Goal: Task Accomplishment & Management: Manage account settings

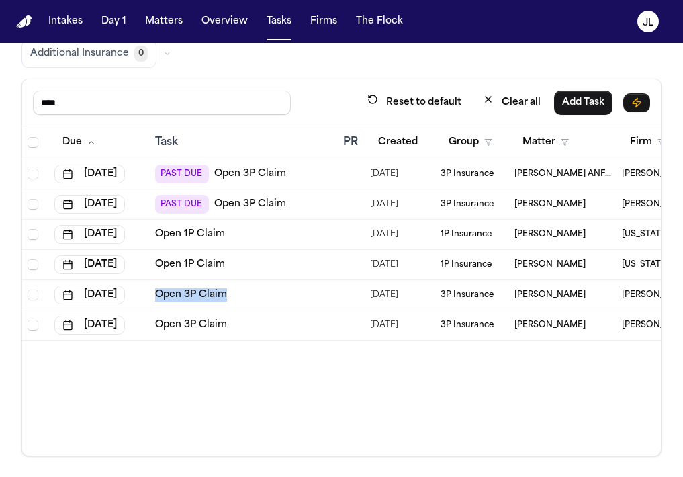
click at [189, 232] on link "Open 1P Claim" at bounding box center [190, 234] width 70 height 13
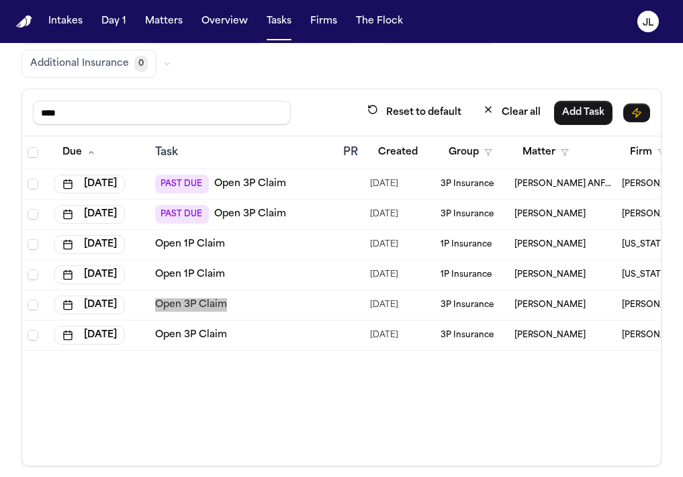
scroll to position [147, 0]
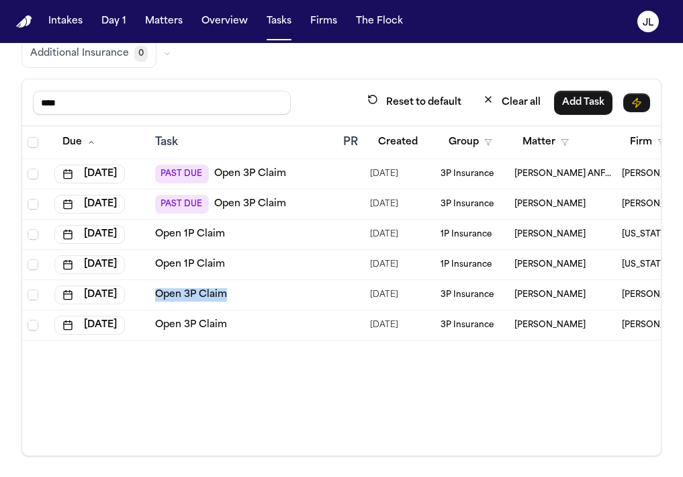
click at [203, 323] on link "Open 3P Claim" at bounding box center [191, 324] width 72 height 13
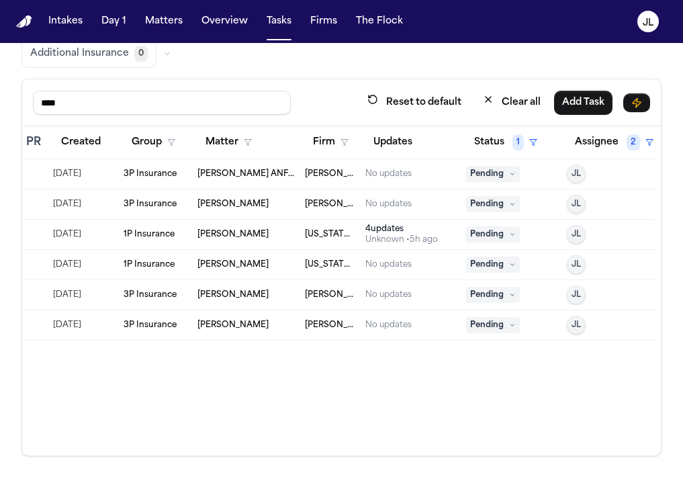
click at [486, 240] on span "Pending" at bounding box center [493, 234] width 54 height 16
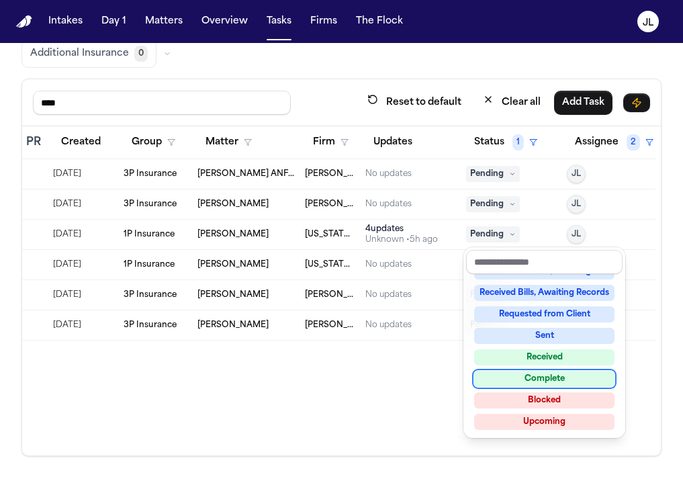
click at [512, 381] on div "Complete" at bounding box center [544, 379] width 140 height 16
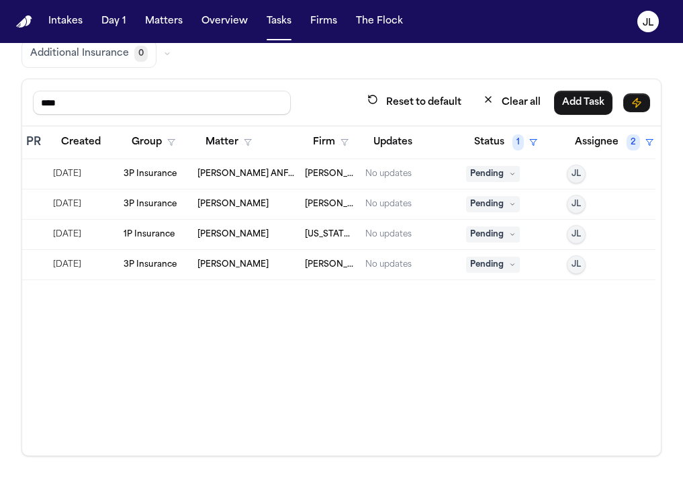
click at [512, 265] on icon at bounding box center [512, 264] width 7 height 7
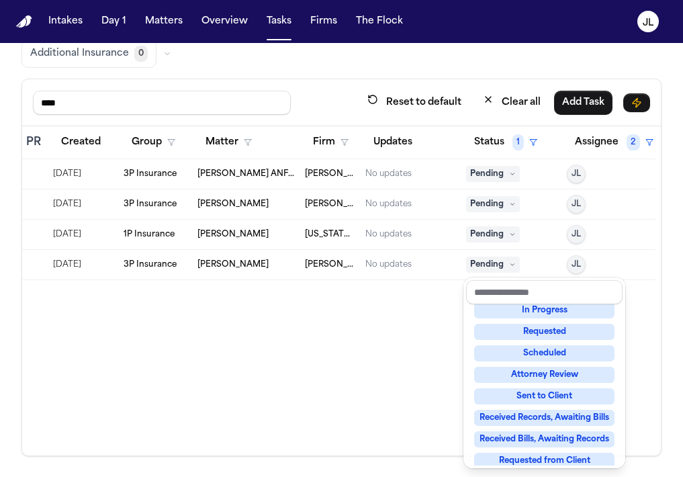
scroll to position [210, 0]
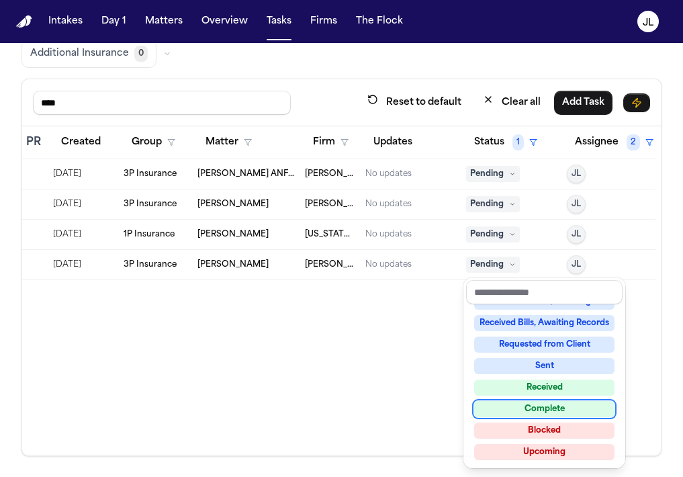
click at [505, 410] on div "Complete" at bounding box center [544, 409] width 140 height 16
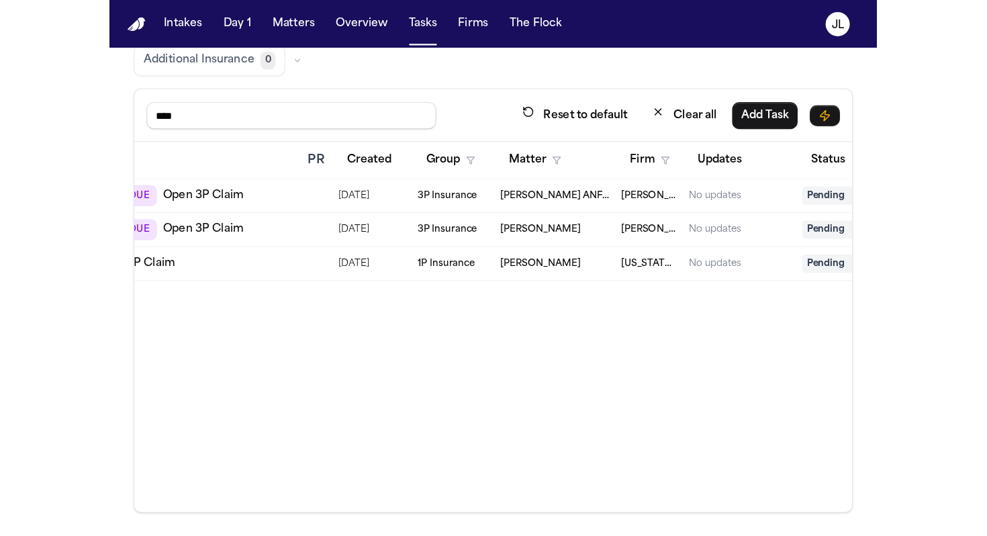
scroll to position [0, 0]
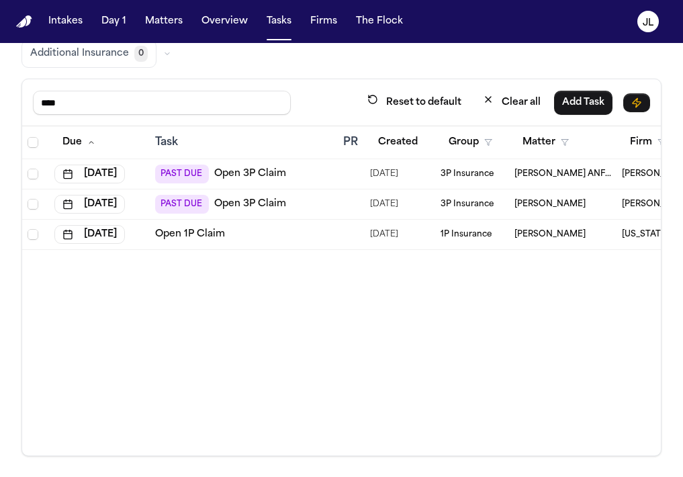
click at [258, 179] on link "Open 3P Claim" at bounding box center [250, 173] width 72 height 13
click at [238, 174] on link "Open 3P Claim" at bounding box center [250, 173] width 72 height 13
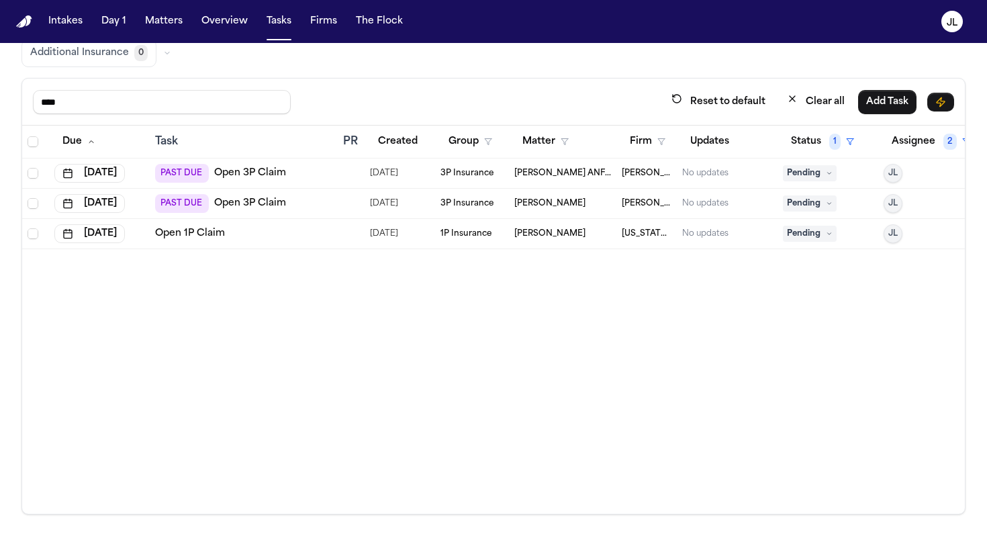
scroll to position [113, 0]
drag, startPoint x: 73, startPoint y: 94, endPoint x: 16, endPoint y: 87, distance: 56.8
click at [16, 89] on div "Global Filters Review Coverage 6 Review Provider 433 Intake 949 Police Report &…" at bounding box center [493, 233] width 987 height 564
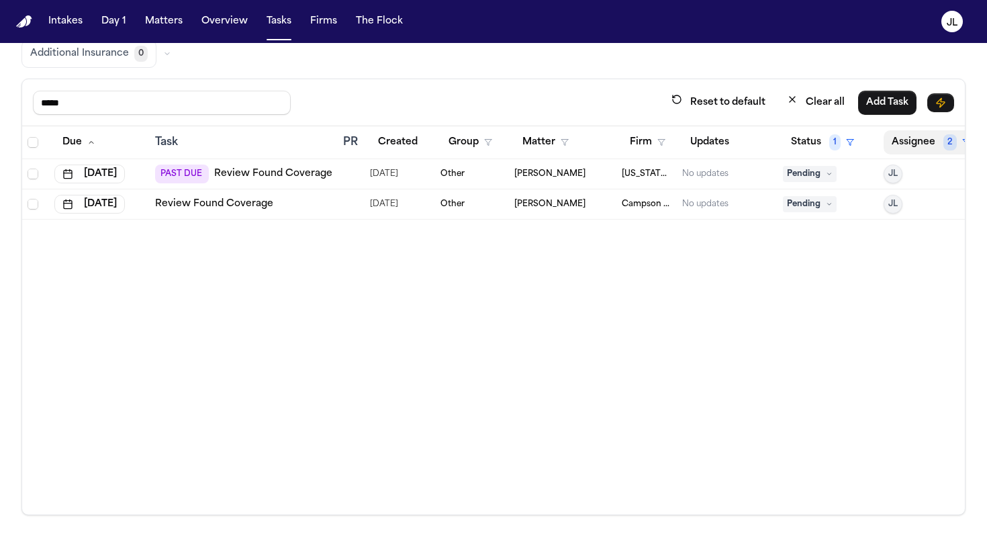
type input "*****"
click at [682, 145] on button "Assignee 2" at bounding box center [931, 142] width 95 height 24
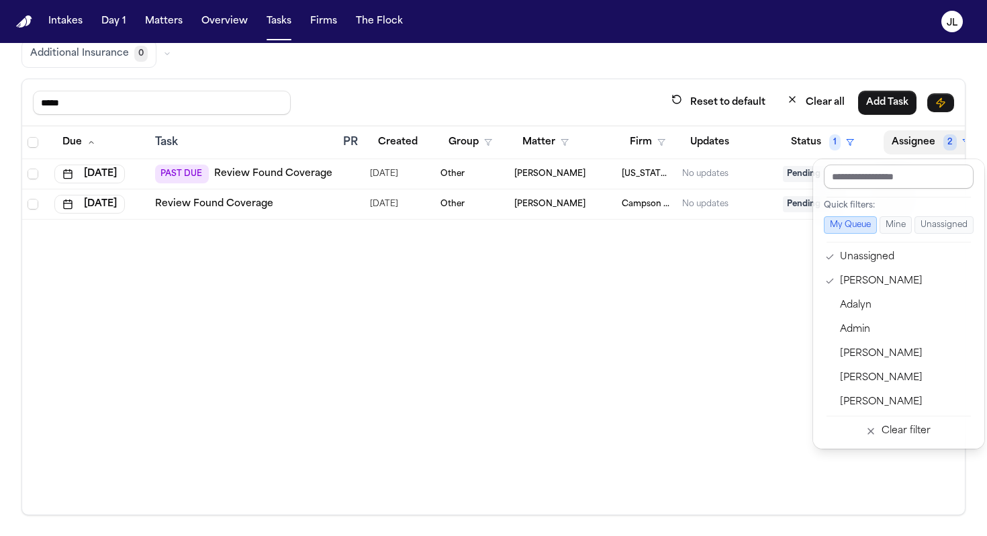
click at [682, 171] on input "text" at bounding box center [899, 177] width 150 height 24
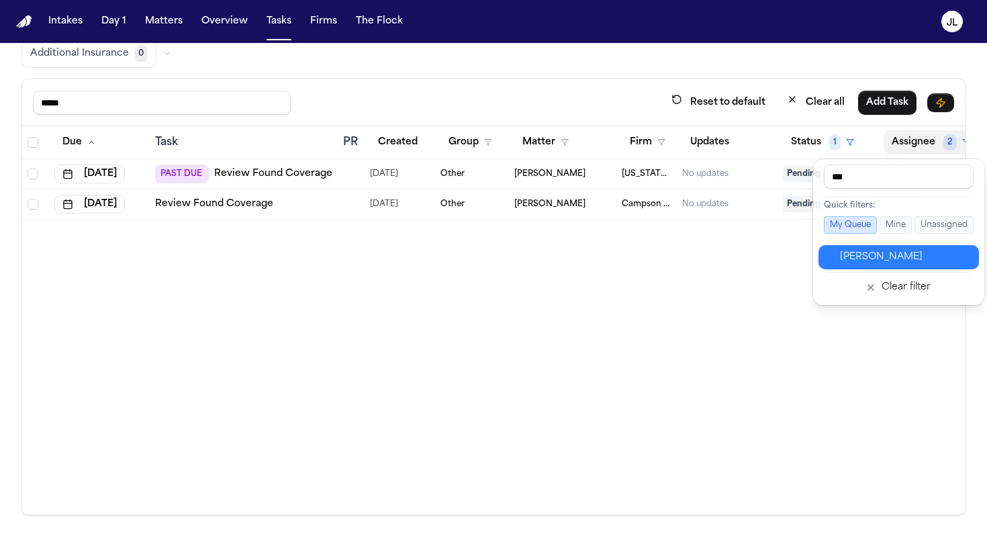
type input "***"
click at [682, 256] on div "Jacqueline Maldonado" at bounding box center [905, 257] width 131 height 16
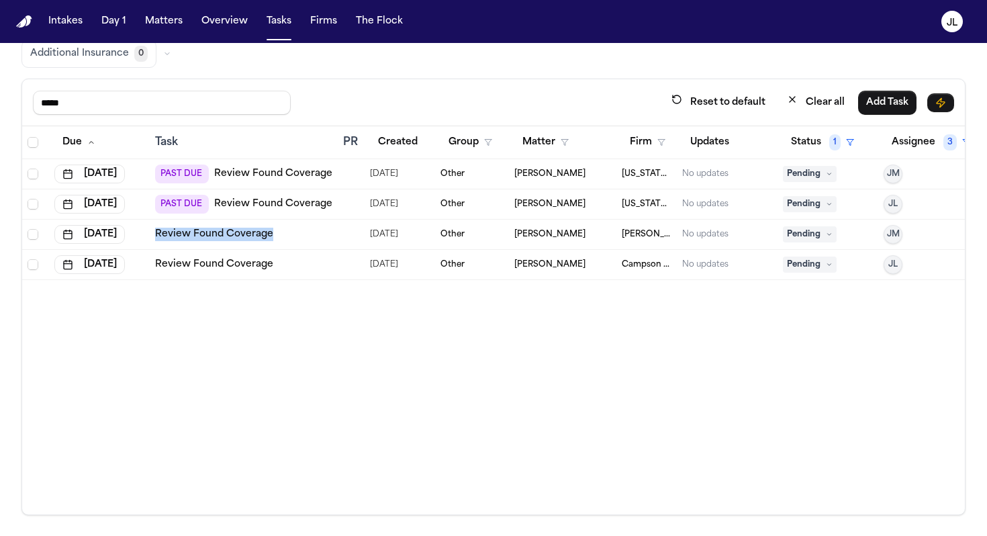
click at [227, 265] on link "Review Found Coverage" at bounding box center [214, 264] width 118 height 13
click at [682, 145] on button "Assignee 3" at bounding box center [931, 142] width 95 height 24
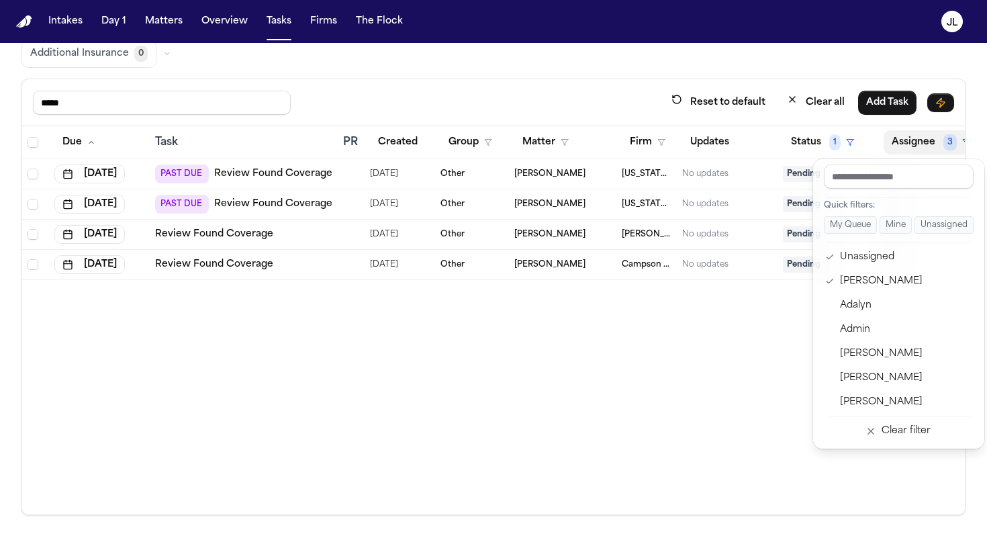
click at [682, 189] on div at bounding box center [899, 180] width 161 height 30
click at [682, 180] on input "text" at bounding box center [899, 177] width 150 height 24
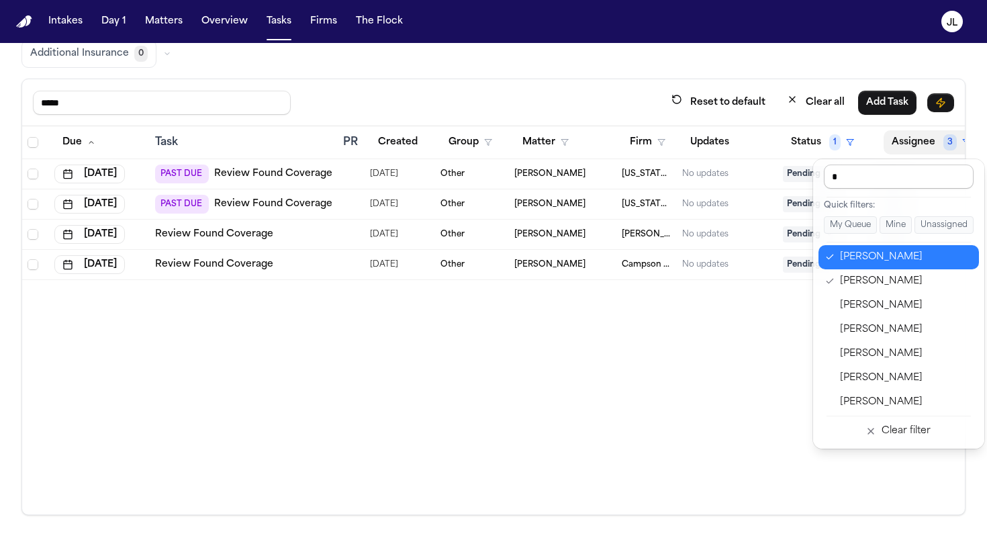
type input "**"
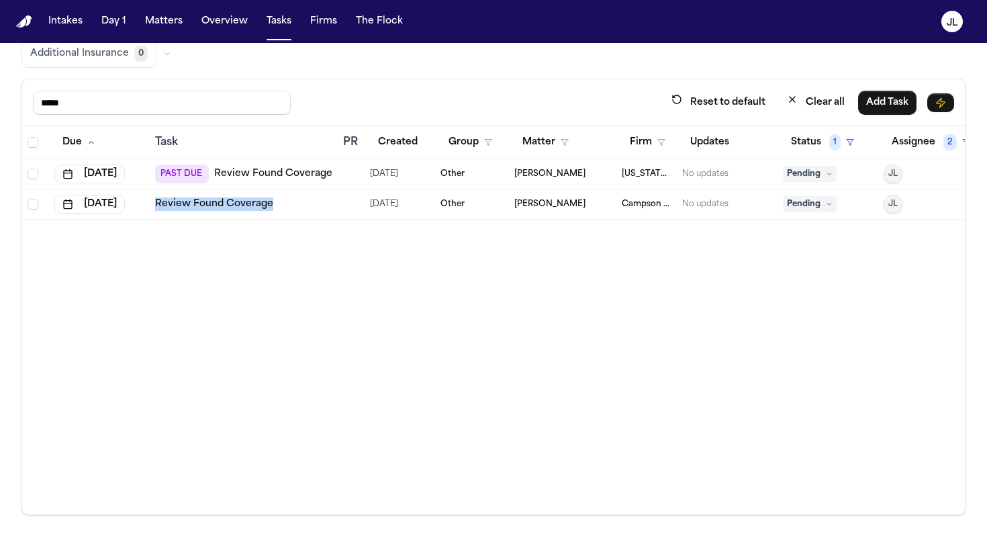
click at [244, 177] on link "Review Found Coverage" at bounding box center [273, 173] width 118 height 13
click at [682, 172] on span "Pending" at bounding box center [810, 174] width 54 height 16
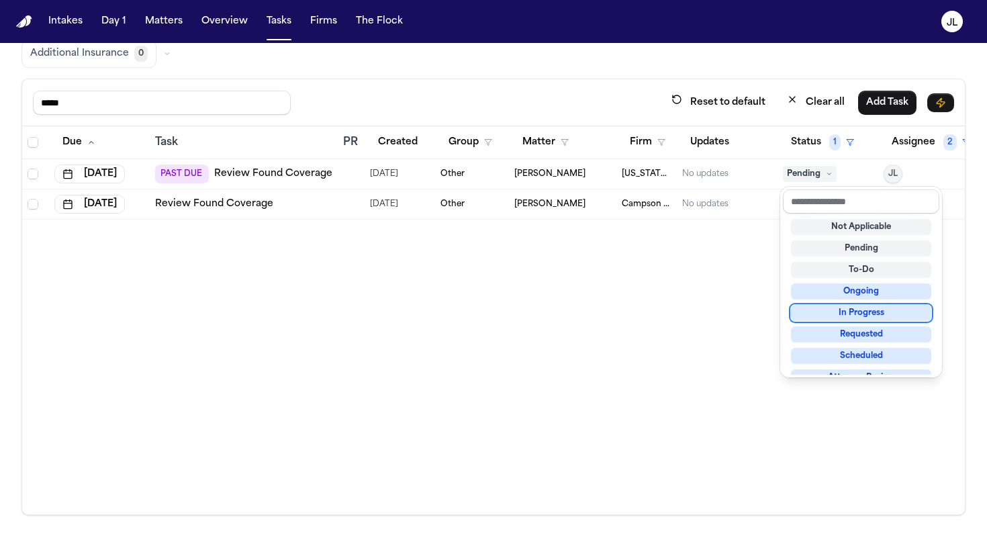
click at [538, 273] on div "Due Task PR Created Group Matter Firm Updates Status 1 Assignee 2 Aug 23, 2025 …" at bounding box center [493, 320] width 943 height 388
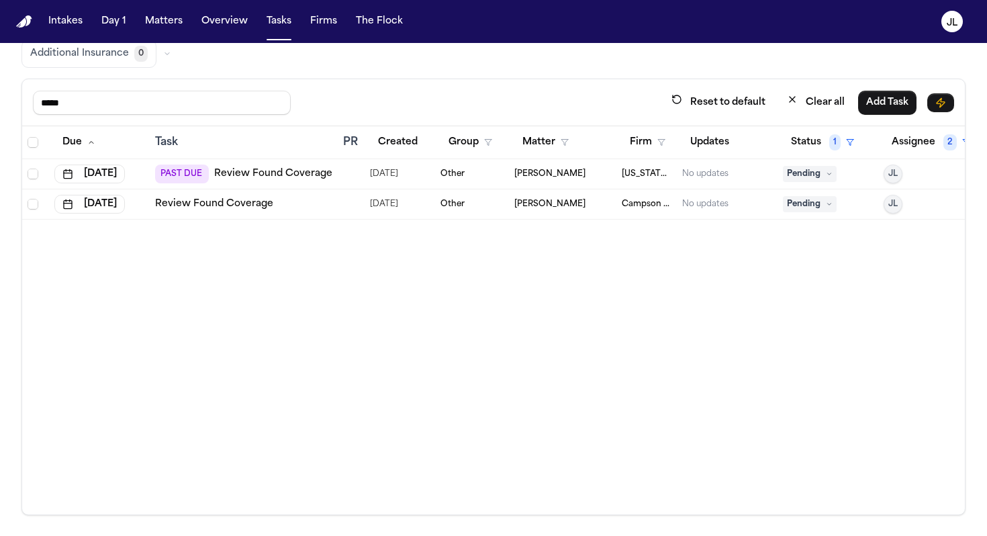
click at [293, 165] on div "PAST DUE Review Found Coverage" at bounding box center [243, 174] width 177 height 19
click at [293, 168] on link "Review Found Coverage" at bounding box center [273, 173] width 118 height 13
click at [682, 176] on span "Pending" at bounding box center [810, 174] width 54 height 16
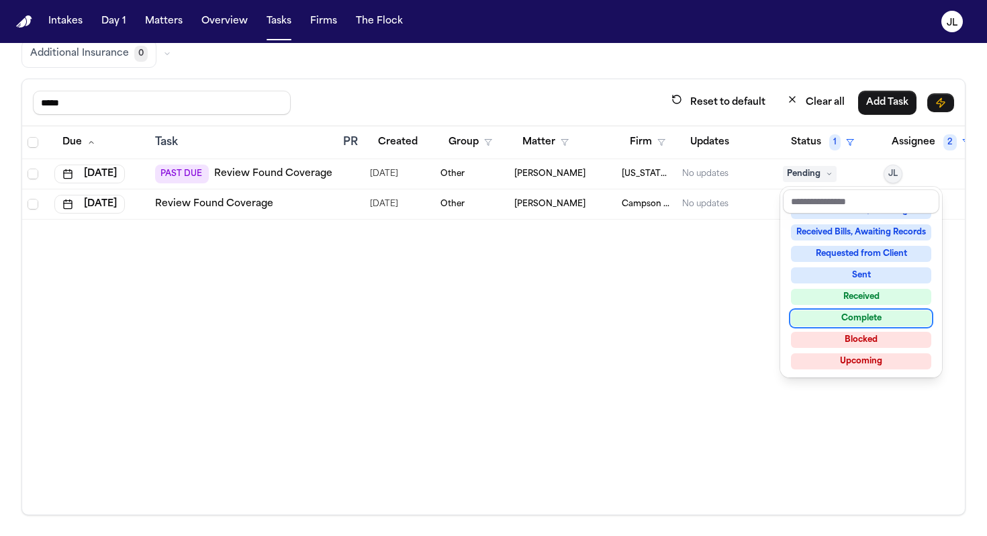
click at [682, 320] on div "Complete" at bounding box center [861, 318] width 140 height 16
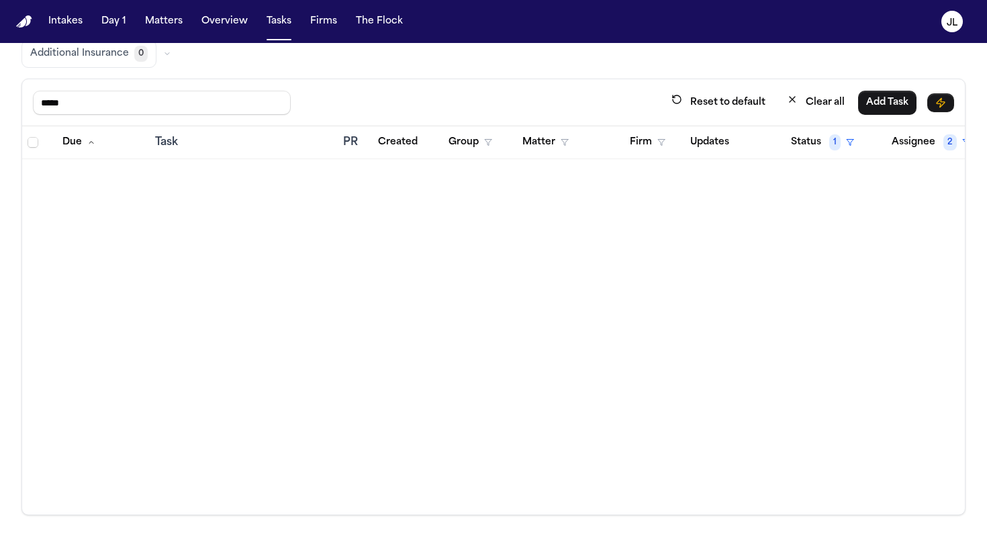
drag, startPoint x: 75, startPoint y: 101, endPoint x: 0, endPoint y: 100, distance: 75.2
click at [0, 100] on div "Global Filters Review Coverage 3 Review Provider 433 Intake 957 Police Report &…" at bounding box center [493, 233] width 987 height 564
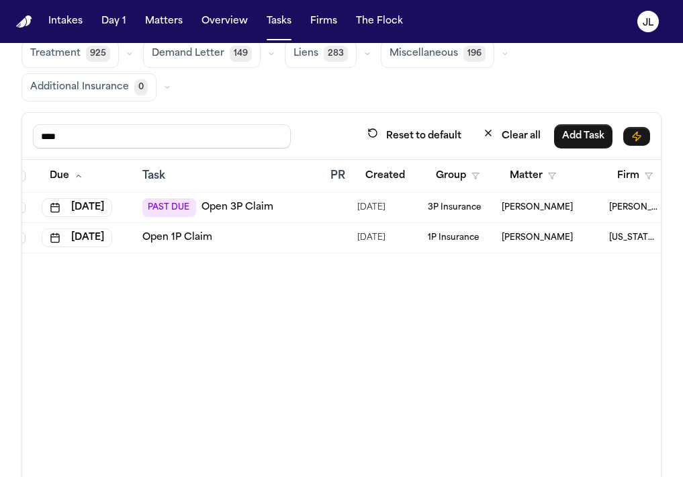
scroll to position [147, 0]
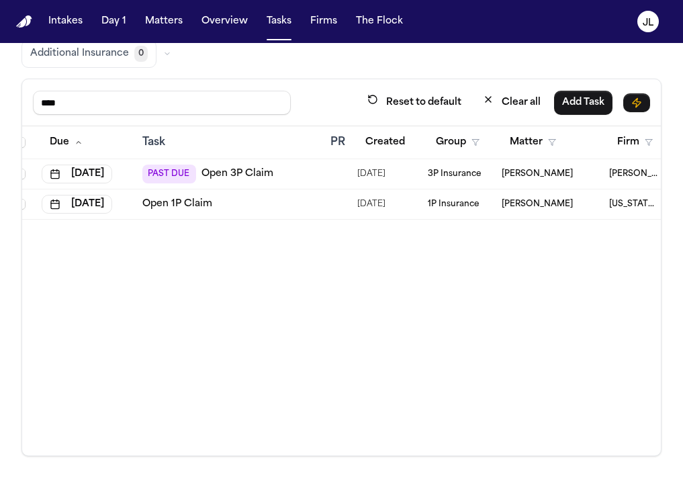
type input "****"
click at [66, 97] on input "****" at bounding box center [162, 103] width 258 height 24
click at [212, 171] on link "Open 3P Claim" at bounding box center [237, 173] width 72 height 13
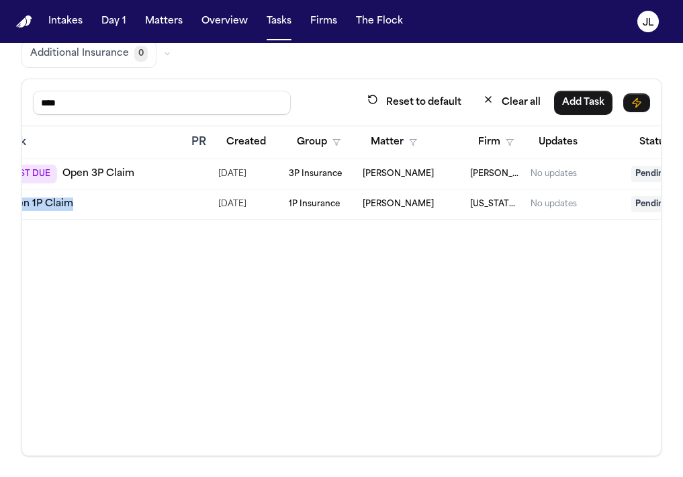
scroll to position [0, 317]
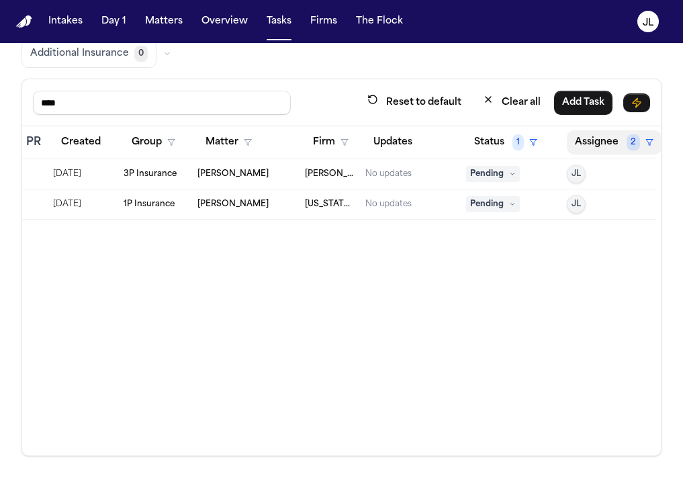
click at [599, 132] on button "Assignee 2" at bounding box center [614, 142] width 95 height 24
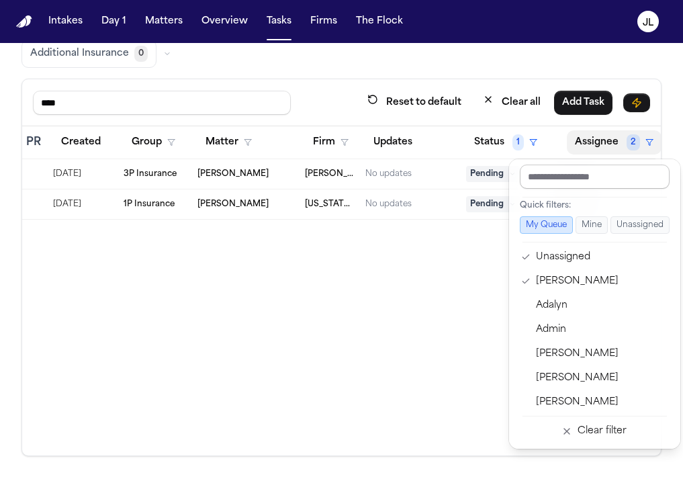
click at [539, 180] on input "text" at bounding box center [595, 177] width 150 height 24
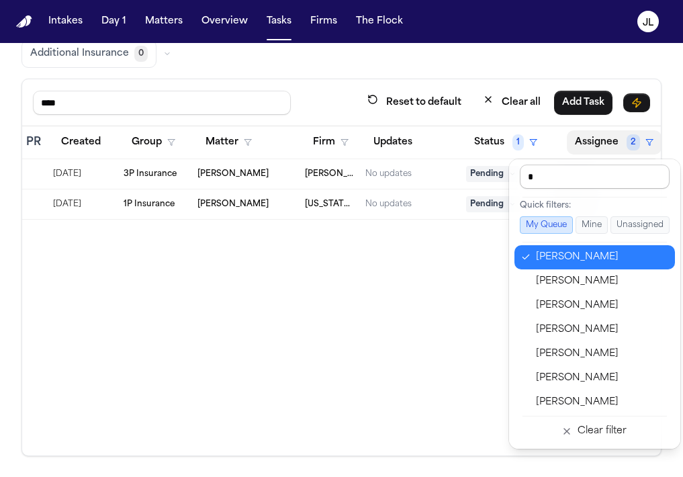
type input "**"
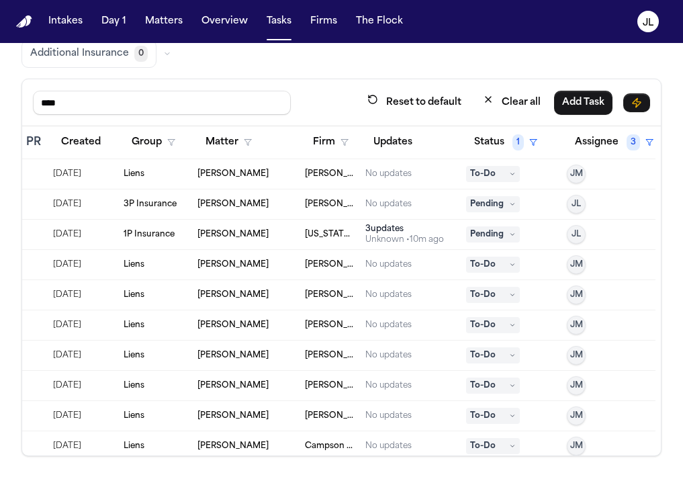
click at [407, 230] on div "3 update s" at bounding box center [404, 229] width 79 height 11
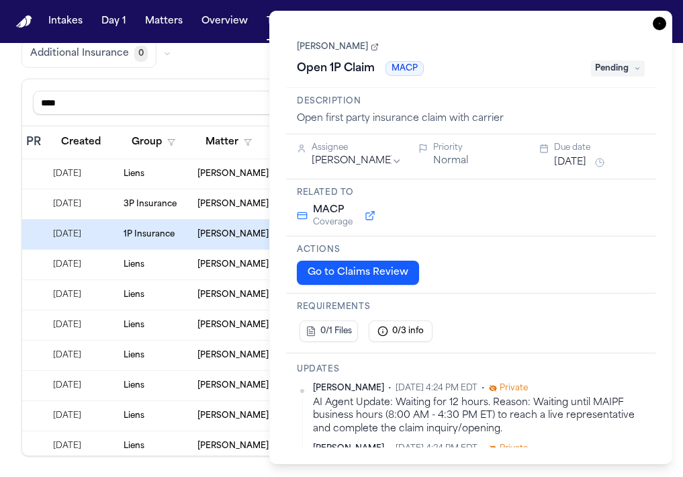
click at [661, 26] on icon "button" at bounding box center [659, 23] width 13 height 13
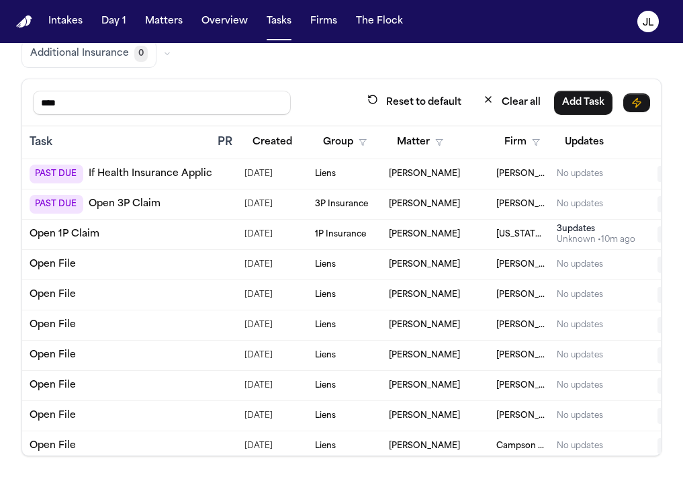
scroll to position [0, 317]
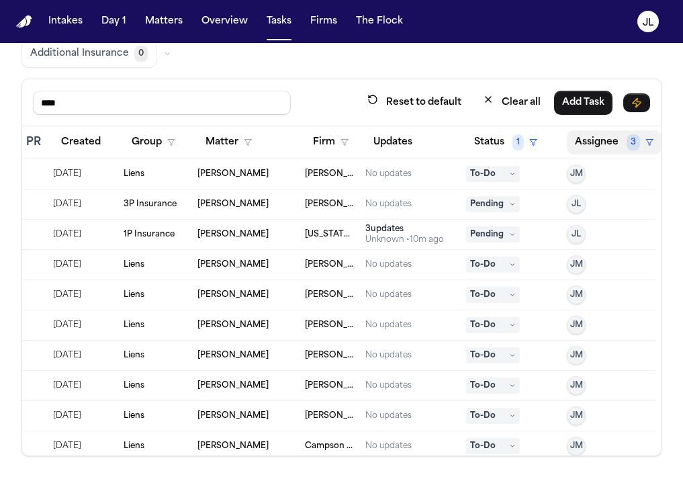
click at [610, 140] on button "Assignee 3" at bounding box center [614, 142] width 95 height 24
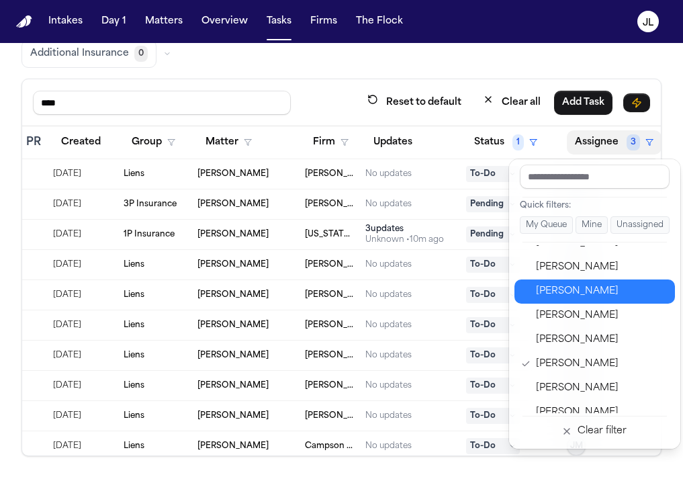
scroll to position [563, 0]
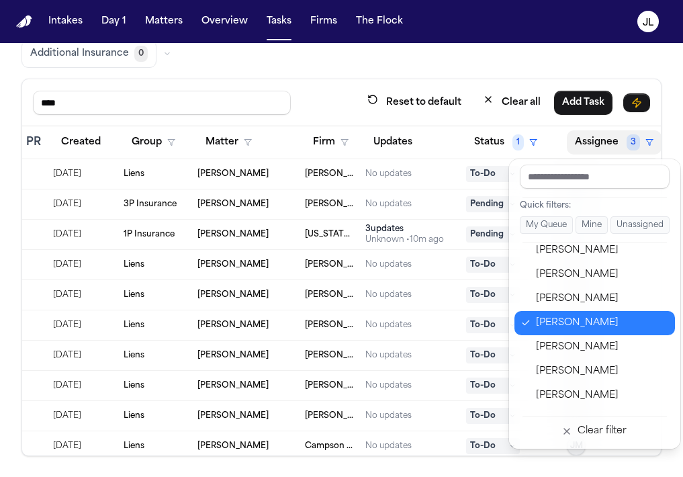
click at [577, 320] on div "Jacqueline Maldonado" at bounding box center [601, 323] width 131 height 16
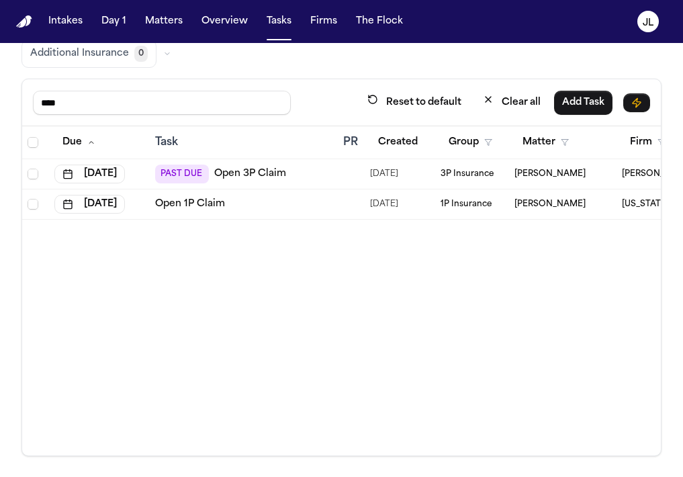
scroll to position [0, 0]
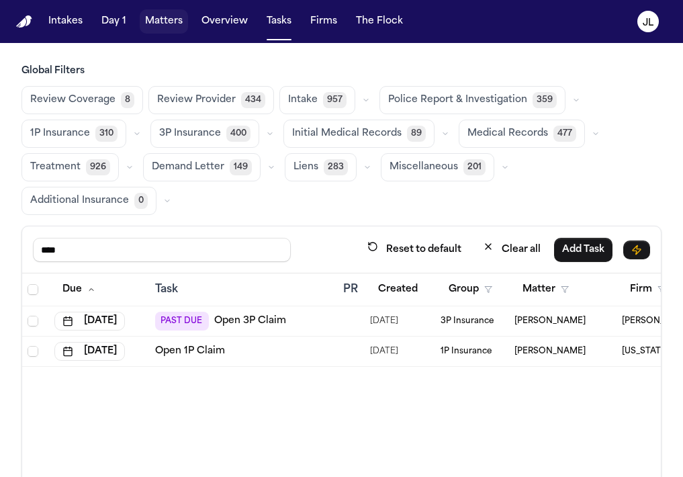
click at [173, 20] on button "Matters" at bounding box center [164, 21] width 48 height 24
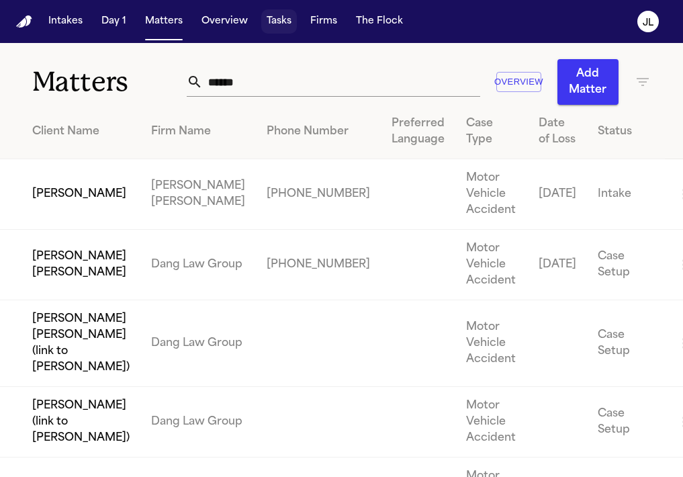
click at [273, 24] on button "Tasks" at bounding box center [279, 21] width 36 height 24
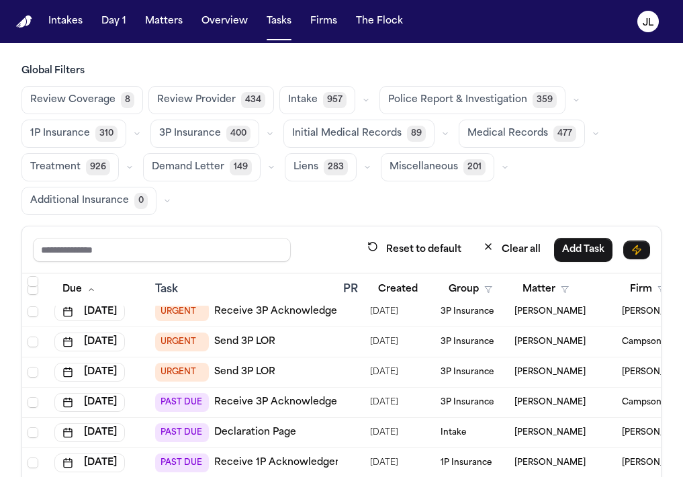
scroll to position [63, 0]
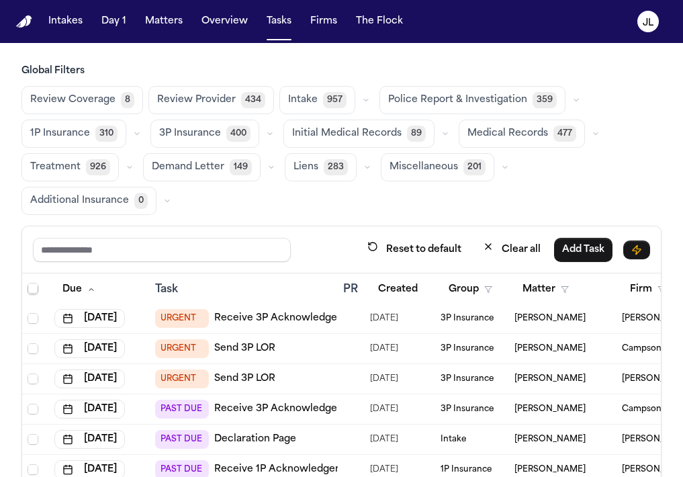
click at [236, 261] on input "text" at bounding box center [162, 250] width 258 height 24
type input "****"
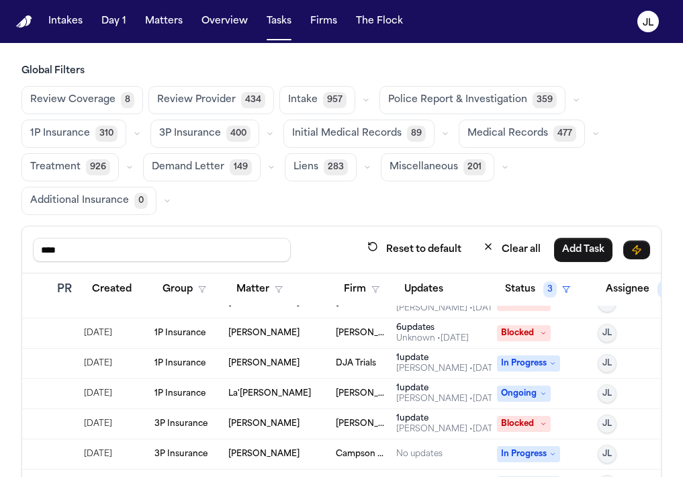
scroll to position [139, 317]
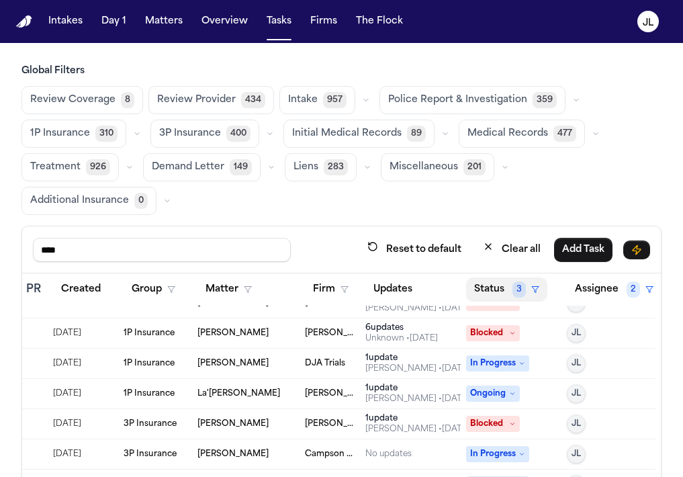
click at [482, 289] on button "Status 3" at bounding box center [506, 289] width 81 height 24
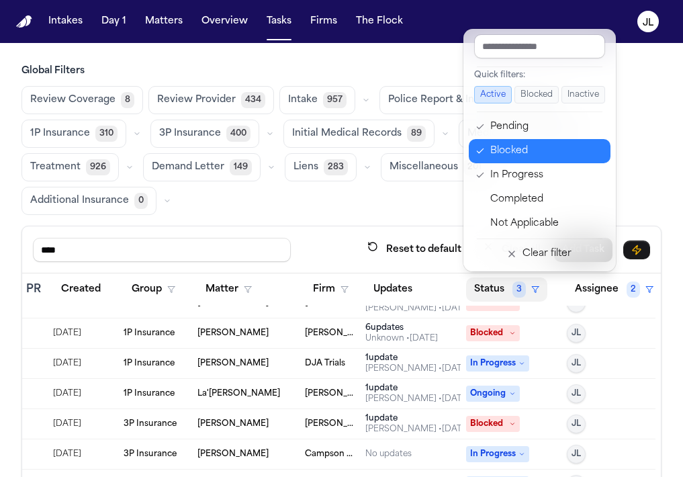
click at [492, 154] on div "Blocked" at bounding box center [546, 151] width 112 height 16
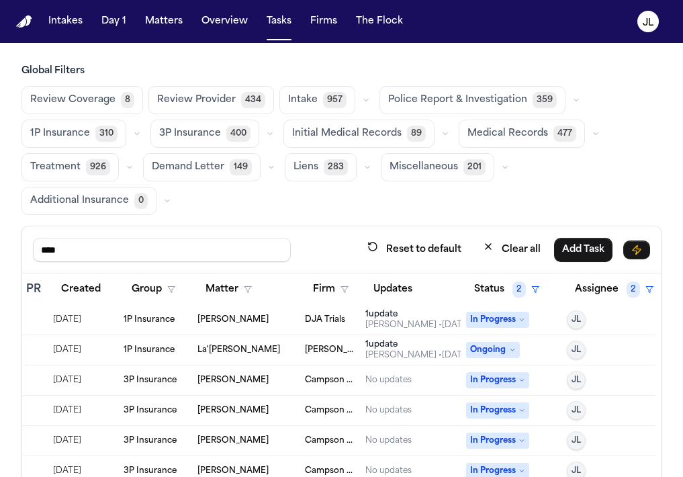
scroll to position [0, 317]
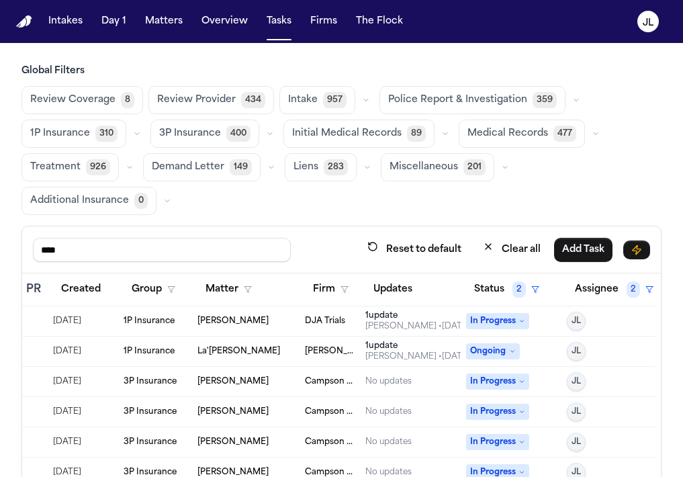
click at [480, 347] on span "Ongoing" at bounding box center [493, 351] width 54 height 16
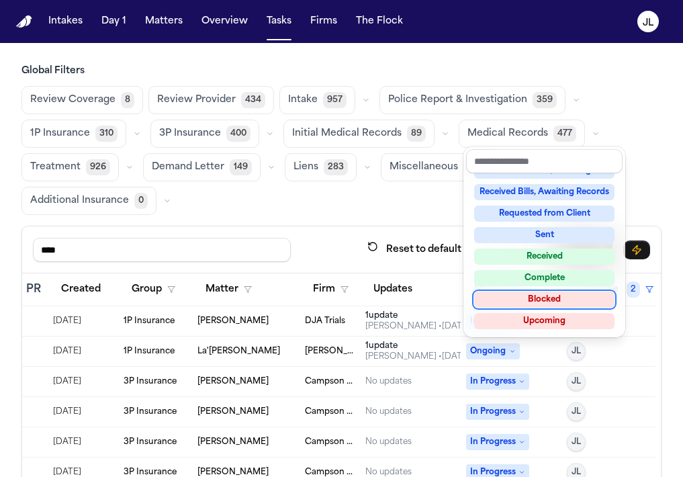
click at [536, 299] on div "Blocked" at bounding box center [544, 299] width 140 height 16
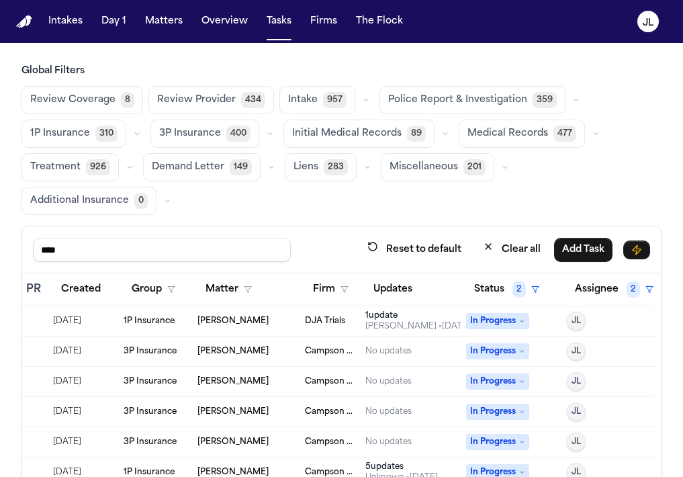
click at [496, 318] on span "In Progress" at bounding box center [497, 321] width 63 height 16
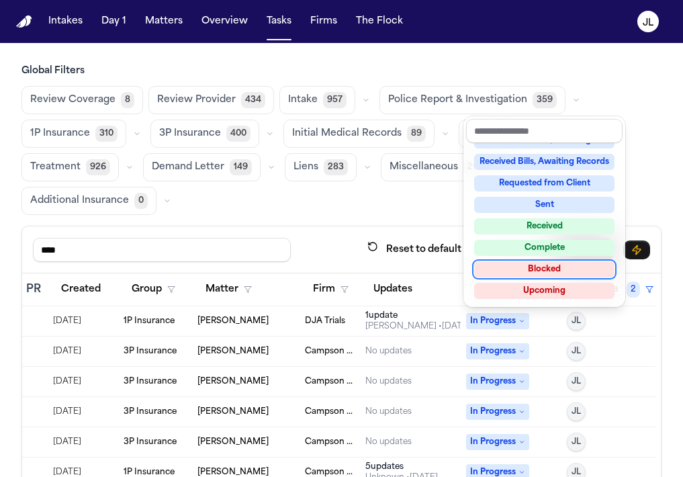
click at [524, 275] on div "Blocked" at bounding box center [544, 269] width 140 height 16
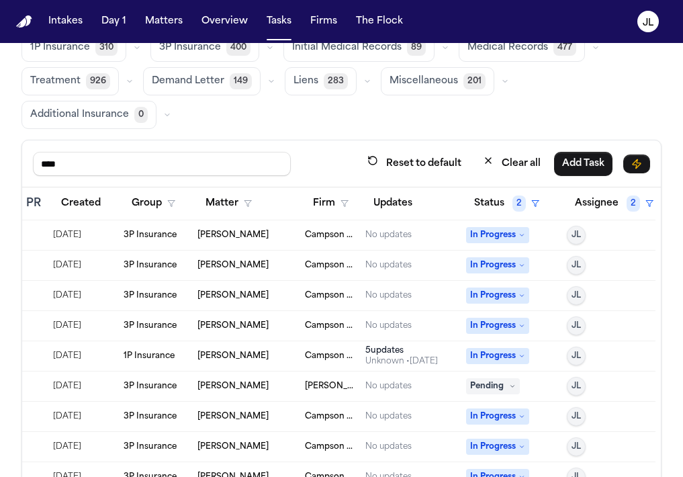
scroll to position [0, 0]
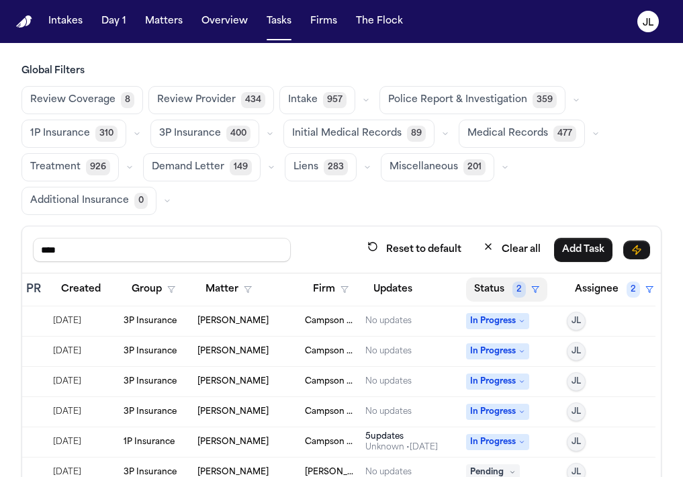
click at [506, 287] on button "Status 2" at bounding box center [506, 289] width 81 height 24
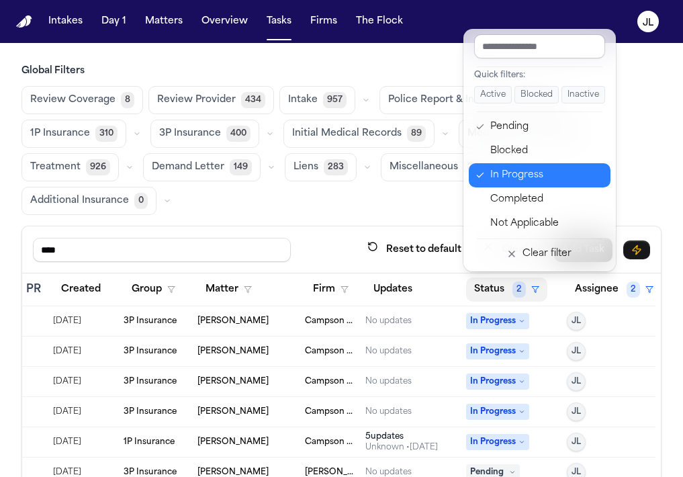
click at [526, 181] on div "In Progress" at bounding box center [546, 175] width 112 height 16
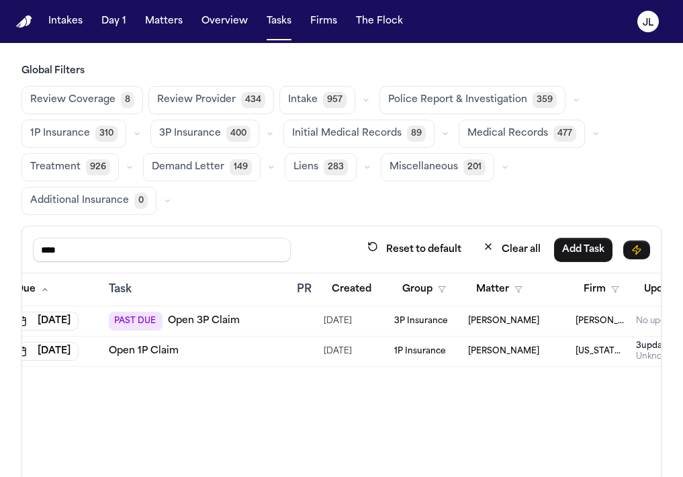
scroll to position [0, 24]
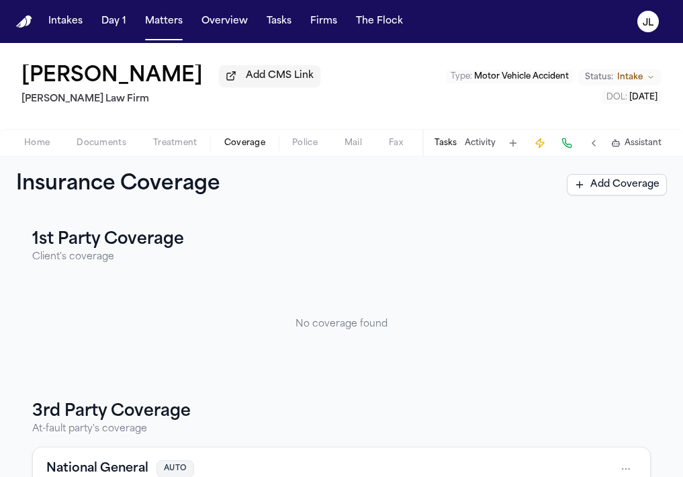
drag, startPoint x: 275, startPoint y: 83, endPoint x: 26, endPoint y: 66, distance: 250.4
click at [25, 65] on div "[PERSON_NAME] Add CMS Link" at bounding box center [170, 76] width 299 height 24
copy h1 "[PERSON_NAME]"
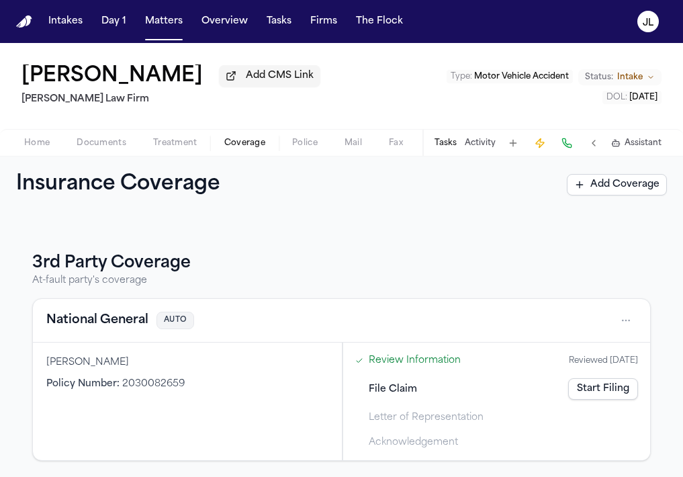
scroll to position [151, 0]
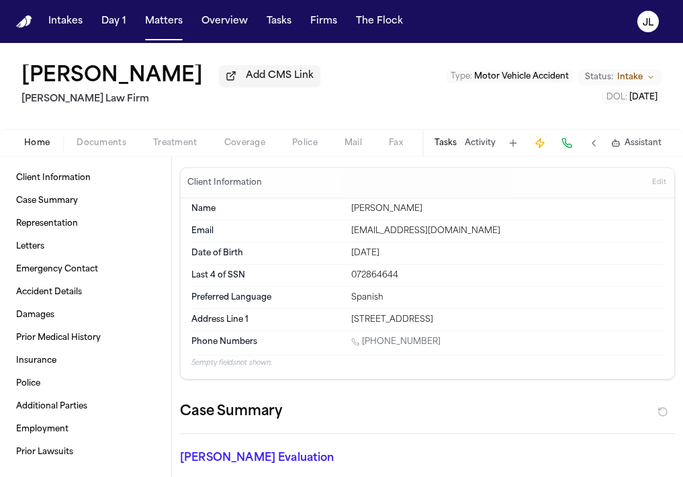
click at [46, 144] on span "Home" at bounding box center [37, 143] width 26 height 11
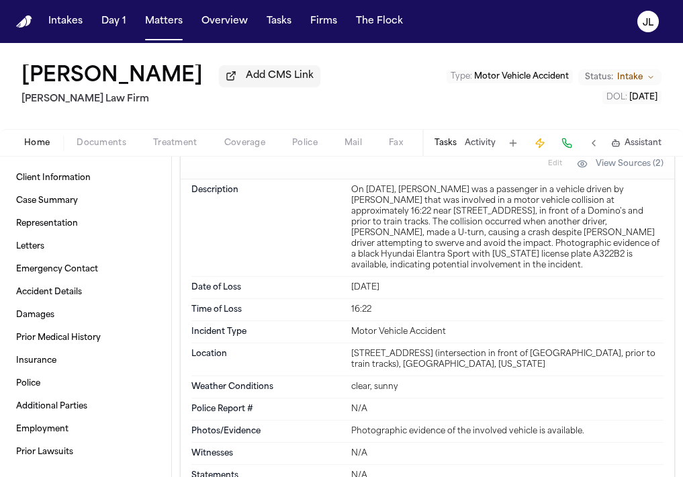
scroll to position [817, 0]
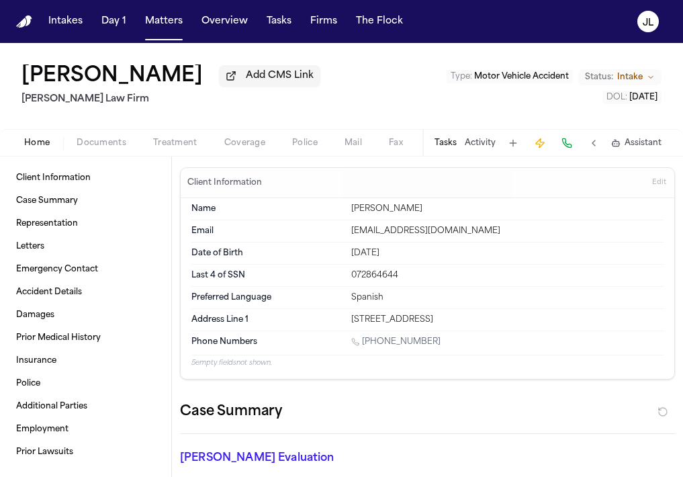
click at [242, 142] on span "Coverage" at bounding box center [244, 143] width 41 height 11
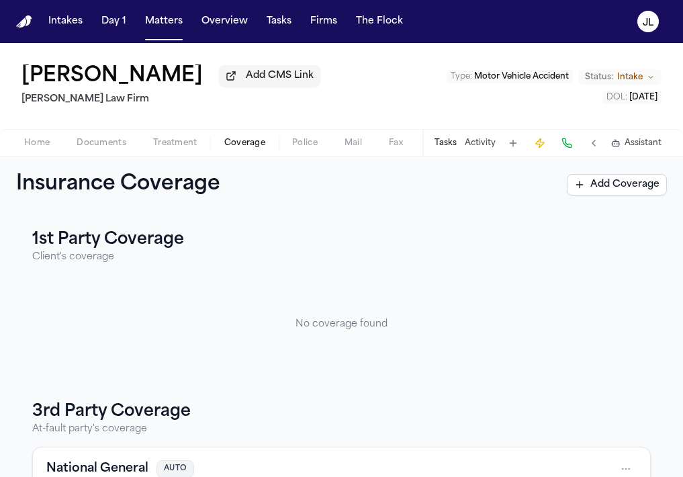
scroll to position [151, 0]
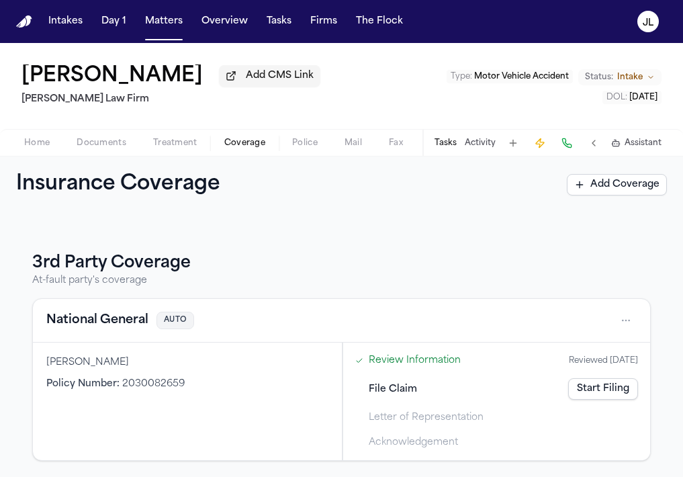
click at [140, 327] on button "National General" at bounding box center [97, 320] width 102 height 19
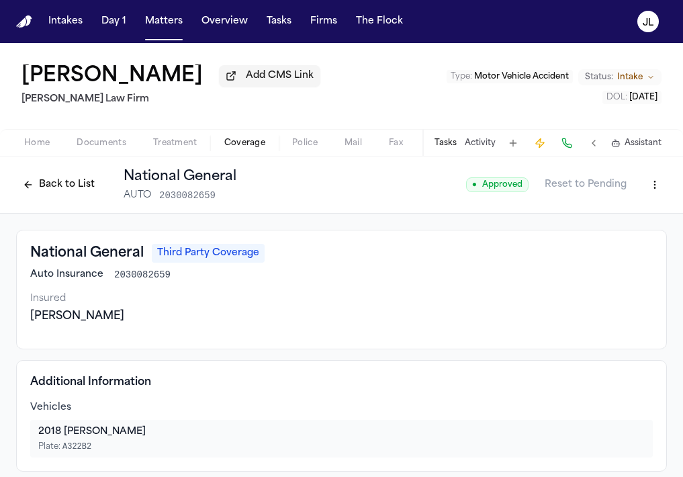
scroll to position [52, 0]
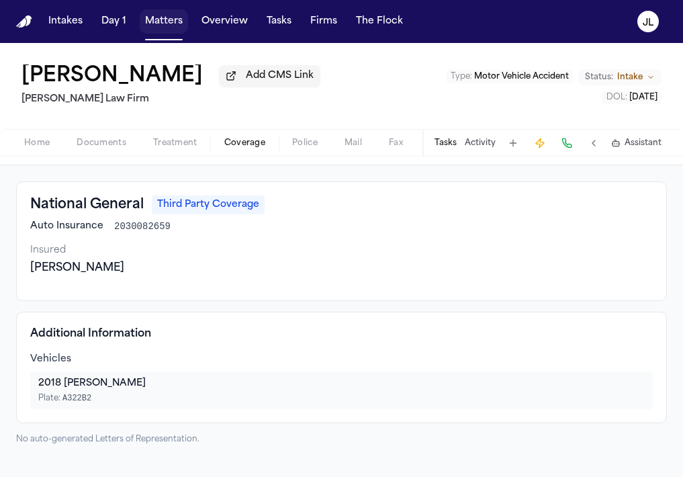
click at [181, 19] on button "Matters" at bounding box center [164, 21] width 48 height 24
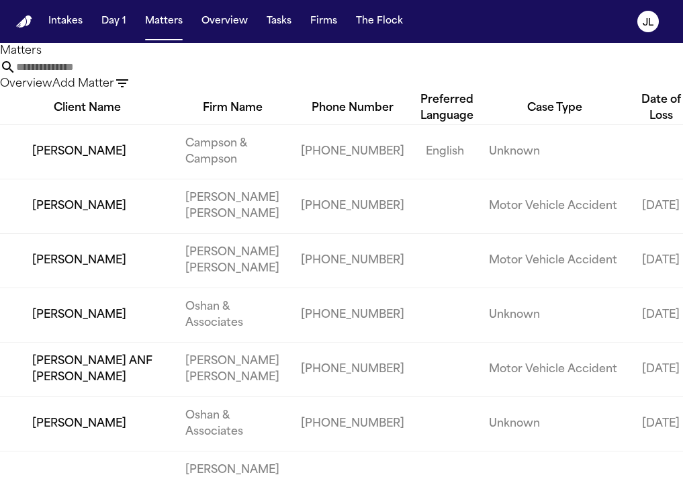
click at [124, 75] on input "text" at bounding box center [69, 67] width 107 height 16
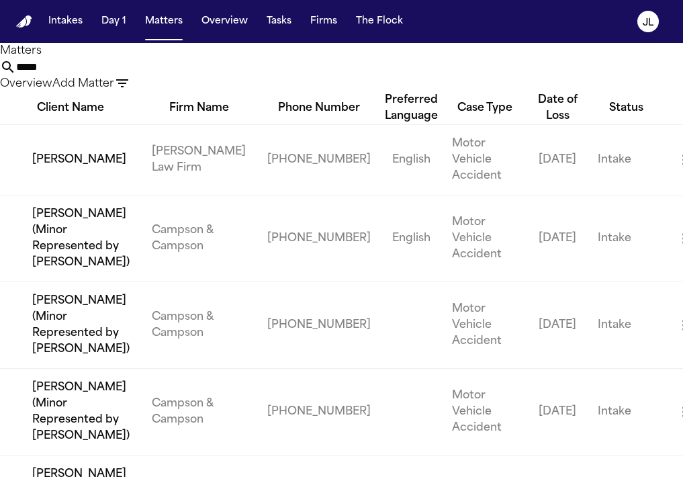
type input "*****"
click at [41, 195] on td "[PERSON_NAME]" at bounding box center [70, 159] width 141 height 71
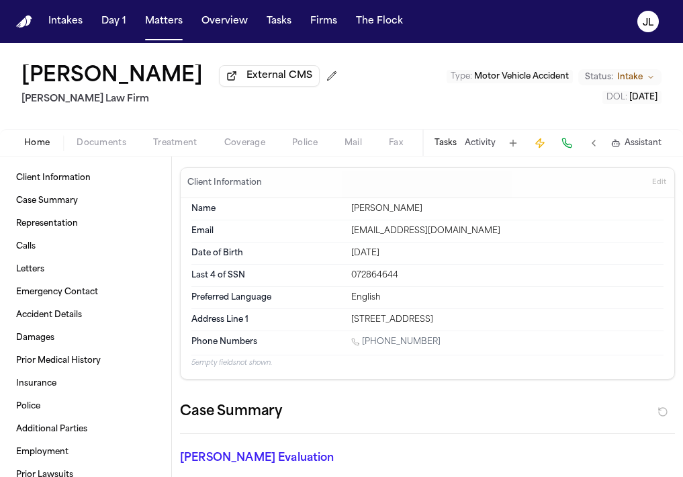
click at [248, 138] on button "Coverage" at bounding box center [245, 143] width 68 height 16
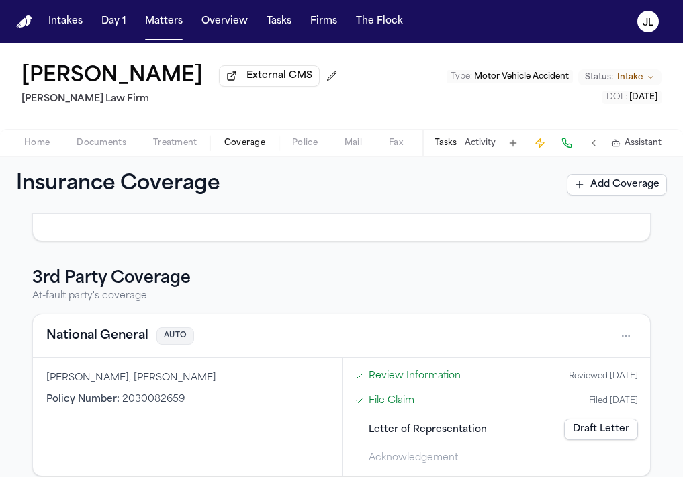
scroll to position [285, 0]
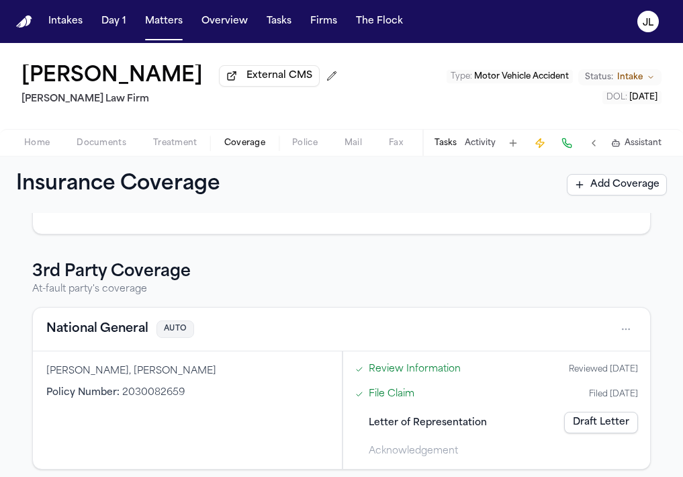
click at [112, 336] on button "National General" at bounding box center [97, 329] width 102 height 19
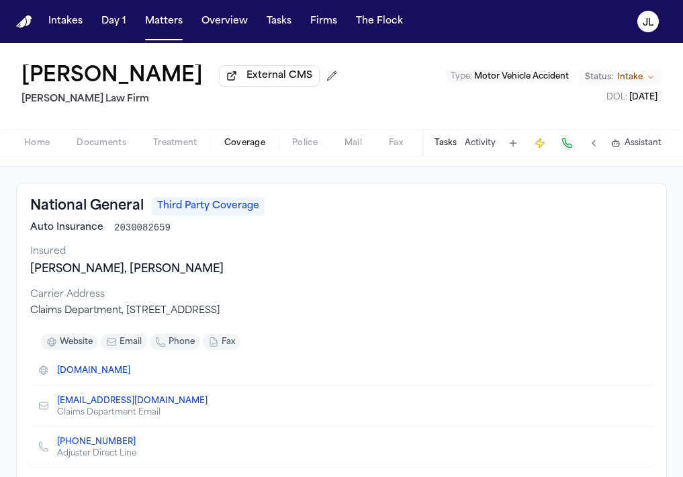
scroll to position [57, 0]
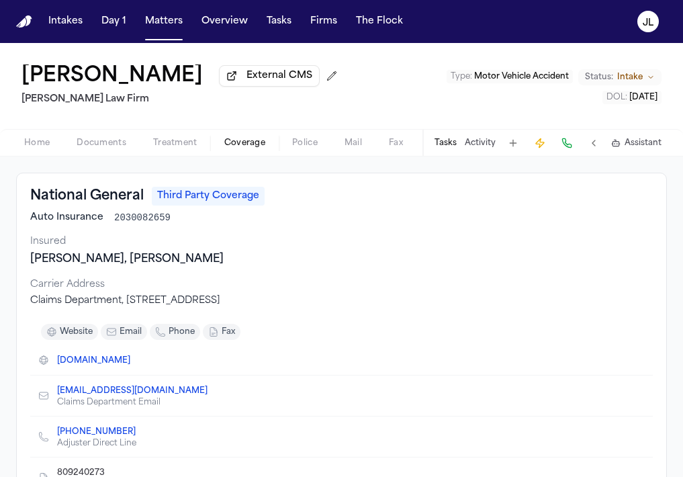
drag, startPoint x: 307, startPoint y: 303, endPoint x: 187, endPoint y: 307, distance: 120.3
click at [187, 307] on div "Claims Department, PO Box 1623, Winston-Salem, NC 27102-1623" at bounding box center [341, 300] width 623 height 13
copy div "Winston-Salem, NC 27102"
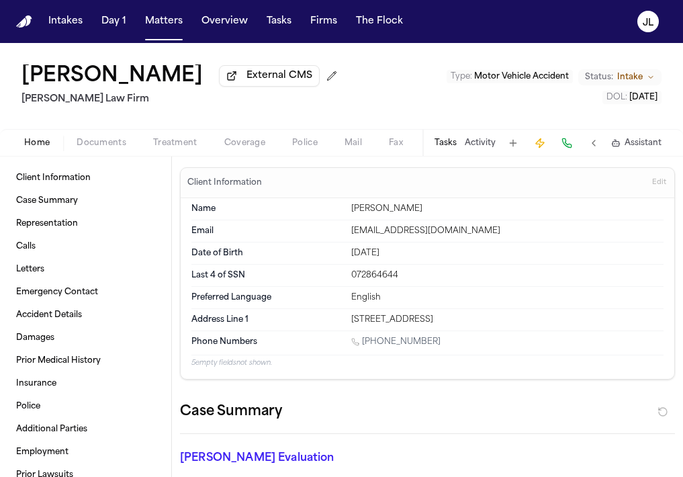
click at [41, 146] on span "Home" at bounding box center [37, 143] width 26 height 11
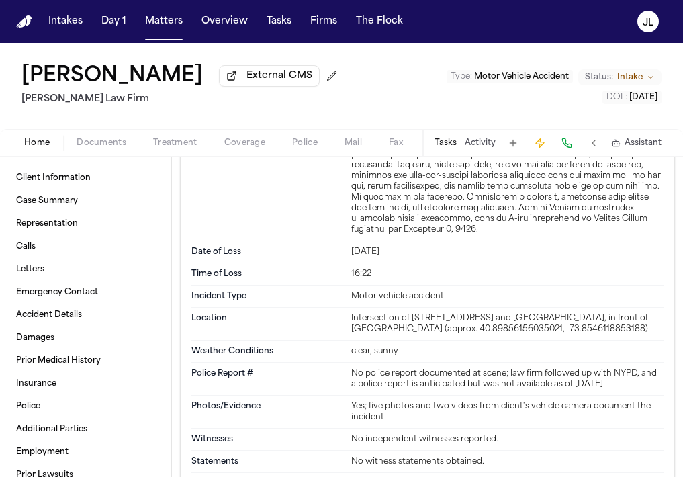
scroll to position [1907, 0]
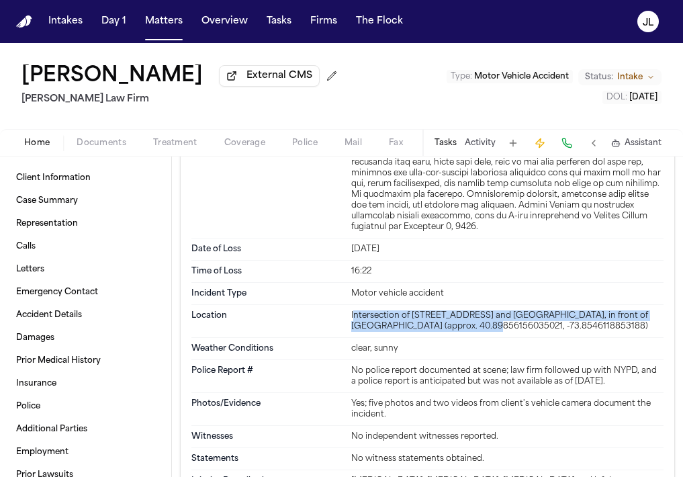
drag, startPoint x: 439, startPoint y: 330, endPoint x: 354, endPoint y: 322, distance: 84.9
click at [354, 322] on div "Intersection of 686 Nereid Avenue and White Plains Road, in front of Domino's P…" at bounding box center [507, 320] width 312 height 21
click at [420, 326] on div "Intersection of 686 Nereid Avenue and White Plains Road, in front of Domino's P…" at bounding box center [507, 320] width 312 height 21
drag, startPoint x: 437, startPoint y: 326, endPoint x: 351, endPoint y: 317, distance: 86.5
click at [351, 317] on div "Intersection of 686 Nereid Avenue and White Plains Road, in front of Domino's P…" at bounding box center [507, 320] width 312 height 21
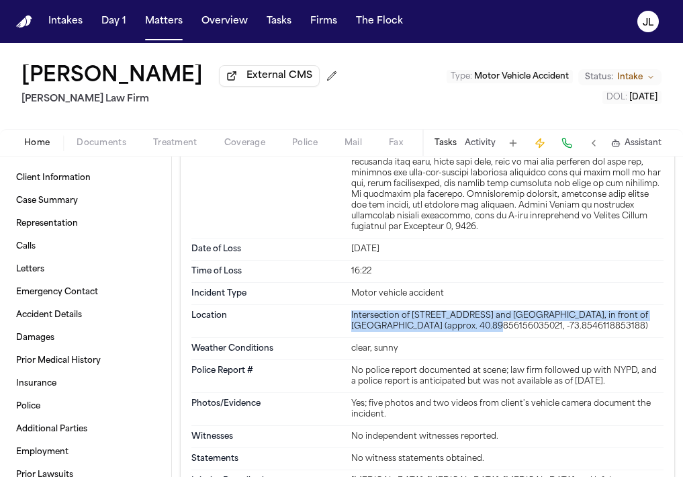
copy div "Intersection of 686 Nereid Avenue and White Plains Road, in front of Domino's P…"
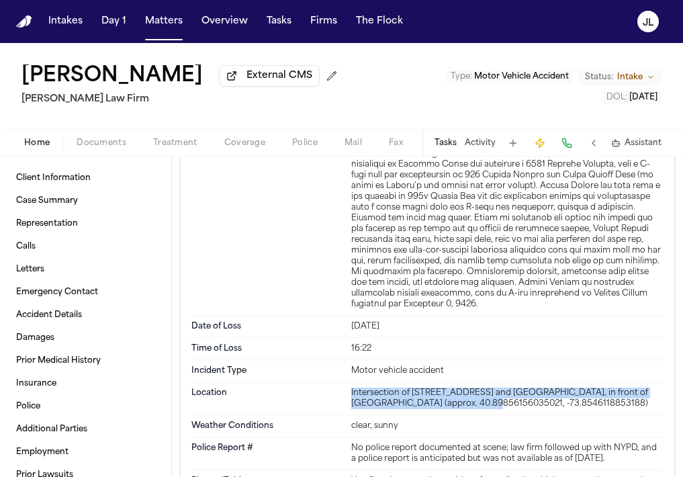
scroll to position [1984, 0]
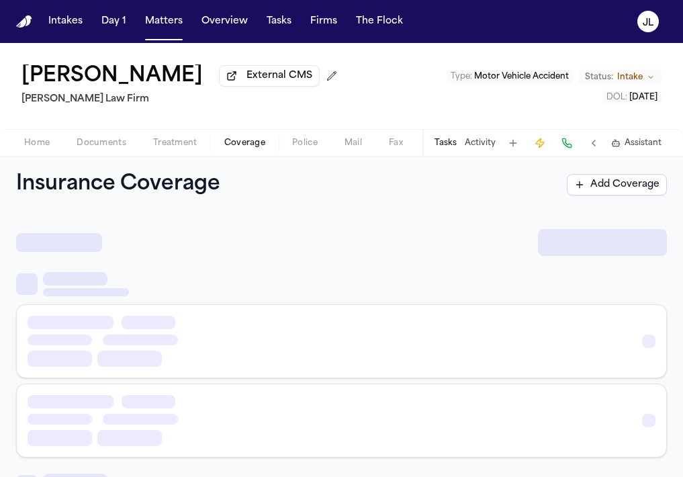
click at [247, 148] on span "Coverage" at bounding box center [244, 143] width 41 height 11
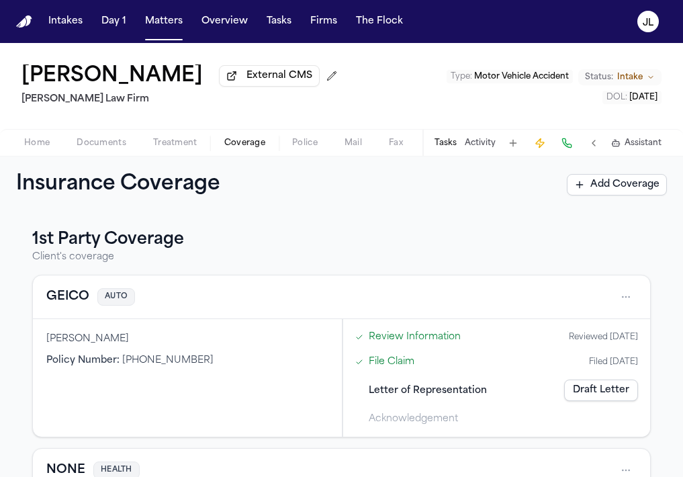
click at [73, 302] on button "GEICO" at bounding box center [67, 296] width 43 height 19
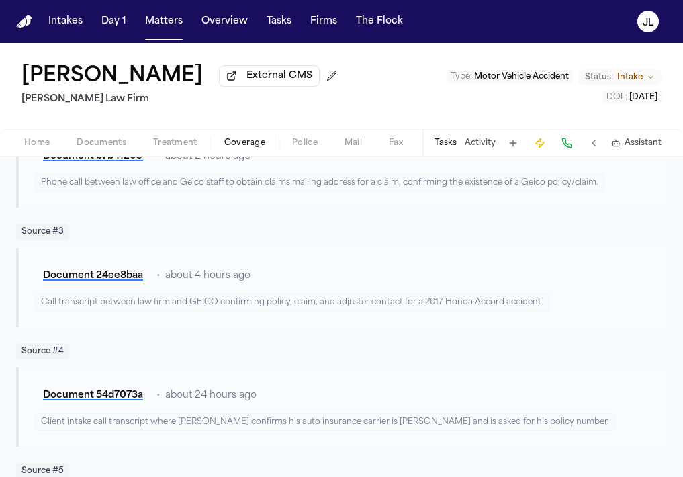
scroll to position [1116, 0]
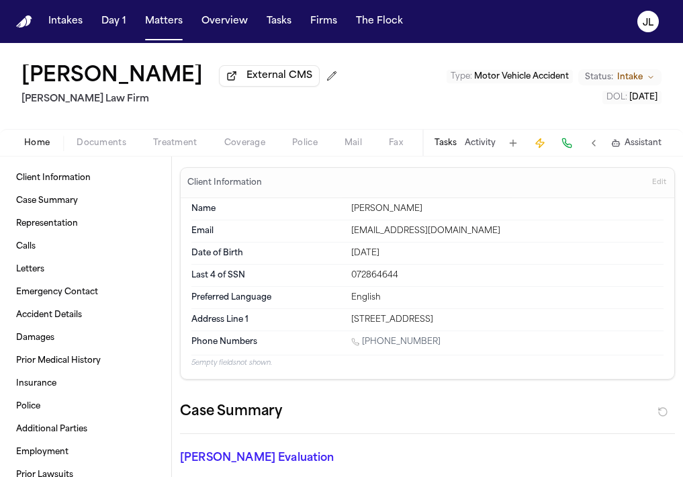
click at [28, 142] on span "Home" at bounding box center [37, 143] width 26 height 11
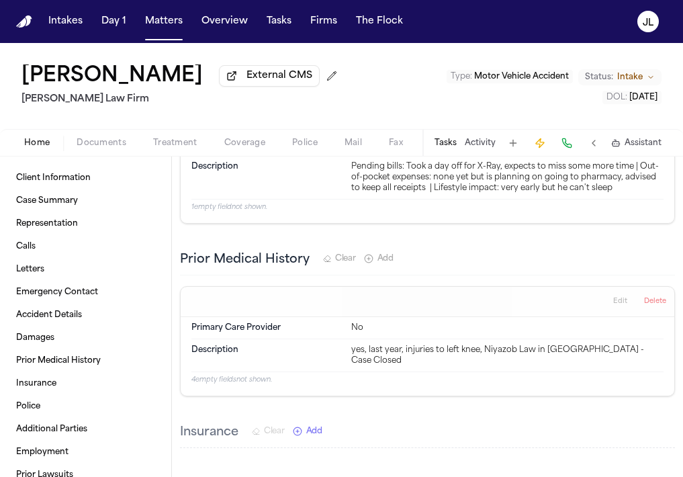
scroll to position [2557, 0]
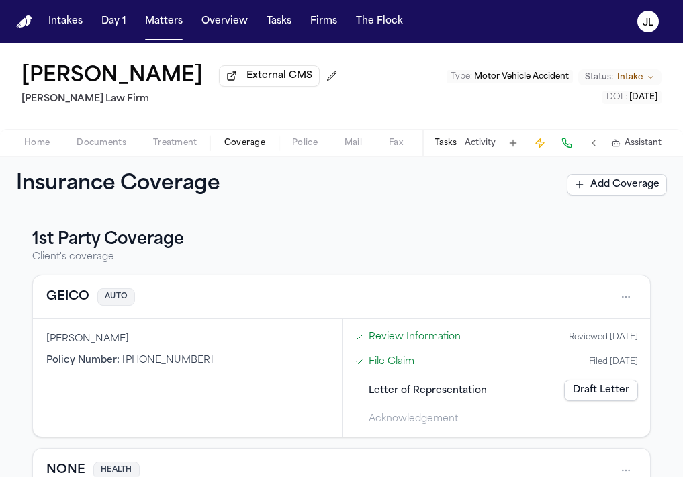
click at [227, 145] on span "Coverage" at bounding box center [244, 143] width 41 height 11
click at [63, 306] on button "GEICO" at bounding box center [67, 296] width 43 height 19
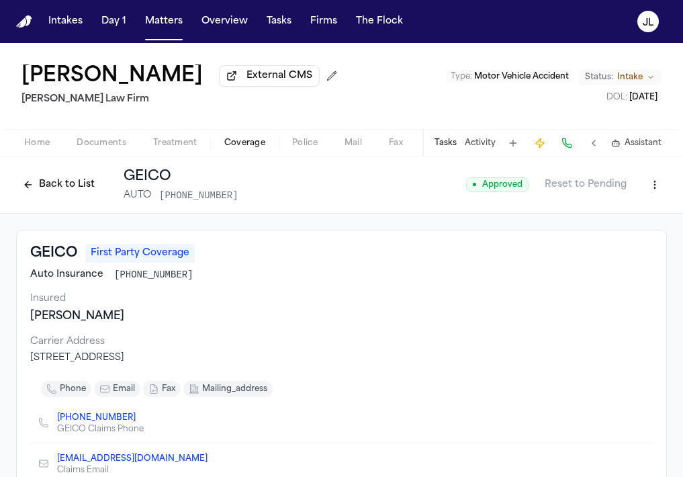
click at [48, 189] on button "Back to List" at bounding box center [58, 184] width 85 height 21
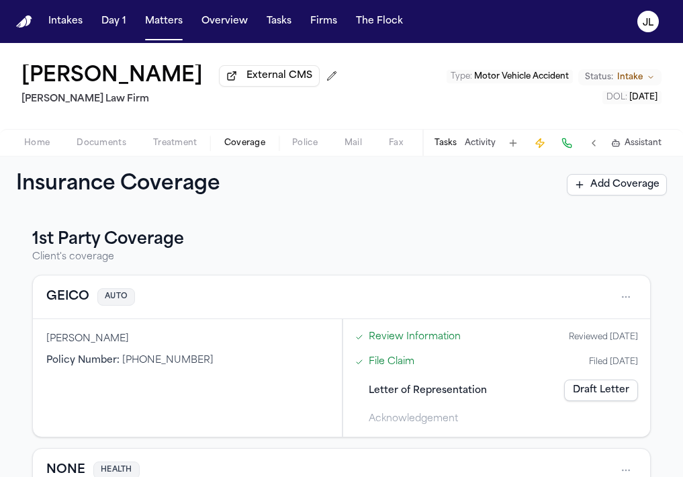
click at [81, 302] on button "GEICO" at bounding box center [67, 296] width 43 height 19
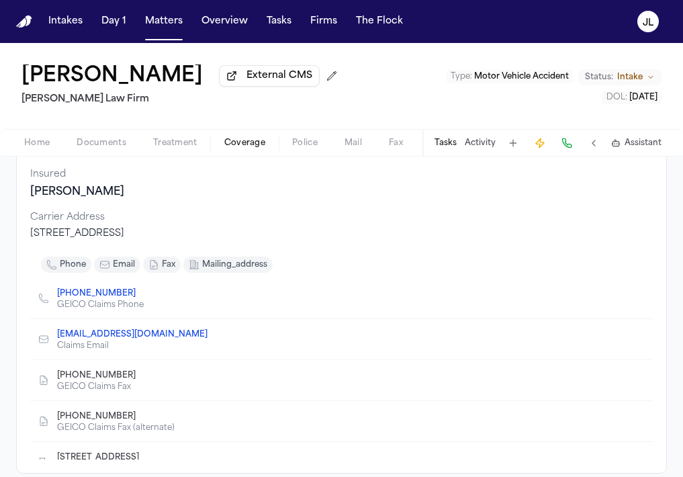
scroll to position [120, 0]
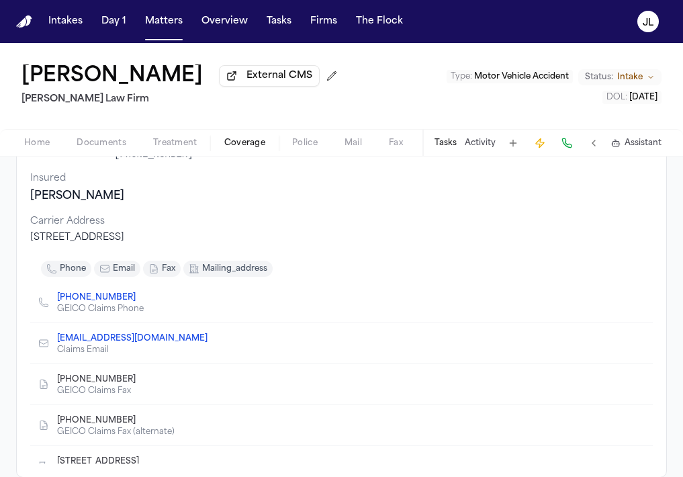
click at [140, 383] on icon "Copy to clipboard" at bounding box center [142, 381] width 5 height 5
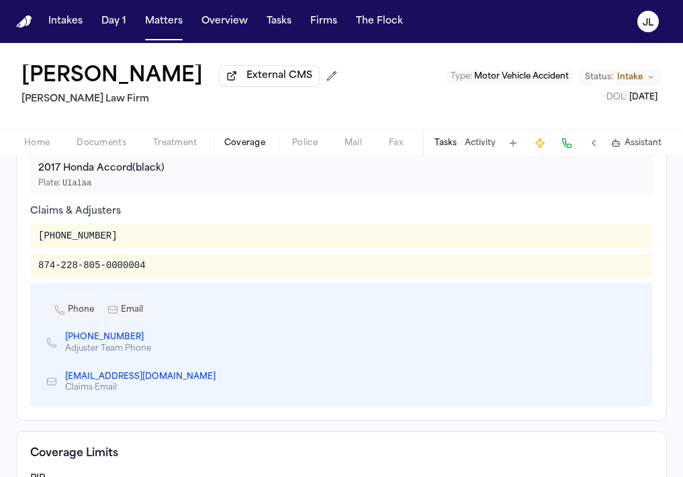
scroll to position [512, 0]
drag, startPoint x: 156, startPoint y: 271, endPoint x: 40, endPoint y: 271, distance: 116.2
click at [40, 271] on div "874-228-805-0000004" at bounding box center [341, 264] width 606 height 13
copy div "874-228-805-0000004"
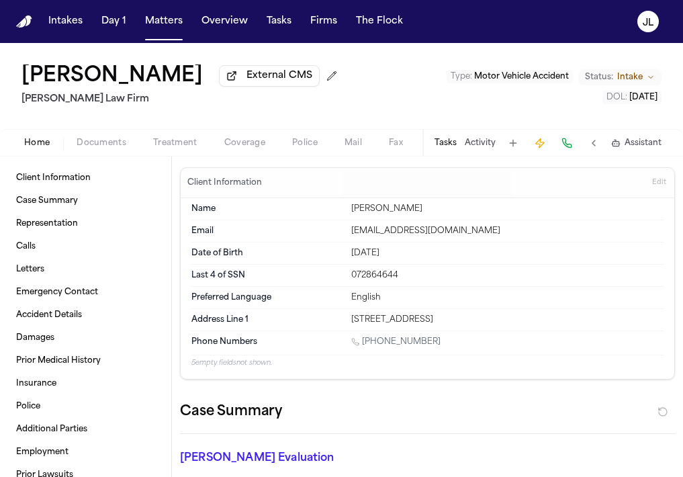
click at [44, 138] on span "Home" at bounding box center [37, 143] width 26 height 11
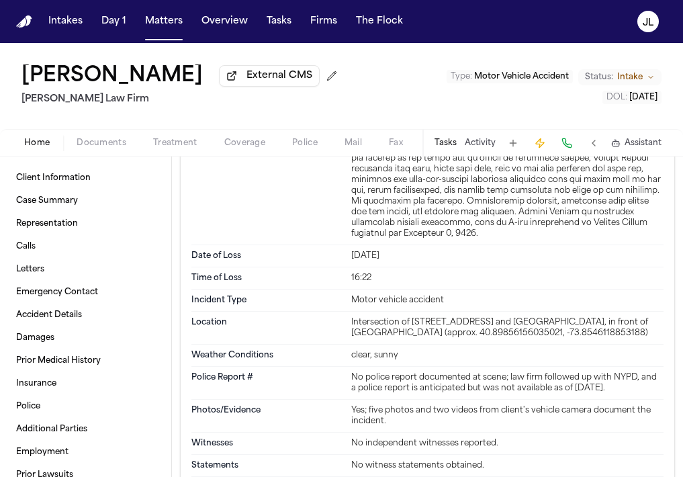
scroll to position [1984, 0]
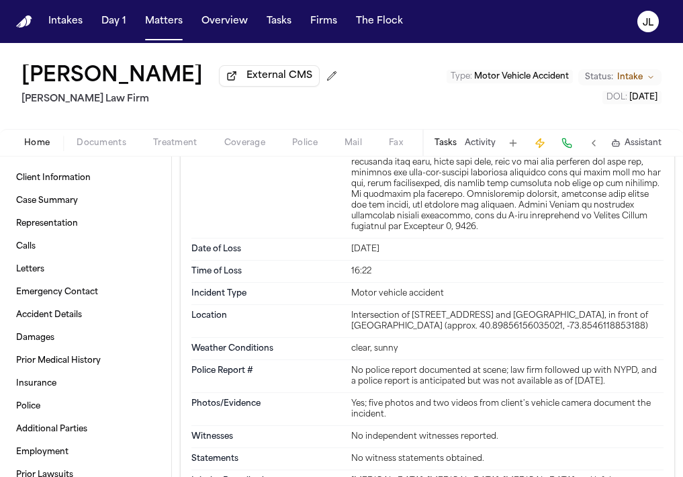
drag, startPoint x: 641, startPoint y: 330, endPoint x: 352, endPoint y: 313, distance: 290.0
click at [352, 313] on div "Intersection of 686 Nereid Avenue and White Plains Road, in front of Domino's P…" at bounding box center [507, 320] width 312 height 21
copy div "Intersection of 686 Nereid Avenue and White Plains Road, in front of Domino's P…"
click at [682, 355] on div "Client Information Edit Name Michel Beltre Email michaelbeltre96@gmail.com Date…" at bounding box center [427, 11] width 511 height 3676
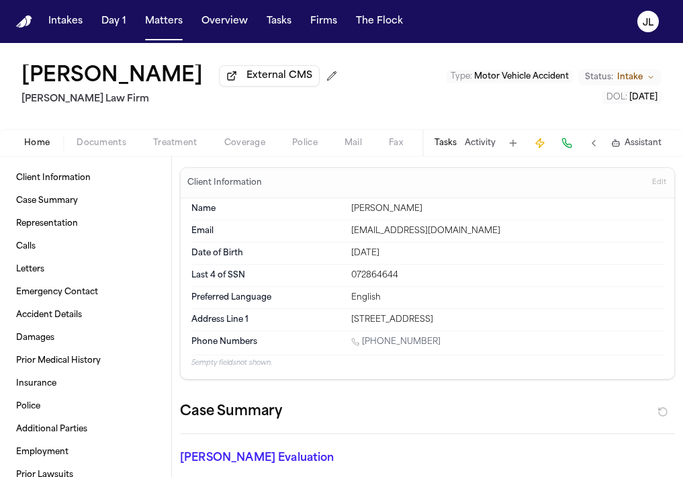
click at [105, 146] on span "Documents" at bounding box center [102, 143] width 50 height 11
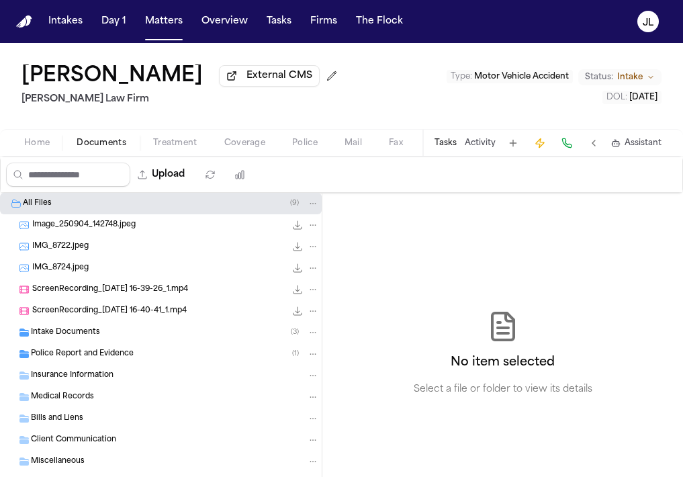
click at [95, 343] on div "Intake Documents ( 3 )" at bounding box center [161, 332] width 322 height 21
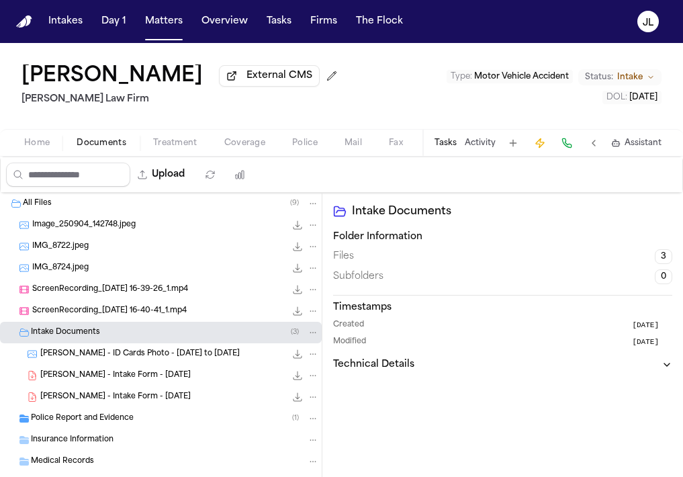
click at [95, 353] on span "M. Beltre - ID Cards Photo - 2022 to 2025" at bounding box center [139, 354] width 199 height 11
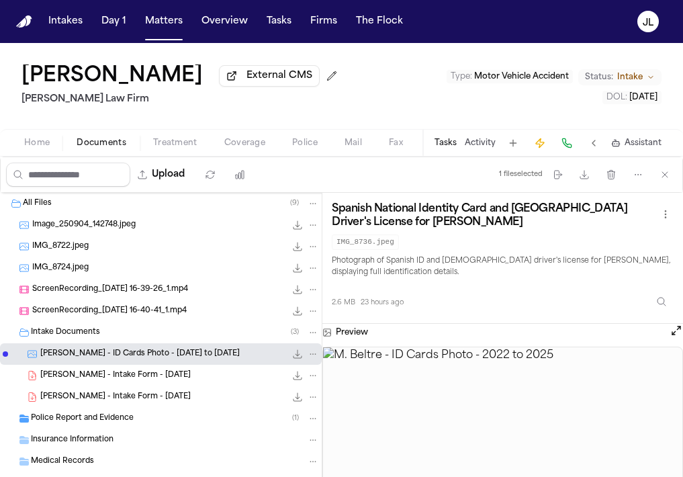
click at [109, 424] on span "Police Report and Evidence" at bounding box center [82, 418] width 103 height 11
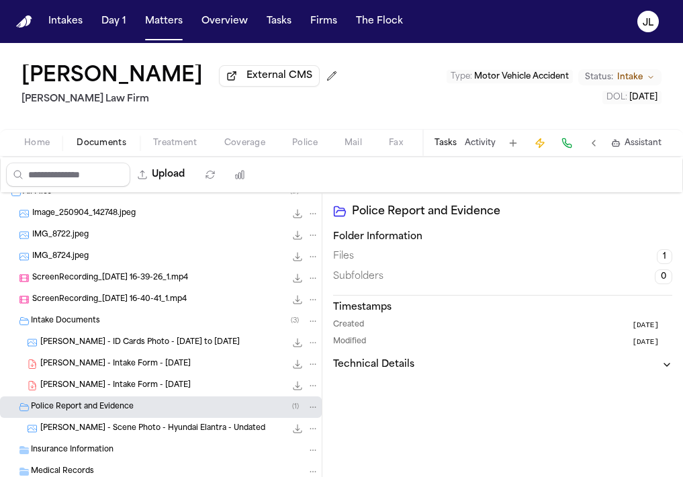
scroll to position [1, 0]
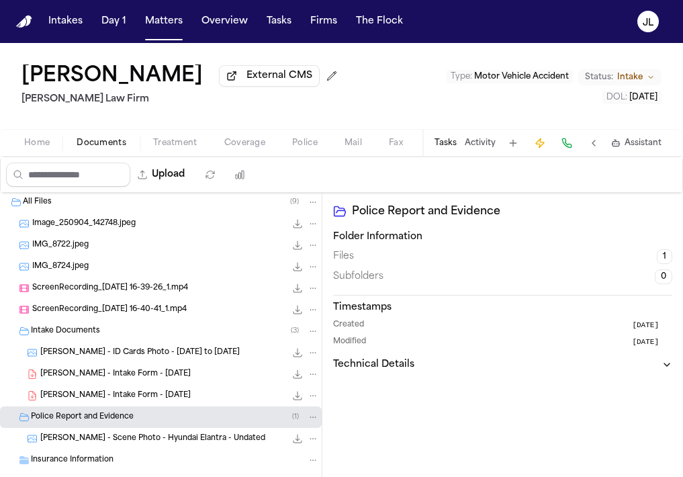
click at [128, 226] on span "Image_250904_142748.jpeg" at bounding box center [83, 223] width 103 height 11
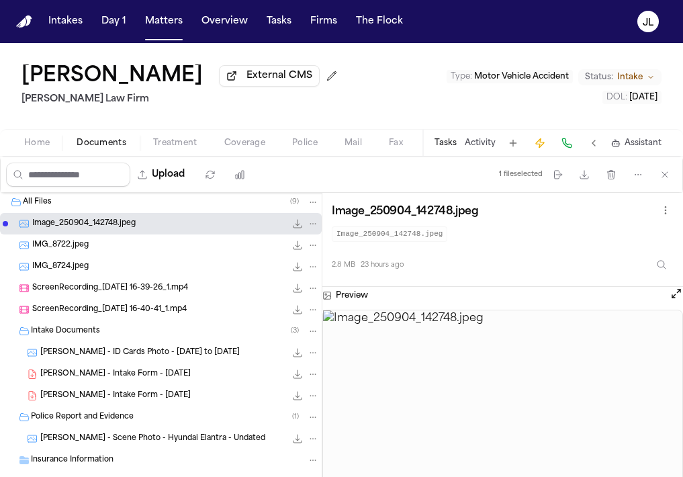
click at [126, 240] on div "IMG_8722.jpeg 1.8 MB • JPEG" at bounding box center [161, 244] width 322 height 21
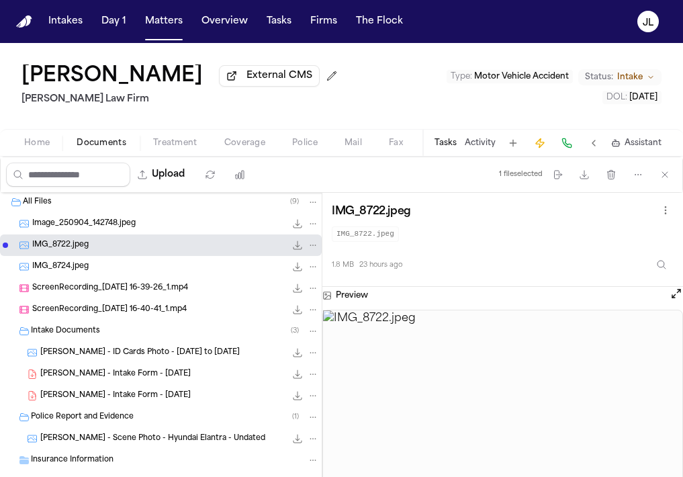
click at [124, 233] on div "Image_250904_142748.jpeg 2.8 MB • JPEG" at bounding box center [161, 223] width 322 height 21
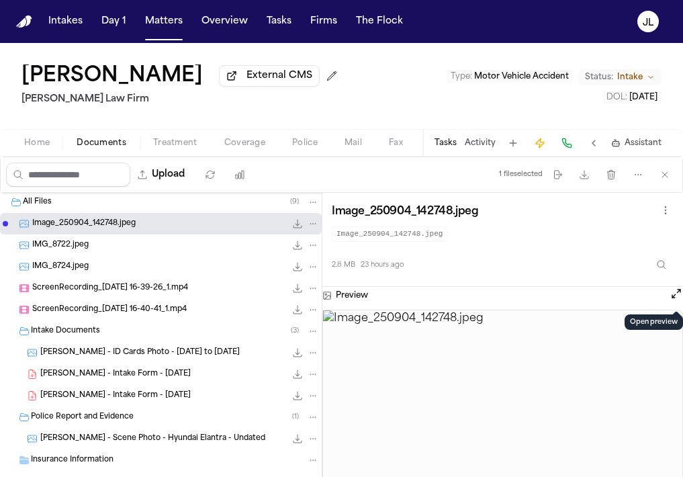
click at [676, 295] on button "Open preview" at bounding box center [676, 293] width 13 height 13
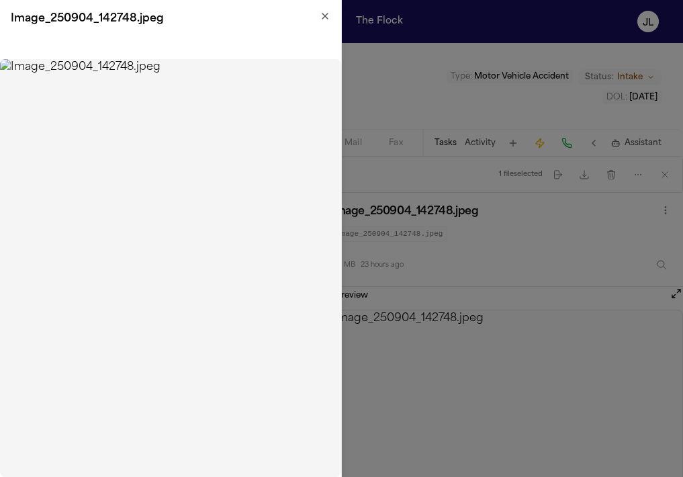
click at [325, 13] on icon "button" at bounding box center [325, 16] width 11 height 11
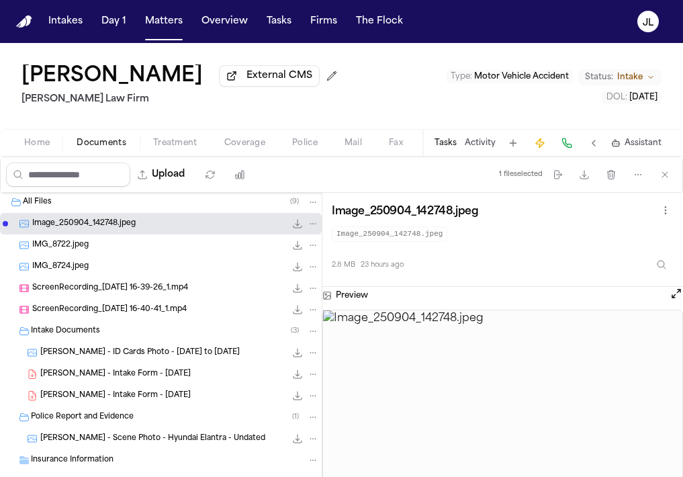
click at [49, 136] on div "Home Documents Treatment Coverage Police Mail Fax Demand Workspaces Artifacts T…" at bounding box center [341, 142] width 683 height 27
click at [49, 148] on span "Home" at bounding box center [37, 143] width 26 height 11
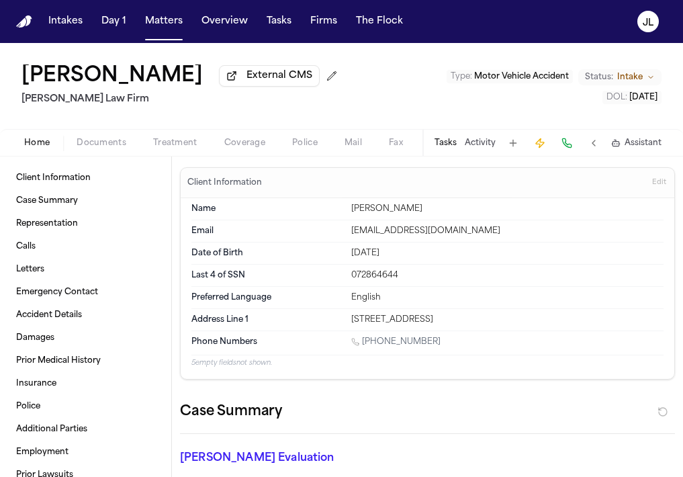
drag, startPoint x: 529, startPoint y: 321, endPoint x: 353, endPoint y: 325, distance: 176.7
click at [353, 325] on div "[STREET_ADDRESS]" at bounding box center [507, 319] width 312 height 11
copy div "[STREET_ADDRESS]"
click at [236, 142] on span "Coverage" at bounding box center [244, 143] width 41 height 11
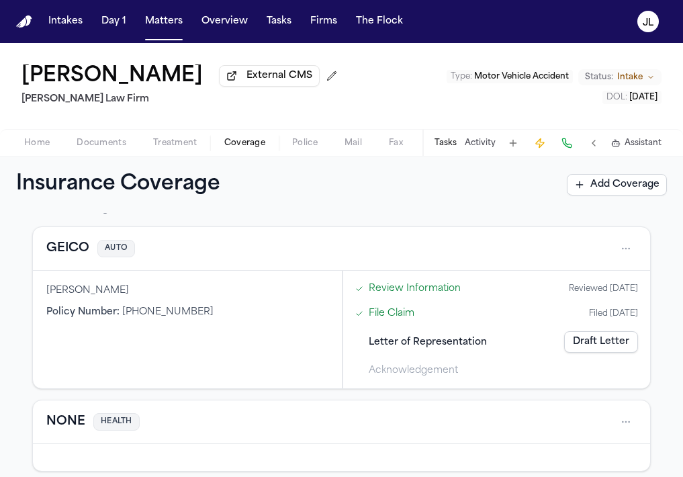
scroll to position [50, 0]
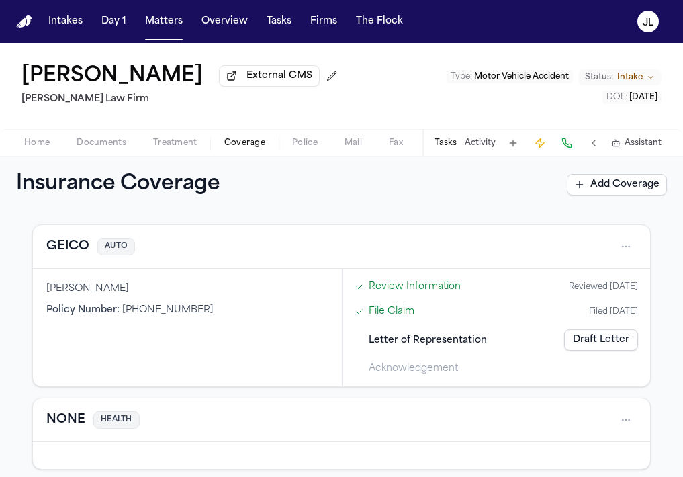
click at [78, 249] on button "GEICO" at bounding box center [67, 246] width 43 height 19
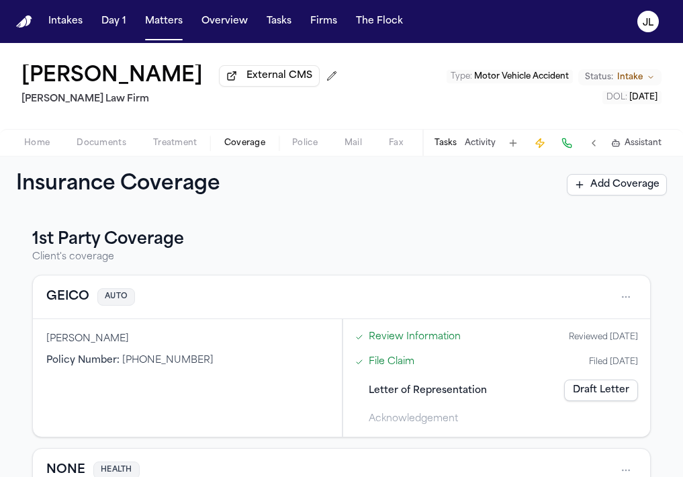
scroll to position [51, 0]
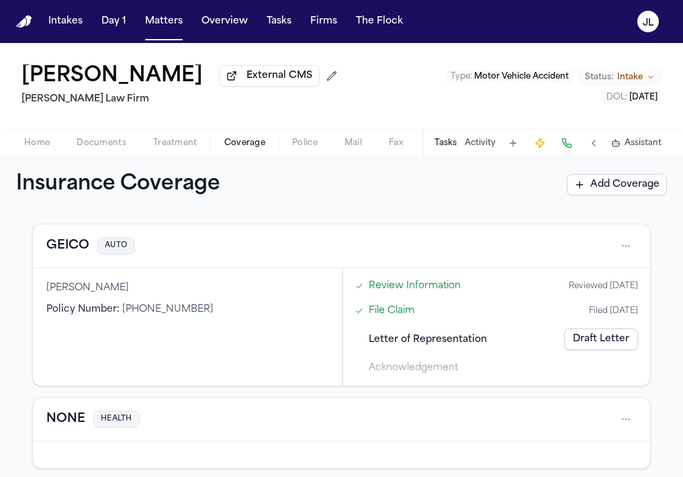
click at [77, 247] on button "GEICO" at bounding box center [67, 245] width 43 height 19
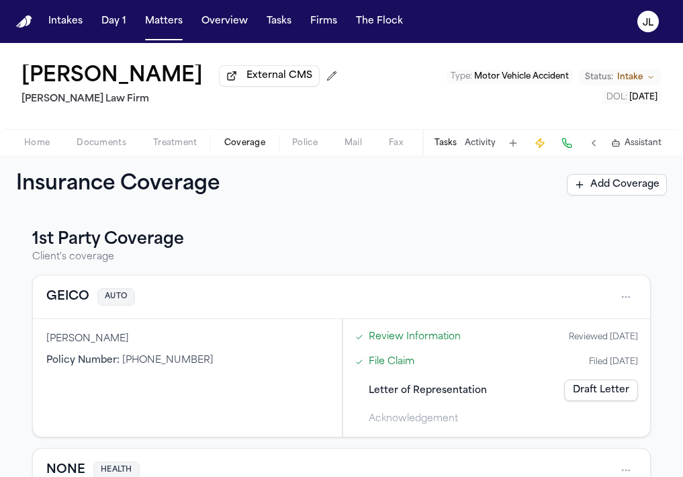
click at [80, 304] on button "GEICO" at bounding box center [67, 296] width 43 height 19
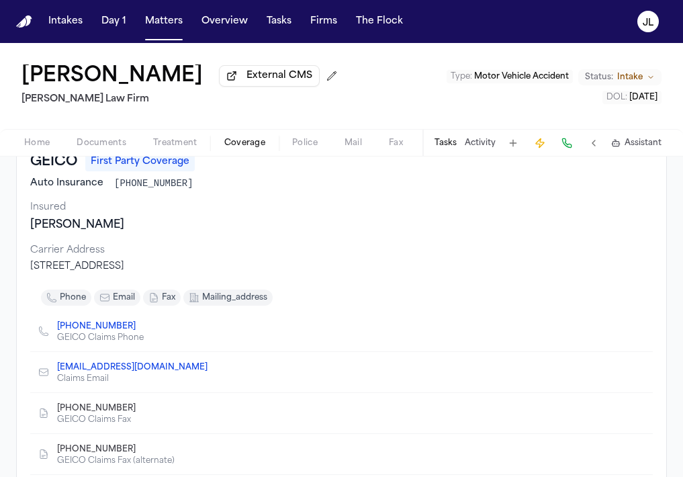
scroll to position [93, 0]
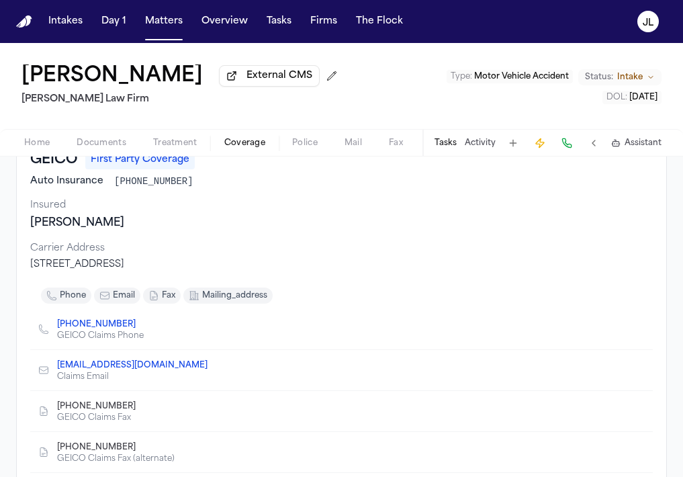
drag, startPoint x: 178, startPoint y: 266, endPoint x: 29, endPoint y: 269, distance: 149.1
click at [29, 269] on div "GEICO First Party Coverage Auto Insurance 608-447-8673 Insured Michael Beltre C…" at bounding box center [341, 320] width 651 height 368
copy div "PO Box 35, Macon, GA 31294"
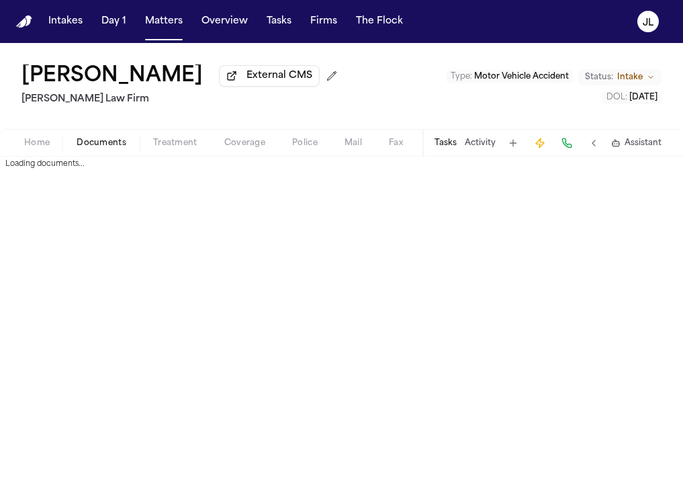
click at [114, 146] on span "Documents" at bounding box center [102, 143] width 50 height 11
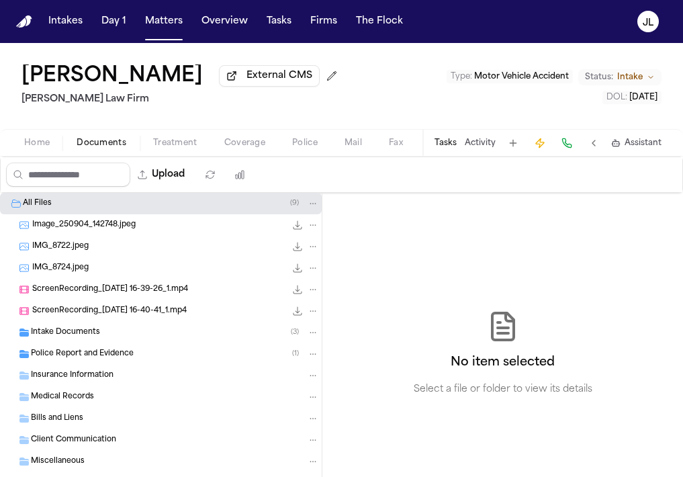
click at [78, 365] on div "Police Report and Evidence ( 1 )" at bounding box center [161, 353] width 322 height 21
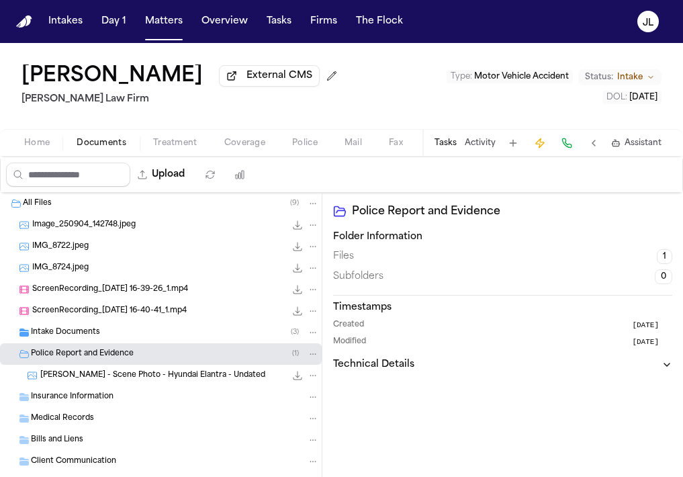
click at [79, 401] on span "Insurance Information" at bounding box center [72, 397] width 83 height 11
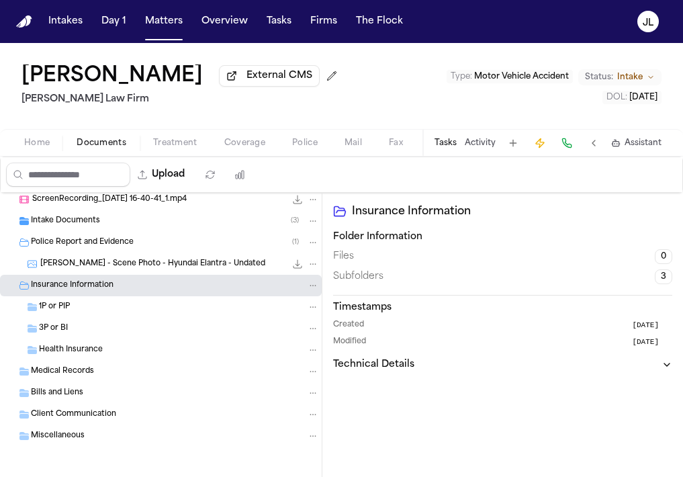
scroll to position [115, 0]
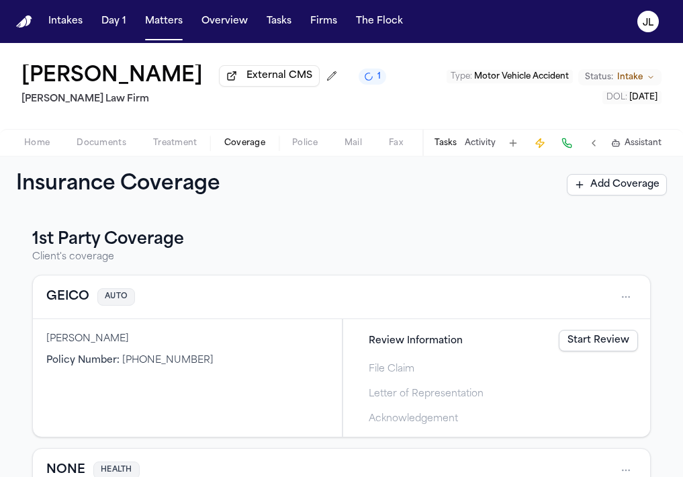
click at [236, 144] on span "Coverage" at bounding box center [244, 143] width 41 height 11
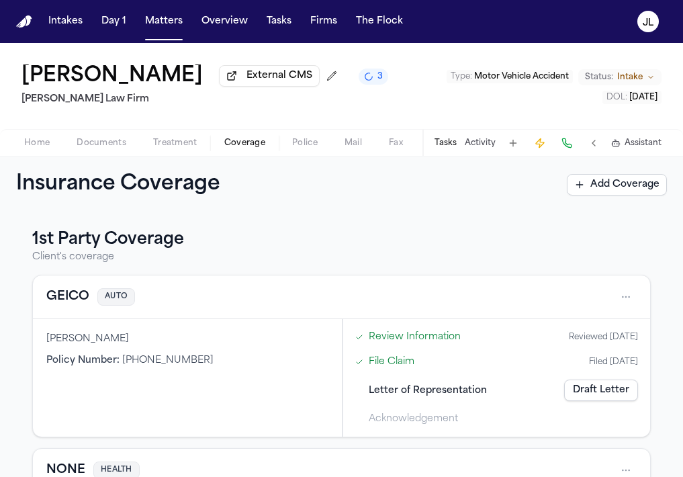
click at [109, 154] on div "Home Documents Treatment Coverage Police Mail Fax Demand Workspaces Artifacts T…" at bounding box center [341, 142] width 683 height 27
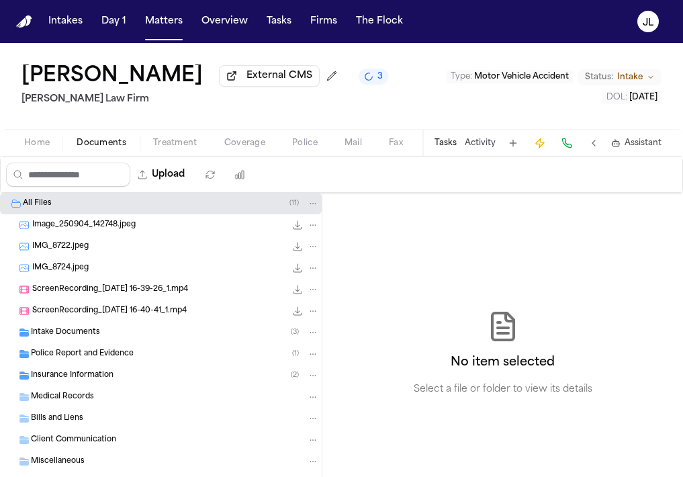
click at [106, 148] on span "Documents" at bounding box center [102, 143] width 50 height 11
click at [89, 379] on span "Insurance Information" at bounding box center [72, 375] width 83 height 11
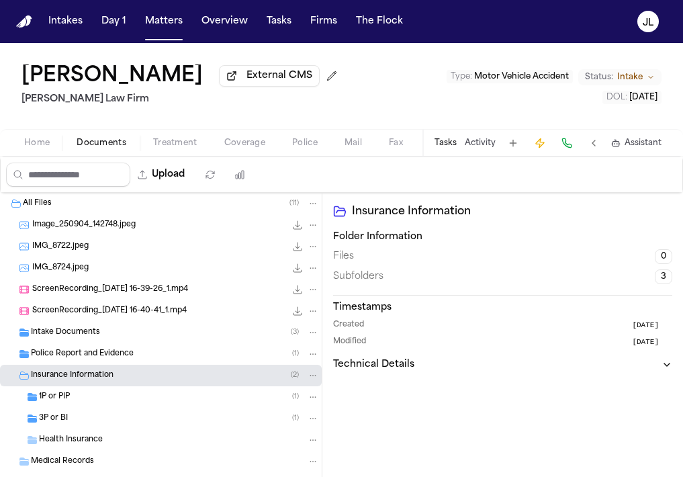
click at [87, 338] on span "Intake Documents" at bounding box center [65, 332] width 69 height 11
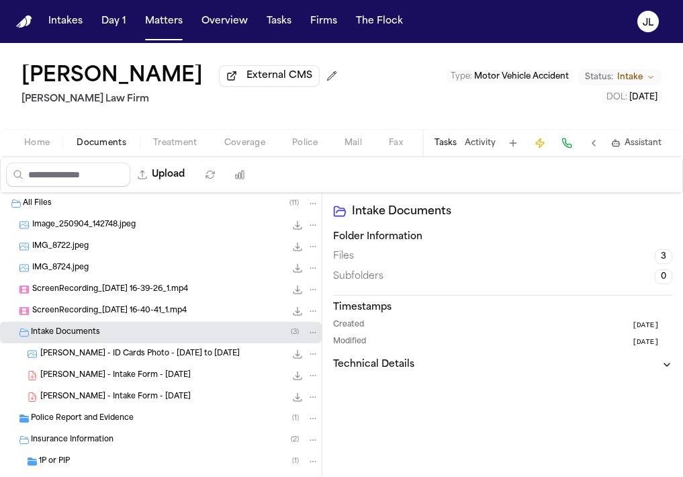
click at [100, 381] on span "M. Beltre - Intake Form - 9.4.25" at bounding box center [115, 375] width 150 height 11
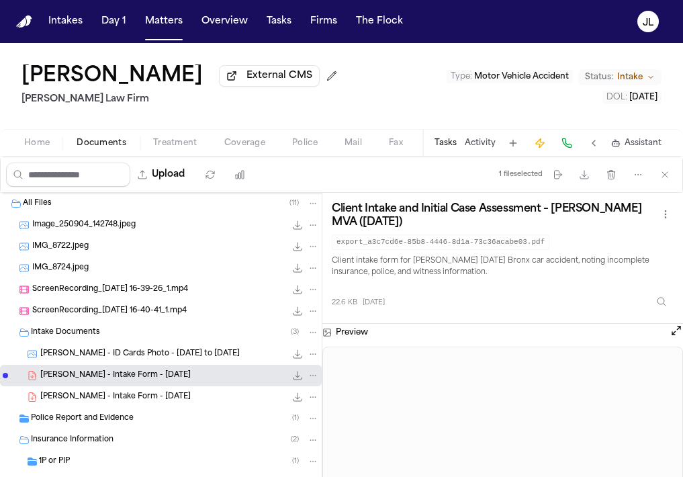
click at [100, 399] on span "M. Beltre - Intake Form - 9.4.25" at bounding box center [115, 397] width 150 height 11
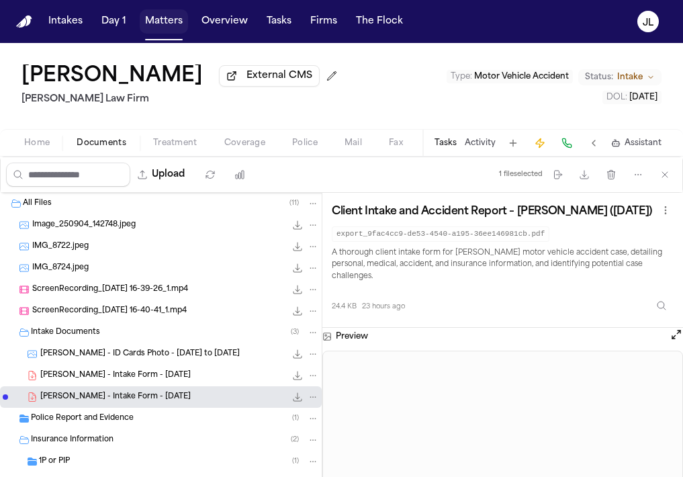
click at [159, 17] on button "Matters" at bounding box center [164, 21] width 48 height 24
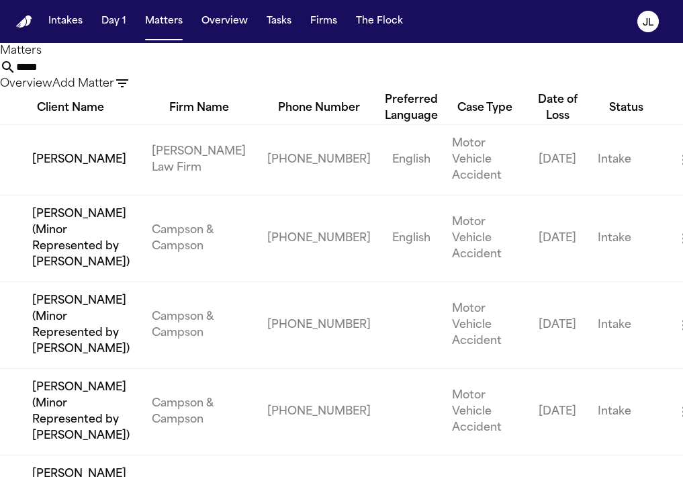
drag, startPoint x: 253, startPoint y: 82, endPoint x: 195, endPoint y: 82, distance: 57.1
click at [124, 75] on input "*****" at bounding box center [69, 67] width 107 height 16
paste input "**********"
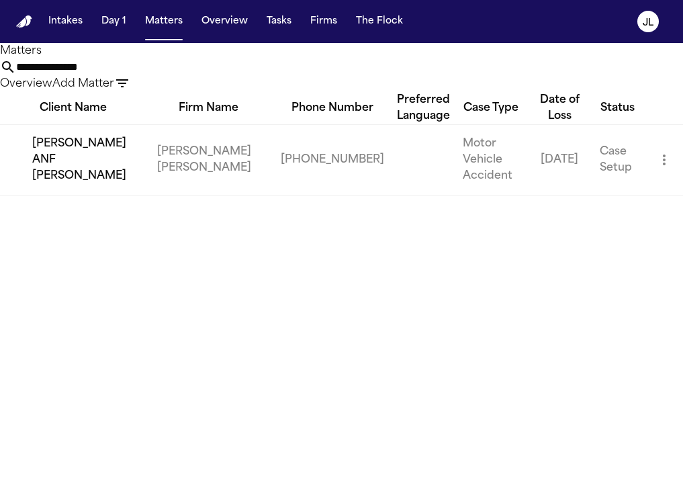
click at [124, 75] on input "**********" at bounding box center [69, 67] width 107 height 16
drag, startPoint x: 233, startPoint y: 80, endPoint x: 175, endPoint y: 79, distance: 58.4
click at [175, 79] on div "**********" at bounding box center [341, 67] width 683 height 49
type input "*********"
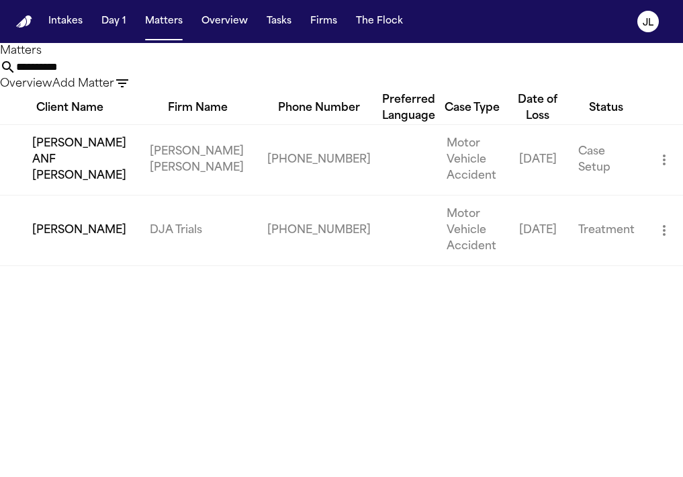
click at [64, 195] on td "Mirna Huerta ANF David Cervantes" at bounding box center [69, 159] width 139 height 71
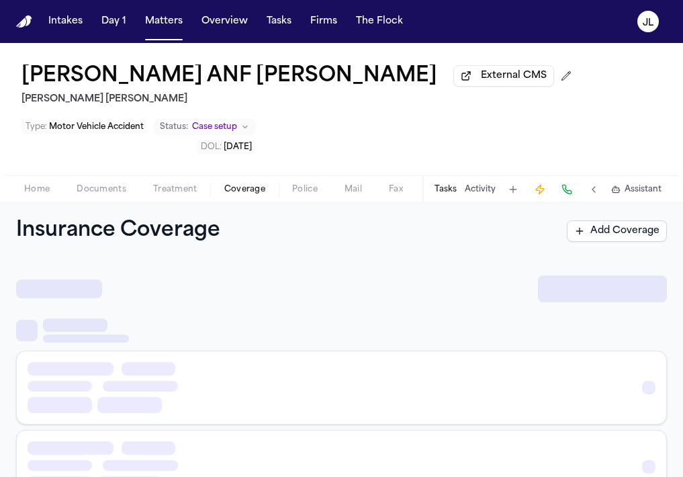
click at [244, 191] on span "Coverage" at bounding box center [244, 189] width 41 height 11
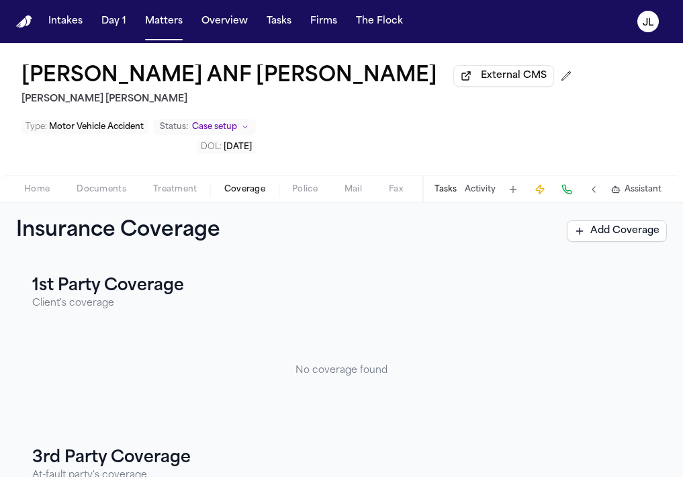
scroll to position [198, 0]
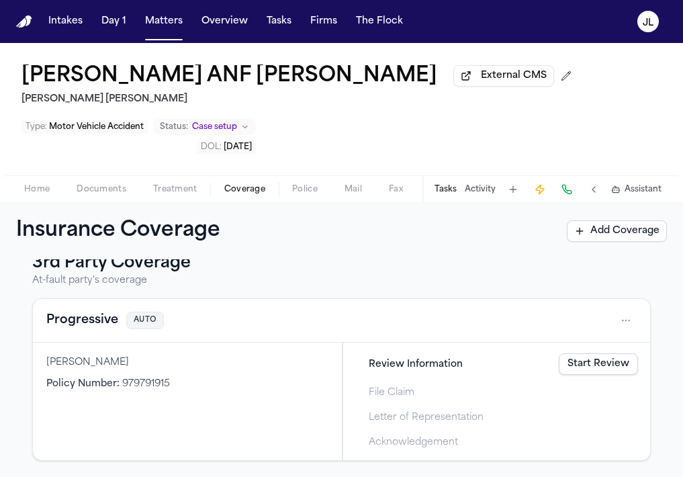
click at [97, 324] on button "Progressive" at bounding box center [82, 320] width 72 height 19
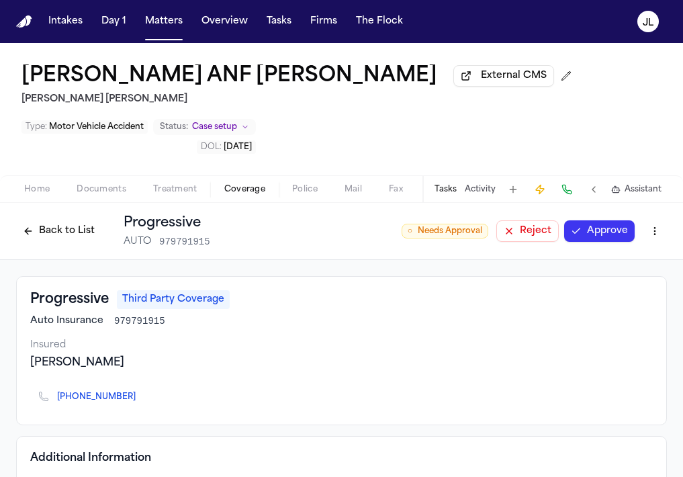
click at [64, 230] on button "Back to List" at bounding box center [58, 230] width 85 height 21
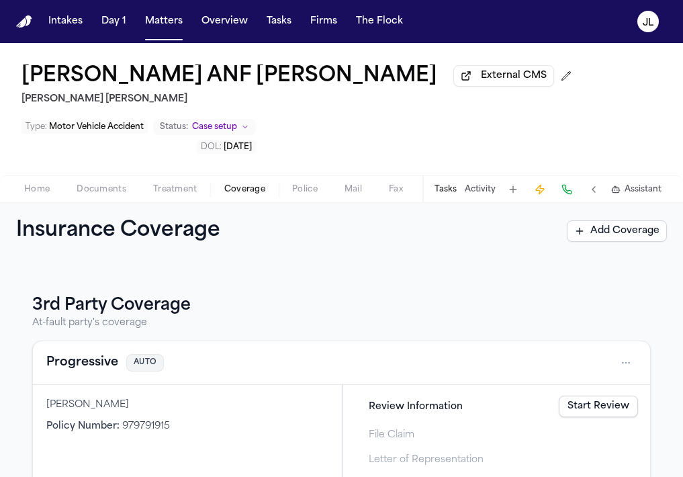
scroll to position [154, 0]
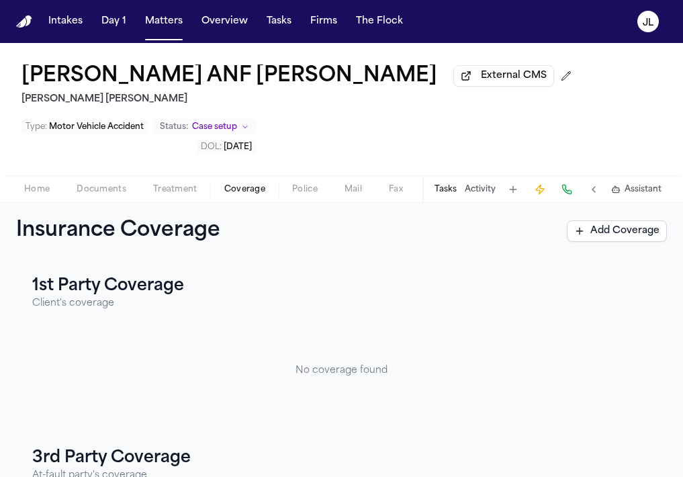
click at [165, 26] on button "Matters" at bounding box center [164, 21] width 48 height 24
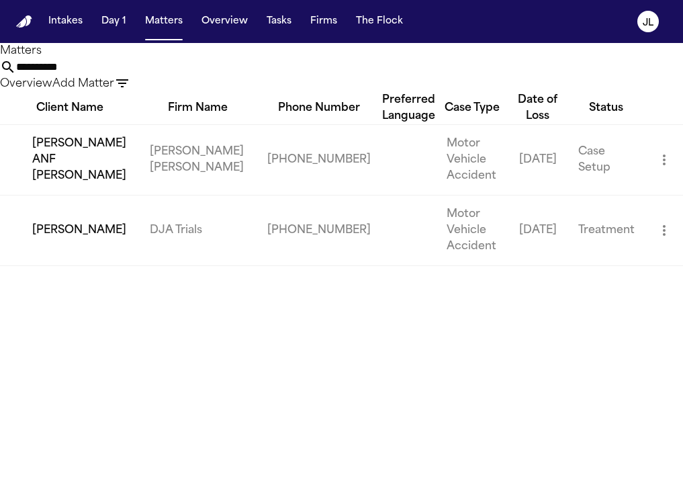
click at [64, 255] on td "Betty Cervantes" at bounding box center [69, 230] width 139 height 71
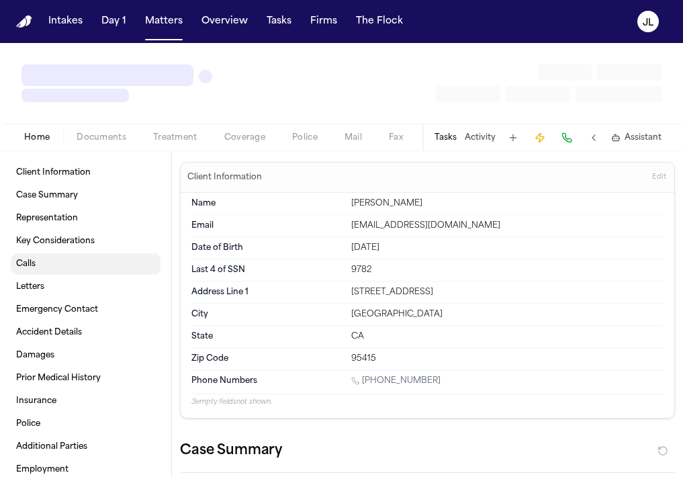
type textarea "*"
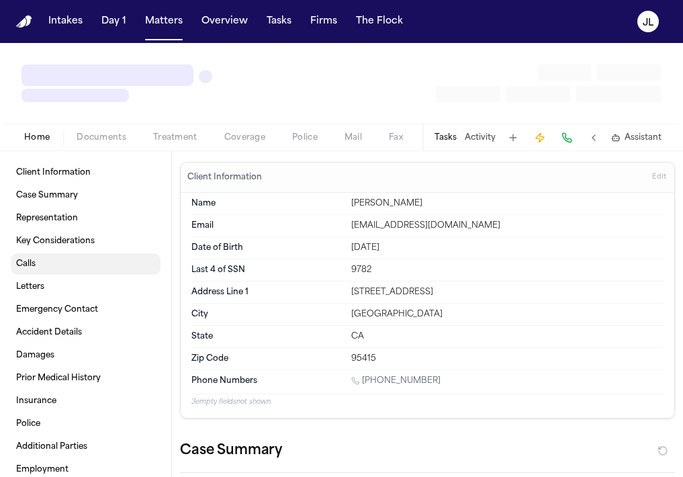
type textarea "*"
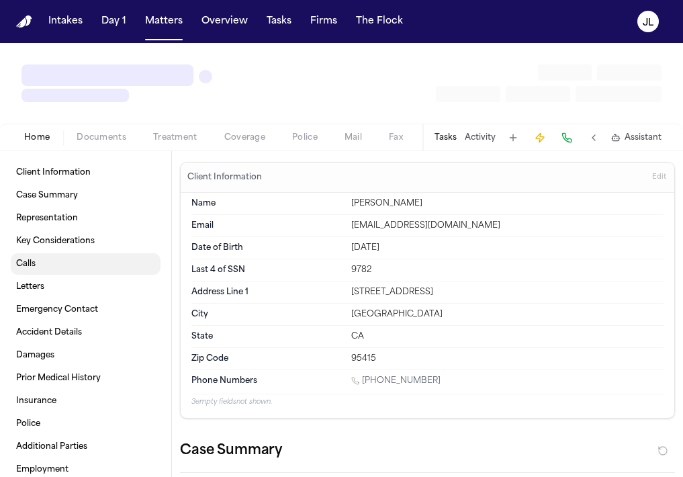
type textarea "*"
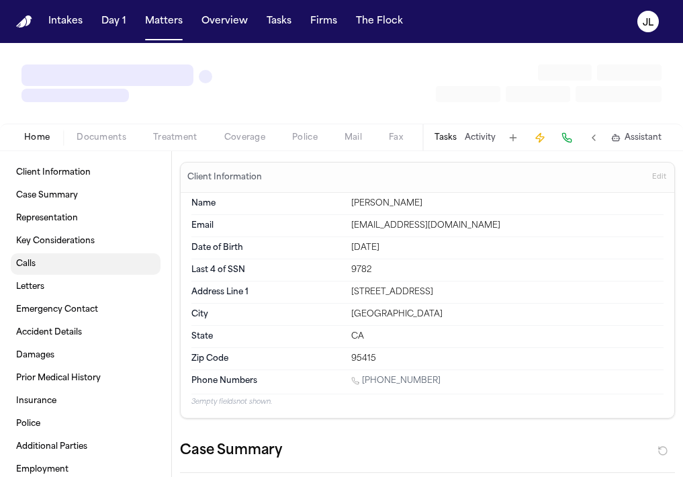
type textarea "*"
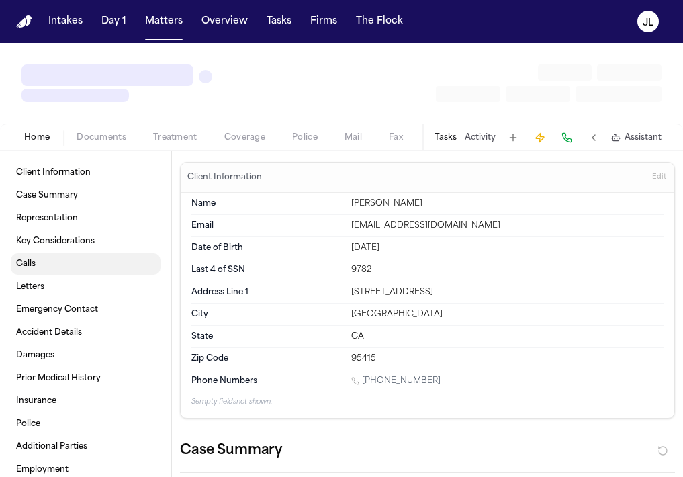
type textarea "*"
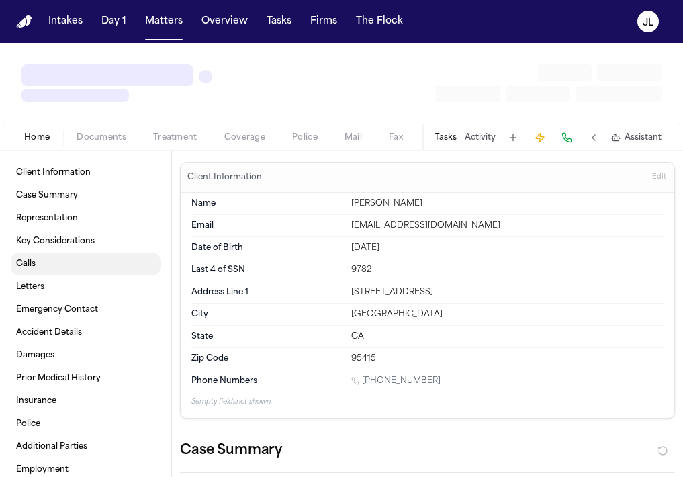
type textarea "*"
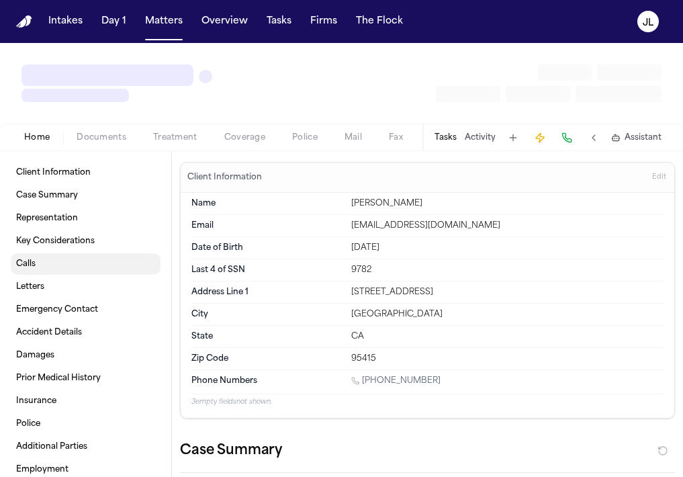
type textarea "*"
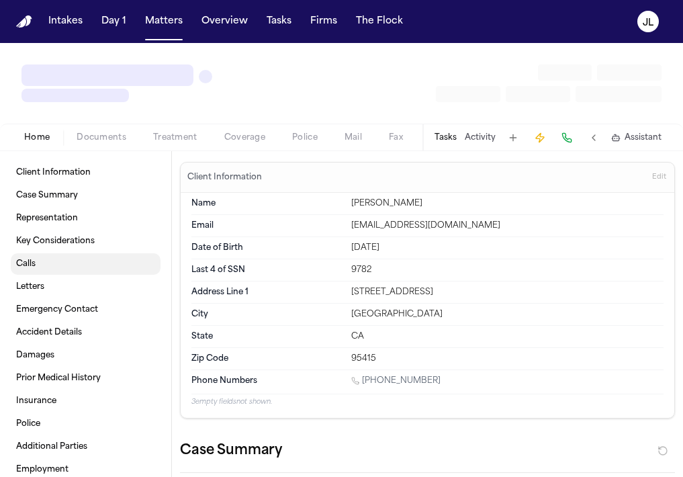
type textarea "*"
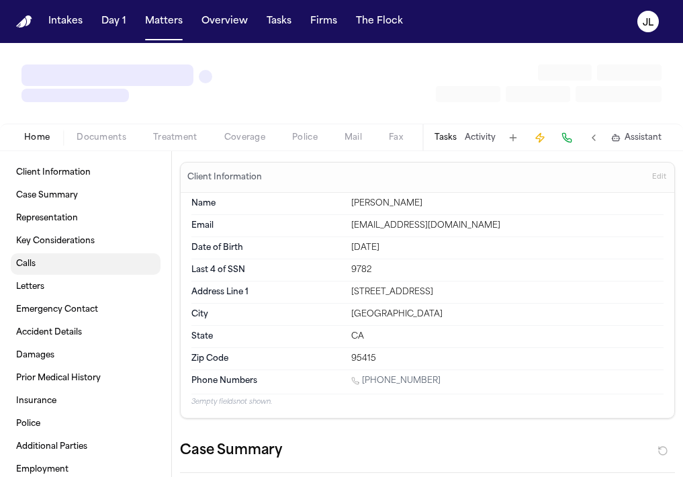
type textarea "*"
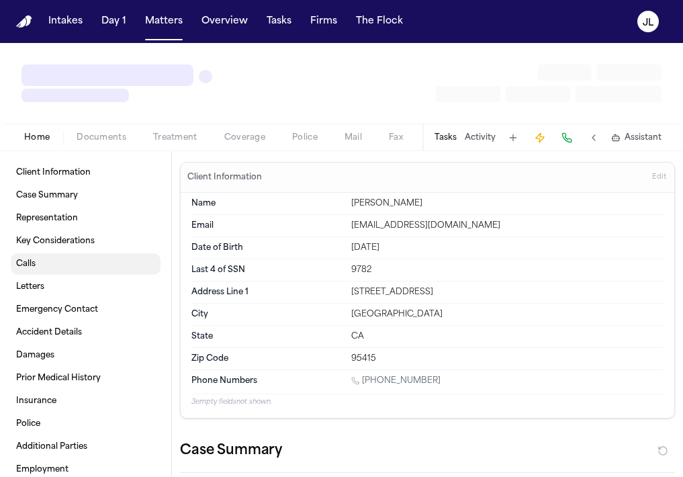
type textarea "*"
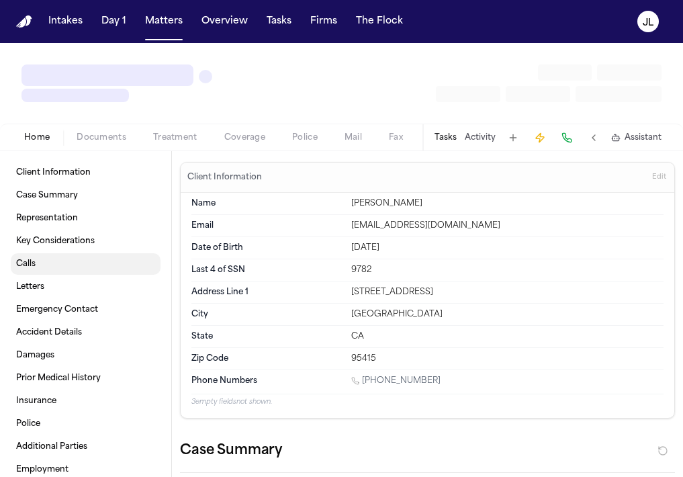
type textarea "*"
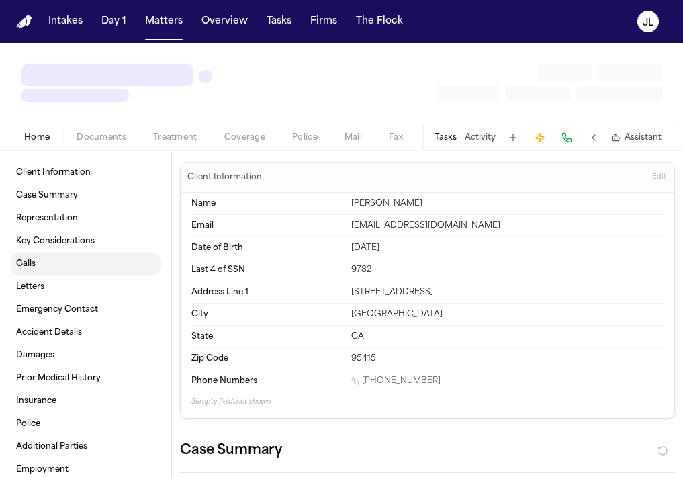
type textarea "*"
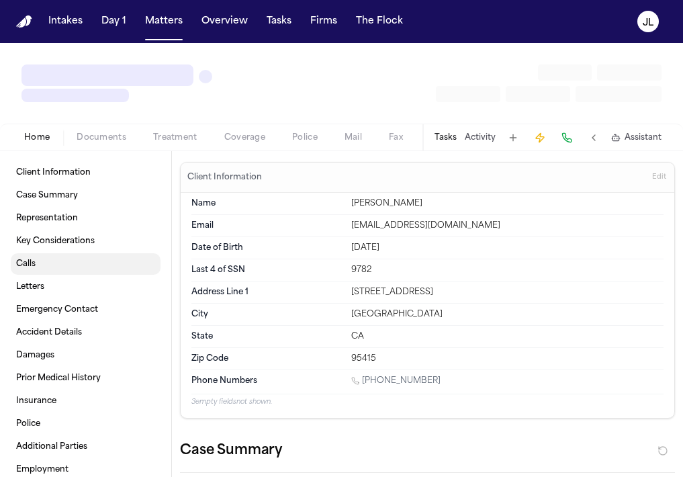
type textarea "*"
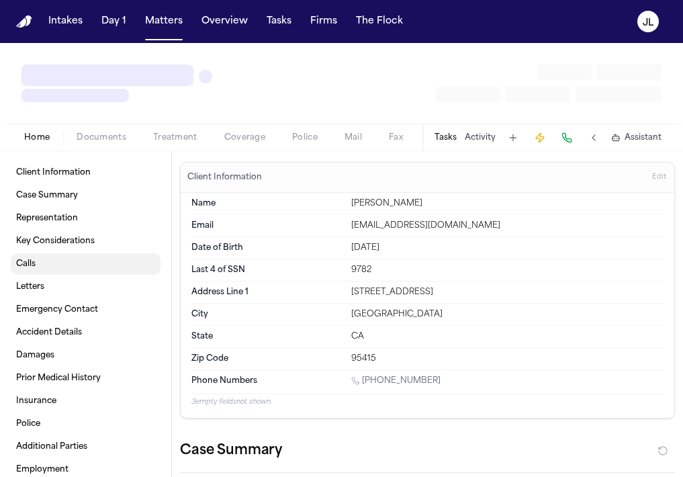
type textarea "*"
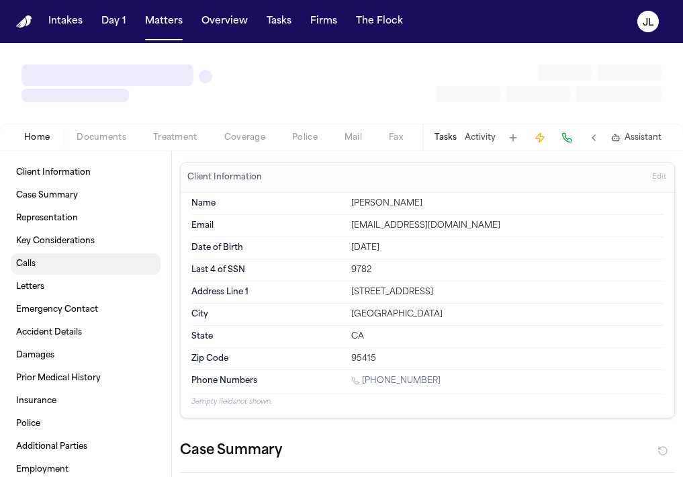
type textarea "*"
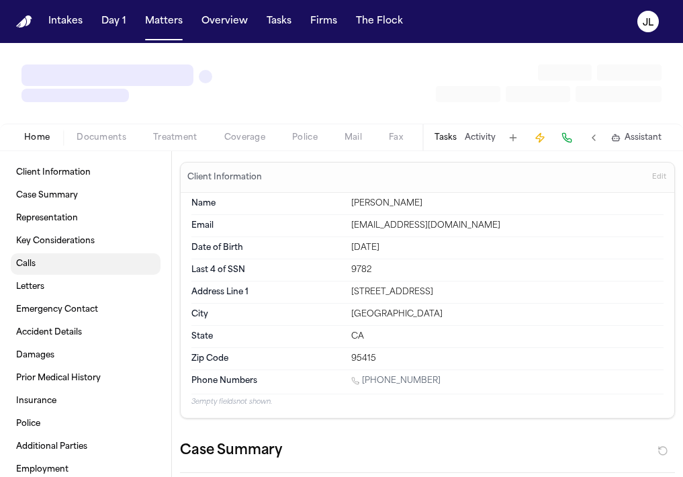
type textarea "*"
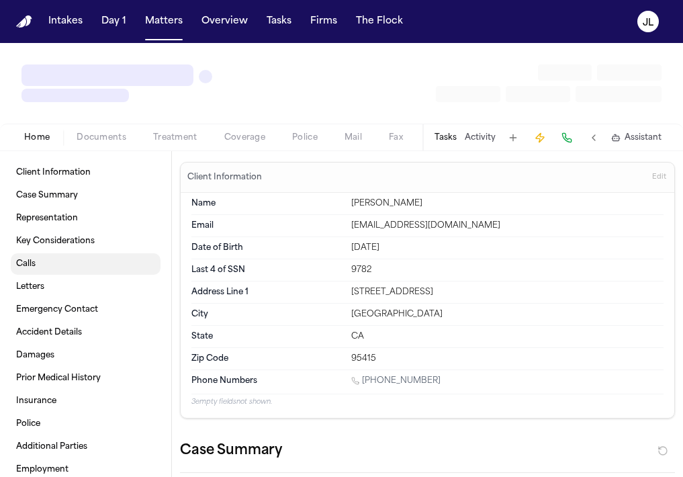
type textarea "*"
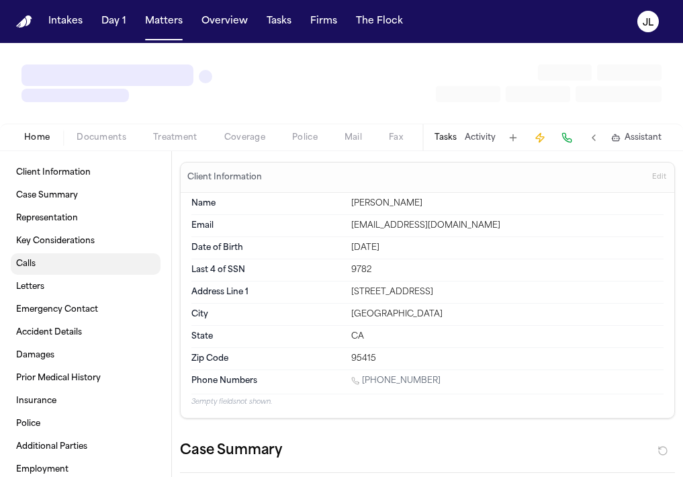
type textarea "*"
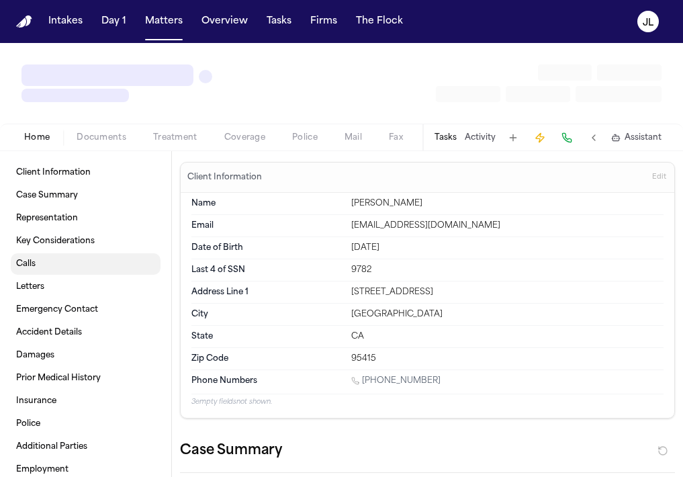
type textarea "*"
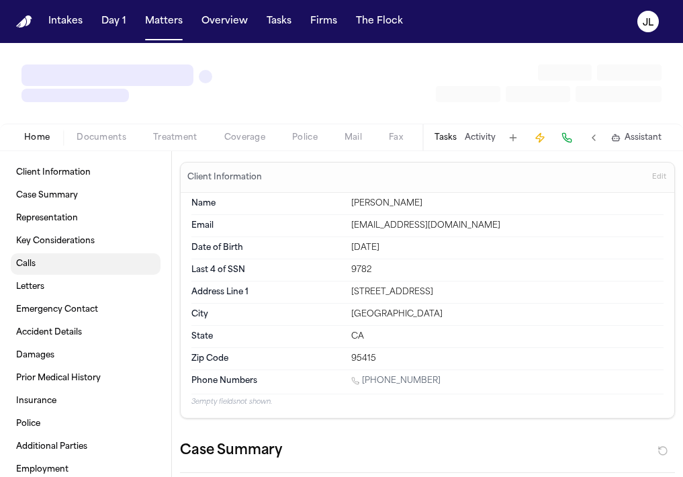
type textarea "*"
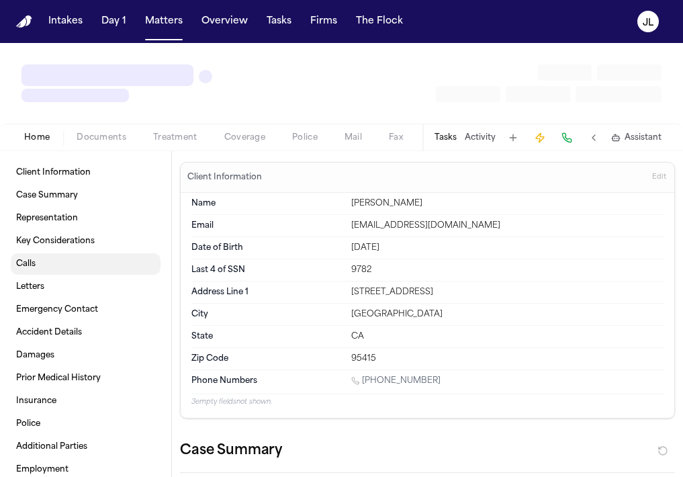
type textarea "*"
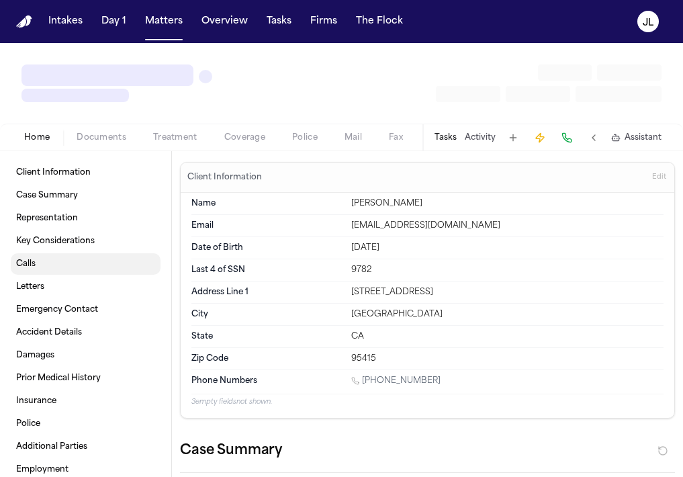
type textarea "*"
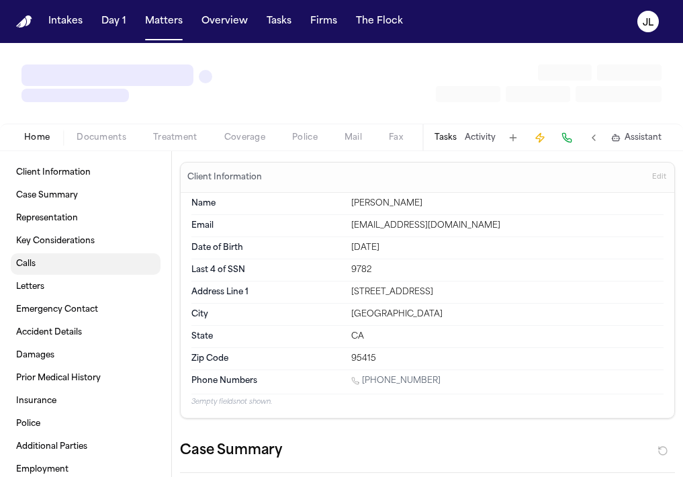
type textarea "*"
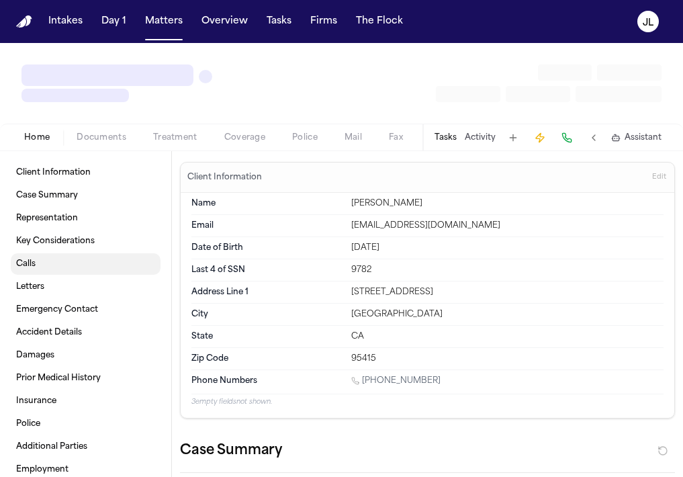
type textarea "*"
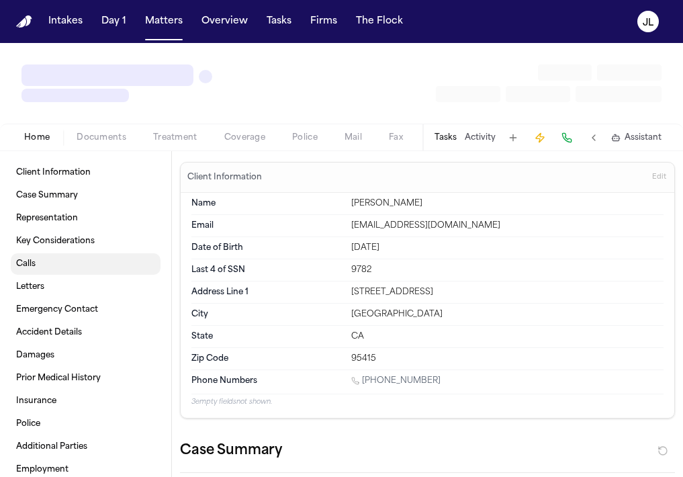
type textarea "*"
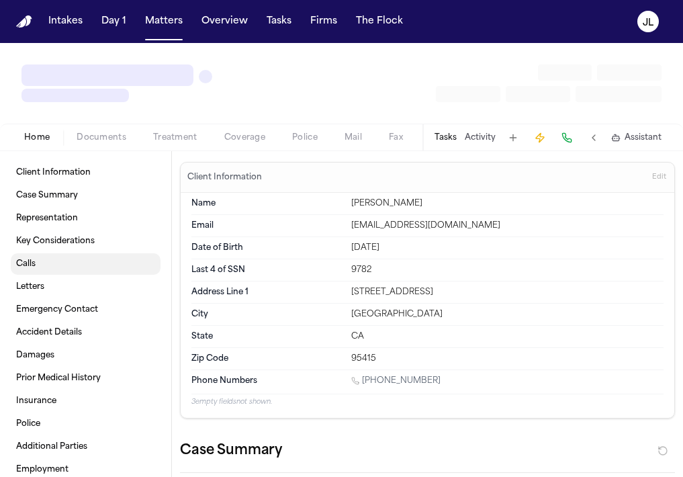
type textarea "*"
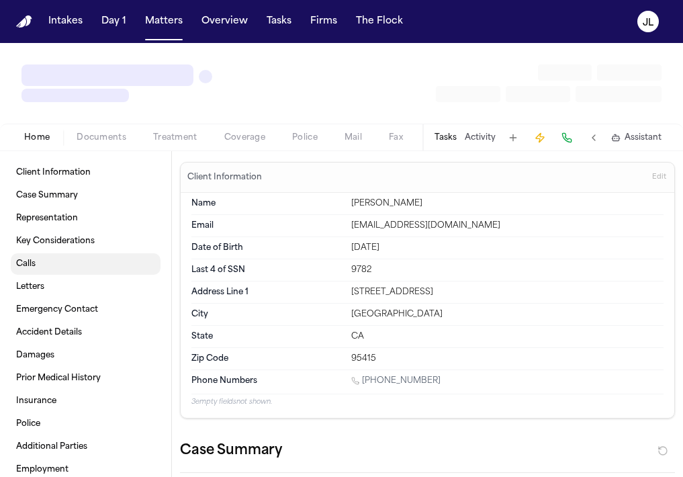
type textarea "*"
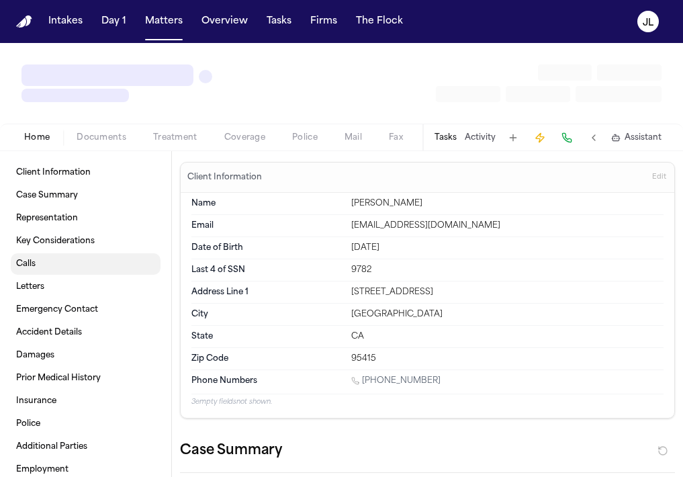
type textarea "*"
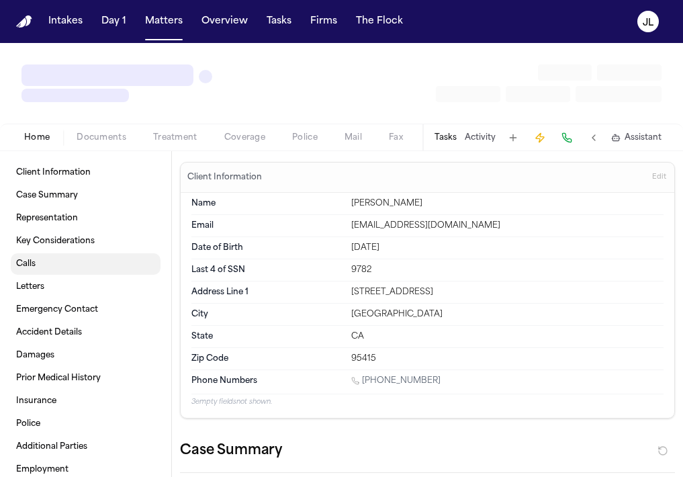
type textarea "*"
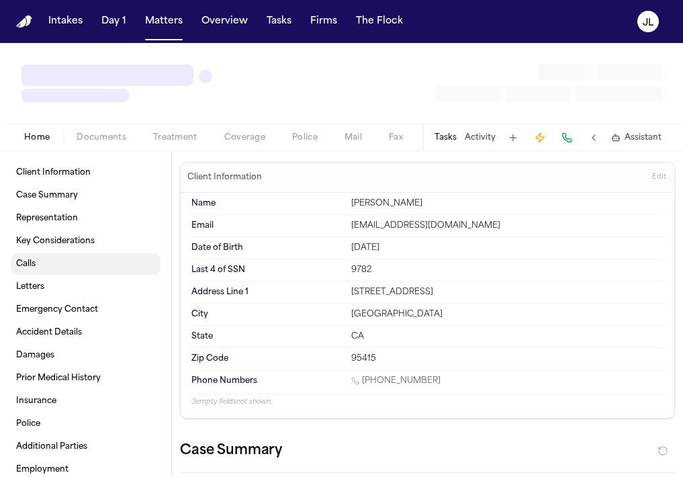
type textarea "*"
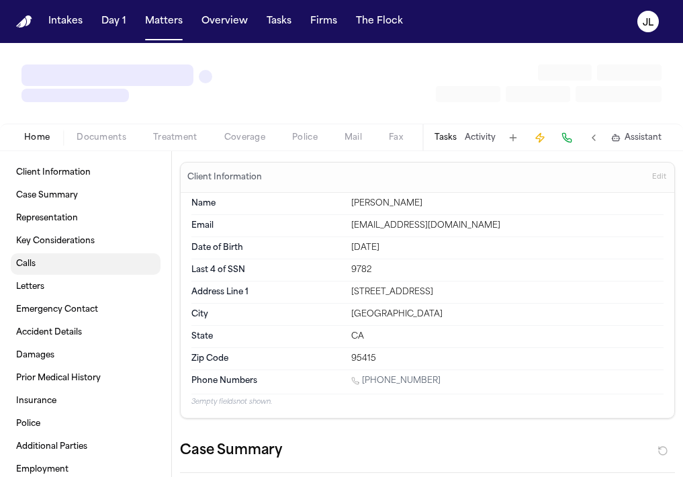
type textarea "*"
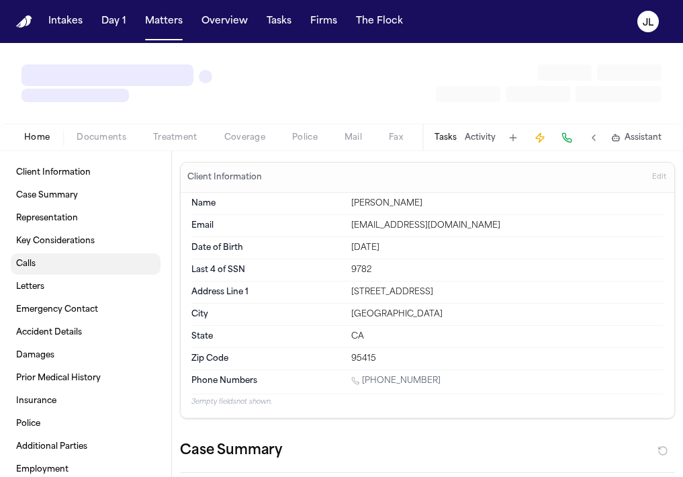
type textarea "*"
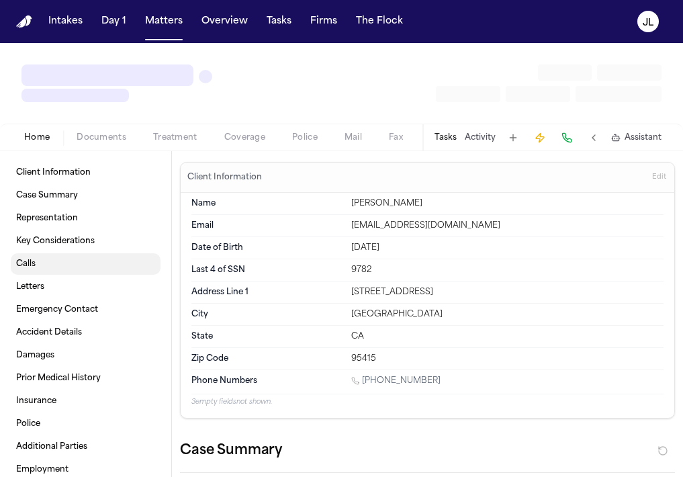
type textarea "*"
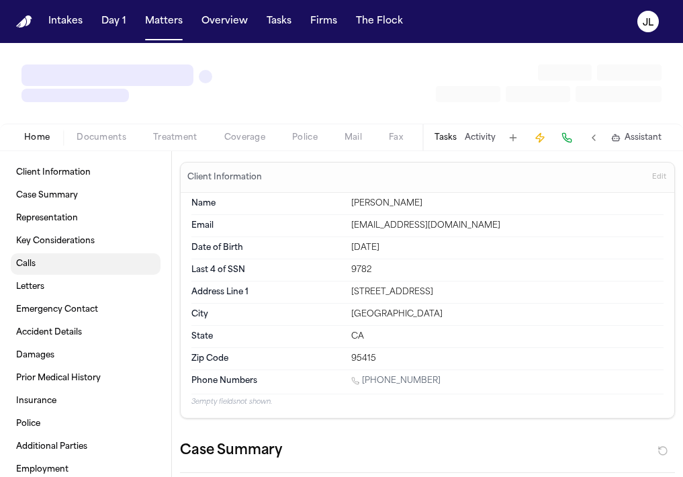
type textarea "*"
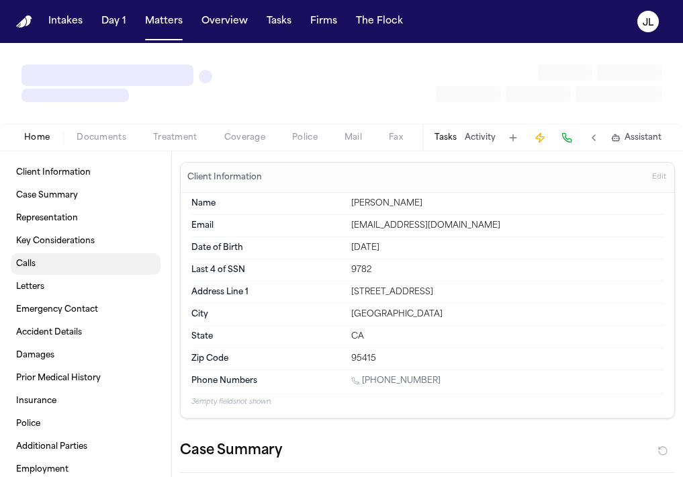
type textarea "*"
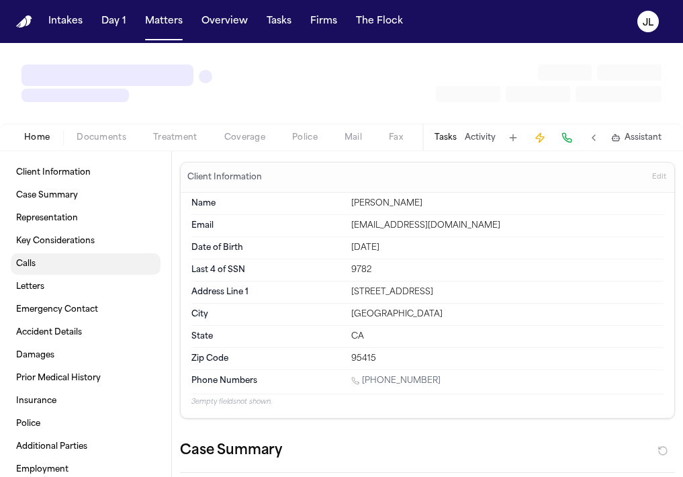
type textarea "*"
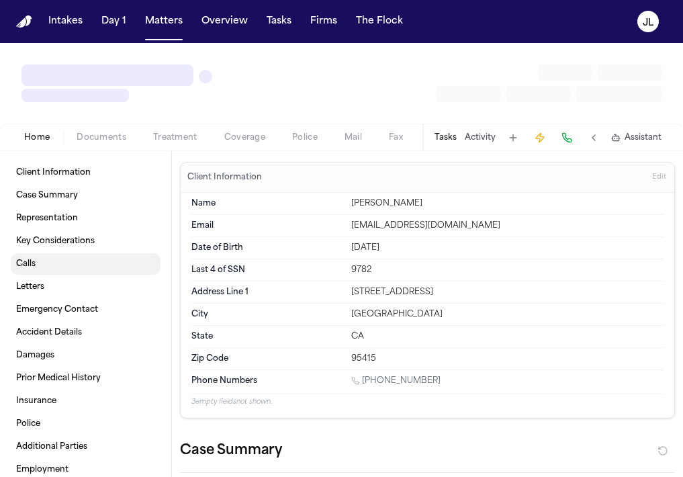
type textarea "*"
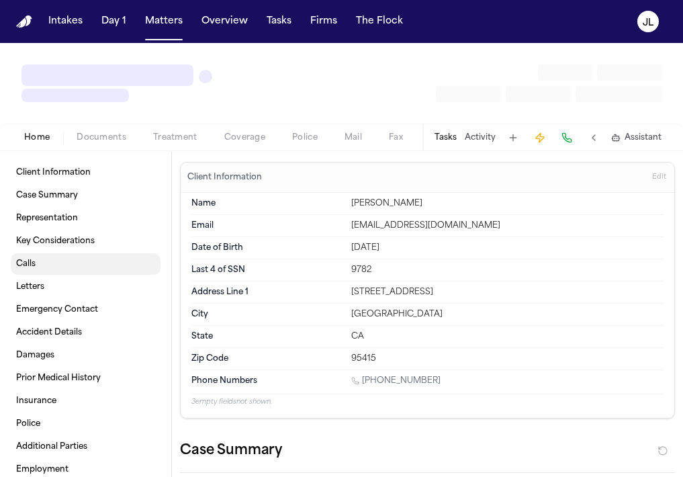
type textarea "*"
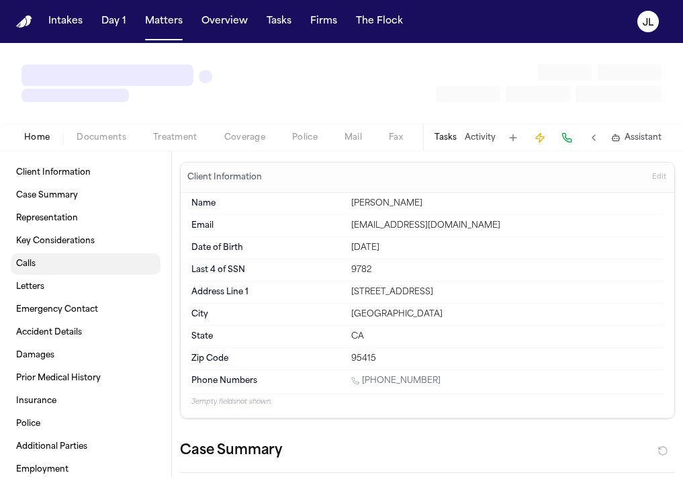
type textarea "*"
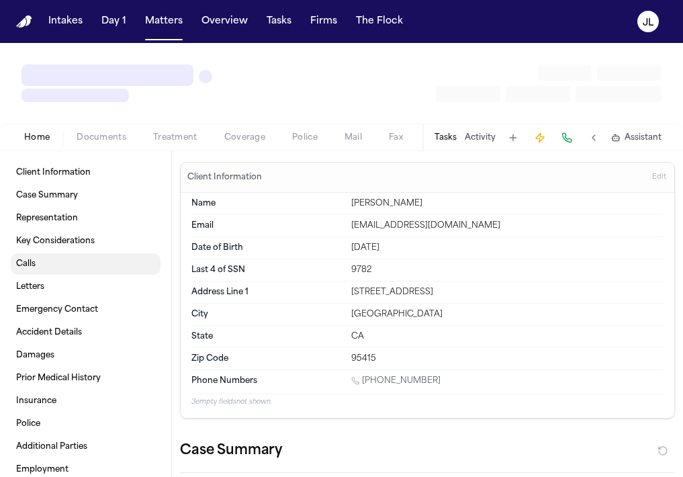
type textarea "*"
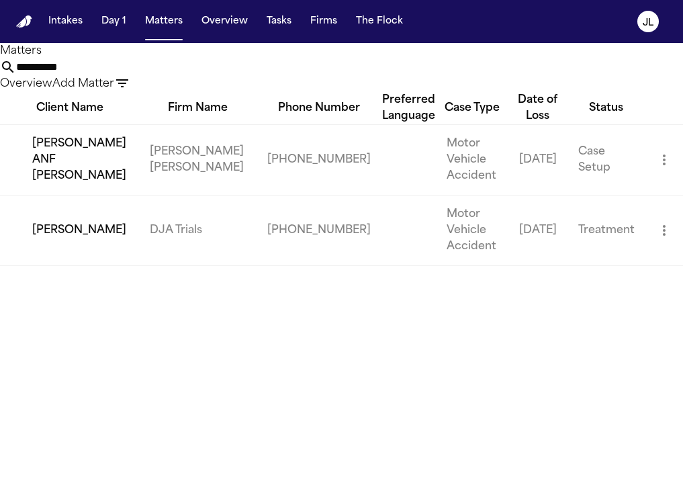
drag, startPoint x: 278, startPoint y: 94, endPoint x: 158, endPoint y: 87, distance: 119.8
click at [158, 87] on div "Matters ********* Overview Add Matter" at bounding box center [341, 67] width 683 height 49
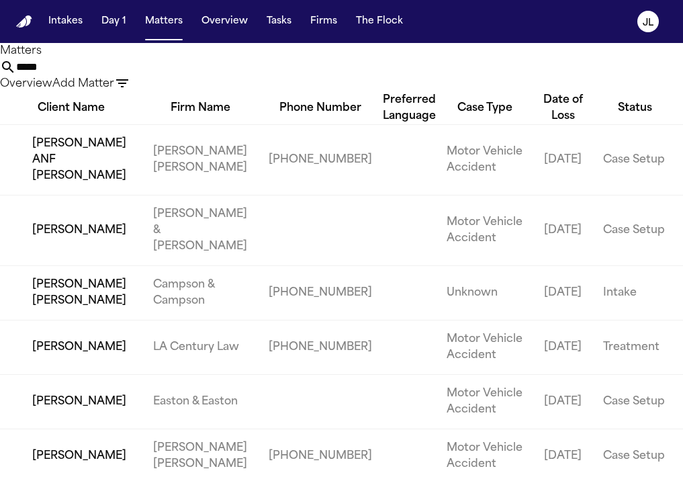
click at [171, 116] on div "Firm Name" at bounding box center [200, 108] width 116 height 16
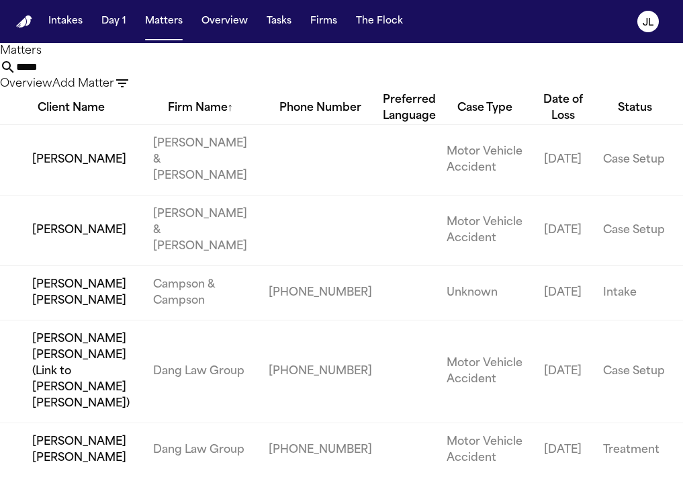
click at [158, 116] on div "Firm Name ↑" at bounding box center [200, 108] width 116 height 16
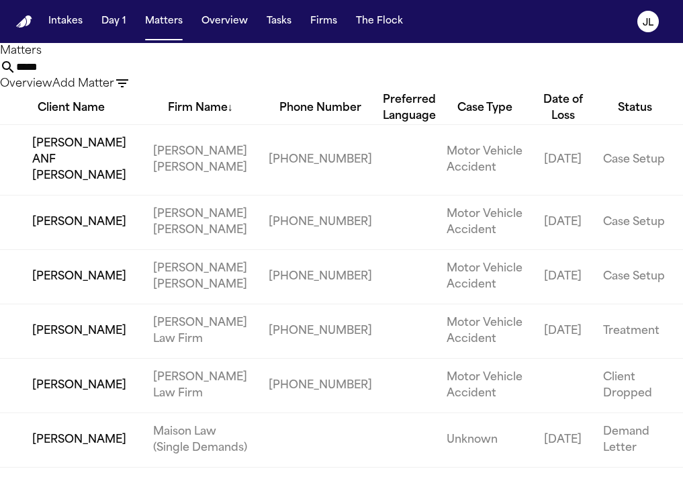
click at [82, 187] on td "Mirna Huerta ANF David Cervantes" at bounding box center [71, 159] width 142 height 71
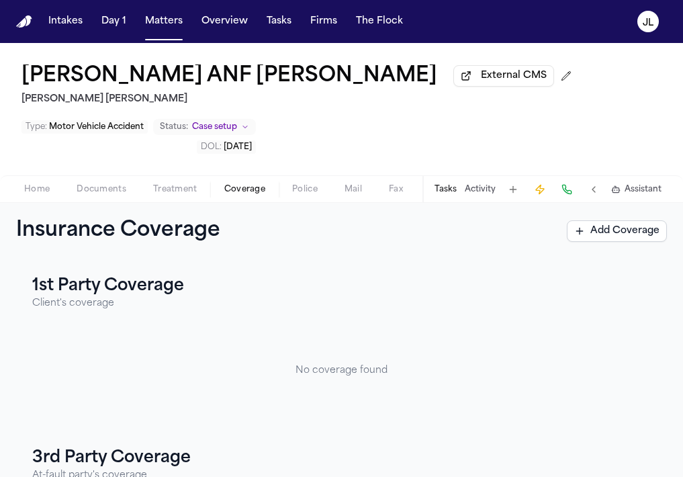
click at [240, 193] on span "Coverage" at bounding box center [244, 189] width 41 height 11
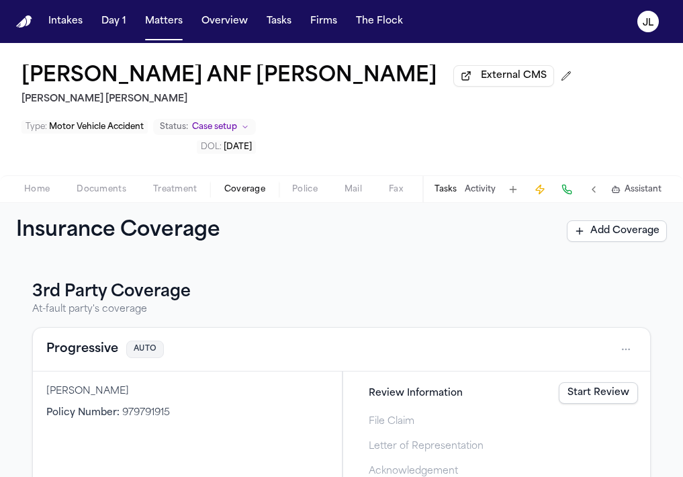
scroll to position [198, 0]
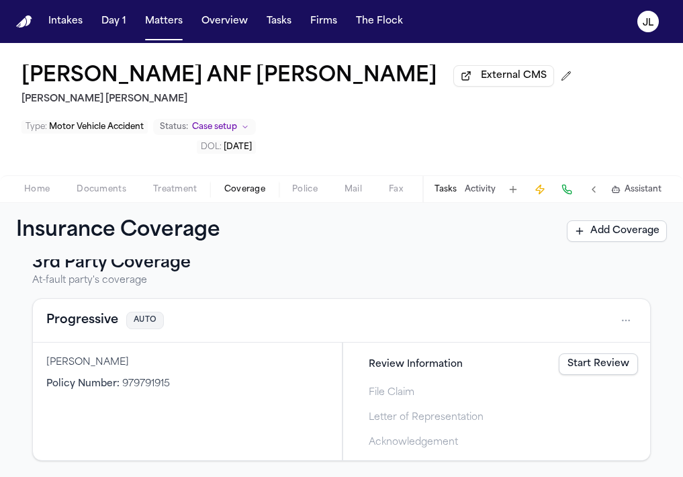
click at [103, 322] on button "Progressive" at bounding box center [82, 320] width 72 height 19
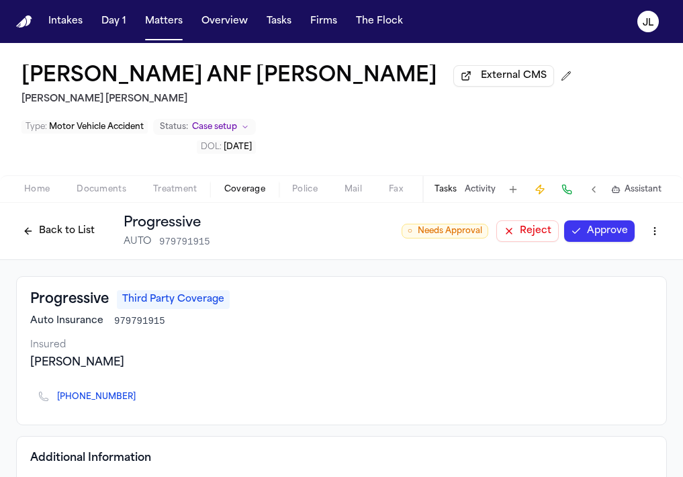
click at [574, 195] on button at bounding box center [566, 189] width 19 height 19
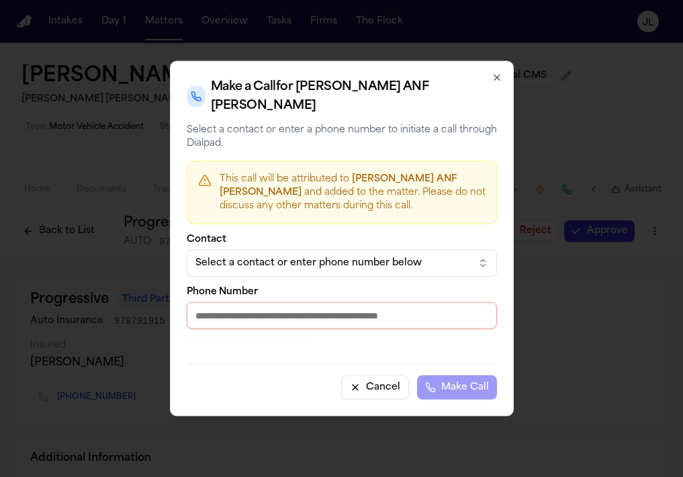
click at [269, 243] on label "Contact" at bounding box center [342, 239] width 310 height 9
click at [269, 257] on div "Select a contact or enter phone number below" at bounding box center [330, 263] width 271 height 13
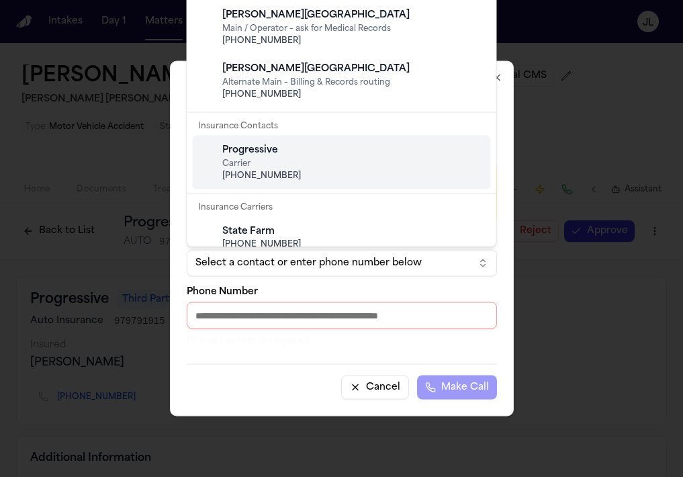
click at [295, 183] on div "Progressive Carrier +1 (888) 671-4405" at bounding box center [353, 162] width 266 height 48
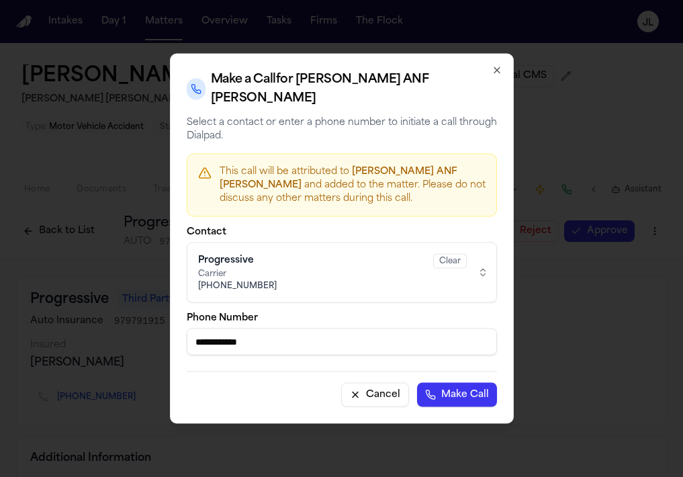
click at [246, 273] on span "Carrier" at bounding box center [311, 274] width 227 height 11
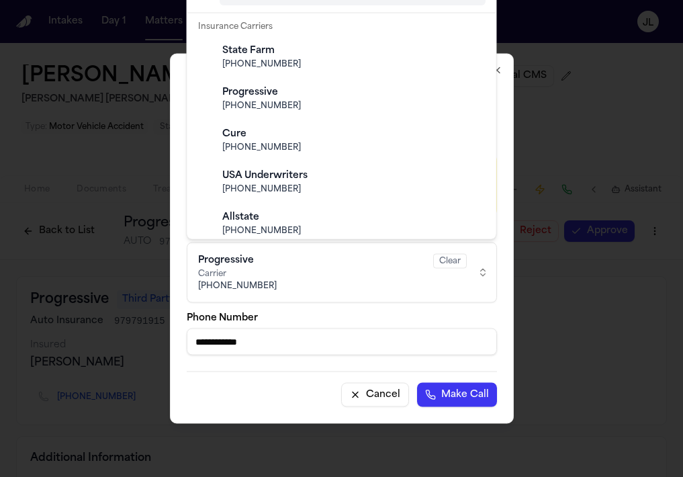
scroll to position [171, 0]
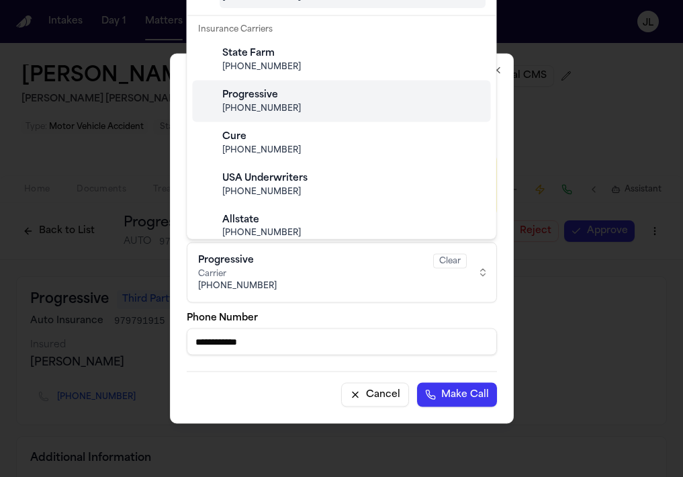
click at [261, 109] on span "(800) 776-4737" at bounding box center [352, 108] width 261 height 11
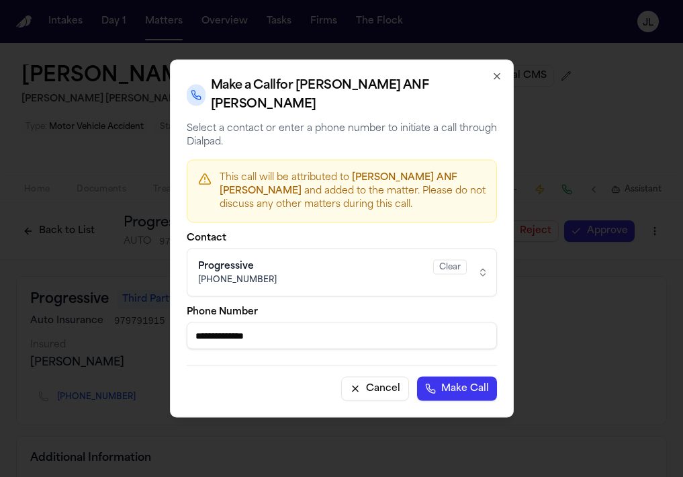
click at [453, 398] on button "Make Call" at bounding box center [457, 389] width 80 height 24
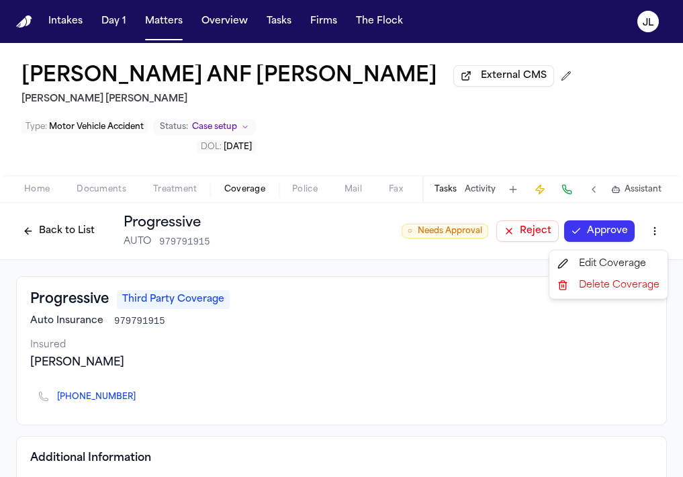
click at [658, 235] on html "Intakes Day 1 Matters Overview Tasks Firms The Flock JL Mirna Huerta ANF David …" at bounding box center [341, 238] width 683 height 477
click at [617, 265] on div "Edit Coverage" at bounding box center [608, 263] width 113 height 21
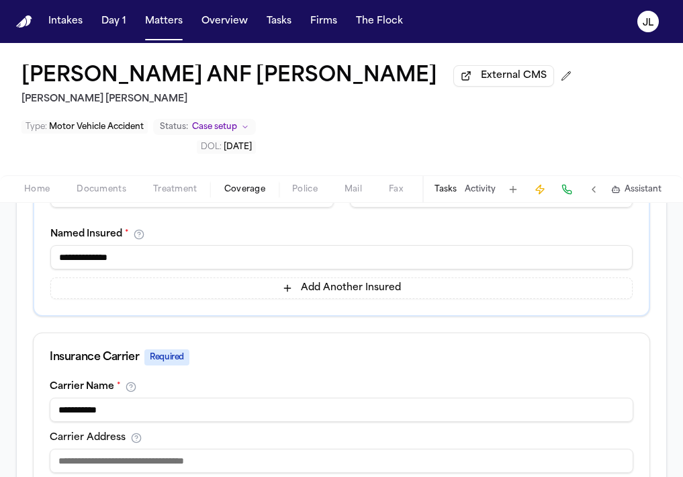
scroll to position [343, 0]
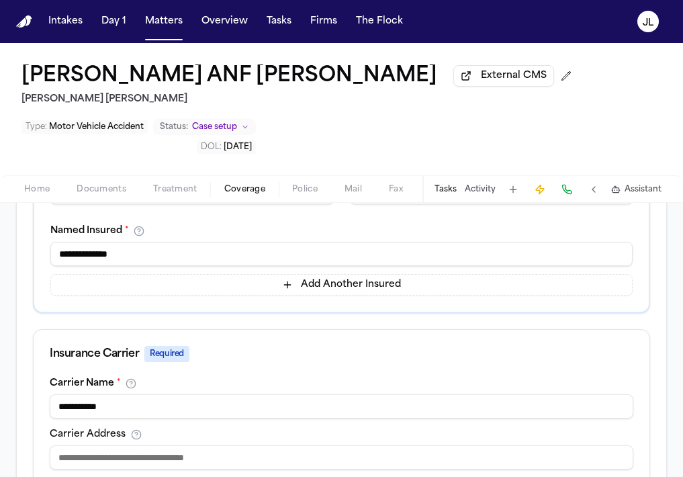
drag, startPoint x: 175, startPoint y: 256, endPoint x: 66, endPoint y: 261, distance: 108.2
click at [66, 261] on input "**********" at bounding box center [341, 254] width 582 height 24
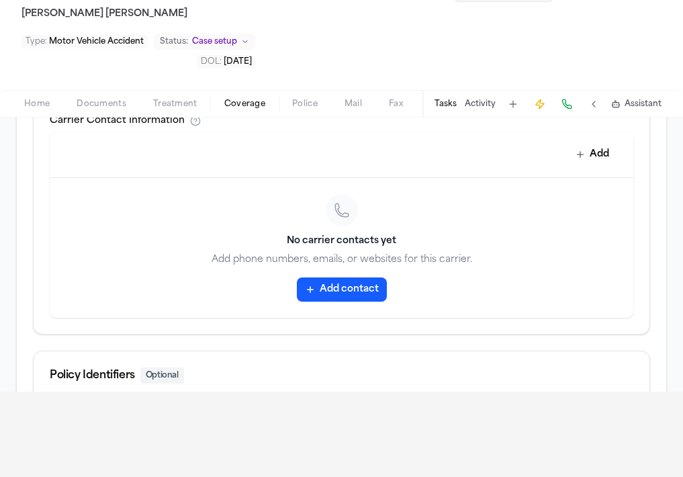
scroll to position [636, 0]
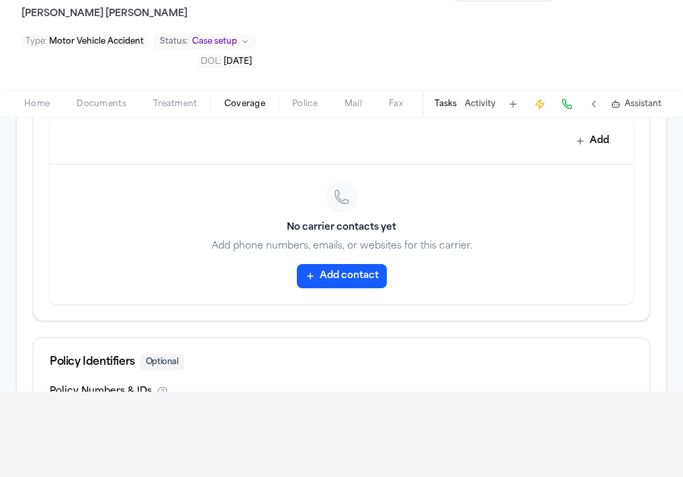
click at [340, 285] on button "Add contact" at bounding box center [342, 276] width 90 height 24
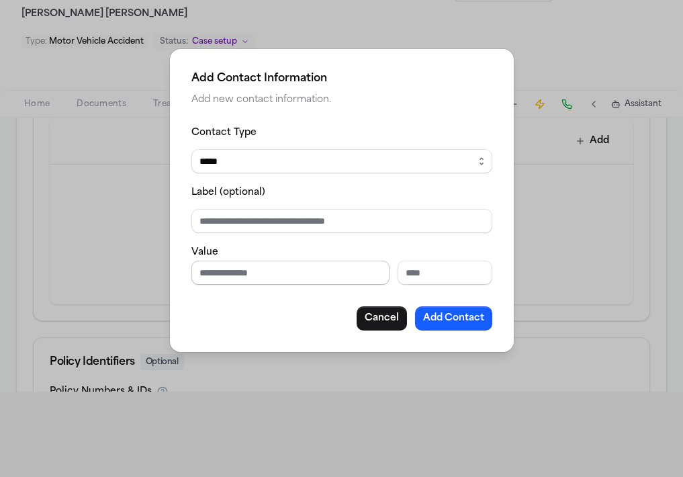
click at [336, 281] on input "Phone number" at bounding box center [290, 273] width 198 height 24
paste input "**********"
drag, startPoint x: 336, startPoint y: 281, endPoint x: 144, endPoint y: 281, distance: 192.7
click at [144, 281] on div "**********" at bounding box center [341, 238] width 683 height 477
drag, startPoint x: 252, startPoint y: 273, endPoint x: 136, endPoint y: 261, distance: 116.9
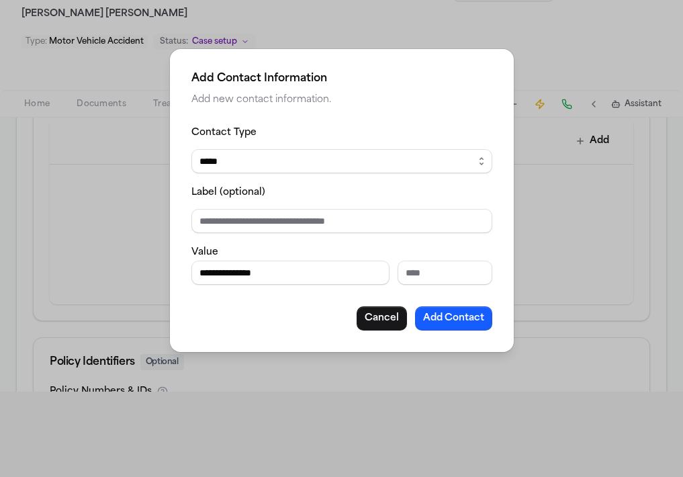
click at [136, 261] on div "**********" at bounding box center [341, 238] width 683 height 477
click at [463, 318] on button "Add Contact" at bounding box center [453, 318] width 77 height 24
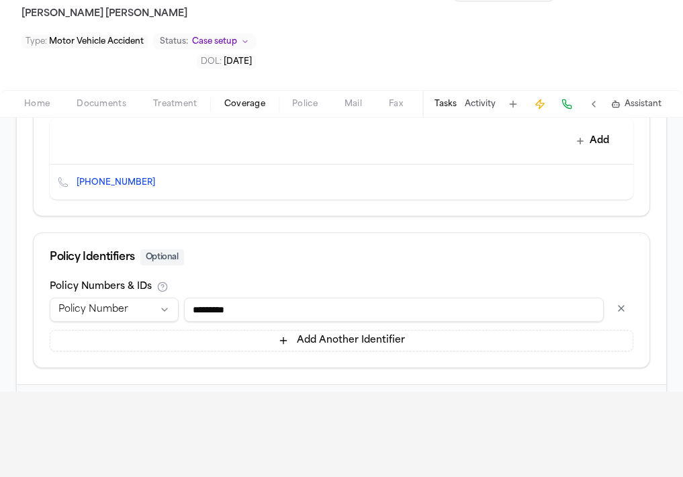
click at [557, 106] on div "Tasks Activity Assistant" at bounding box center [547, 104] width 250 height 26
click at [559, 106] on button at bounding box center [566, 104] width 19 height 19
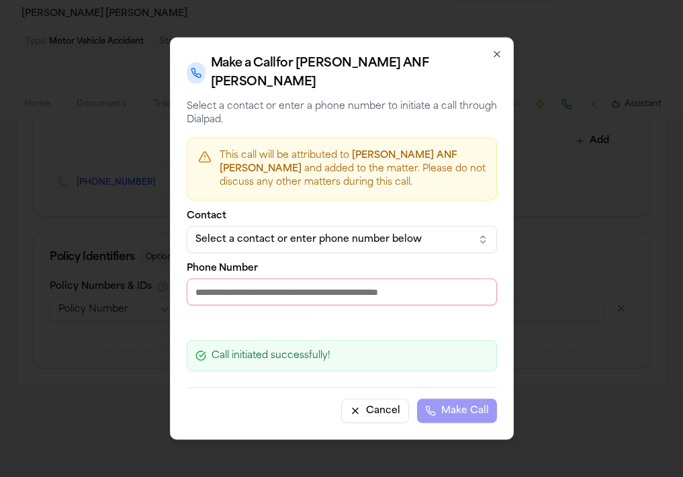
click at [302, 273] on div "Phone Number Phone number is required" at bounding box center [342, 294] width 310 height 60
click at [292, 284] on input "Phone Number" at bounding box center [342, 292] width 310 height 27
paste input "**********"
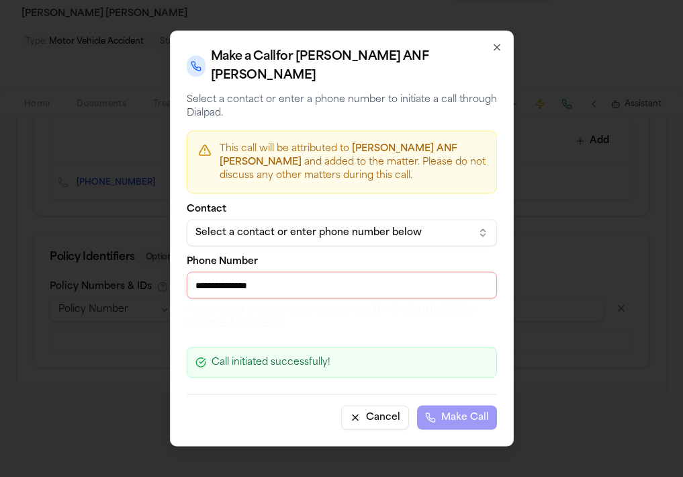
drag, startPoint x: 290, startPoint y: 285, endPoint x: 113, endPoint y: 286, distance: 177.3
click at [113, 286] on body "**********" at bounding box center [341, 153] width 683 height 477
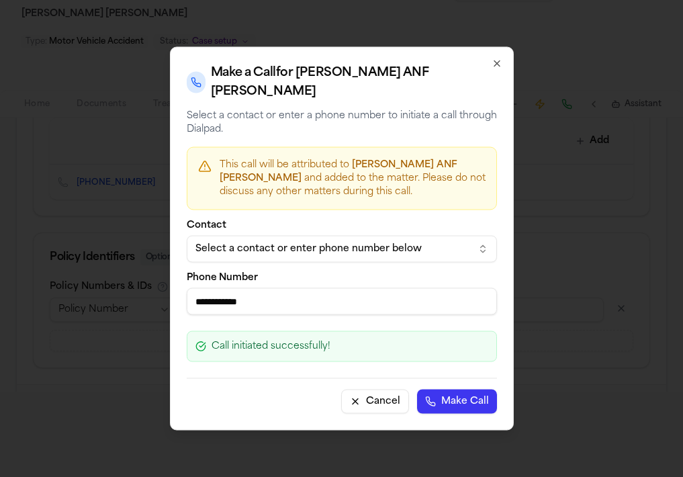
click at [475, 396] on button "Make Call" at bounding box center [457, 402] width 80 height 24
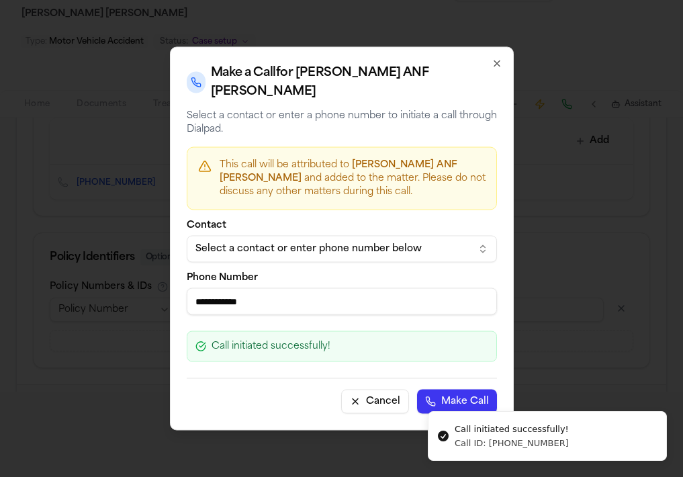
click at [497, 60] on icon "button" at bounding box center [497, 63] width 11 height 11
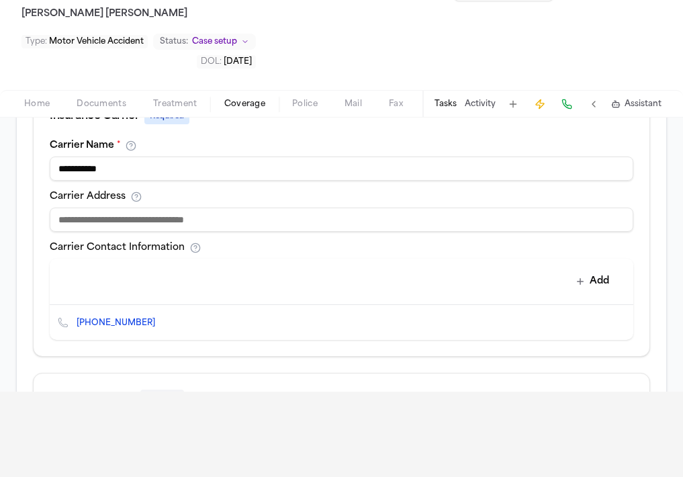
scroll to position [497, 0]
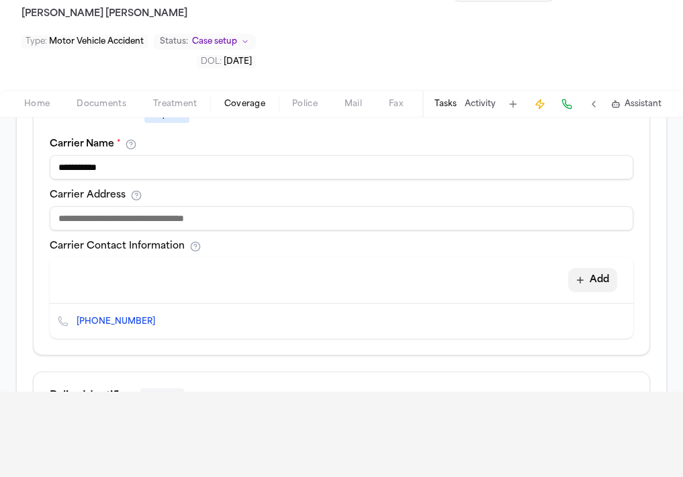
click at [604, 282] on button "Add" at bounding box center [592, 280] width 49 height 24
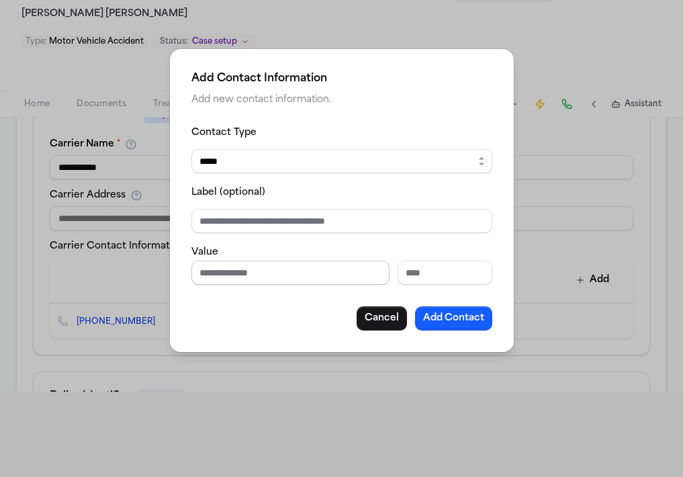
click at [297, 269] on input "Phone number" at bounding box center [290, 273] width 198 height 24
click at [309, 384] on div "Add Contact Information Add new contact information. Contact Type ***** ***** *…" at bounding box center [341, 238] width 683 height 477
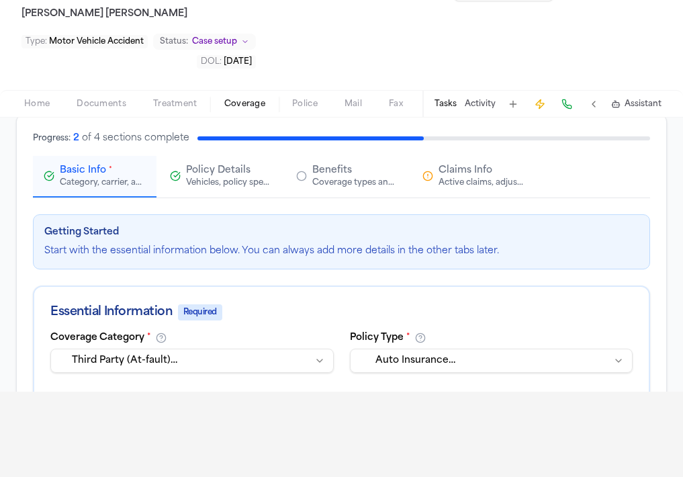
scroll to position [64, 0]
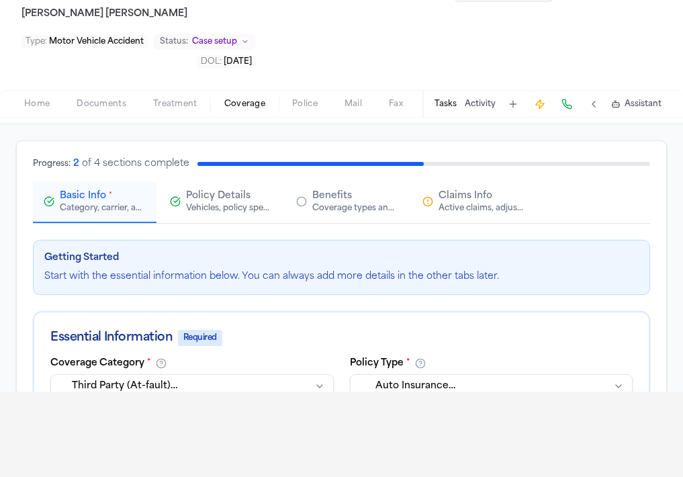
click at [467, 193] on span "Claims Info" at bounding box center [466, 195] width 54 height 13
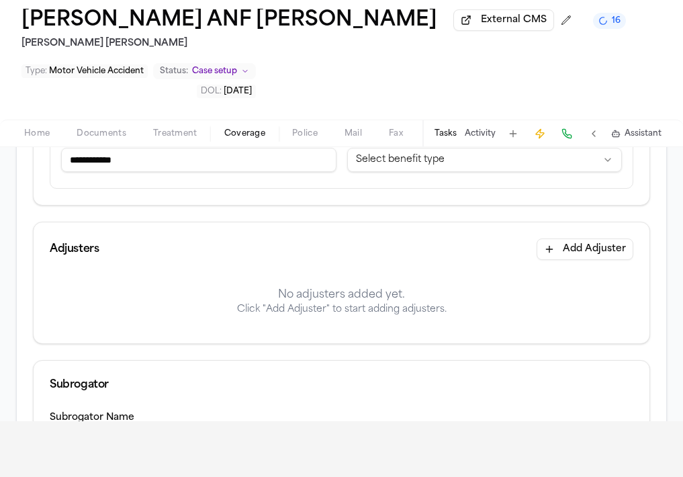
scroll to position [255, 0]
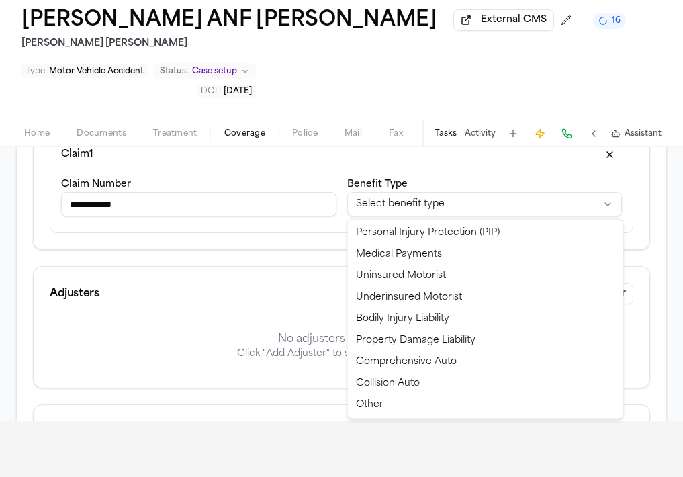
click at [419, 210] on html "**********" at bounding box center [341, 182] width 683 height 477
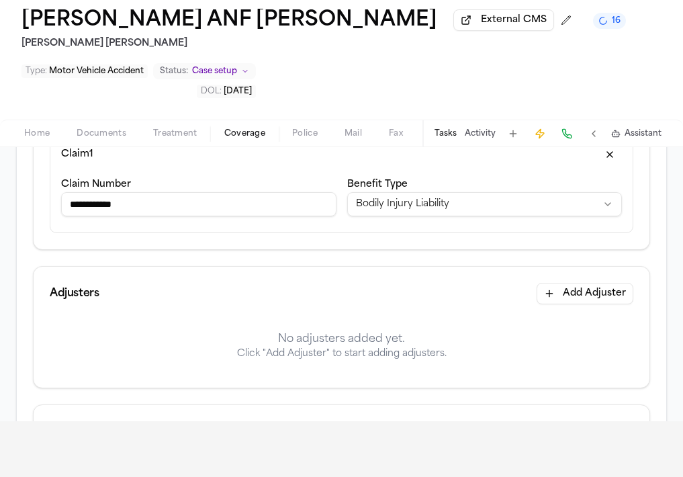
click at [85, 205] on input "**********" at bounding box center [198, 204] width 275 height 24
click at [81, 205] on input "**********" at bounding box center [198, 204] width 275 height 24
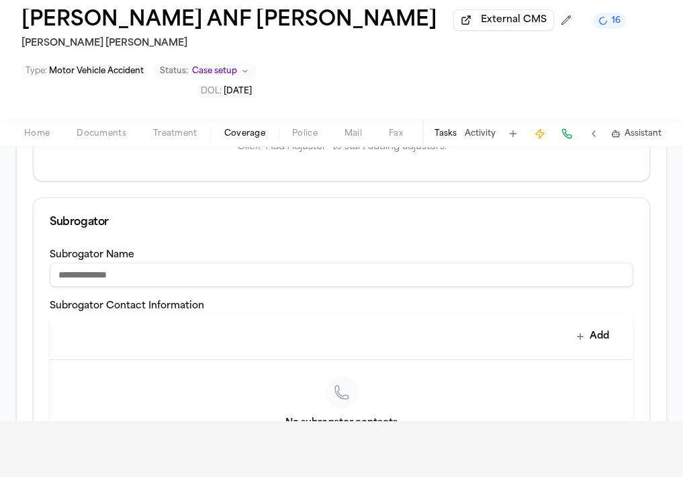
scroll to position [345, 0]
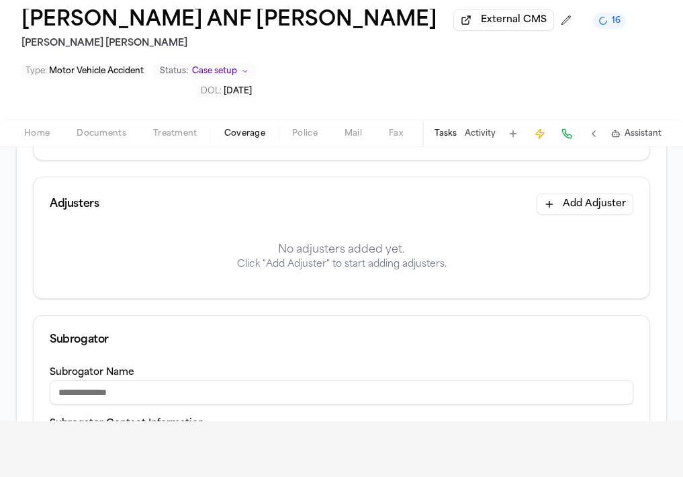
click at [551, 200] on button "Add Adjuster" at bounding box center [585, 203] width 97 height 21
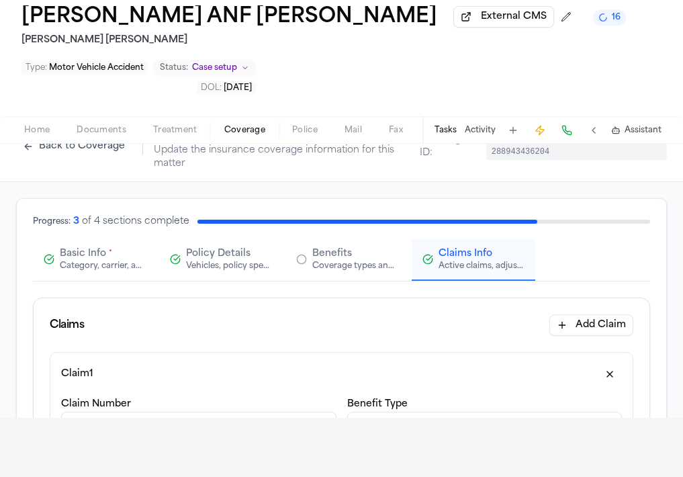
click at [88, 261] on span "Basic Info" at bounding box center [83, 253] width 46 height 13
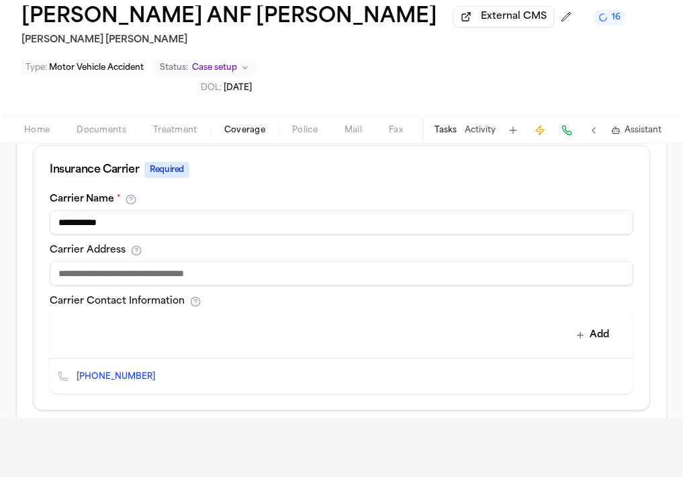
scroll to position [475, 0]
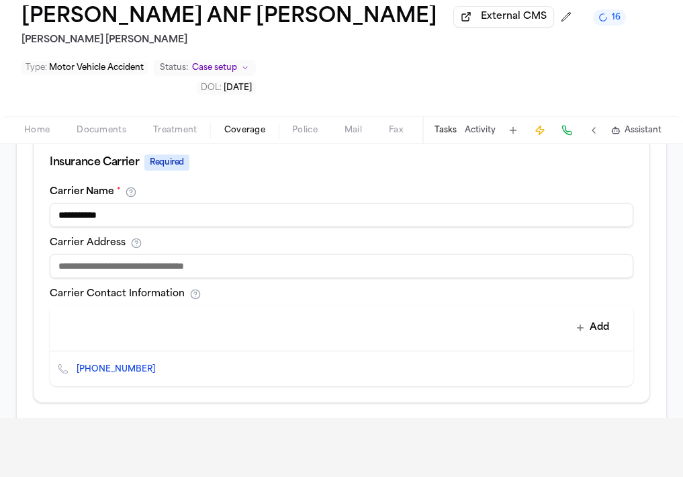
click at [147, 220] on input "**********" at bounding box center [342, 215] width 584 height 24
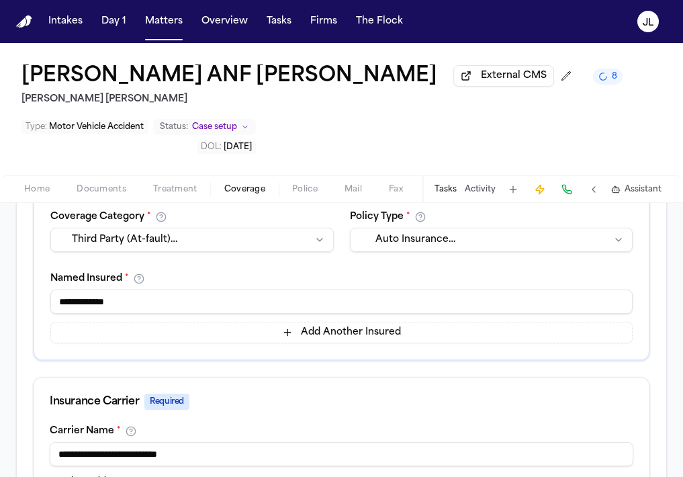
scroll to position [285, 0]
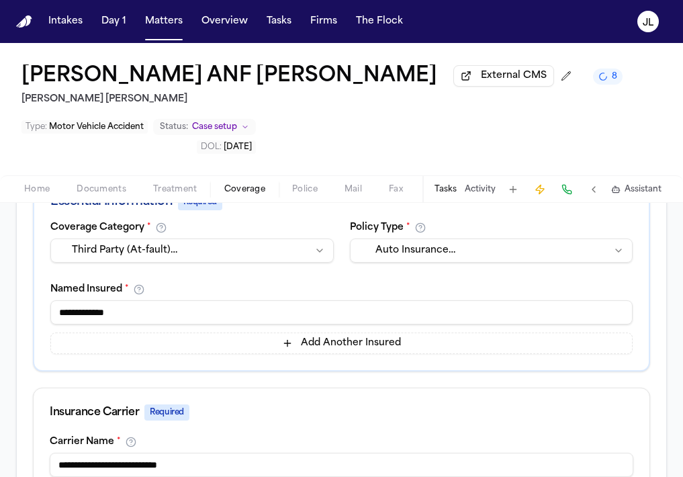
click at [569, 197] on button at bounding box center [566, 189] width 19 height 19
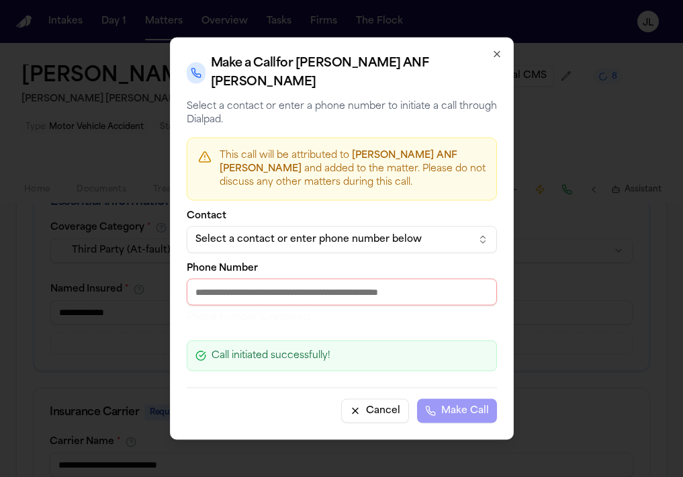
paste input "**********"
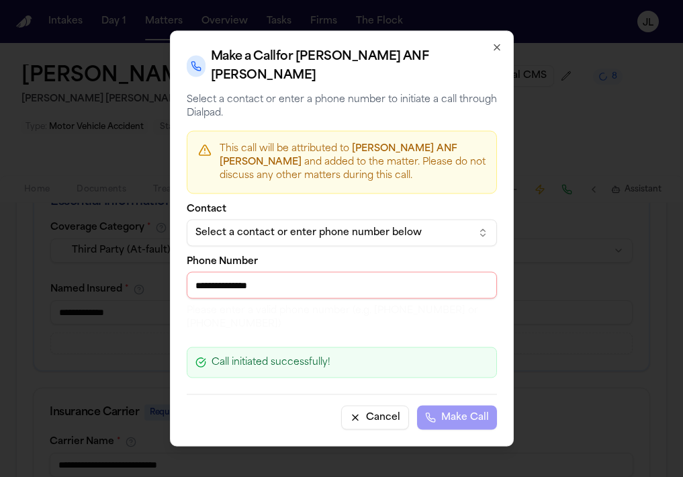
drag, startPoint x: 306, startPoint y: 293, endPoint x: 150, endPoint y: 282, distance: 156.2
click at [150, 281] on body "**********" at bounding box center [341, 238] width 683 height 477
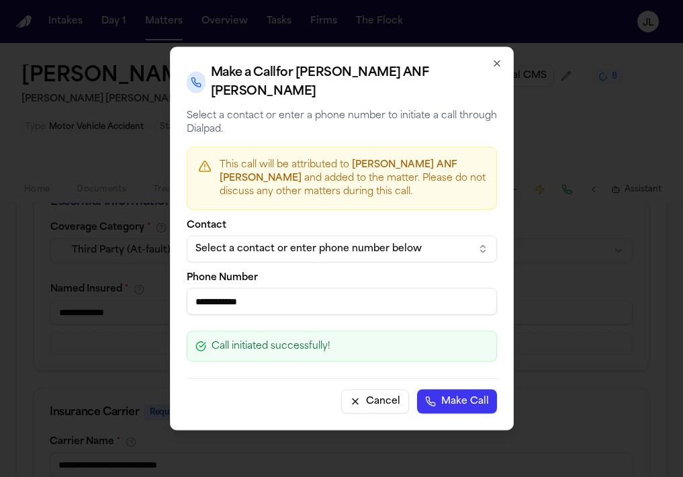
click at [469, 402] on button "Make Call" at bounding box center [457, 402] width 80 height 24
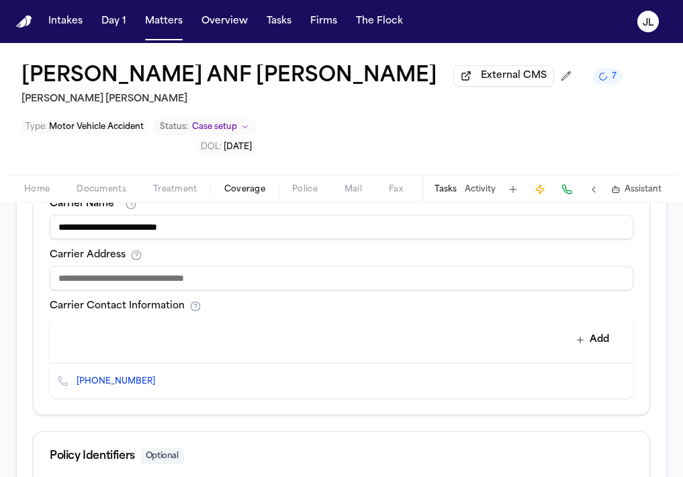
scroll to position [706, 0]
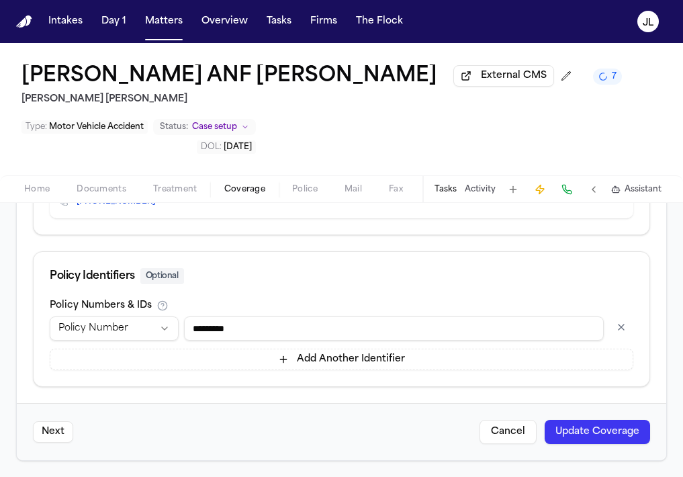
click at [574, 422] on button "Update Coverage" at bounding box center [597, 432] width 105 height 24
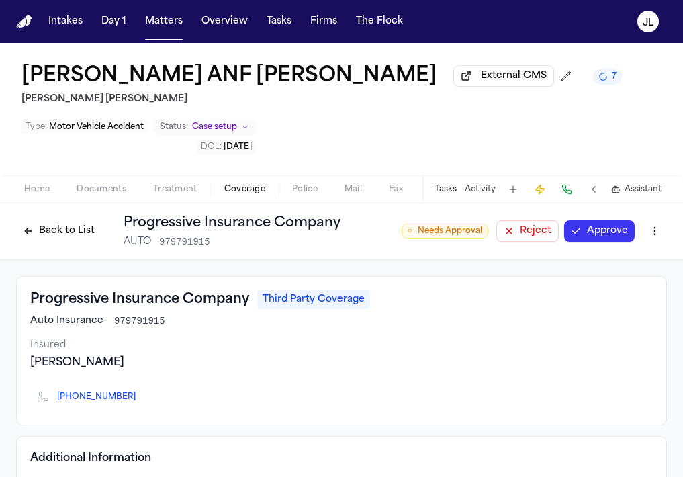
click at [621, 238] on button "Approve" at bounding box center [599, 230] width 71 height 21
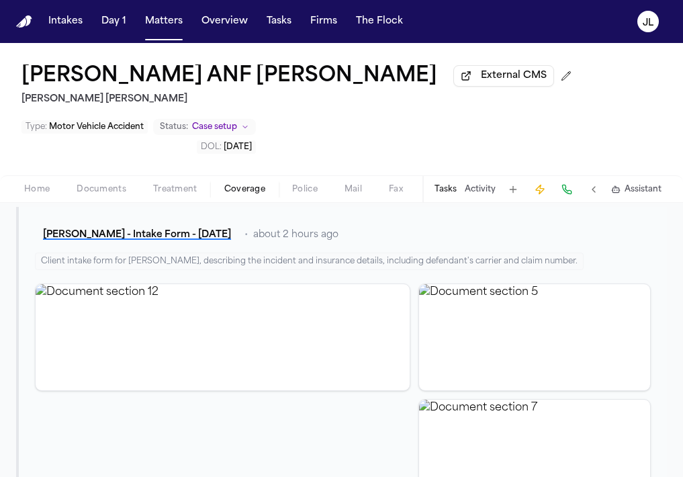
scroll to position [576, 0]
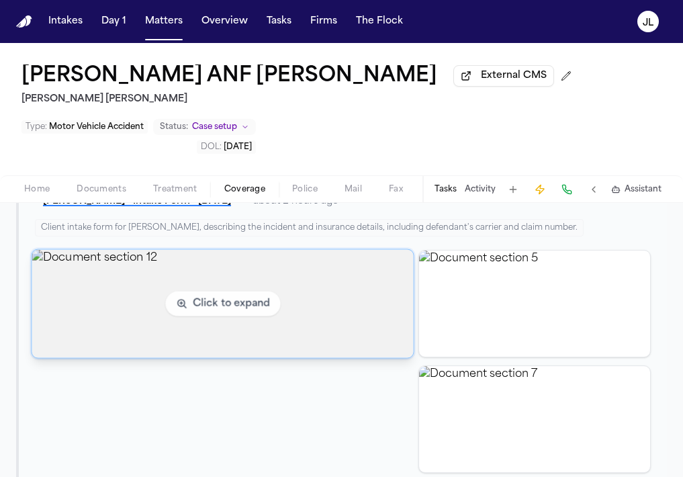
click at [231, 324] on img "View document section 12" at bounding box center [222, 303] width 381 height 108
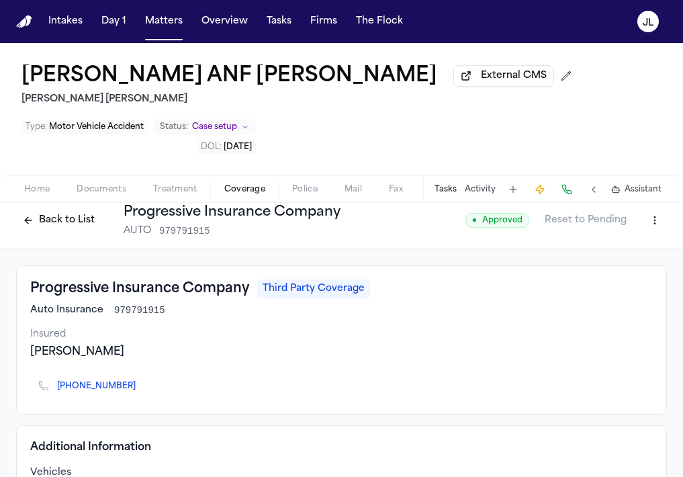
scroll to position [0, 0]
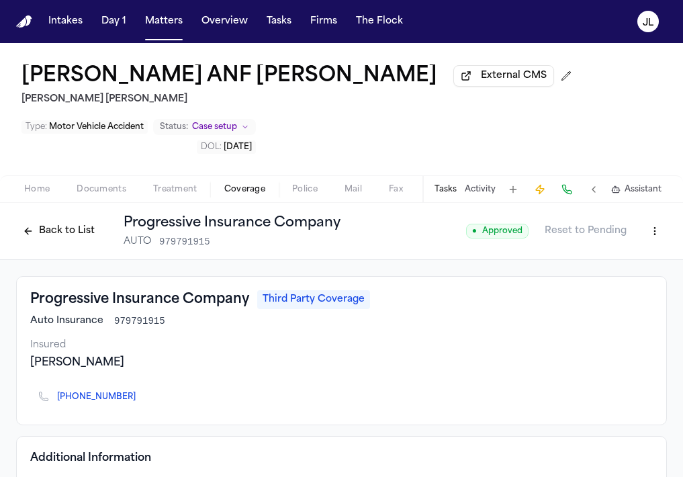
click at [38, 189] on span "Home" at bounding box center [37, 189] width 26 height 11
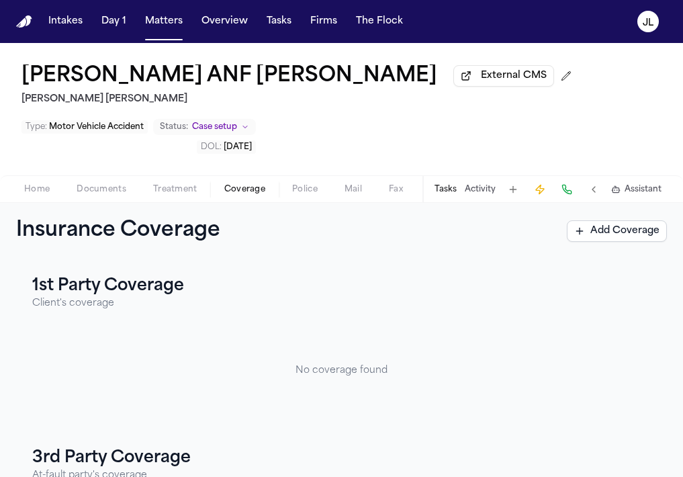
click at [240, 191] on span "Coverage" at bounding box center [244, 189] width 41 height 11
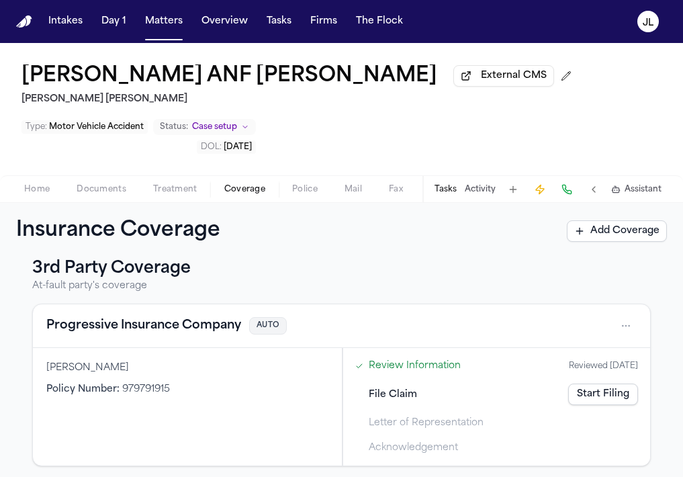
scroll to position [198, 0]
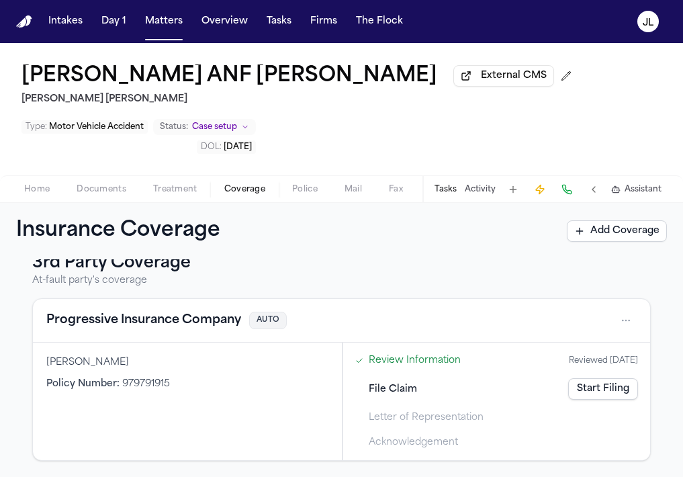
click at [107, 184] on div "Home Documents Treatment Coverage Police Mail Fax Demand Workspaces Artifacts T…" at bounding box center [341, 188] width 683 height 27
click at [107, 191] on span "Documents" at bounding box center [102, 189] width 50 height 11
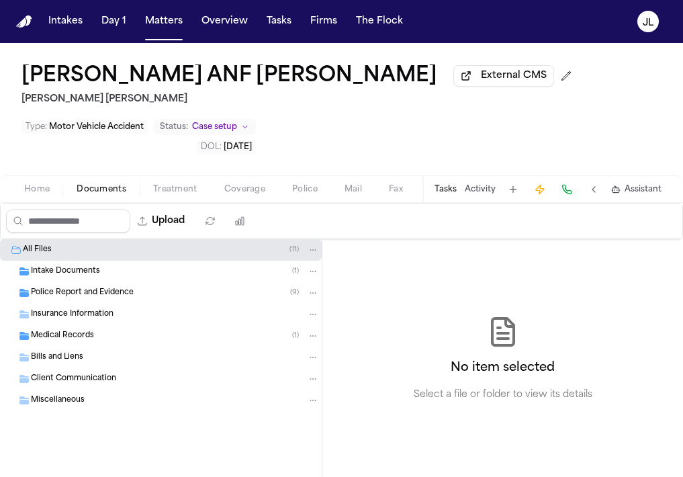
click at [99, 318] on span "Insurance Information" at bounding box center [72, 314] width 83 height 11
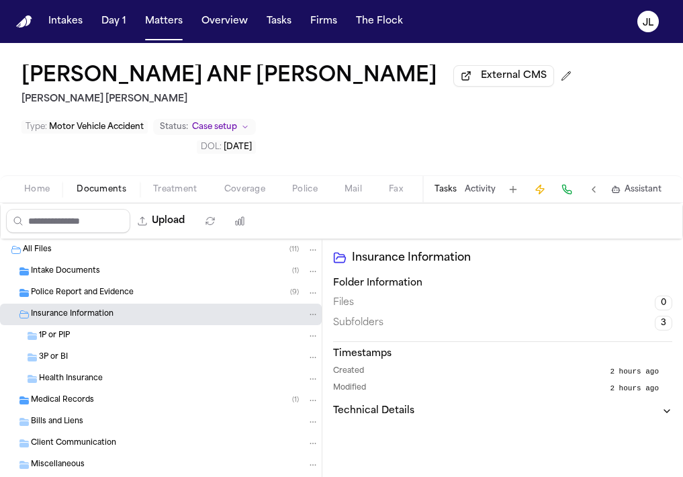
click at [174, 290] on div "Police Report and Evidence ( 9 )" at bounding box center [175, 293] width 288 height 12
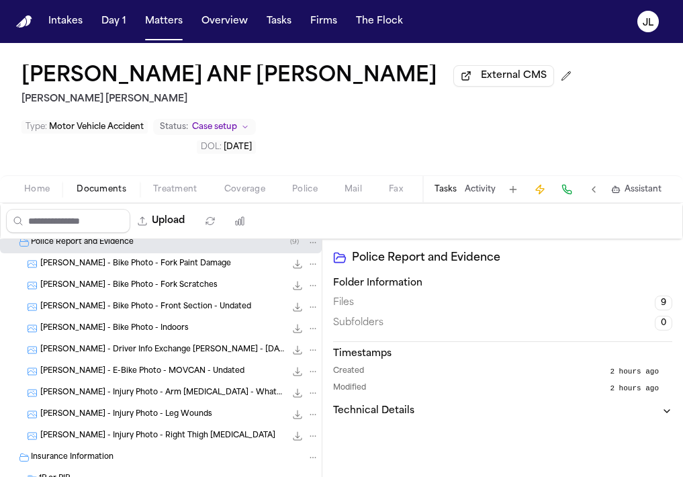
scroll to position [44, 0]
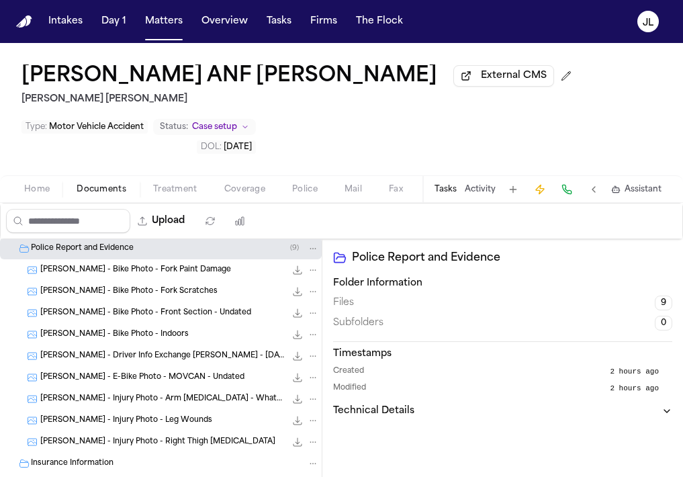
click at [174, 353] on div "M. Huerta - Driver Info Exchange Ogden PD - 8.28.25 167.8 KB • JPG" at bounding box center [179, 355] width 279 height 13
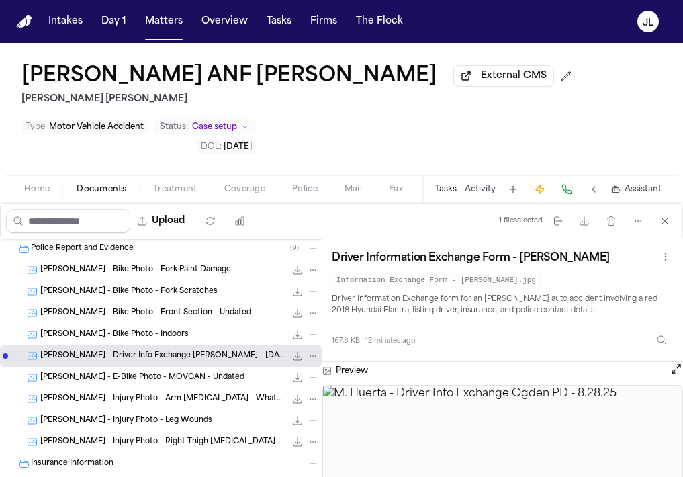
click at [676, 375] on button "Open preview" at bounding box center [676, 368] width 13 height 13
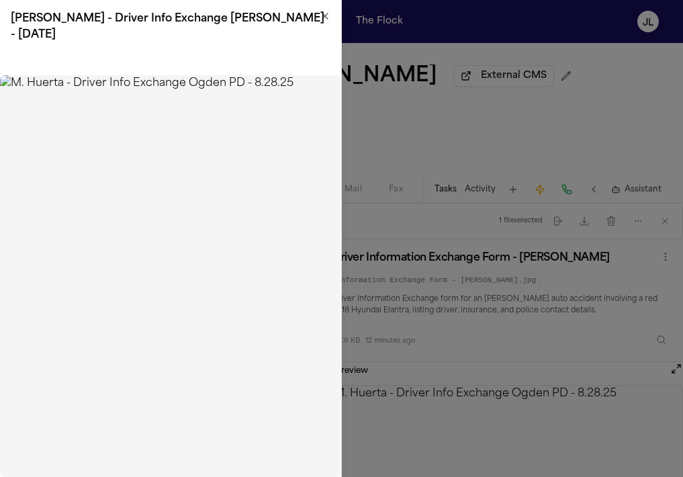
click at [103, 195] on img at bounding box center [170, 276] width 341 height 402
click at [97, 185] on img at bounding box center [170, 276] width 341 height 402
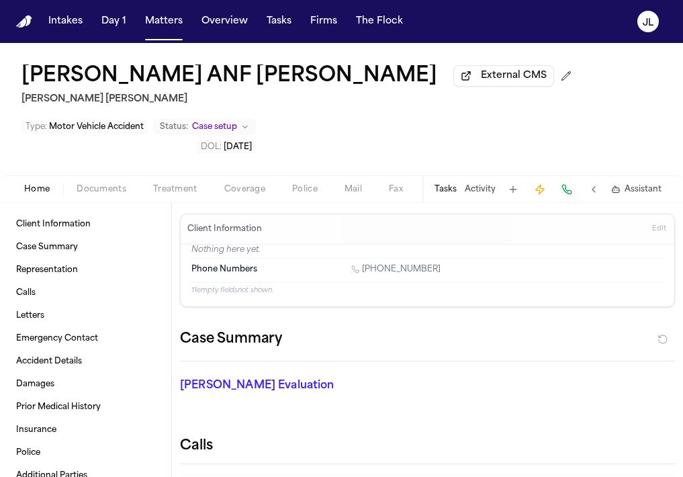
click at [50, 191] on button "Home" at bounding box center [37, 189] width 52 height 16
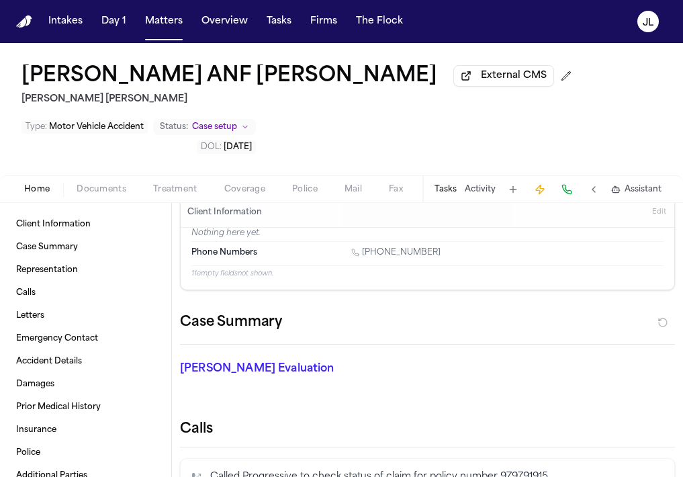
scroll to position [18, 0]
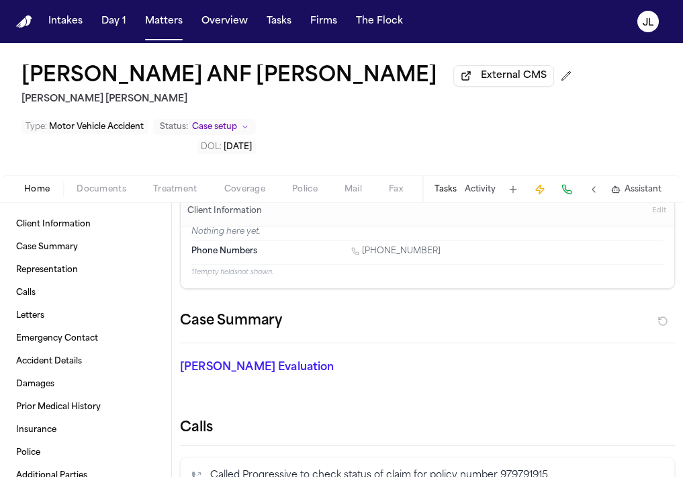
click at [655, 216] on span "Edit" at bounding box center [659, 210] width 14 height 9
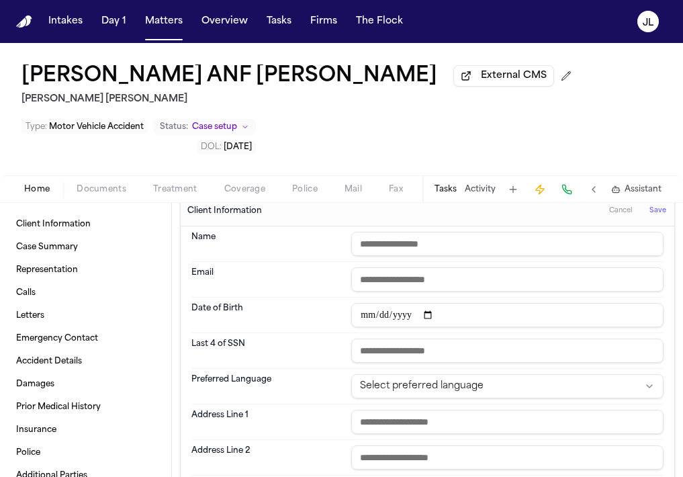
click at [242, 197] on span "button" at bounding box center [244, 196] width 57 height 1
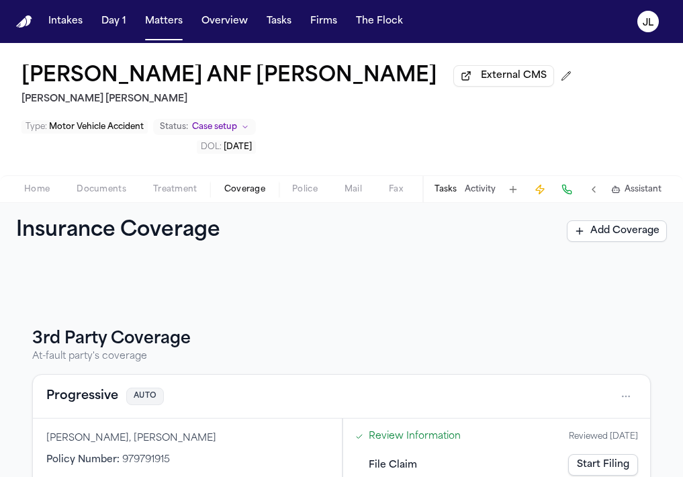
scroll to position [198, 0]
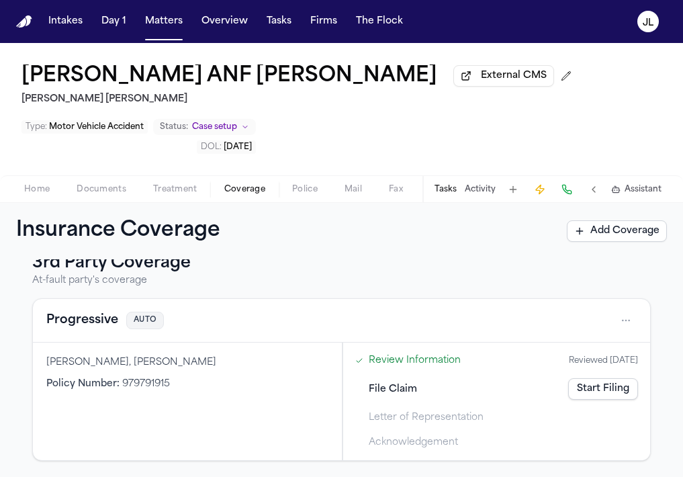
click at [103, 320] on button "Progressive" at bounding box center [82, 320] width 72 height 19
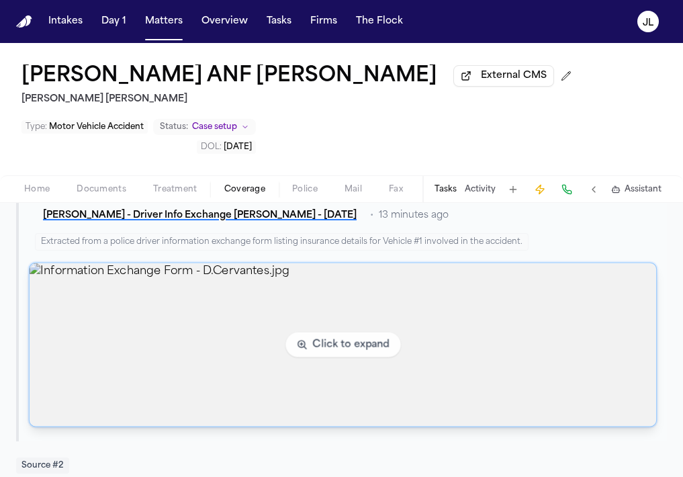
scroll to position [635, 0]
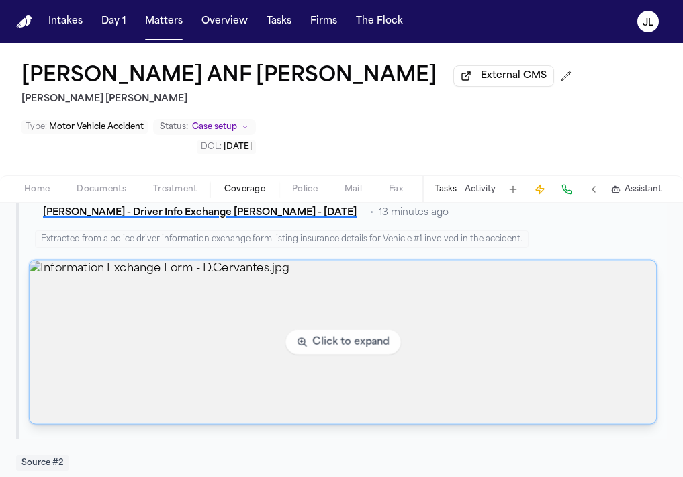
click at [103, 320] on img "View image Information Exchange Form - D.Cervantes.jpg" at bounding box center [343, 342] width 627 height 163
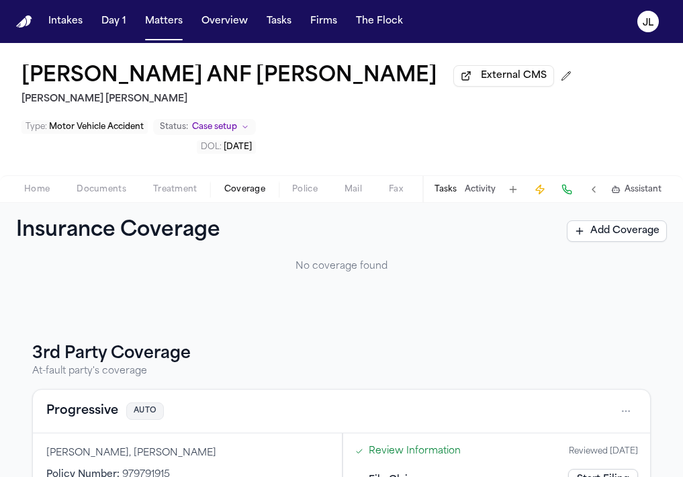
scroll to position [198, 0]
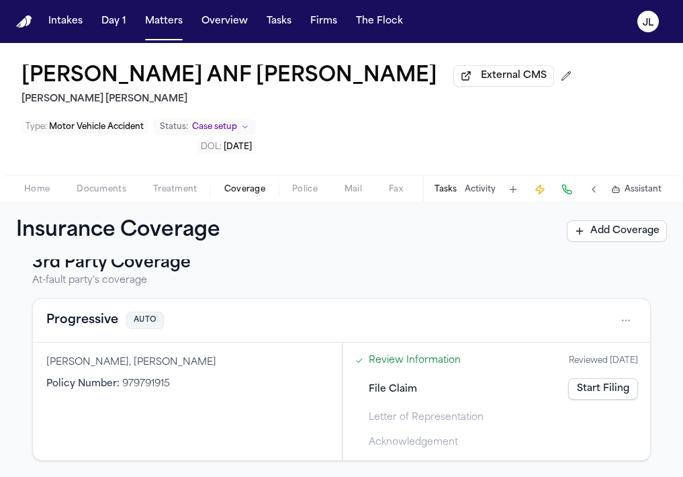
click at [81, 324] on button "Progressive" at bounding box center [82, 320] width 72 height 19
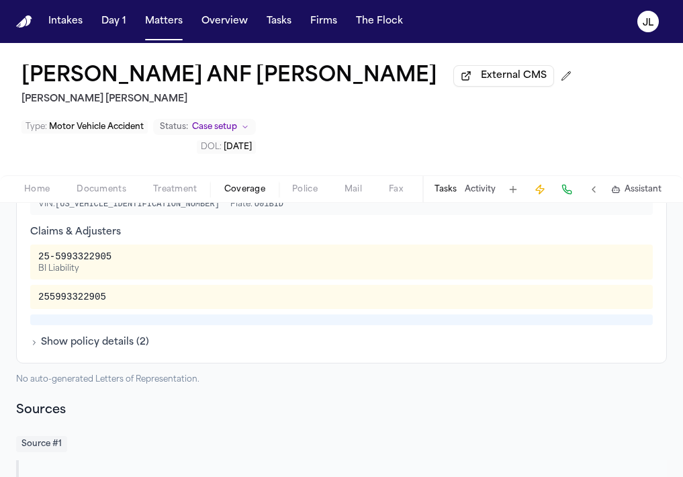
scroll to position [367, 0]
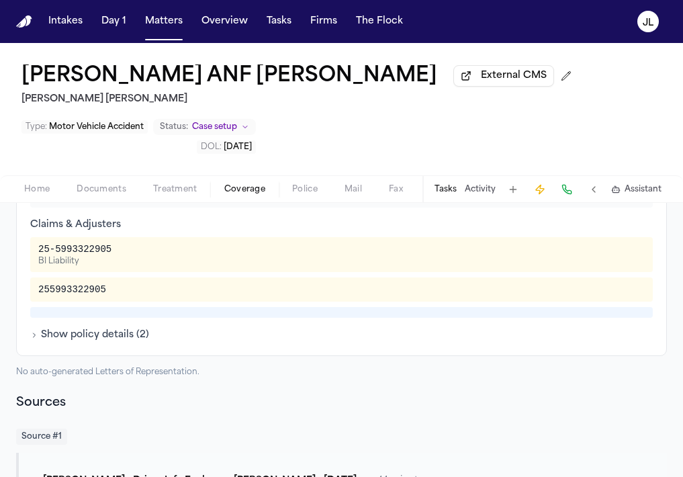
click at [94, 341] on button "Show policy details ( 2 )" at bounding box center [89, 334] width 119 height 13
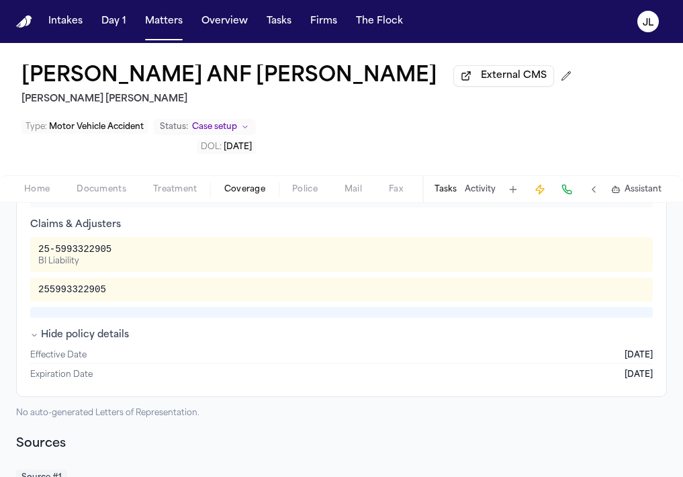
click at [55, 348] on div "Hide policy details Effective Date 04/10/2025 Expiration Date 10/10/2025" at bounding box center [341, 355] width 623 height 54
click at [66, 340] on button "Hide policy details" at bounding box center [79, 334] width 99 height 13
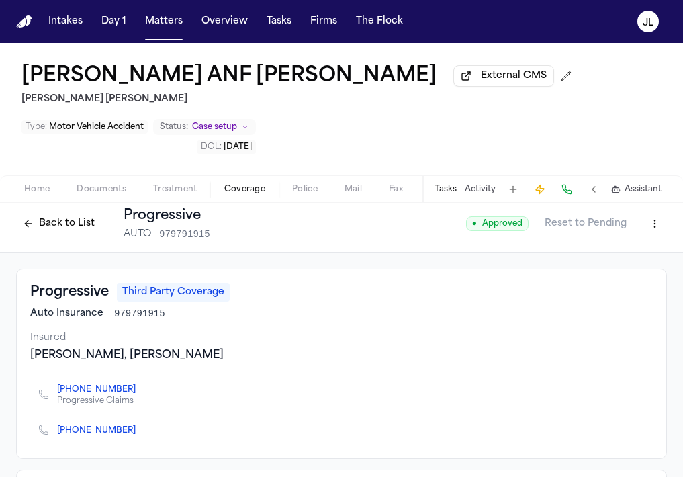
scroll to position [0, 0]
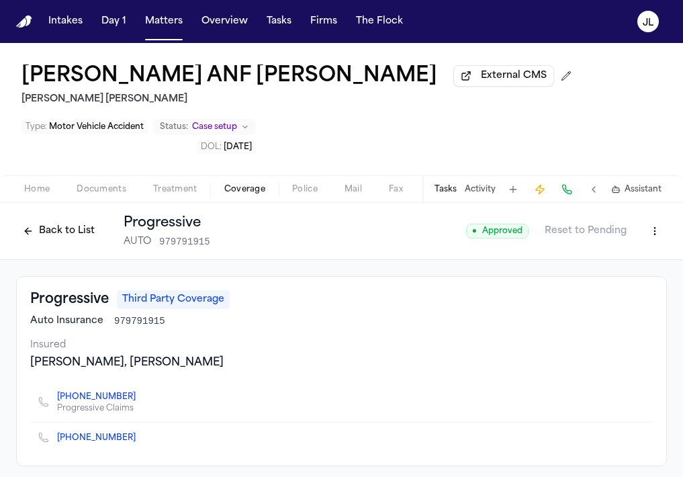
click at [55, 237] on button "Back to List" at bounding box center [58, 230] width 85 height 21
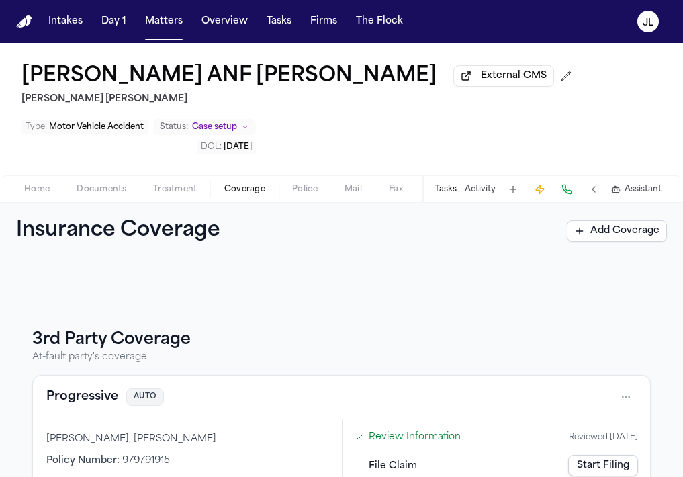
scroll to position [198, 0]
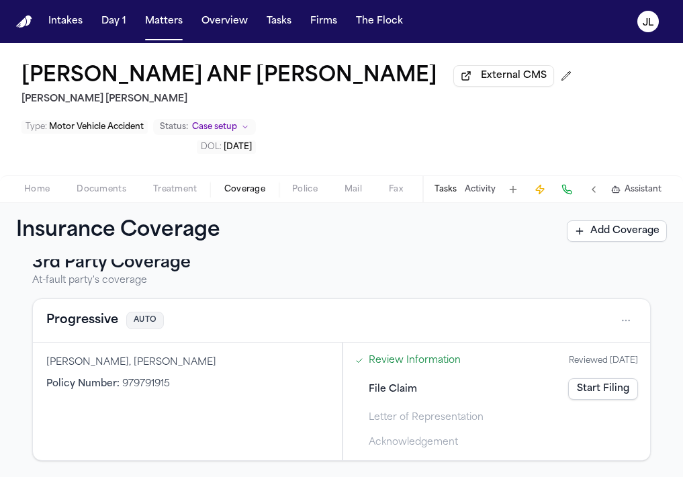
click at [101, 328] on button "Progressive" at bounding box center [82, 320] width 72 height 19
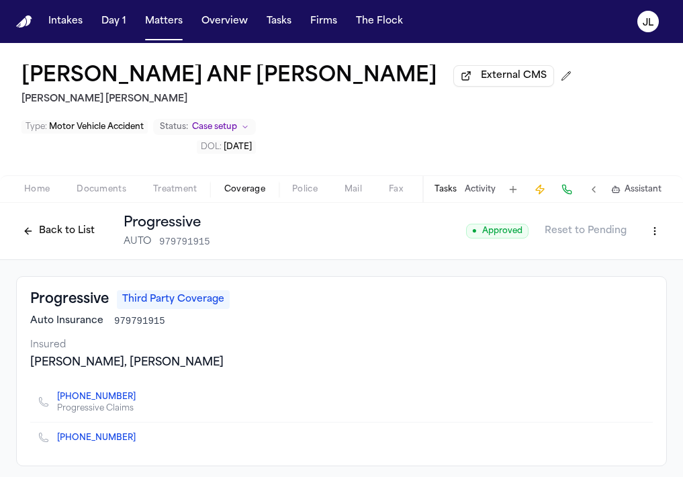
click at [661, 236] on html "Intakes Day 1 Matters Overview Tasks Firms The Flock JL Mirna Huerta ANF David …" at bounding box center [341, 238] width 683 height 477
click at [638, 262] on div "Edit Coverage" at bounding box center [608, 263] width 113 height 21
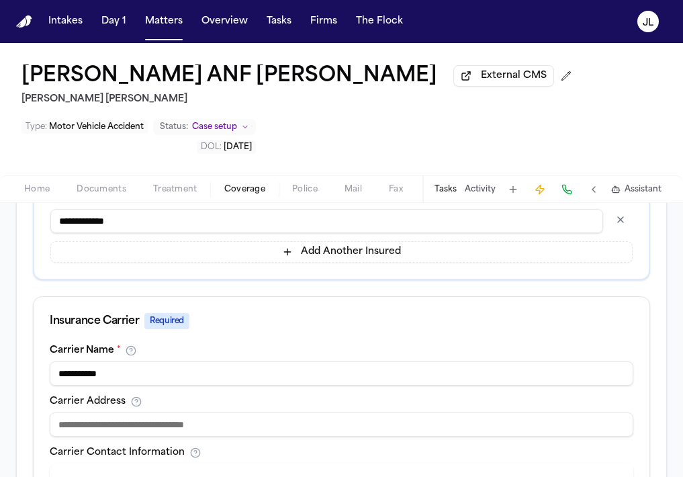
scroll to position [535, 0]
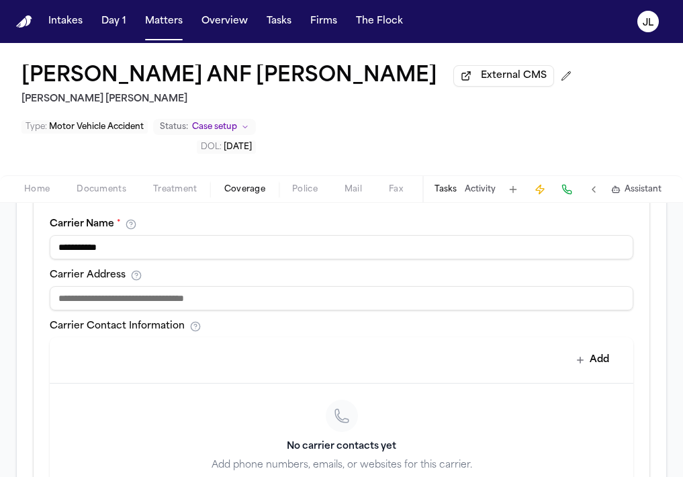
click at [288, 310] on input at bounding box center [342, 298] width 584 height 24
paste input "**********"
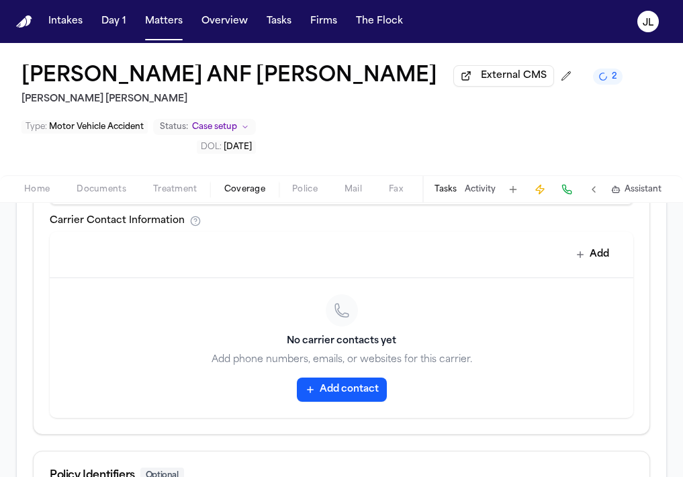
scroll to position [843, 0]
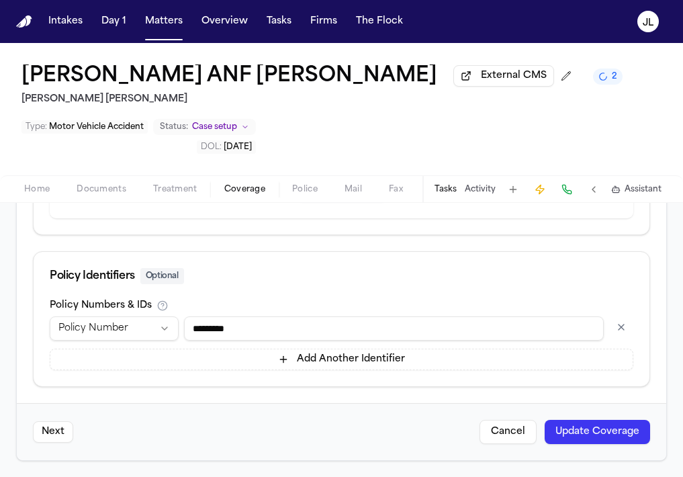
click at [604, 438] on button "Update Coverage" at bounding box center [597, 432] width 105 height 24
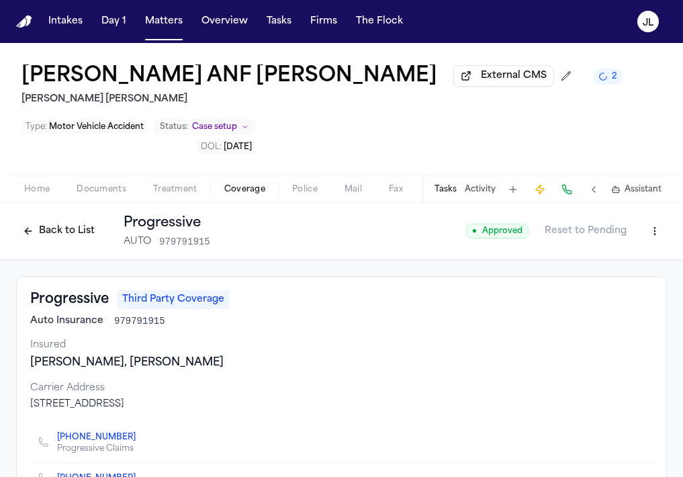
click at [661, 242] on html "Intakes Day 1 Matters Overview Tasks Firms The Flock JL Mirna Huerta ANF David …" at bounding box center [341, 238] width 683 height 477
click at [627, 262] on div "Edit Coverage" at bounding box center [608, 263] width 113 height 21
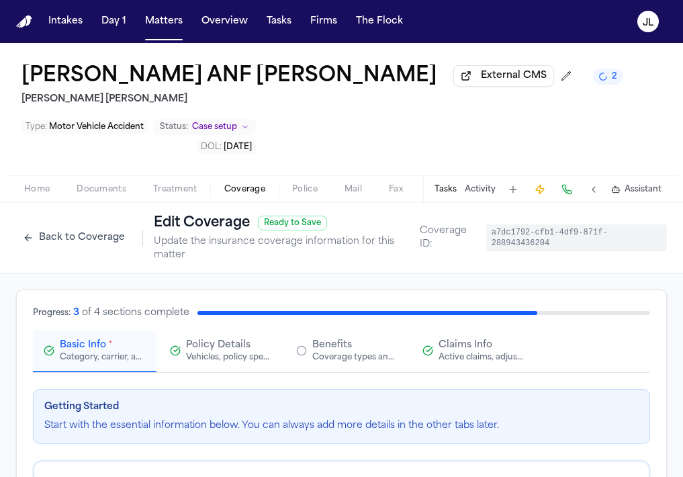
click at [182, 353] on div "Policy Details Vehicles, policy specifics, and additional details" at bounding box center [221, 350] width 102 height 24
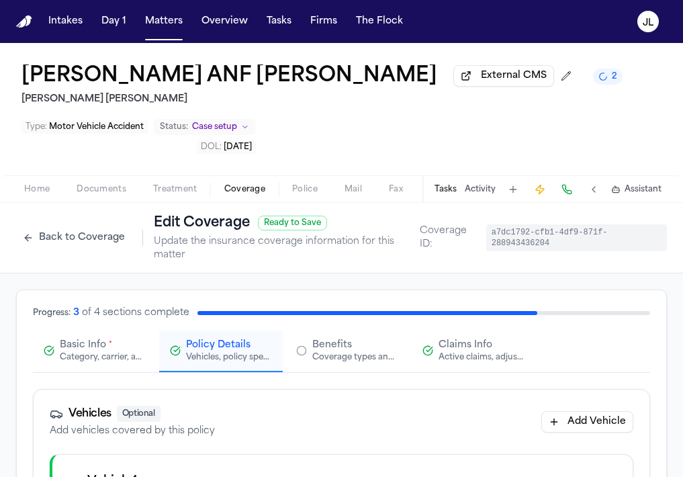
click at [93, 352] on span "Basic Info" at bounding box center [83, 344] width 46 height 13
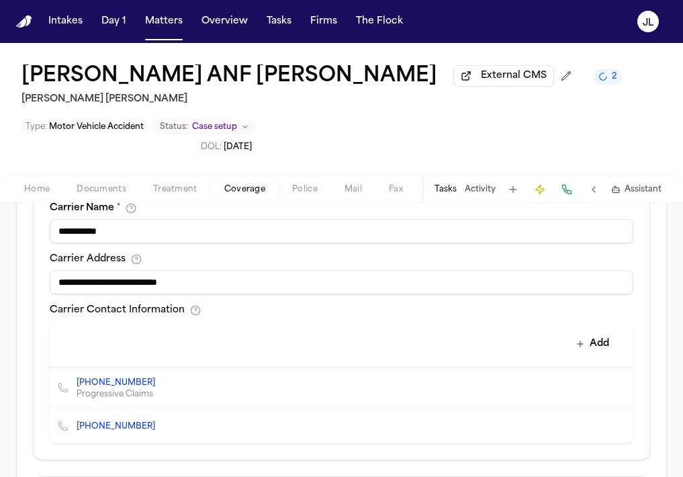
scroll to position [591, 0]
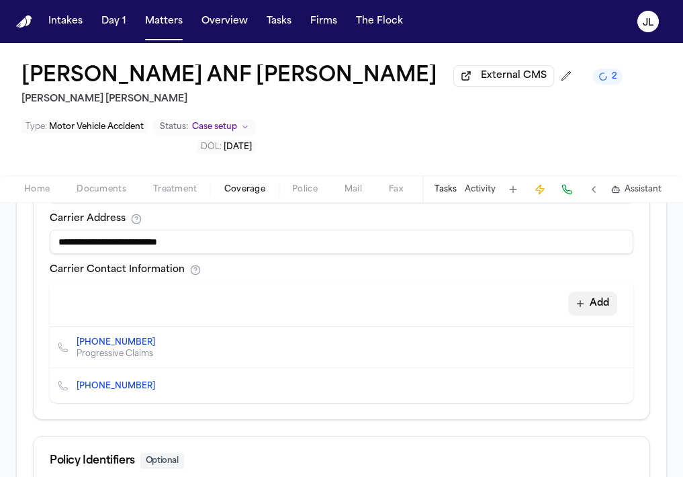
click at [602, 312] on button "Add" at bounding box center [592, 303] width 49 height 24
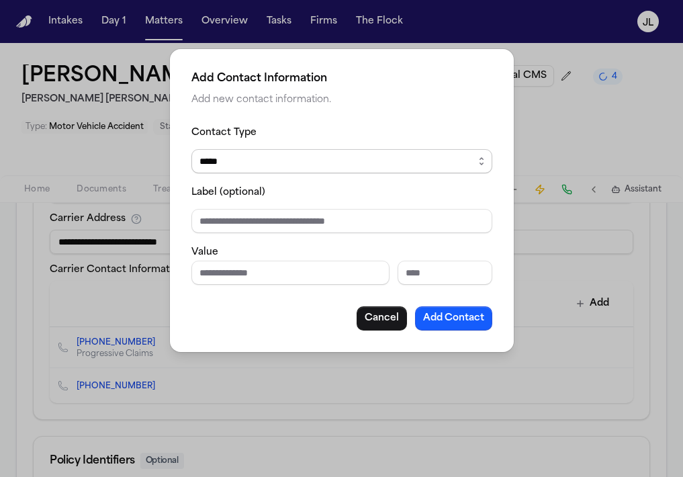
click at [309, 172] on select "***** ***** ******* *** *****" at bounding box center [341, 161] width 301 height 24
click at [191, 149] on select "***** ***** ******* *** *****" at bounding box center [341, 161] width 301 height 24
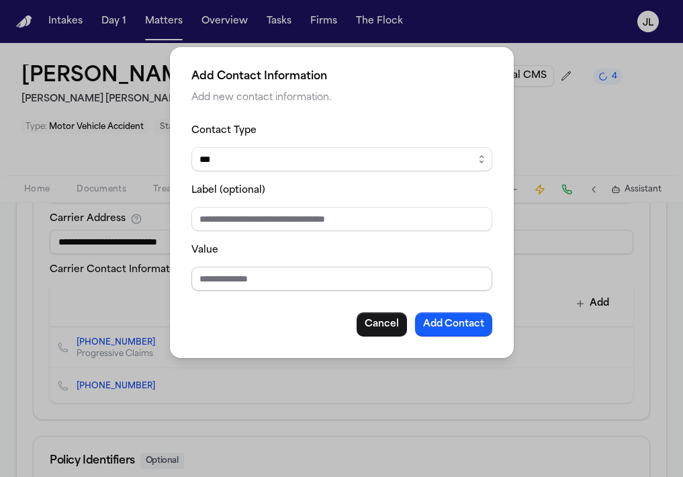
click at [236, 271] on input "Value" at bounding box center [341, 279] width 301 height 24
paste input "**********"
click at [454, 322] on button "Add Contact" at bounding box center [453, 324] width 77 height 24
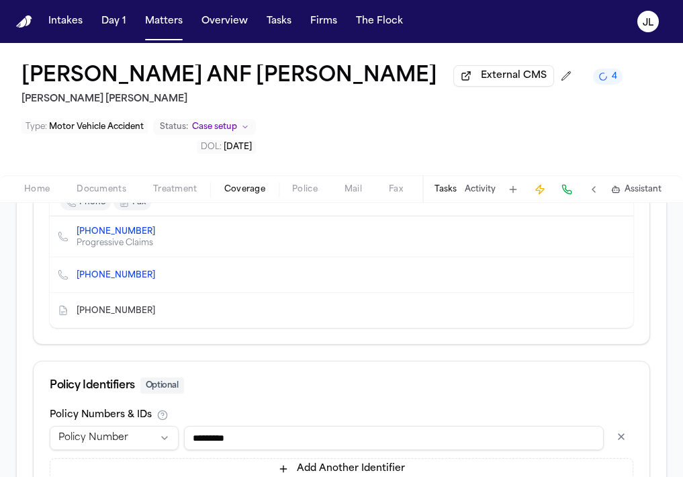
scroll to position [842, 0]
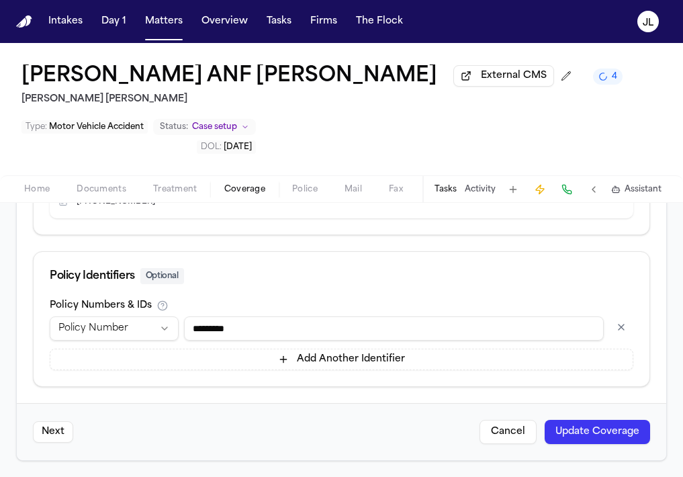
click at [595, 432] on button "Update Coverage" at bounding box center [597, 432] width 105 height 24
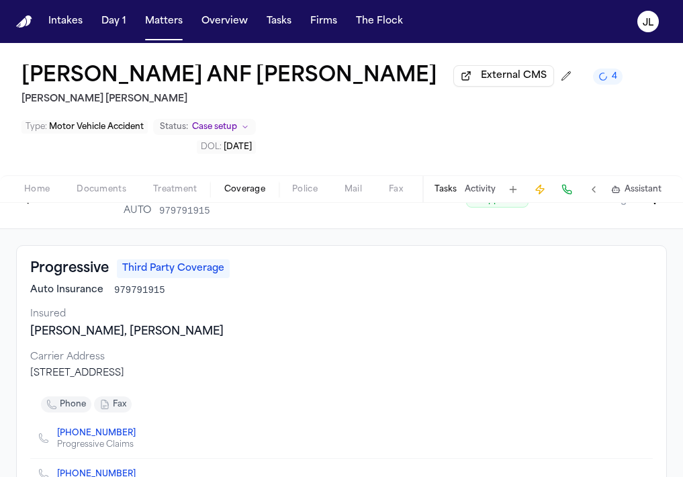
scroll to position [11, 0]
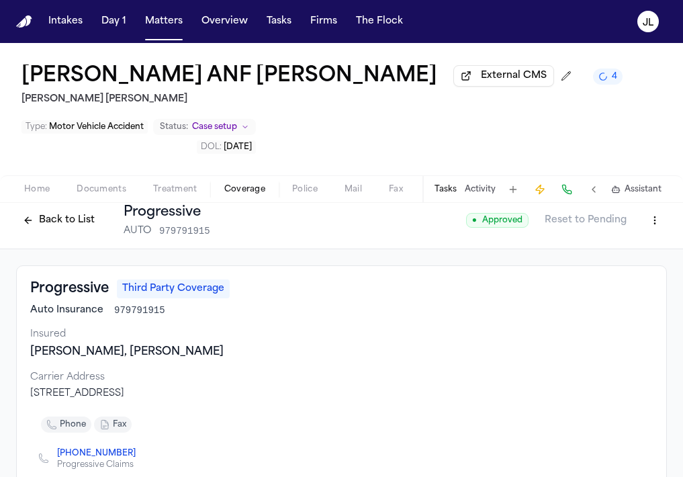
click at [649, 228] on html "Intakes Day 1 Matters Overview Tasks Firms The Flock JL Mirna Huerta ANF David …" at bounding box center [341, 238] width 683 height 477
click at [616, 258] on div "Edit Coverage" at bounding box center [608, 252] width 113 height 21
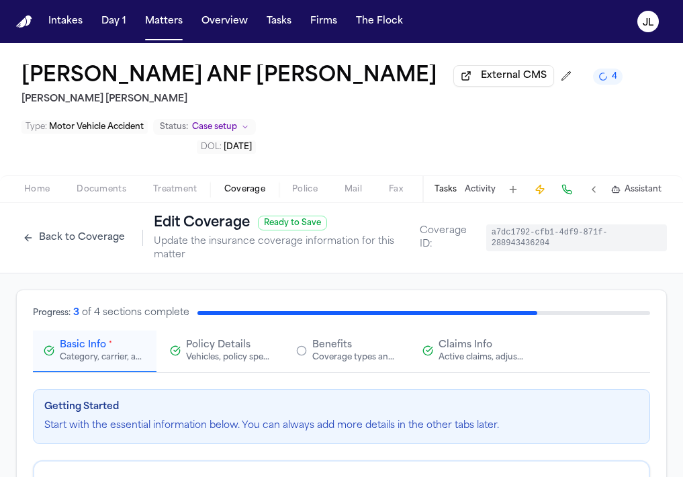
click at [480, 357] on div "Active claims, adjusters, and subrogation details" at bounding box center [482, 357] width 86 height 11
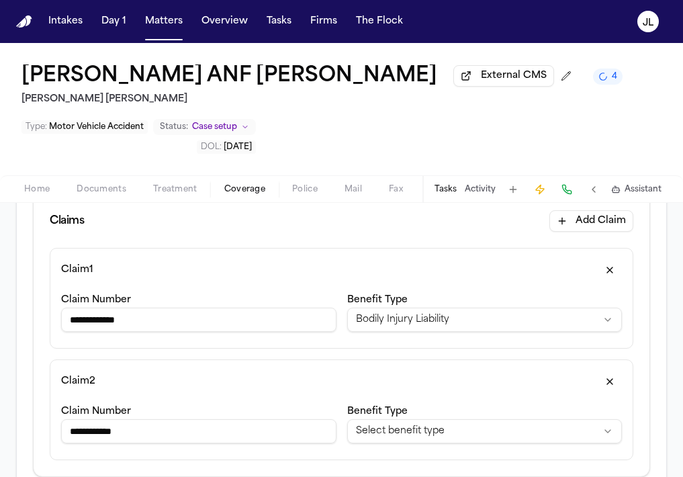
scroll to position [216, 0]
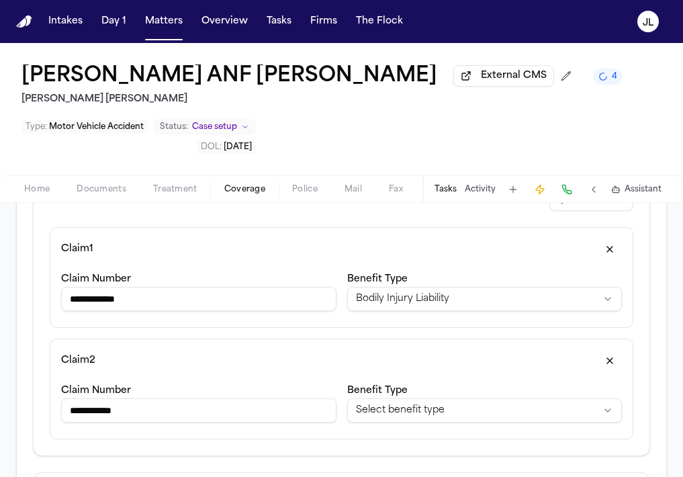
click at [612, 357] on button "button" at bounding box center [610, 360] width 24 height 21
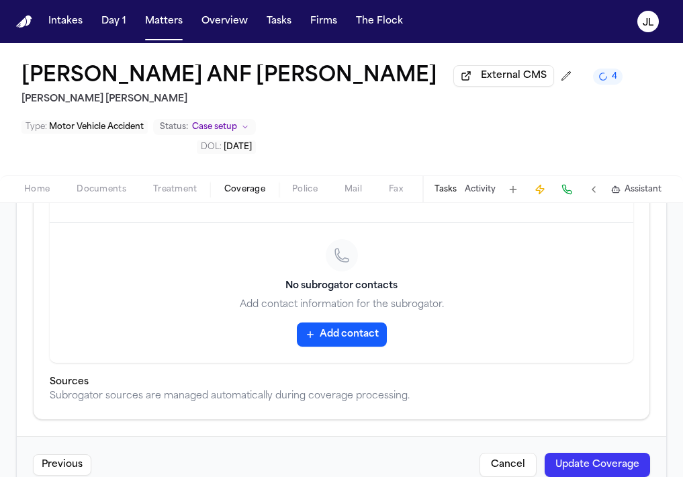
scroll to position [999, 0]
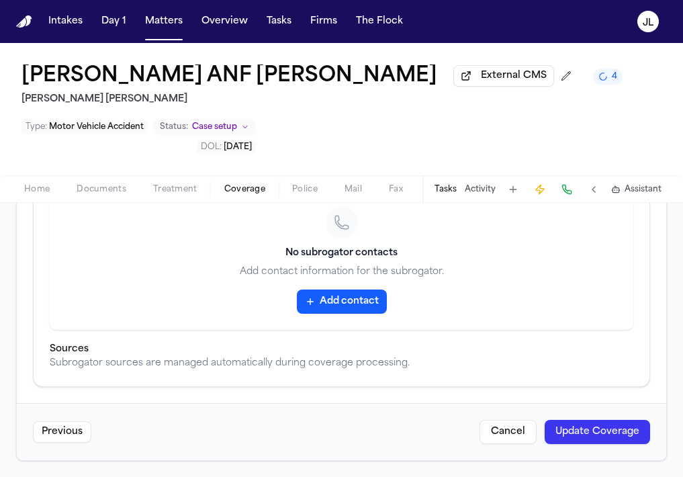
click at [597, 434] on button "Update Coverage" at bounding box center [597, 432] width 105 height 24
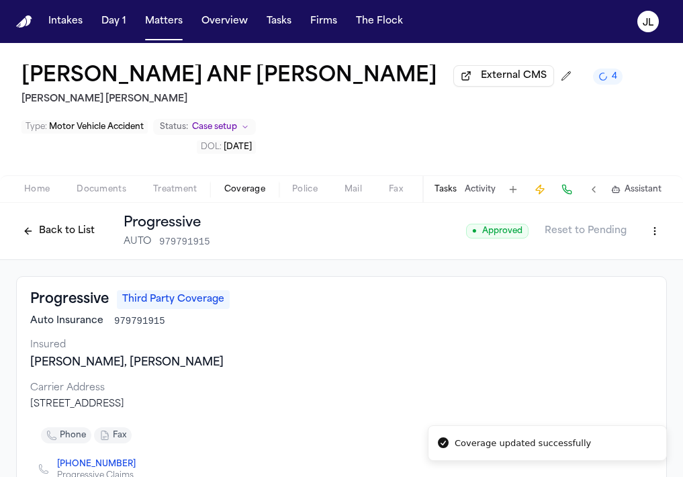
click at [655, 236] on html "Coverage updated successfully Intakes Day 1 Matters Overview Tasks Firms The Fl…" at bounding box center [341, 238] width 683 height 477
click at [602, 263] on div "Edit Coverage" at bounding box center [608, 263] width 113 height 21
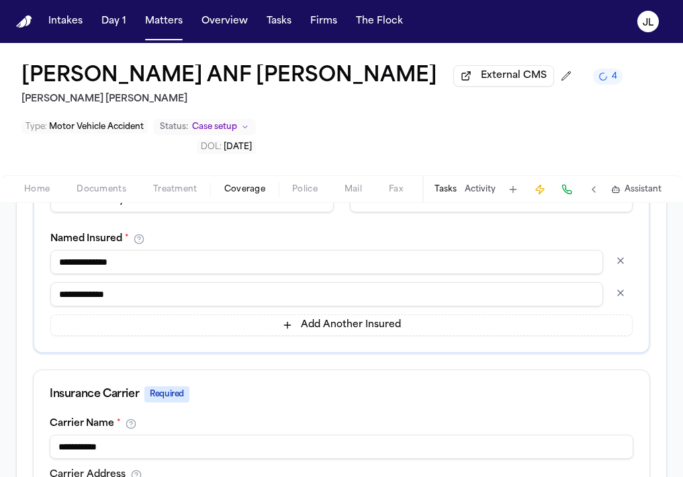
scroll to position [338, 0]
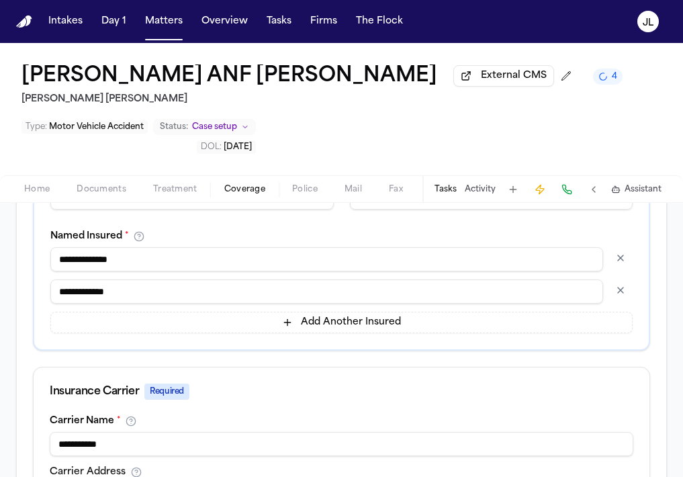
click at [627, 263] on button "button" at bounding box center [620, 257] width 24 height 21
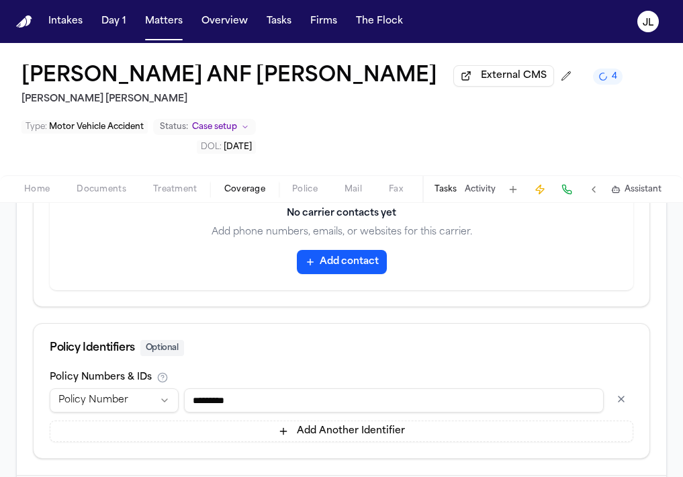
scroll to position [764, 0]
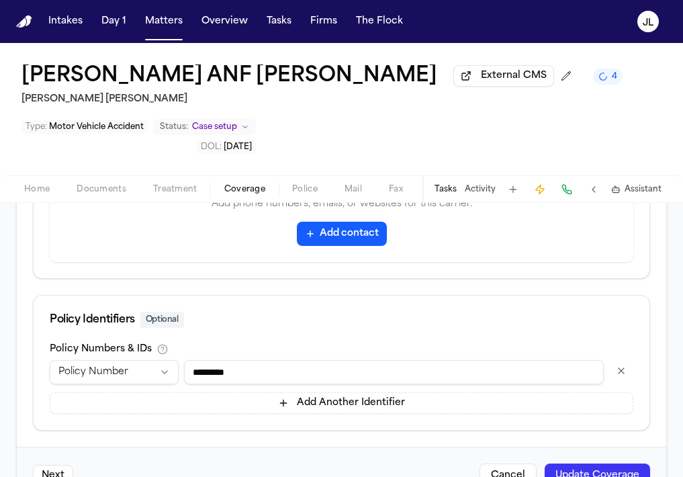
click at [614, 470] on button "Update Coverage" at bounding box center [597, 475] width 105 height 24
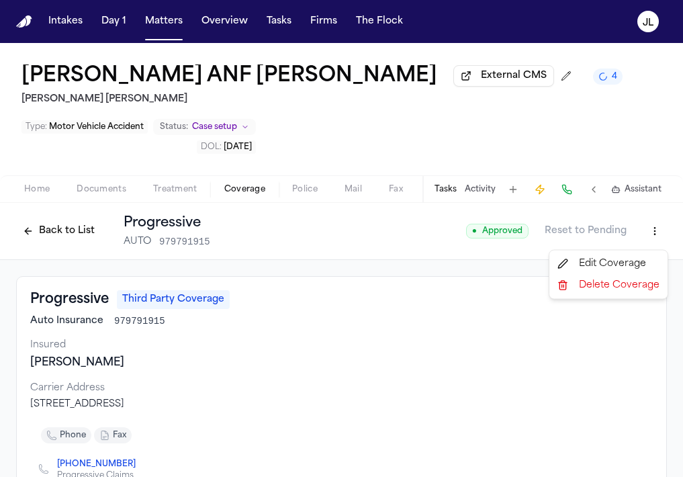
click at [653, 241] on html "Intakes Day 1 Matters Overview Tasks Firms The Flock JL Mirna Huerta ANF David …" at bounding box center [341, 238] width 683 height 477
click at [623, 261] on div "Edit Coverage" at bounding box center [608, 263] width 113 height 21
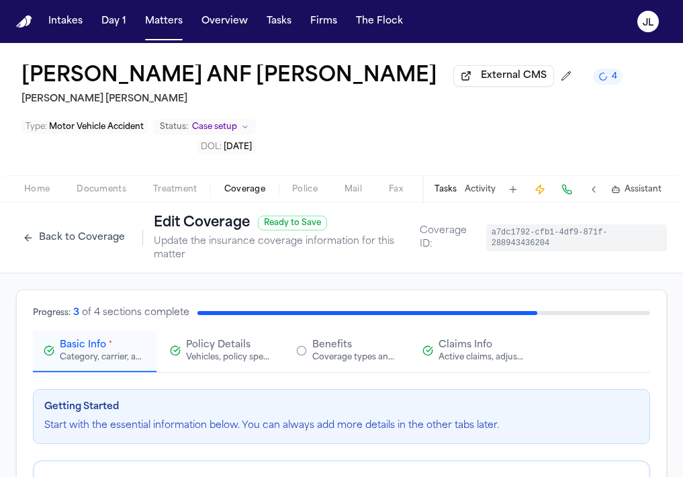
click at [446, 358] on div "Active claims, adjusters, and subrogation details" at bounding box center [482, 357] width 86 height 11
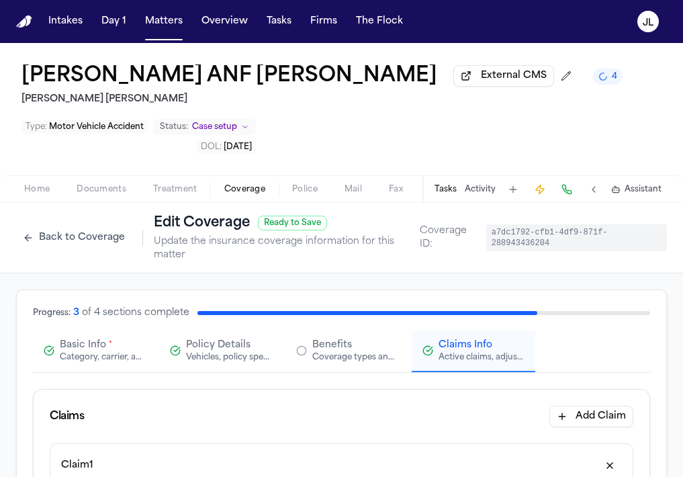
click at [91, 247] on button "Back to Coverage" at bounding box center [74, 237] width 116 height 21
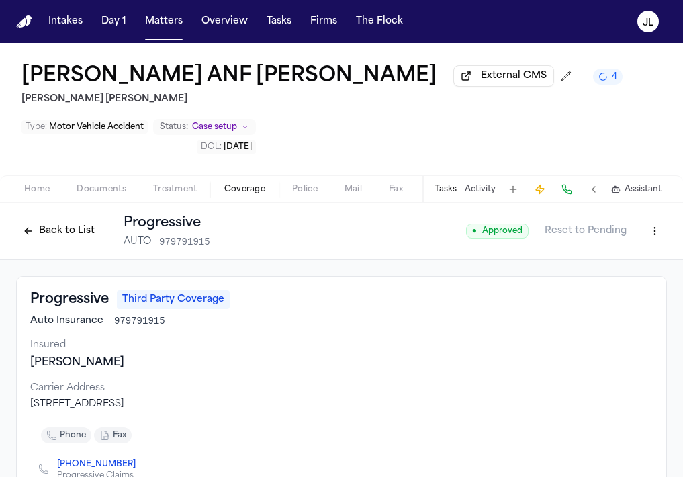
click at [67, 241] on button "Back to List" at bounding box center [58, 230] width 85 height 21
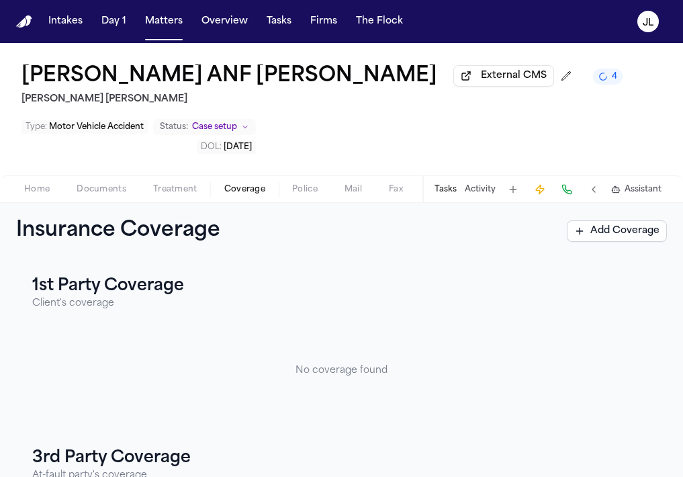
click at [118, 187] on span "Documents" at bounding box center [102, 189] width 50 height 11
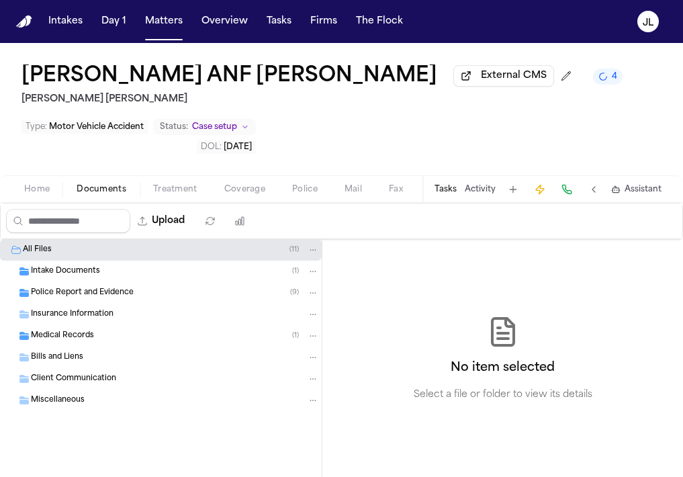
click at [34, 189] on span "Home" at bounding box center [37, 189] width 26 height 11
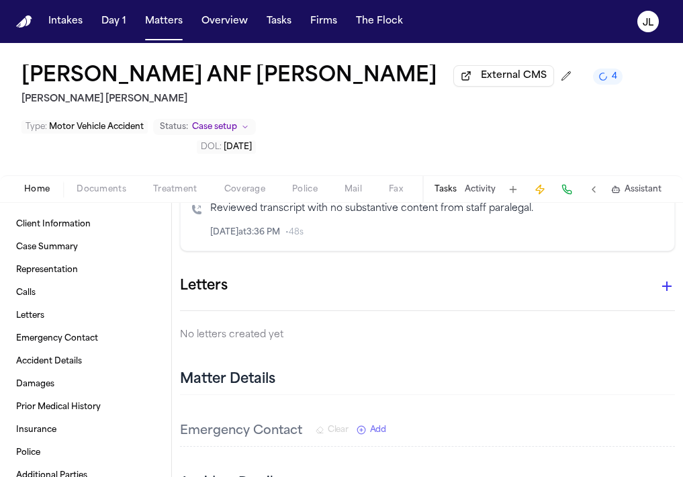
scroll to position [392, 0]
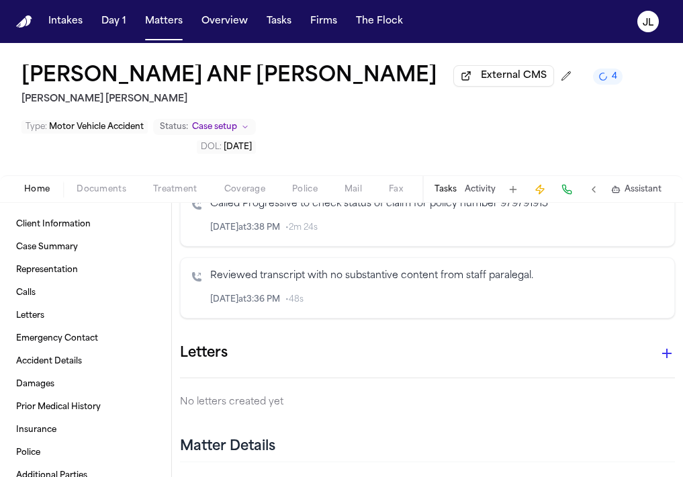
click at [661, 359] on icon "button" at bounding box center [667, 353] width 16 height 16
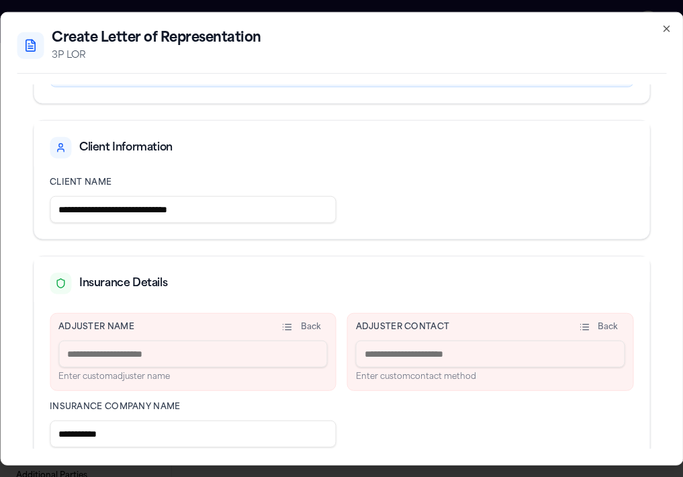
scroll to position [149, 0]
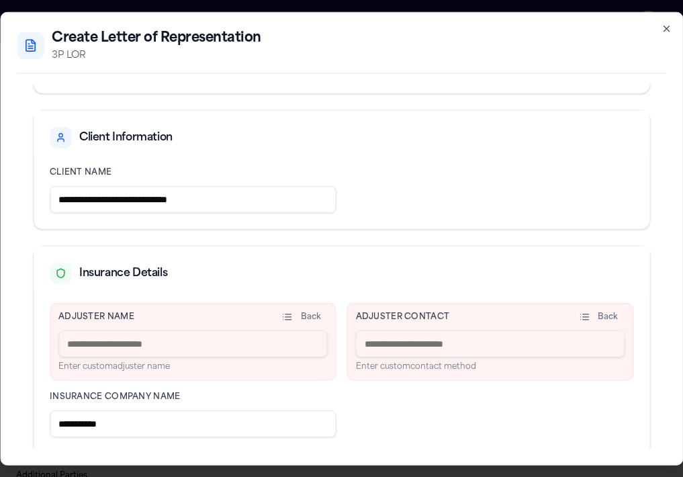
drag, startPoint x: 141, startPoint y: 201, endPoint x: 124, endPoint y: 200, distance: 17.5
click at [124, 200] on input "**********" at bounding box center [193, 199] width 287 height 27
click at [183, 354] on input at bounding box center [192, 343] width 269 height 27
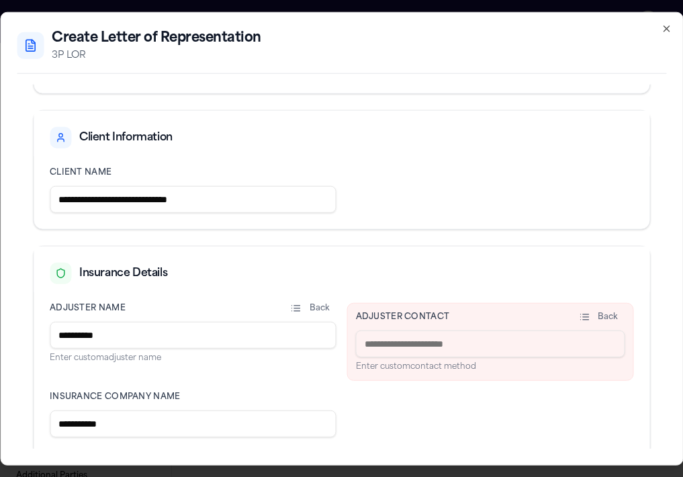
click at [390, 344] on input at bounding box center [490, 343] width 269 height 27
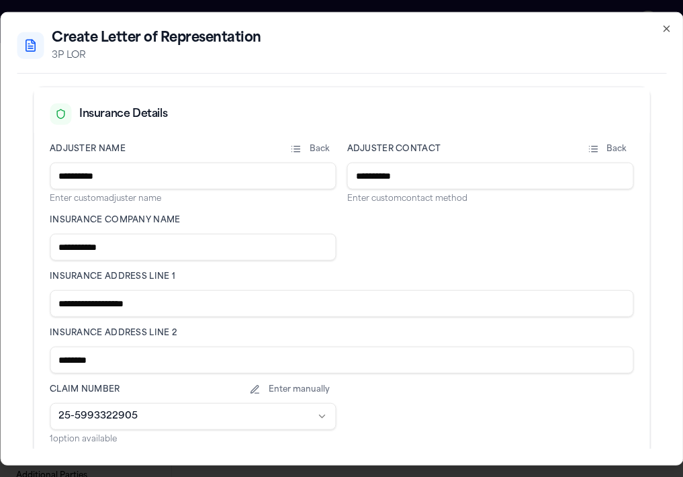
scroll to position [319, 0]
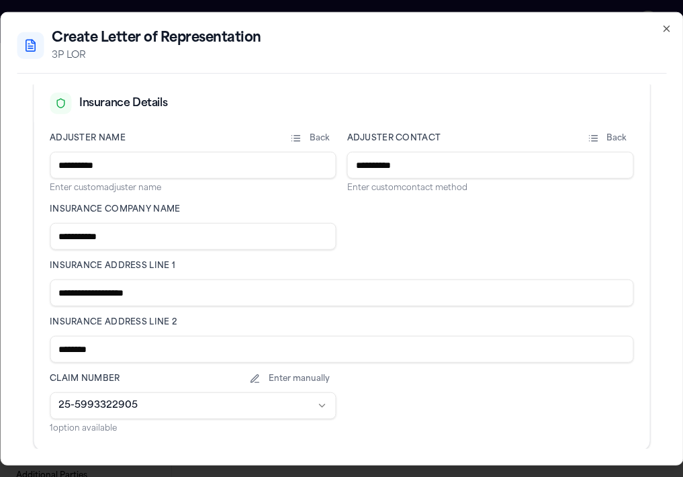
drag, startPoint x: 202, startPoint y: 301, endPoint x: 124, endPoint y: 290, distance: 78.6
click at [124, 290] on input "**********" at bounding box center [342, 292] width 584 height 27
click at [54, 349] on input "********" at bounding box center [342, 349] width 584 height 27
paste input "*******"
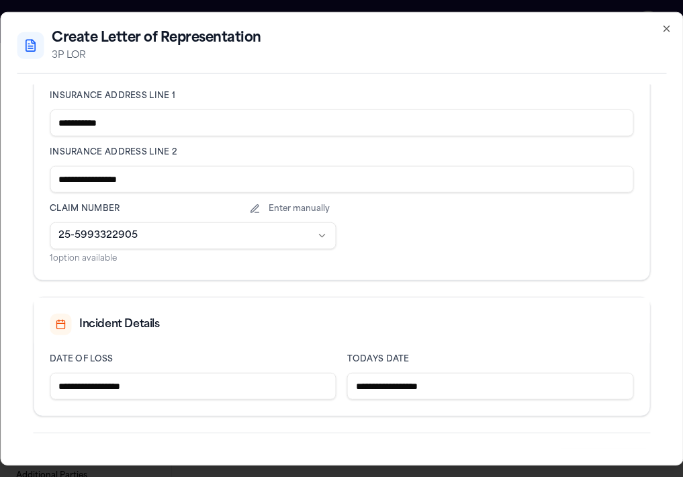
scroll to position [530, 0]
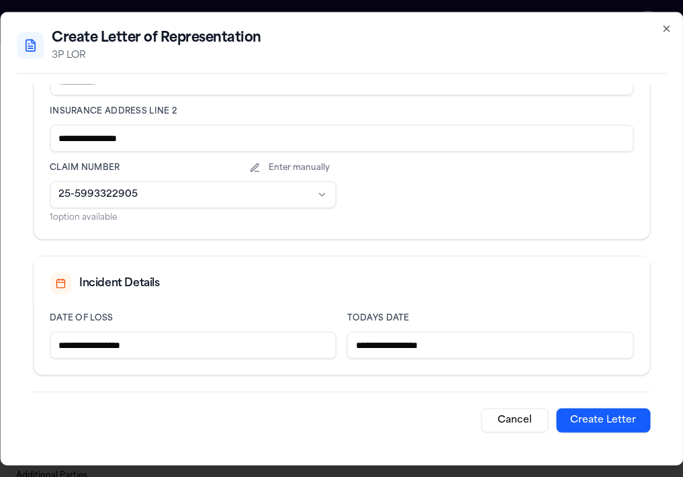
click at [595, 412] on button "Create Letter" at bounding box center [603, 420] width 94 height 24
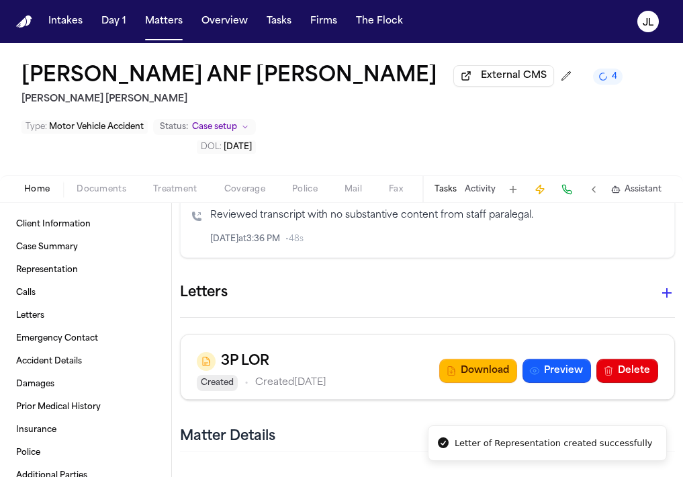
scroll to position [453, 0]
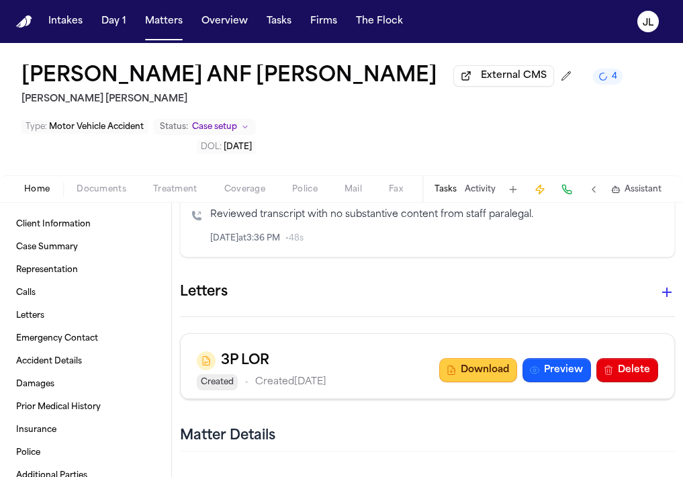
click at [457, 367] on icon "button" at bounding box center [451, 370] width 11 height 11
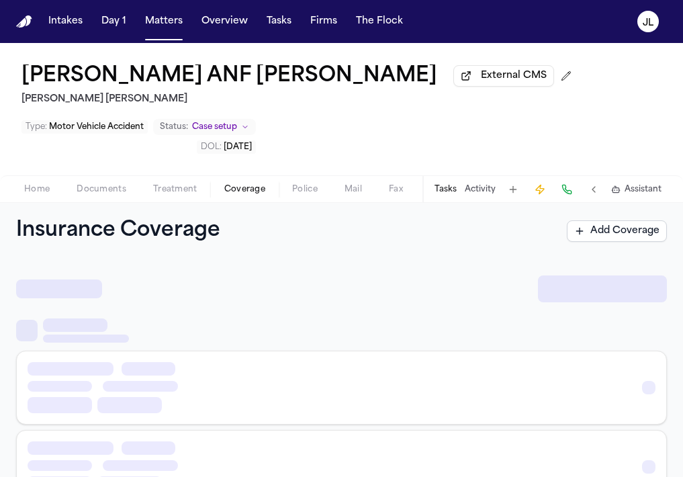
click at [257, 195] on span "Coverage" at bounding box center [244, 189] width 41 height 11
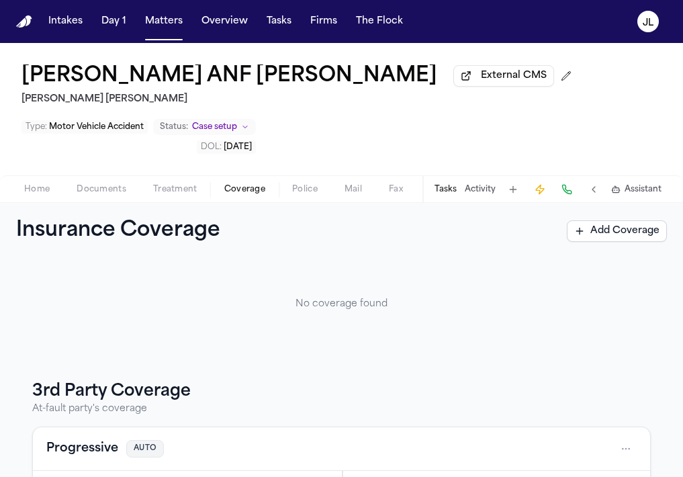
scroll to position [198, 0]
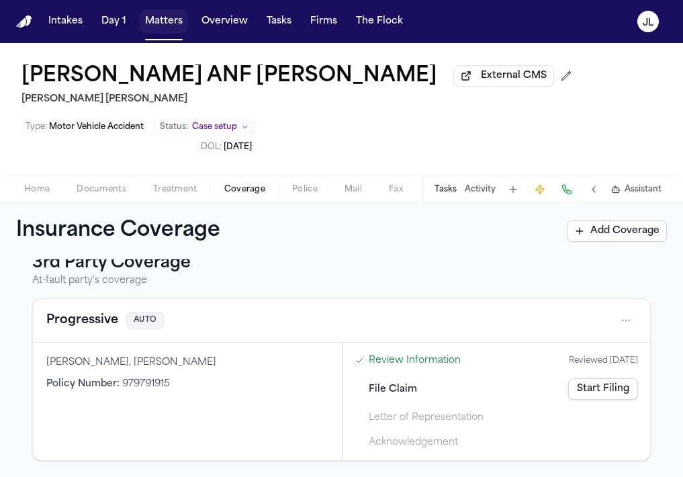
click at [165, 18] on button "Matters" at bounding box center [164, 21] width 48 height 24
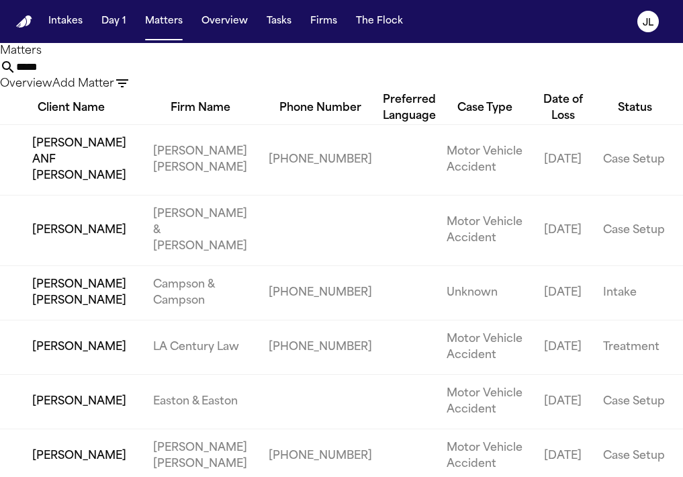
click at [124, 75] on input "*****" at bounding box center [69, 67] width 107 height 16
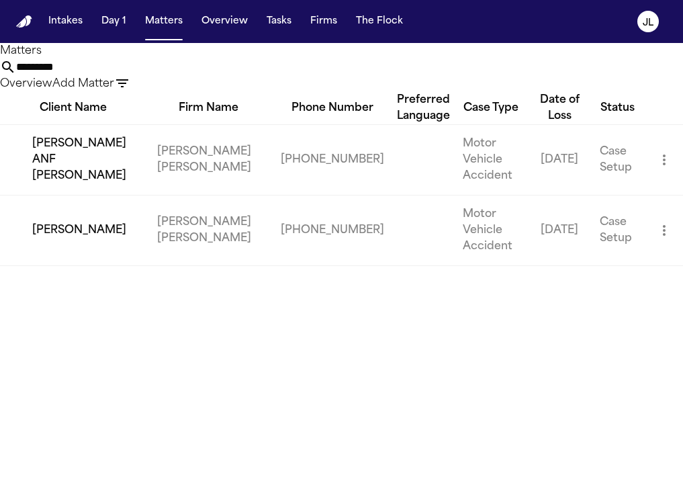
click at [130, 195] on td "[PERSON_NAME] ANF [PERSON_NAME]" at bounding box center [73, 159] width 146 height 71
click at [56, 194] on td "[PERSON_NAME] ANF [PERSON_NAME]" at bounding box center [73, 159] width 146 height 71
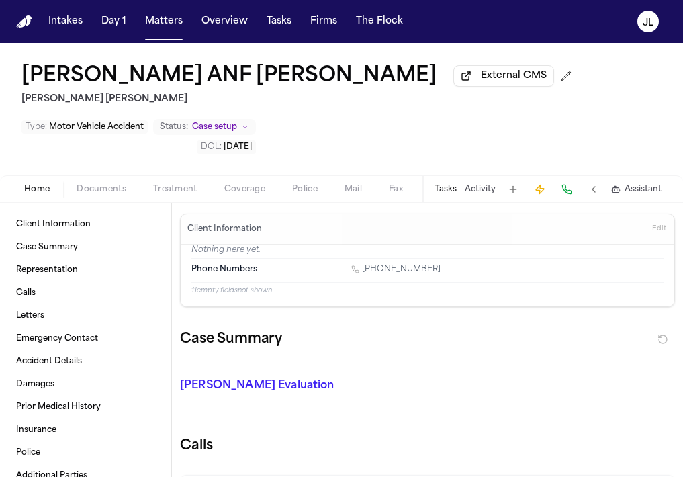
click at [259, 193] on span "Coverage" at bounding box center [244, 189] width 41 height 11
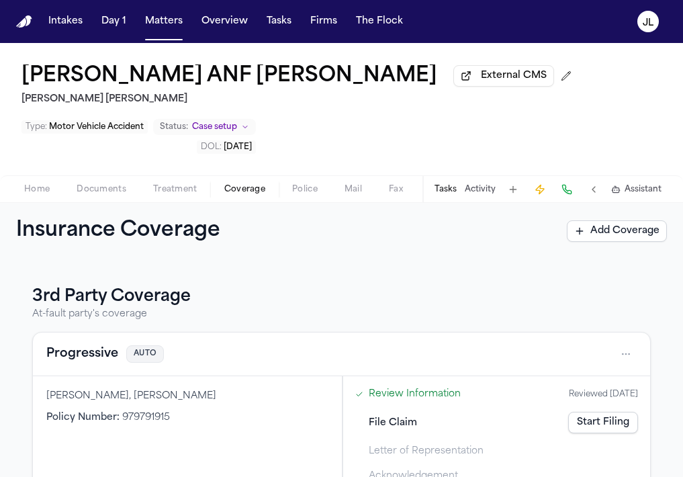
scroll to position [198, 0]
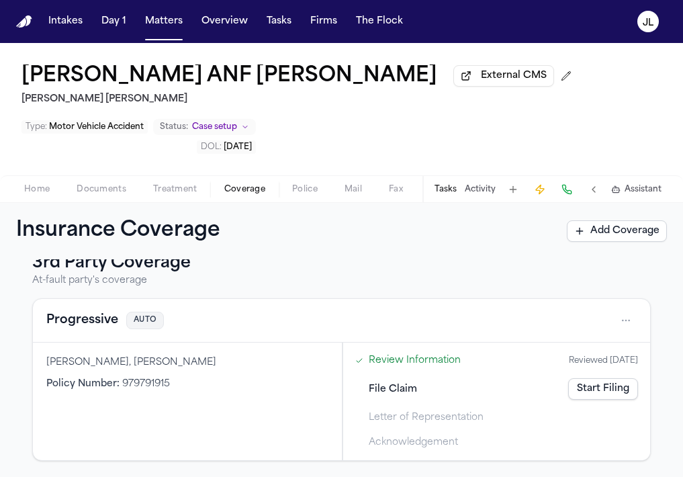
click at [93, 322] on button "Progressive" at bounding box center [82, 320] width 72 height 19
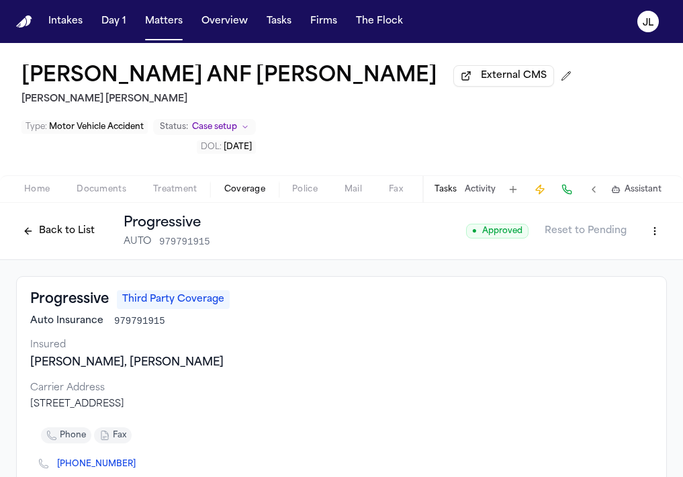
click at [79, 235] on button "Back to List" at bounding box center [58, 230] width 85 height 21
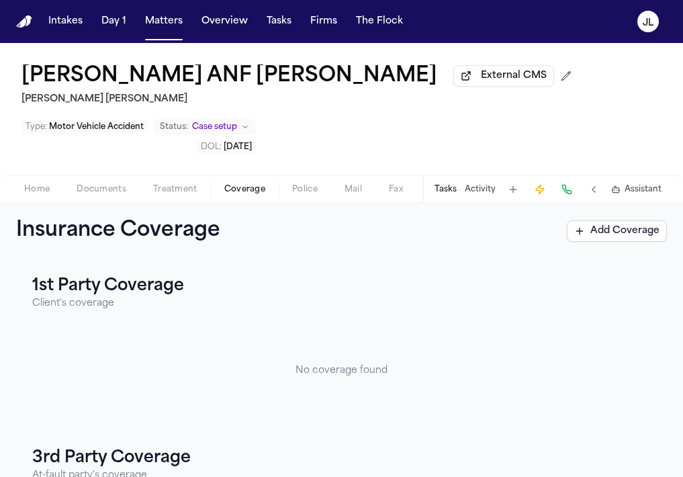
click at [77, 193] on span "Documents" at bounding box center [102, 189] width 50 height 11
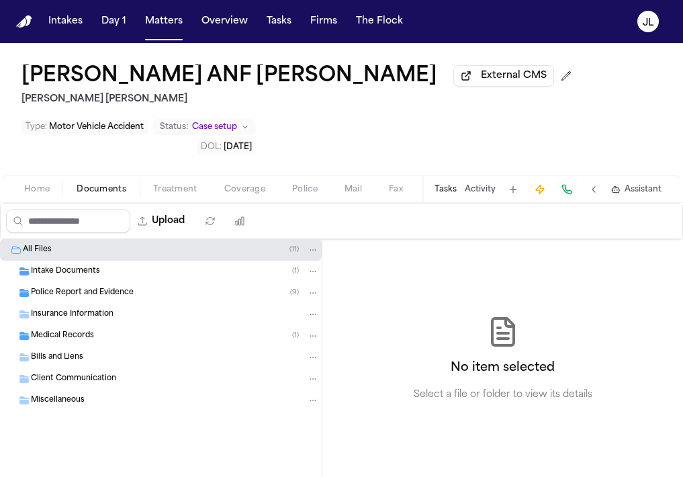
click at [66, 299] on span "Police Report and Evidence" at bounding box center [82, 292] width 103 height 11
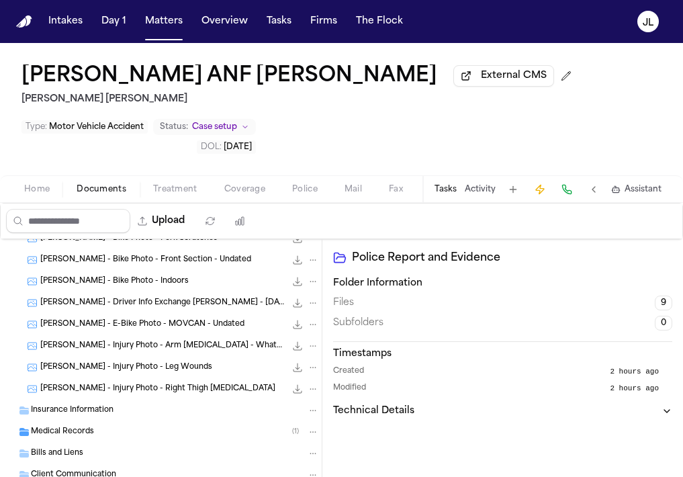
scroll to position [112, 0]
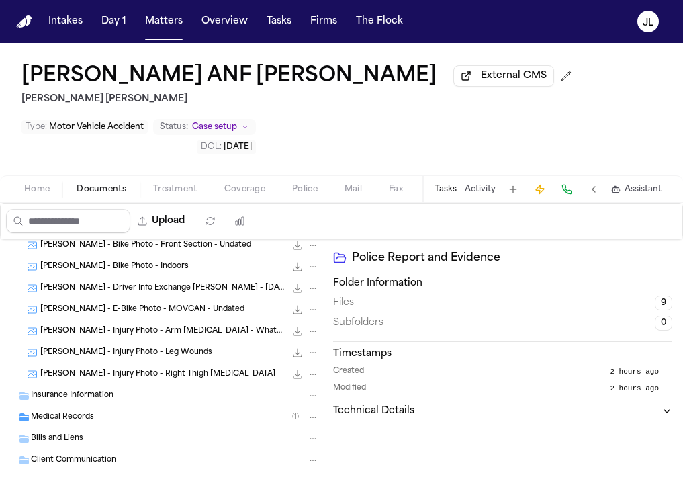
click at [98, 400] on span "Insurance Information" at bounding box center [72, 395] width 83 height 11
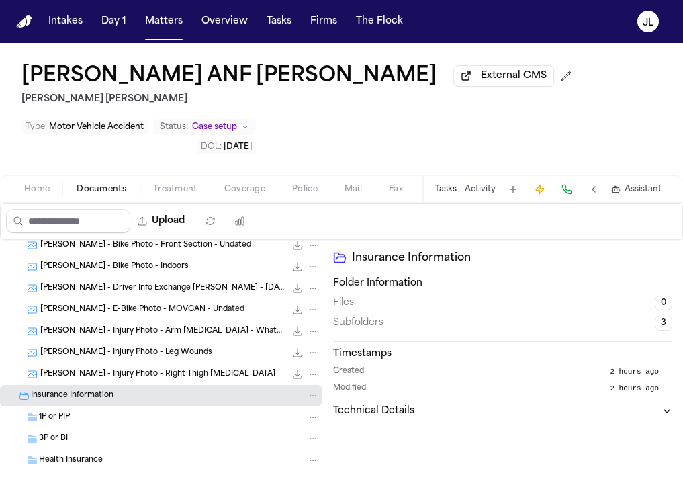
click at [94, 406] on div "Insurance Information" at bounding box center [161, 395] width 322 height 21
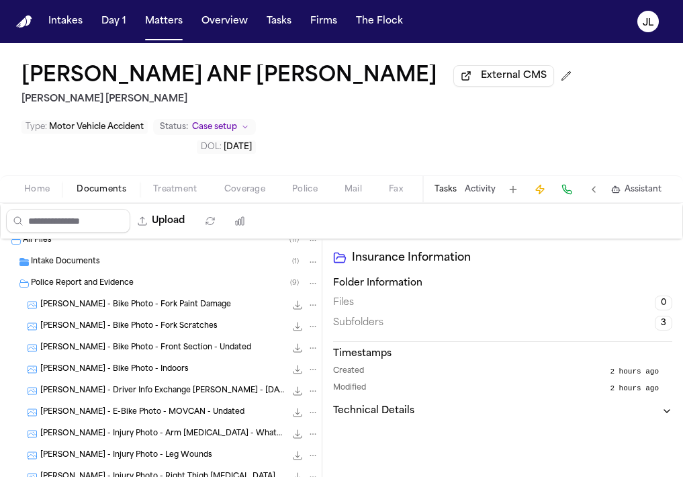
scroll to position [0, 0]
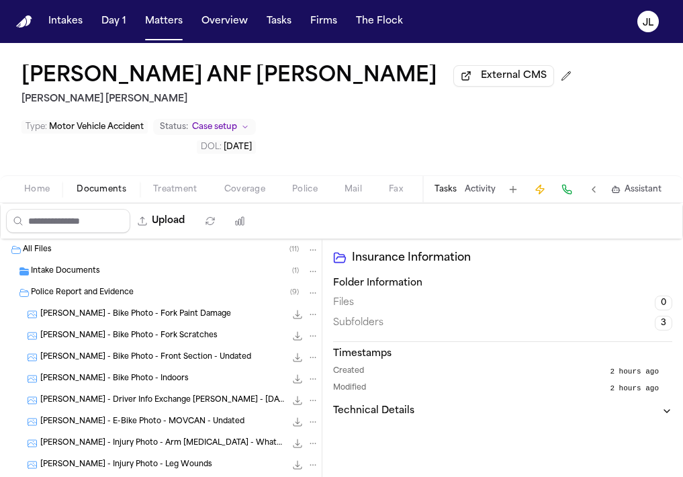
click at [109, 287] on div "Police Report and Evidence ( 9 )" at bounding box center [161, 292] width 322 height 21
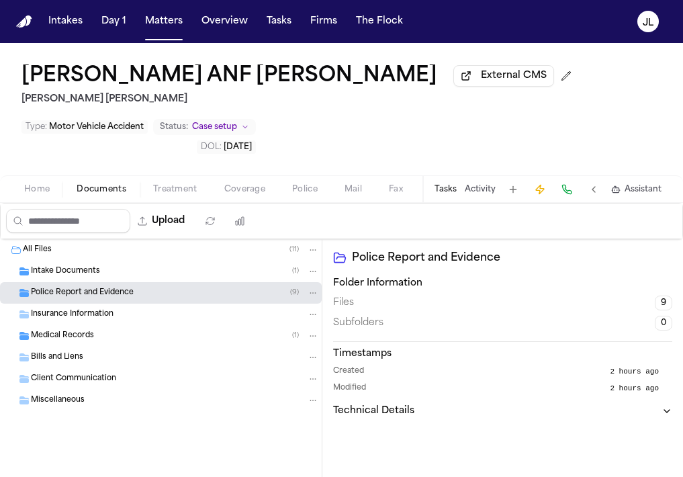
click at [109, 287] on div "Police Report and Evidence ( 9 )" at bounding box center [161, 292] width 322 height 21
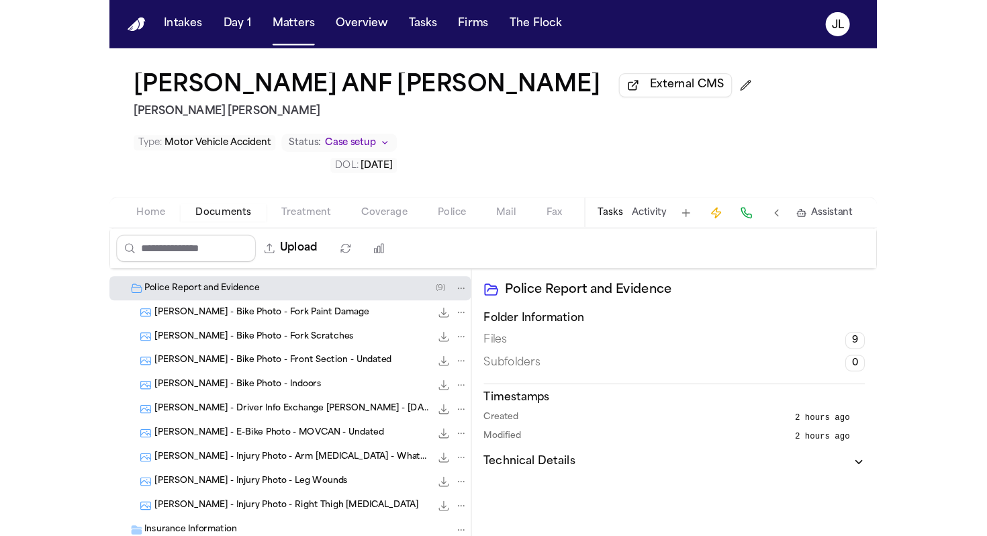
scroll to position [37, 0]
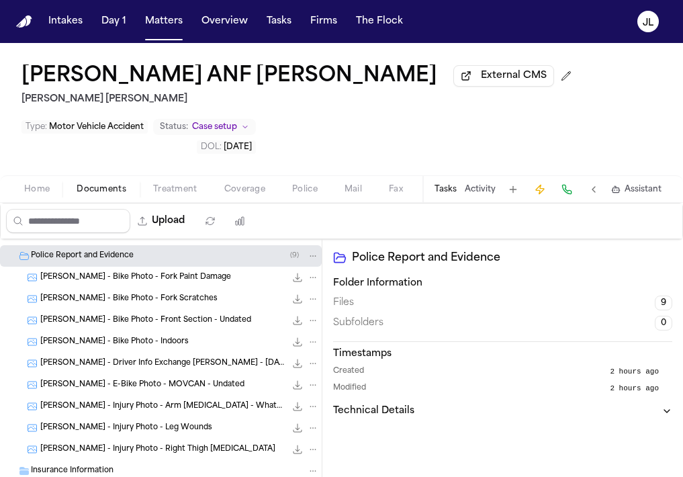
click at [115, 369] on span "M. Huerta - Driver Info Exchange Ogden PD - 8.28.25" at bounding box center [162, 363] width 245 height 11
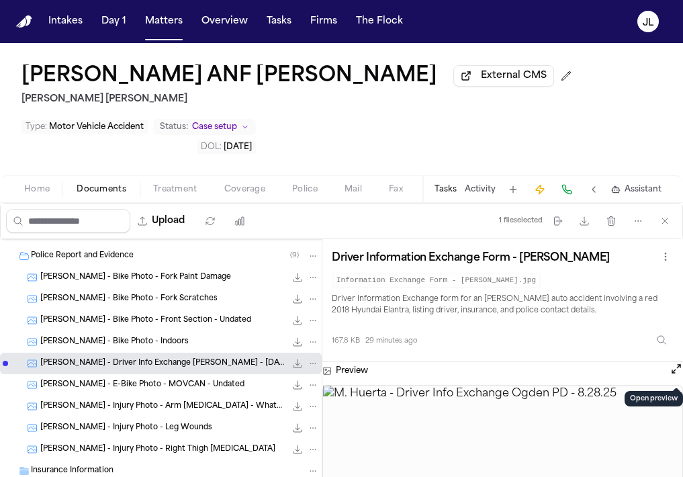
click at [672, 375] on button "Open preview" at bounding box center [676, 368] width 13 height 13
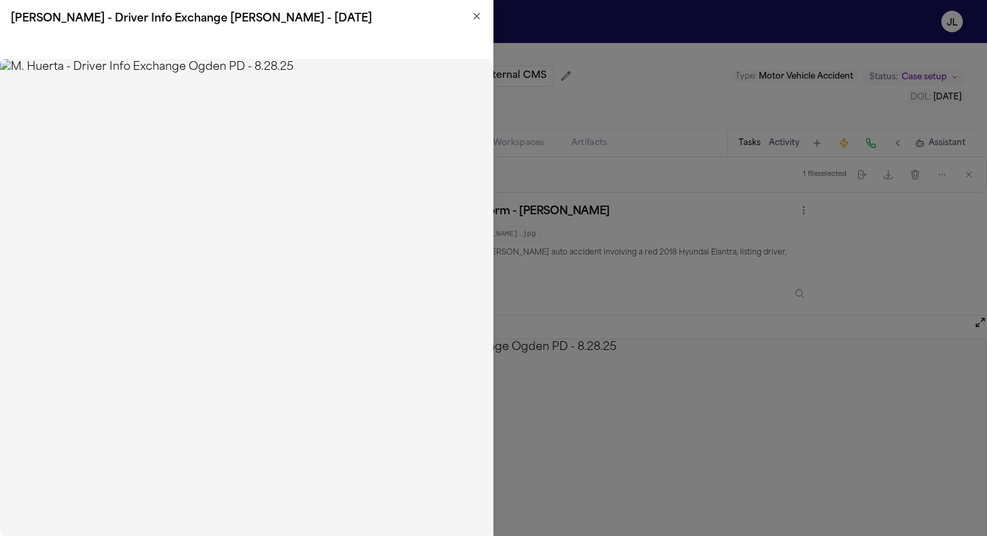
click at [482, 15] on icon "button" at bounding box center [476, 16] width 11 height 11
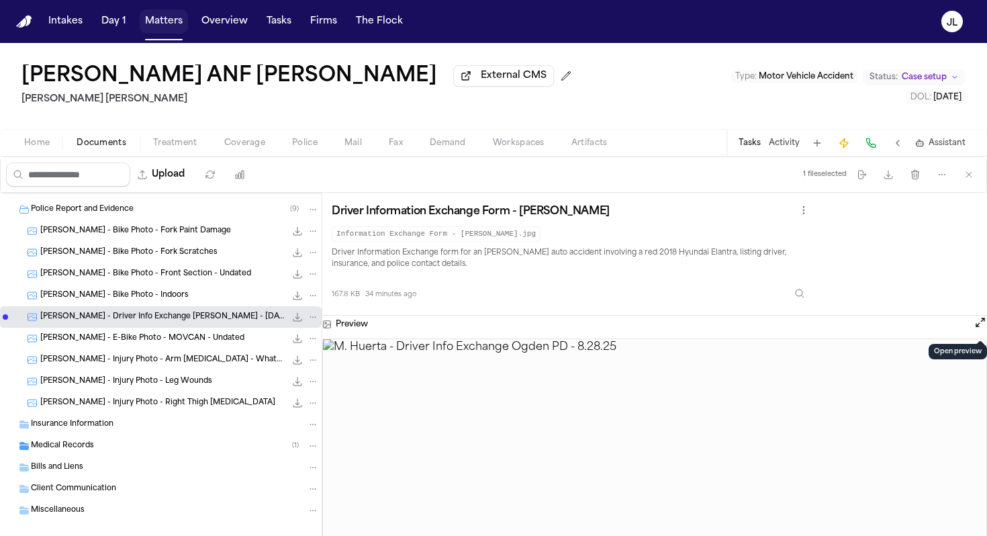
click at [167, 17] on button "Matters" at bounding box center [164, 21] width 48 height 24
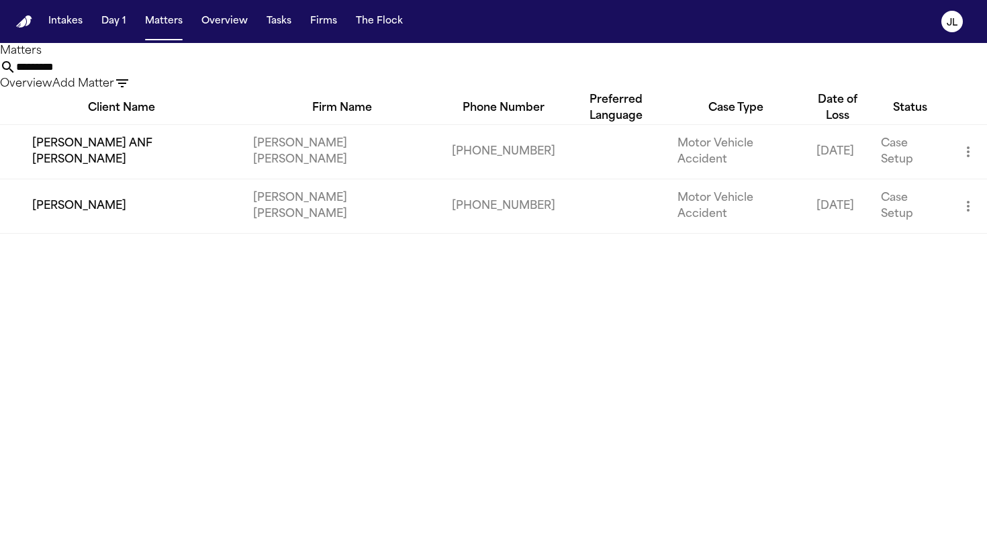
drag, startPoint x: 461, startPoint y: 87, endPoint x: 342, endPoint y: 99, distance: 119.4
click at [344, 97] on div "Matters ********* Overview Add Matter Client Name Firm Name Phone Number Prefer…" at bounding box center [493, 138] width 987 height 191
drag, startPoint x: 475, startPoint y: 68, endPoint x: 372, endPoint y: 70, distance: 102.8
click at [373, 69] on div "********* Overview Add Matter" at bounding box center [493, 75] width 987 height 33
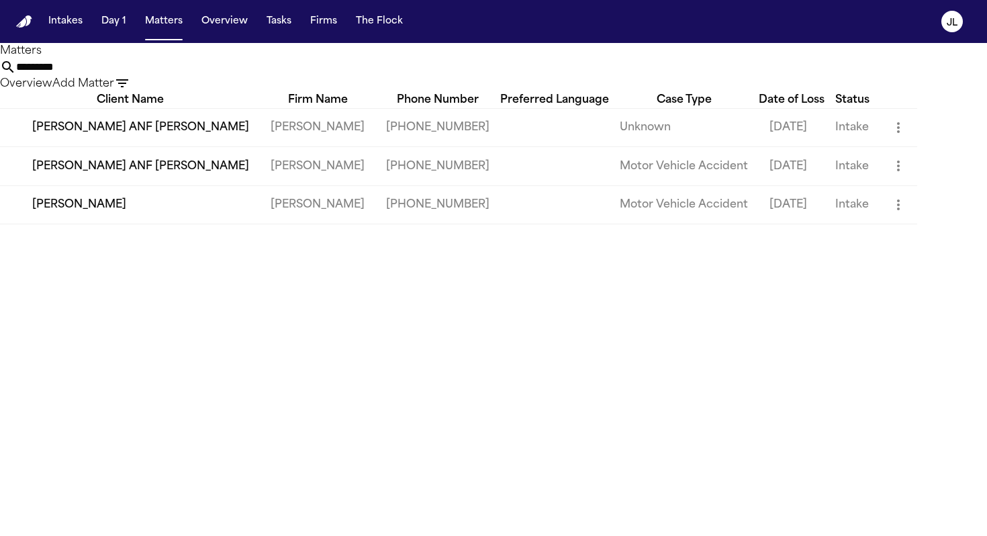
click at [91, 224] on td "[PERSON_NAME]" at bounding box center [130, 204] width 260 height 38
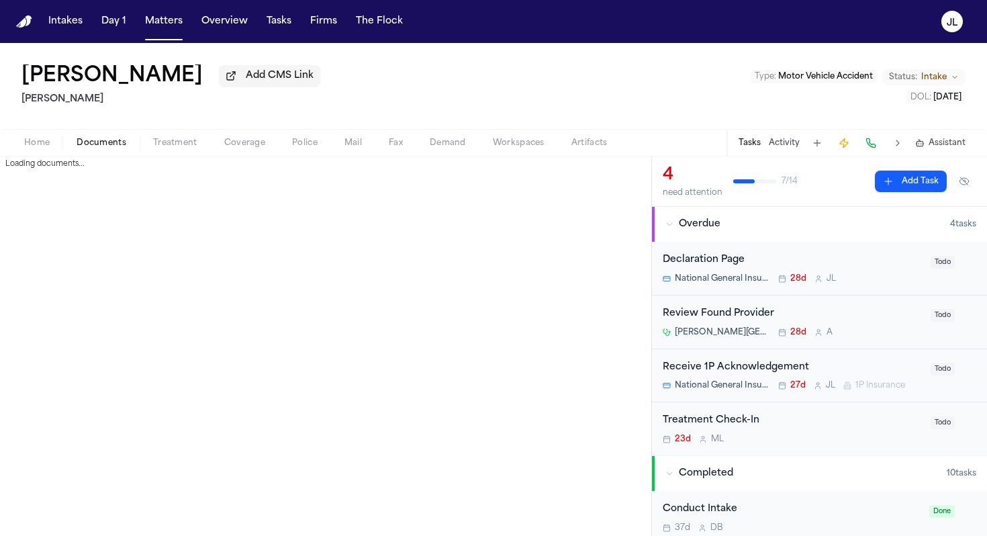
click at [122, 147] on span "Documents" at bounding box center [102, 143] width 50 height 11
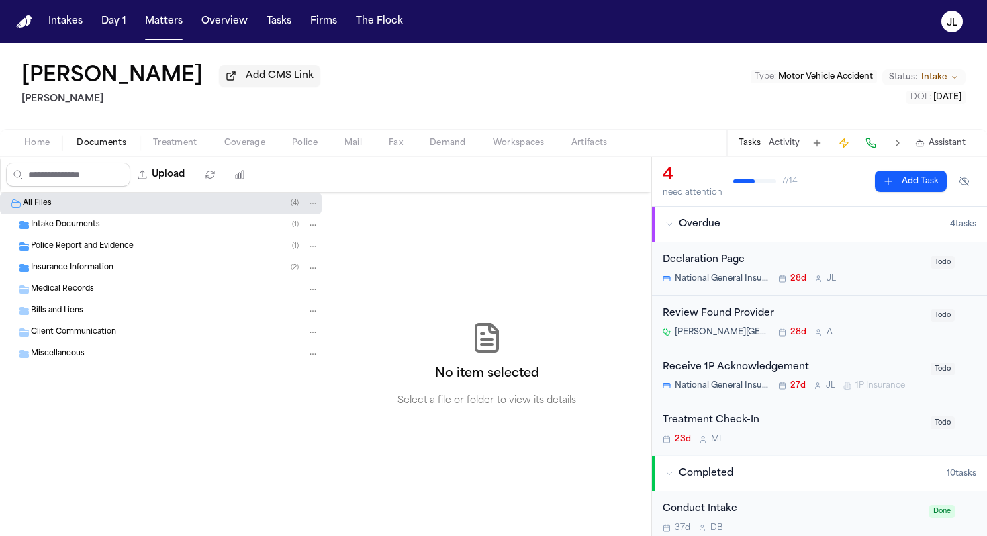
click at [104, 272] on span "Insurance Information" at bounding box center [72, 268] width 83 height 11
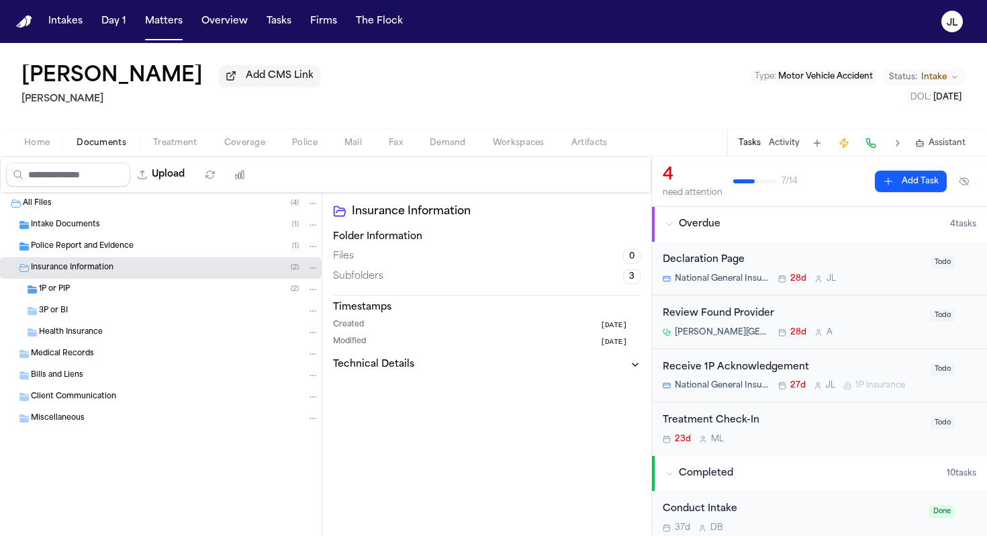
click at [96, 291] on div "1P or PIP ( 2 )" at bounding box center [179, 289] width 280 height 12
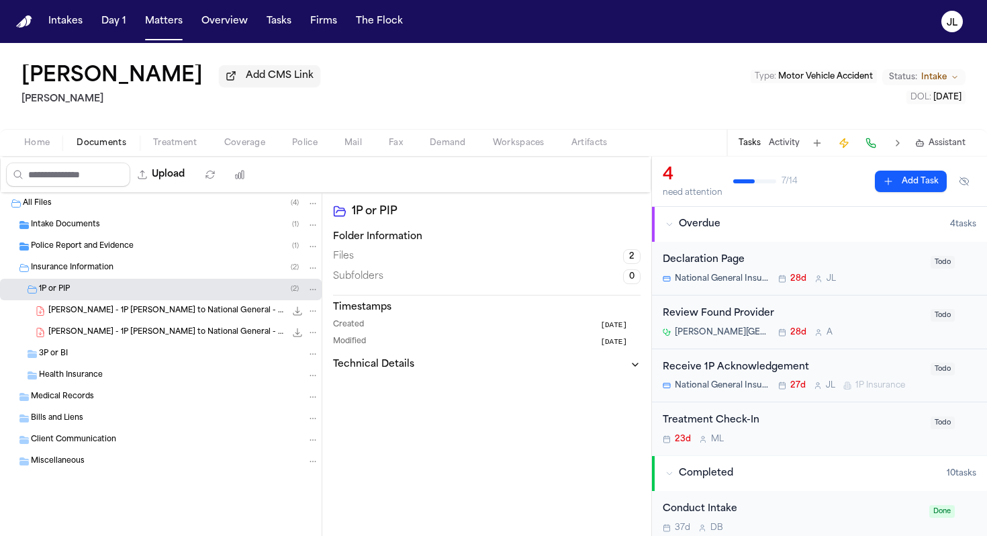
click at [168, 151] on button "Treatment" at bounding box center [175, 143] width 71 height 16
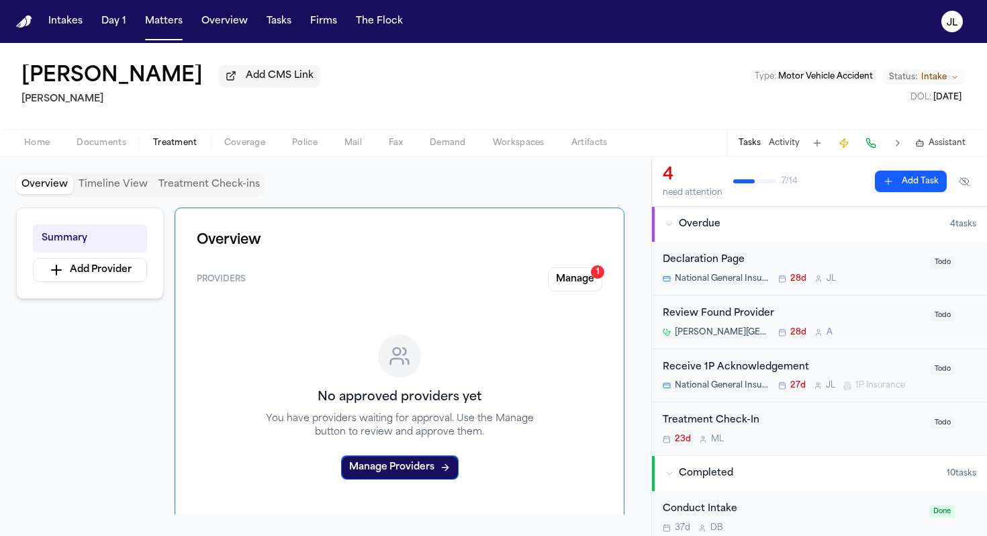
click at [230, 146] on span "Coverage" at bounding box center [244, 143] width 41 height 11
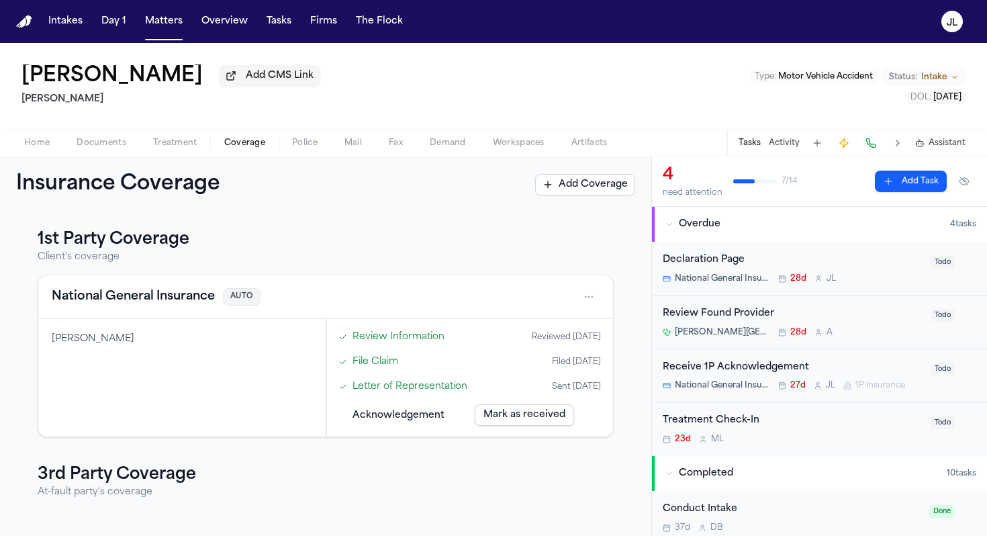
click at [164, 300] on button "National General Insurance" at bounding box center [133, 296] width 163 height 19
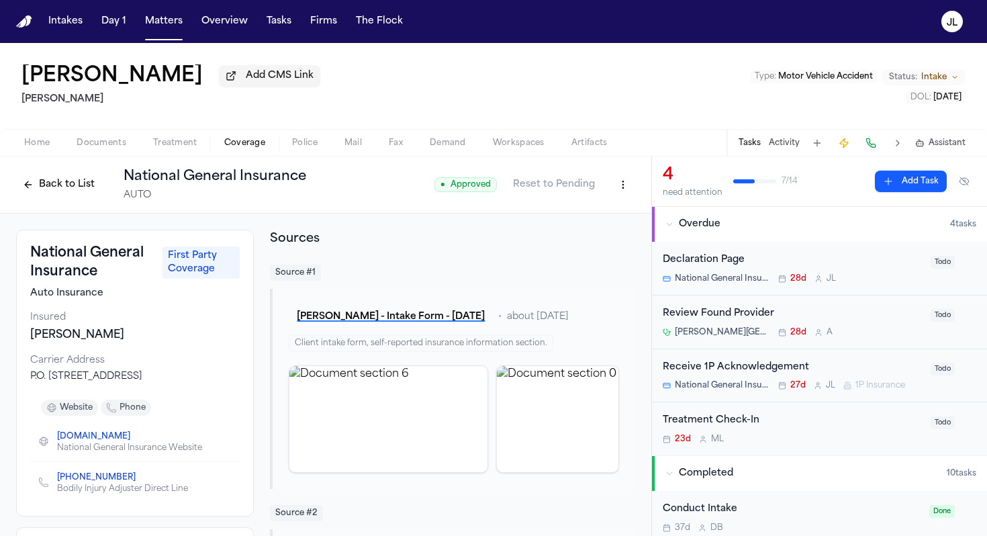
click at [75, 187] on button "Back to List" at bounding box center [58, 184] width 85 height 21
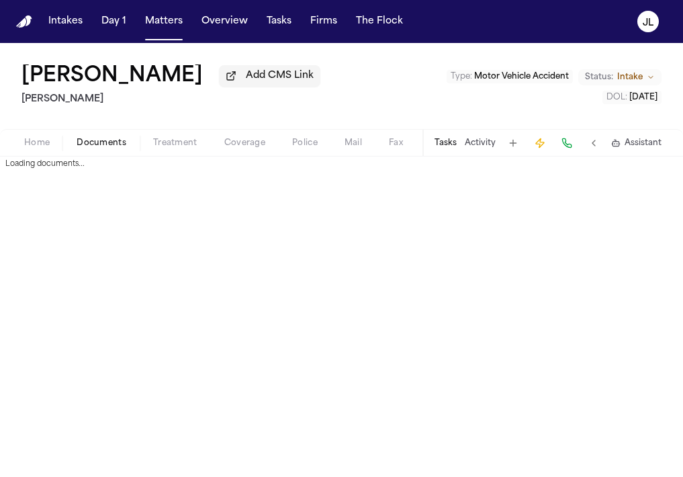
click at [99, 148] on span "Documents" at bounding box center [102, 143] width 50 height 11
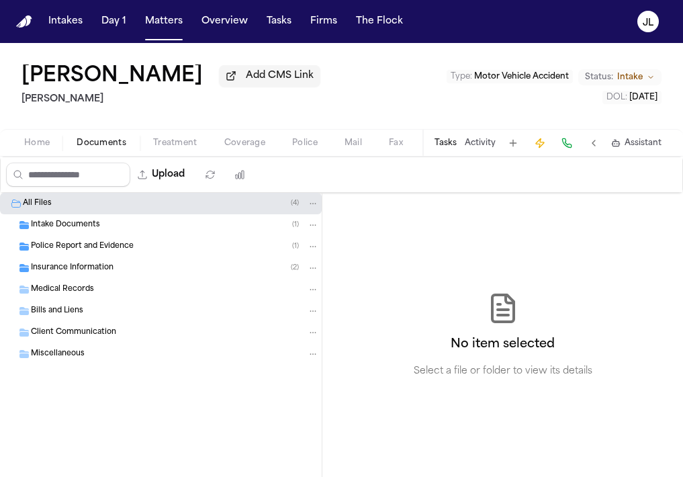
click at [109, 273] on span "Insurance Information" at bounding box center [72, 268] width 83 height 11
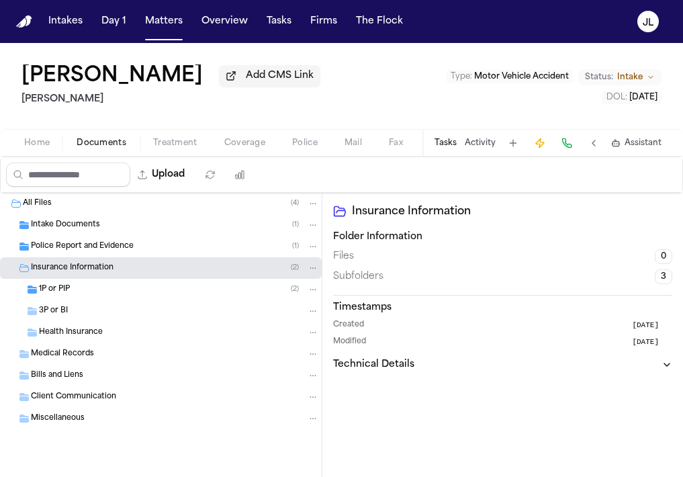
click at [81, 328] on div "Health Insurance" at bounding box center [161, 332] width 322 height 21
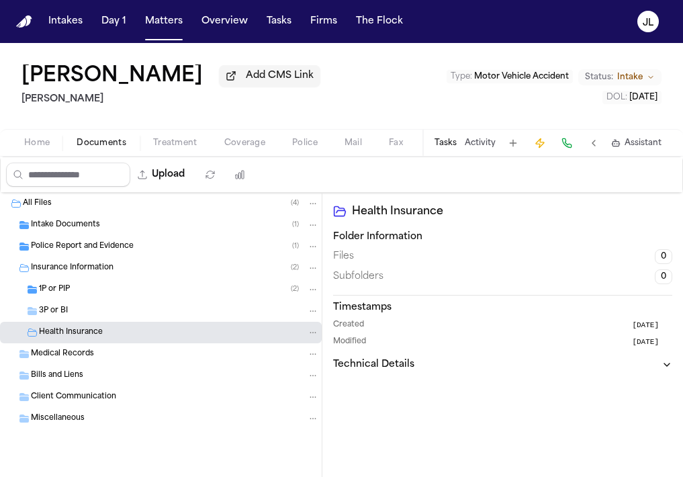
click at [81, 317] on div "3P or BI" at bounding box center [179, 311] width 280 height 12
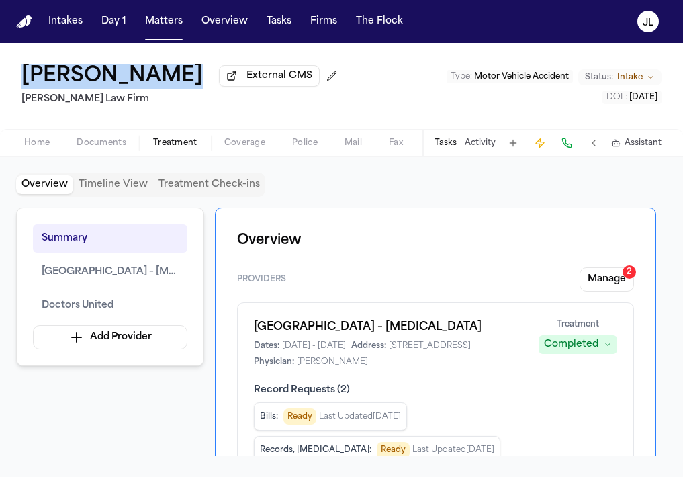
drag, startPoint x: 165, startPoint y: 83, endPoint x: 28, endPoint y: 80, distance: 137.0
click at [28, 80] on div "Michel Beltre External CMS" at bounding box center [181, 76] width 321 height 24
copy h1 "[PERSON_NAME]"
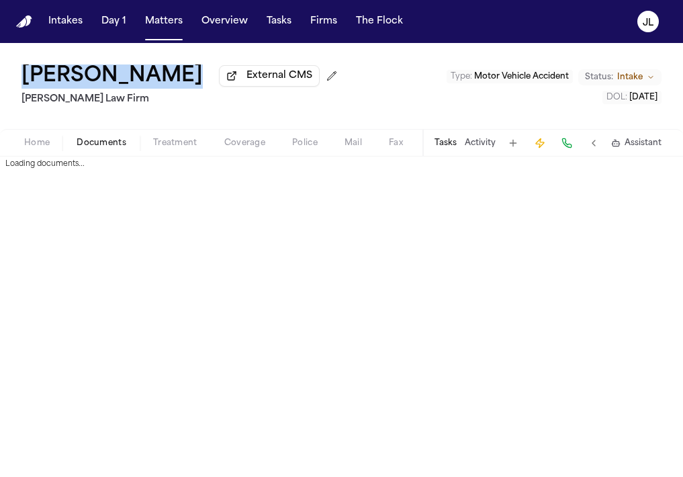
click at [107, 144] on span "Documents" at bounding box center [102, 143] width 50 height 11
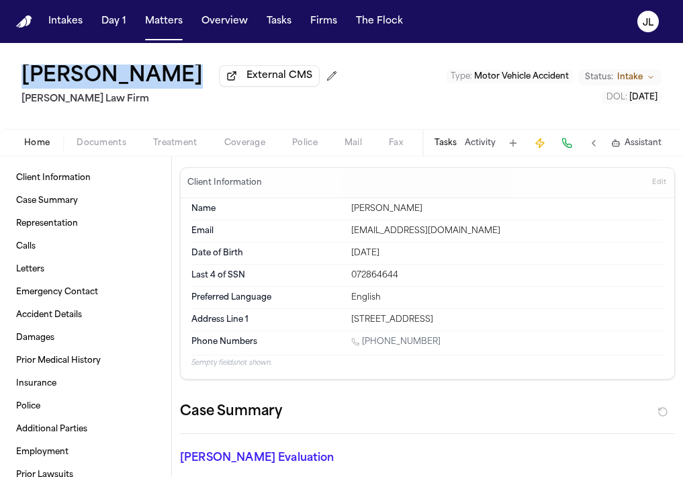
click at [54, 146] on button "Home" at bounding box center [37, 143] width 52 height 16
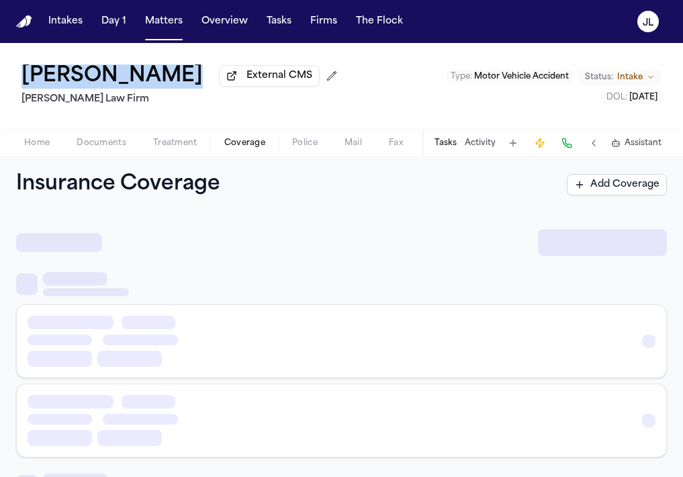
click at [236, 146] on span "Coverage" at bounding box center [244, 143] width 41 height 11
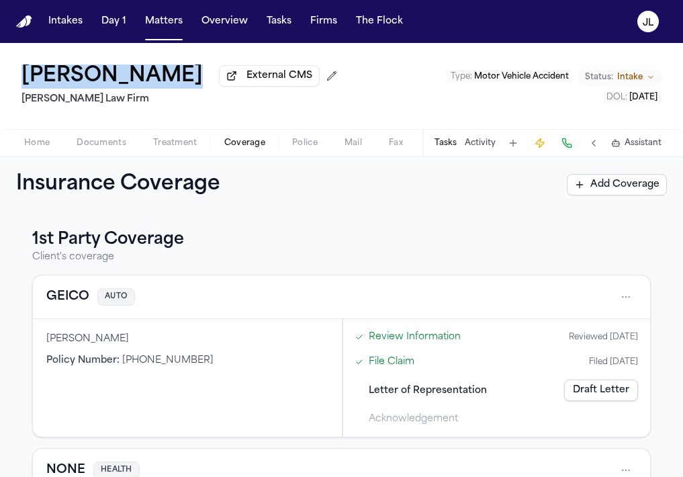
click at [97, 148] on span "Documents" at bounding box center [102, 143] width 50 height 11
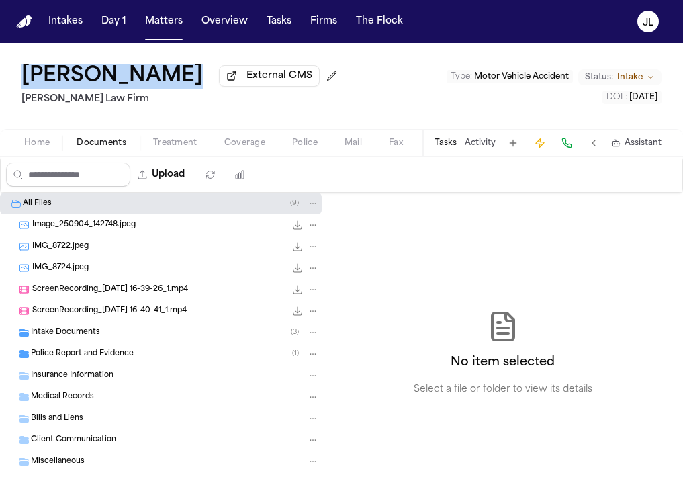
scroll to position [29, 0]
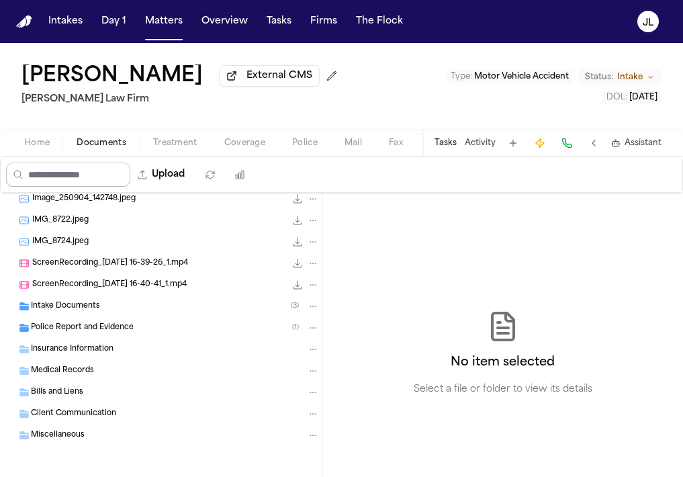
click at [50, 166] on input "Search files" at bounding box center [68, 175] width 124 height 24
click at [46, 162] on div "Upload" at bounding box center [129, 174] width 257 height 35
click at [44, 156] on div "Home Documents Treatment Coverage Police Mail Fax Demand Workspaces Artifacts T…" at bounding box center [341, 142] width 683 height 27
click at [43, 154] on div "Home Documents Treatment Coverage Police Mail Fax Demand Workspaces Artifacts T…" at bounding box center [341, 142] width 683 height 27
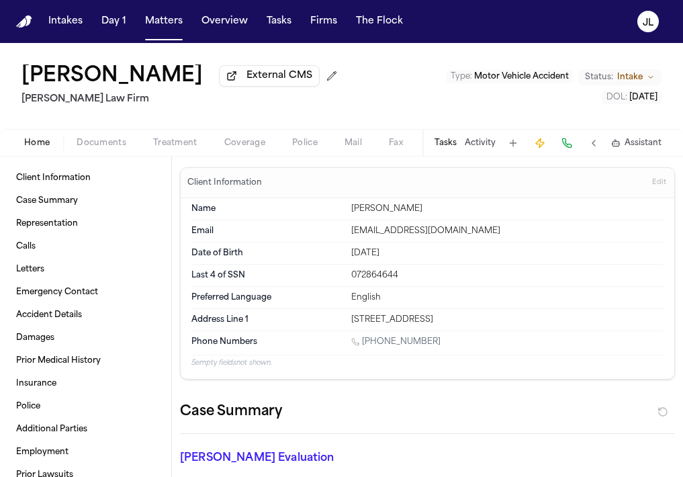
click at [43, 151] on span "button" at bounding box center [37, 150] width 42 height 1
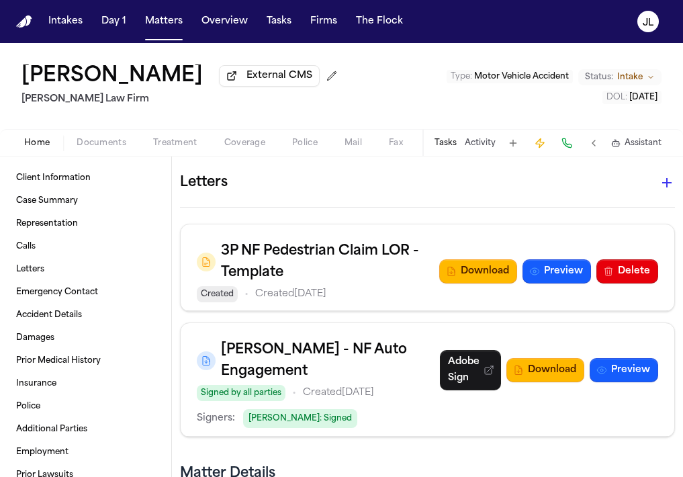
scroll to position [1219, 0]
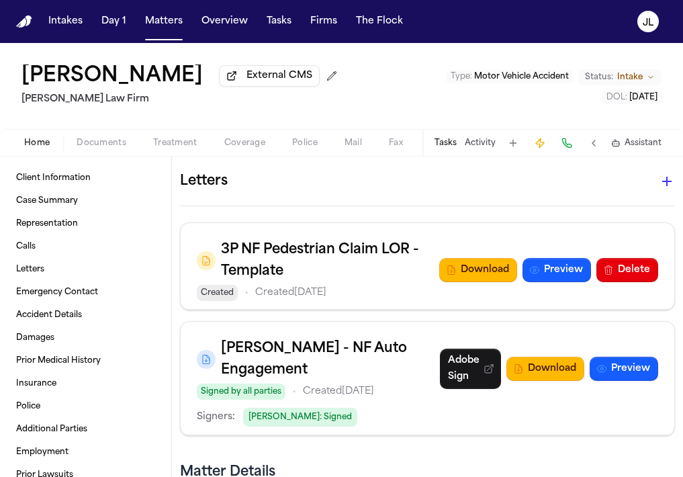
click at [663, 187] on icon "button" at bounding box center [667, 181] width 16 height 16
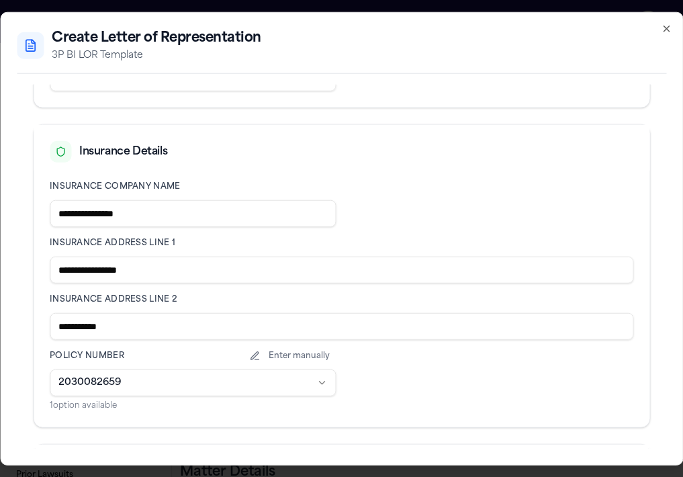
scroll to position [267, 0]
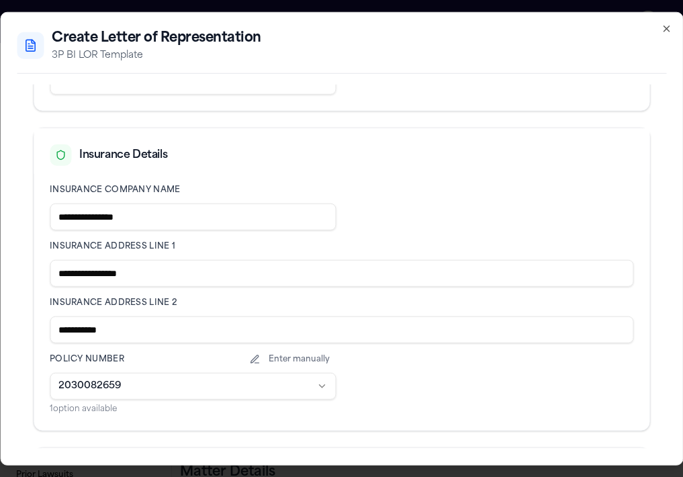
click at [232, 334] on input "**********" at bounding box center [342, 329] width 584 height 27
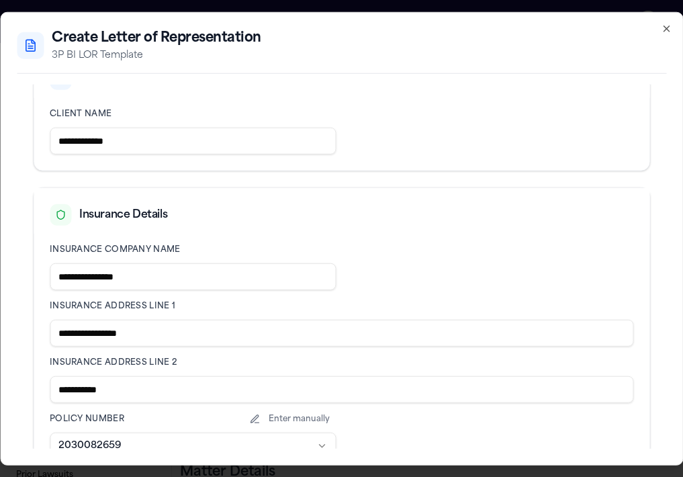
scroll to position [209, 0]
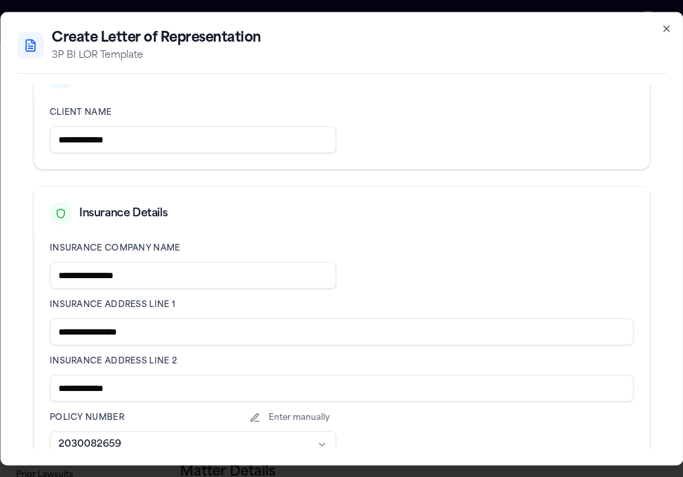
paste input "**********"
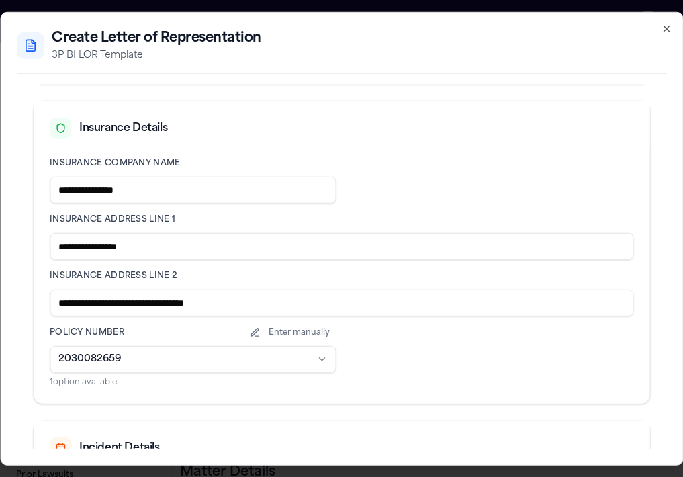
scroll to position [288, 0]
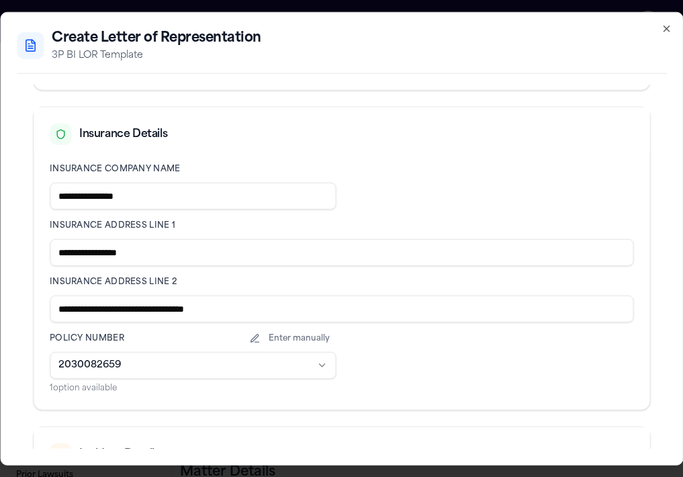
type input "**********"
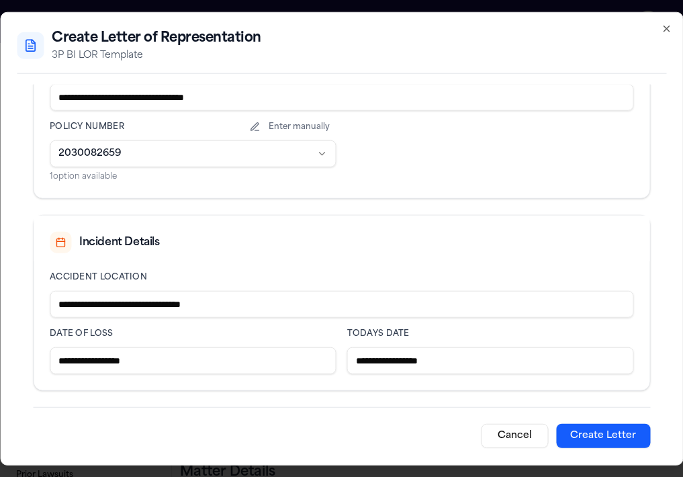
scroll to position [515, 0]
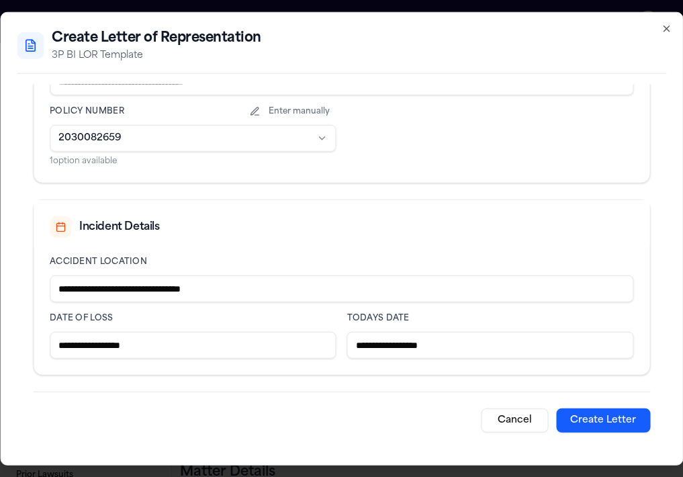
drag, startPoint x: 270, startPoint y: 290, endPoint x: 231, endPoint y: 301, distance: 40.4
click at [231, 301] on input "**********" at bounding box center [342, 288] width 584 height 27
paste input "**********"
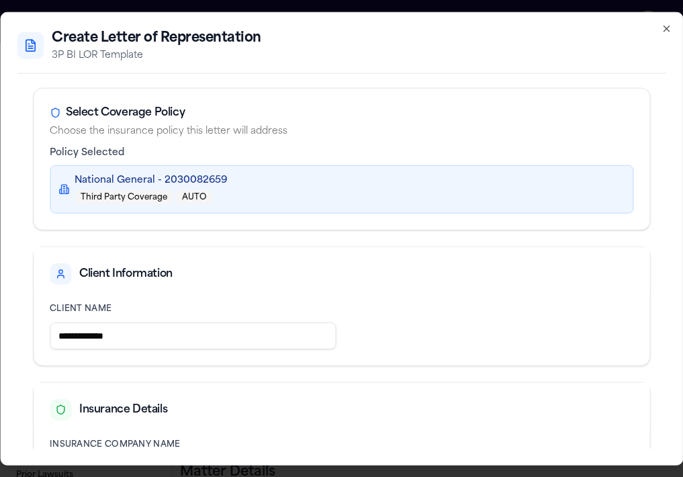
scroll to position [0, 0]
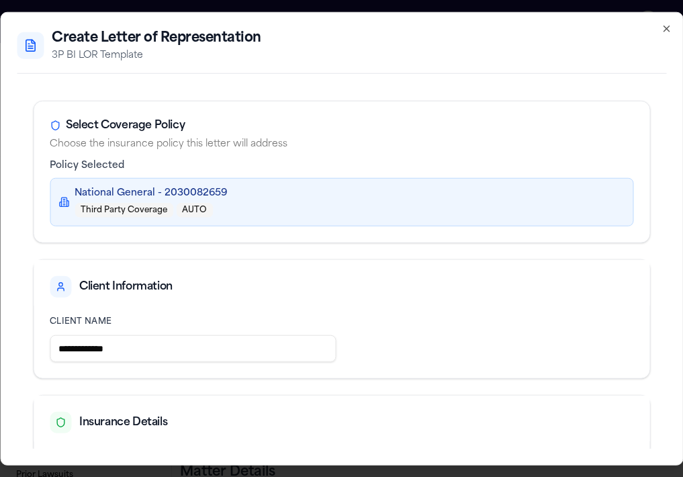
type input "**********"
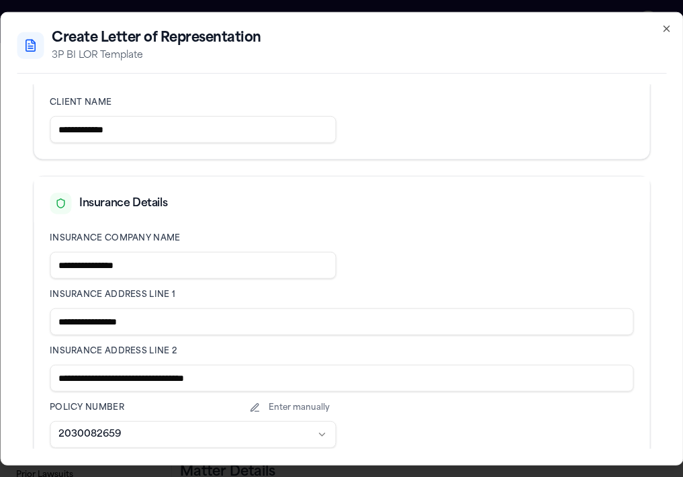
scroll to position [515, 0]
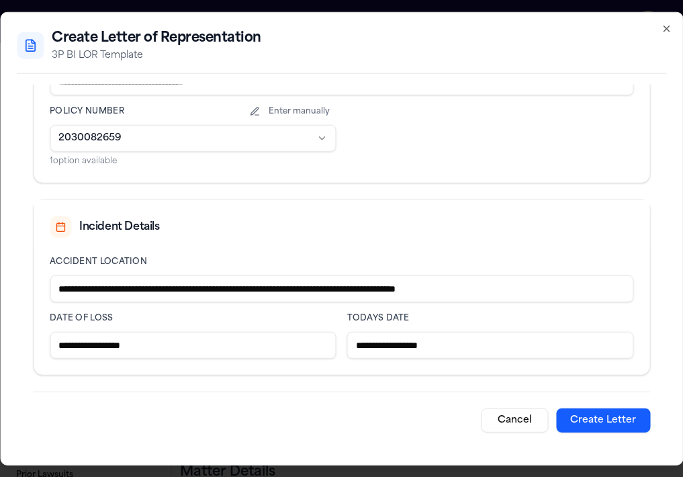
click at [627, 424] on button "Create Letter" at bounding box center [603, 420] width 94 height 24
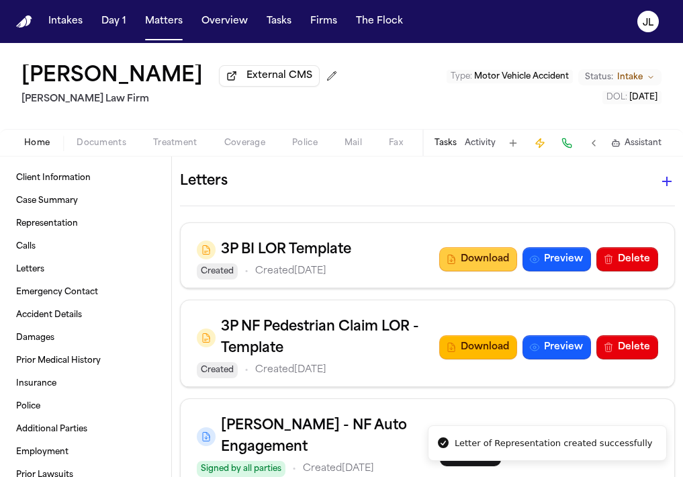
click at [481, 259] on button "Download" at bounding box center [478, 259] width 78 height 24
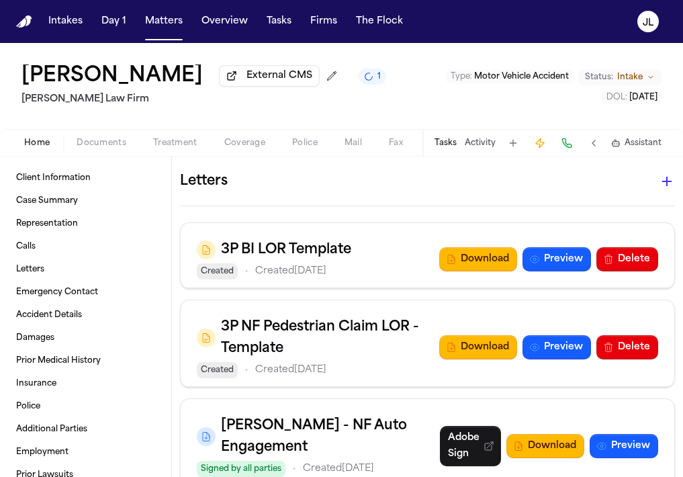
click at [244, 147] on span "Coverage" at bounding box center [244, 143] width 41 height 11
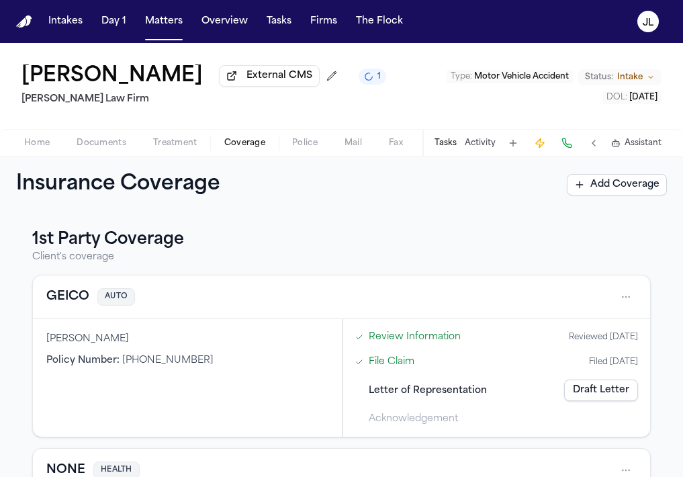
scroll to position [297, 0]
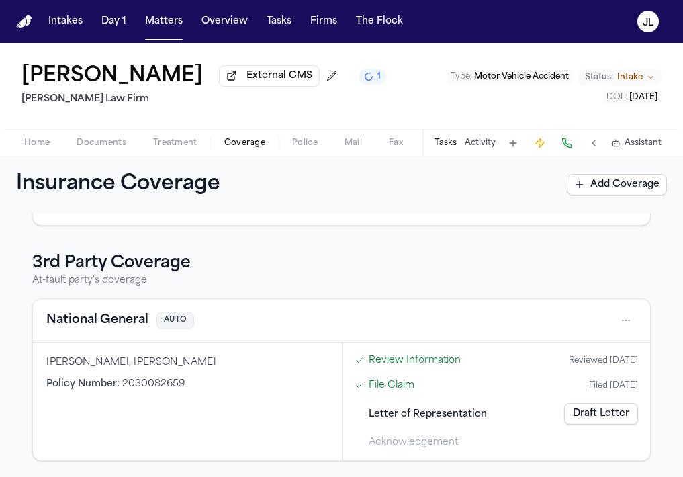
click at [103, 316] on button "National General" at bounding box center [97, 320] width 102 height 19
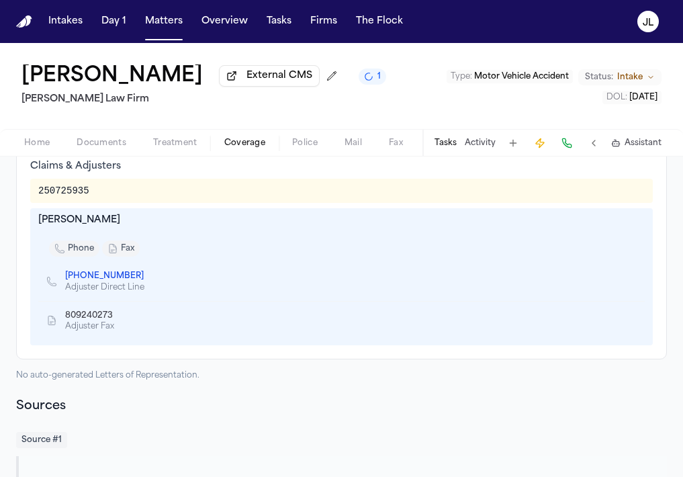
scroll to position [541, 0]
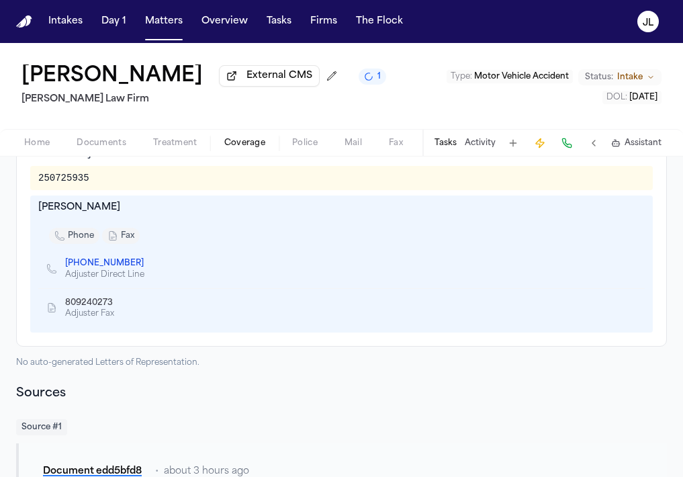
drag, startPoint x: 132, startPoint y: 209, endPoint x: 37, endPoint y: 211, distance: 95.4
click at [37, 211] on div "Robert Delguerico phone fax +1 (716) 932-5761 Adjuster Direct Line 809240273 Ad…" at bounding box center [341, 263] width 623 height 137
copy div "Robert Delguerico"
click at [120, 306] on icon "Copy to clipboard" at bounding box center [119, 304] width 5 height 5
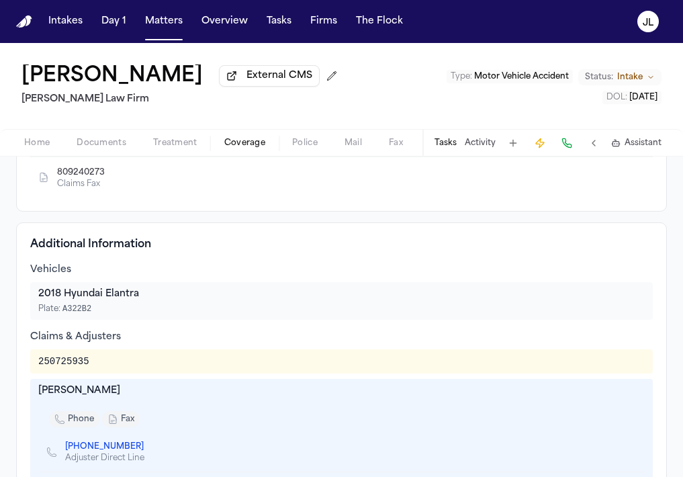
scroll to position [365, 0]
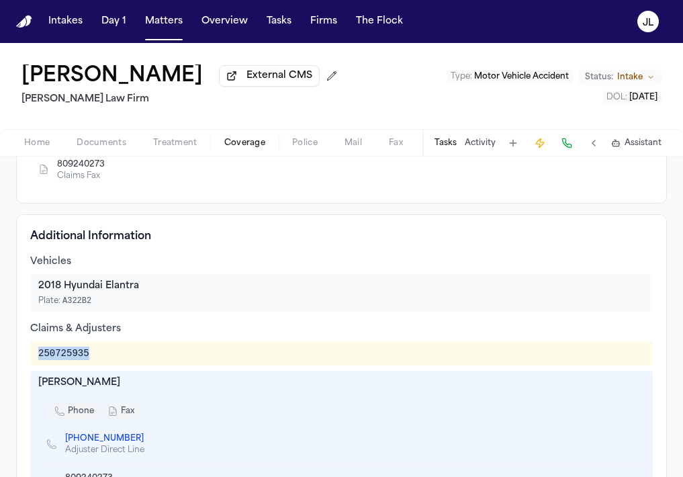
drag, startPoint x: 87, startPoint y: 354, endPoint x: 30, endPoint y: 354, distance: 57.1
click at [30, 354] on div "250725935" at bounding box center [341, 353] width 623 height 24
copy div "250725935"
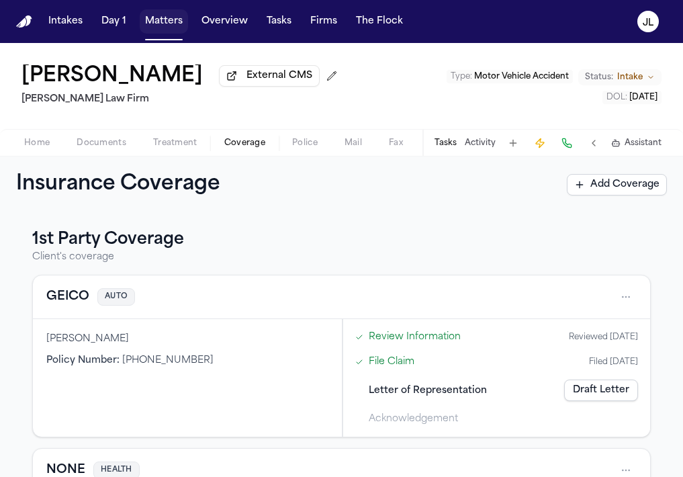
click at [182, 22] on button "Matters" at bounding box center [164, 21] width 48 height 24
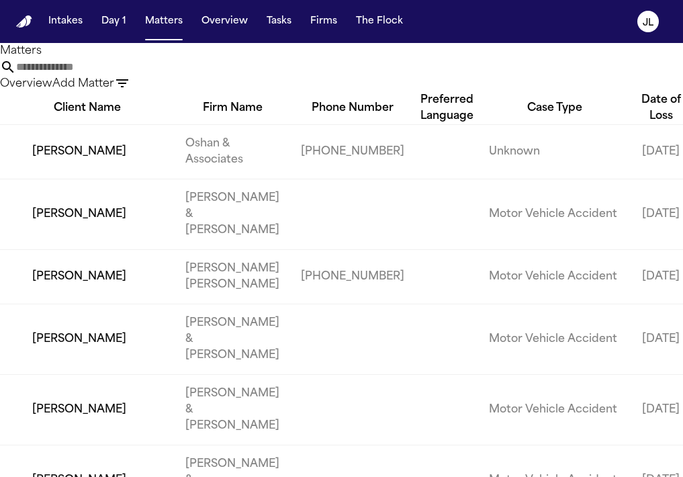
click at [124, 70] on input "text" at bounding box center [69, 67] width 107 height 16
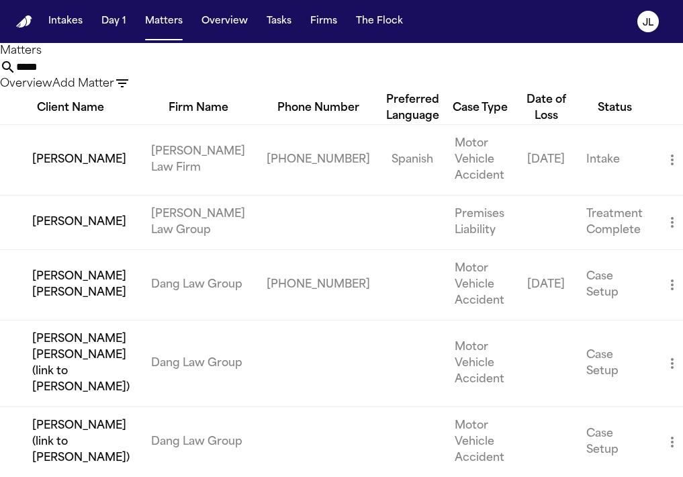
type input "*****"
click at [54, 195] on td "[PERSON_NAME]" at bounding box center [70, 159] width 140 height 71
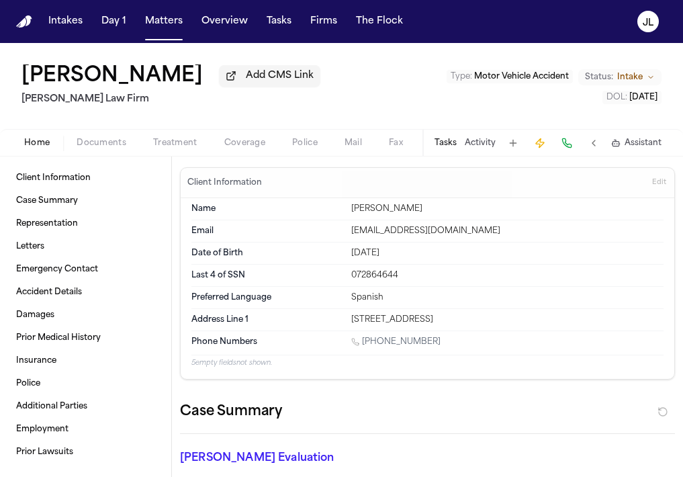
click at [247, 142] on span "Coverage" at bounding box center [244, 143] width 41 height 11
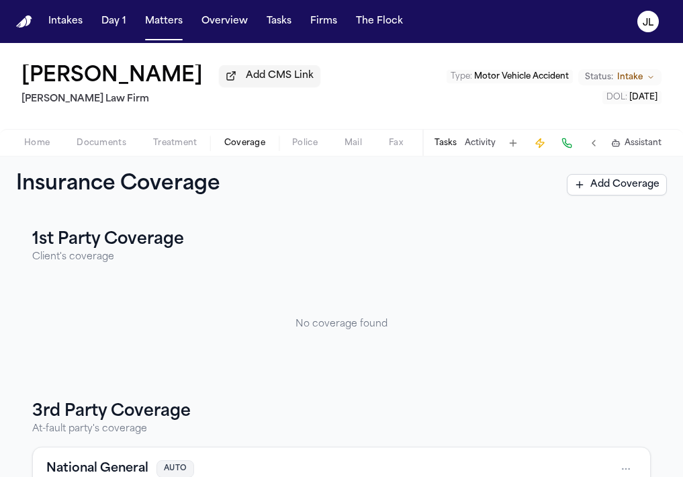
scroll to position [151, 0]
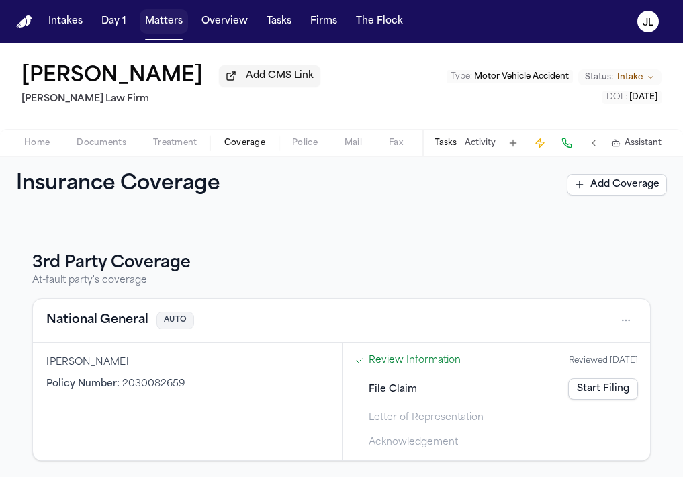
click at [156, 24] on button "Matters" at bounding box center [164, 21] width 48 height 24
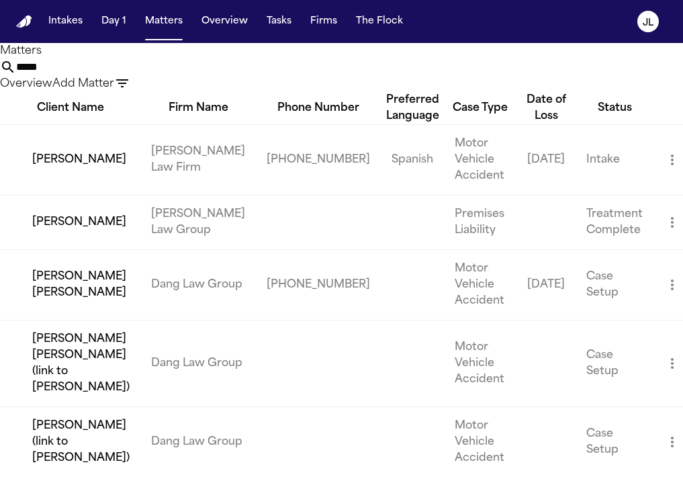
drag, startPoint x: 253, startPoint y: 87, endPoint x: 123, endPoint y: 50, distance: 135.4
click at [123, 56] on div "Matters ***** Overview Add Matter" at bounding box center [341, 67] width 683 height 49
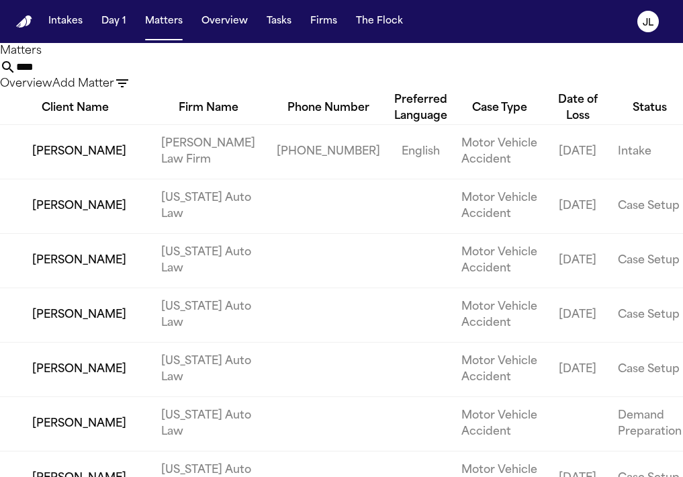
type input "****"
click at [73, 179] on td "[PERSON_NAME]" at bounding box center [75, 151] width 150 height 54
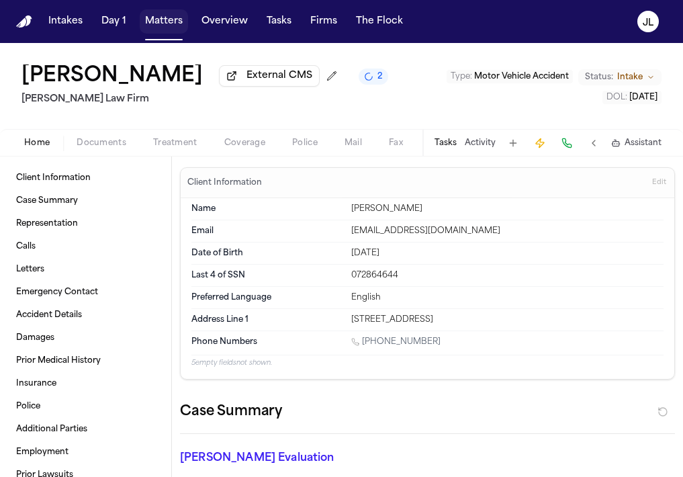
click at [181, 28] on button "Matters" at bounding box center [164, 21] width 48 height 24
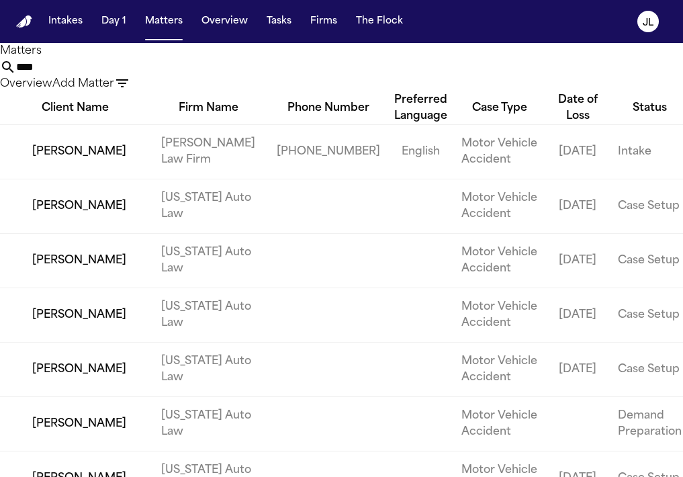
click at [124, 75] on input "****" at bounding box center [69, 67] width 107 height 16
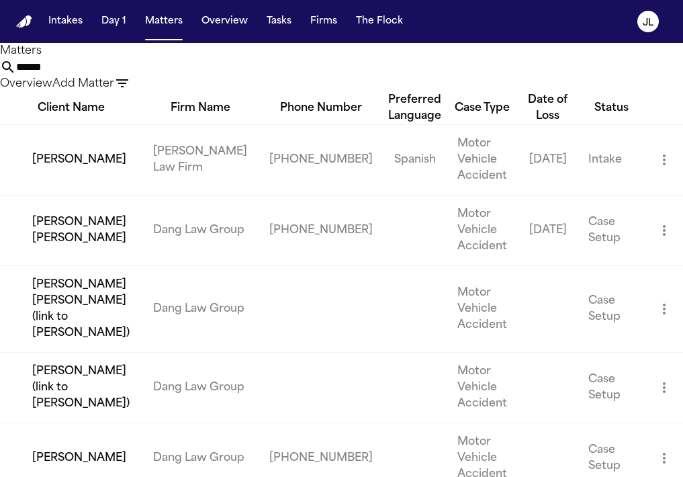
type input "******"
click at [78, 195] on td "[PERSON_NAME]" at bounding box center [71, 159] width 142 height 71
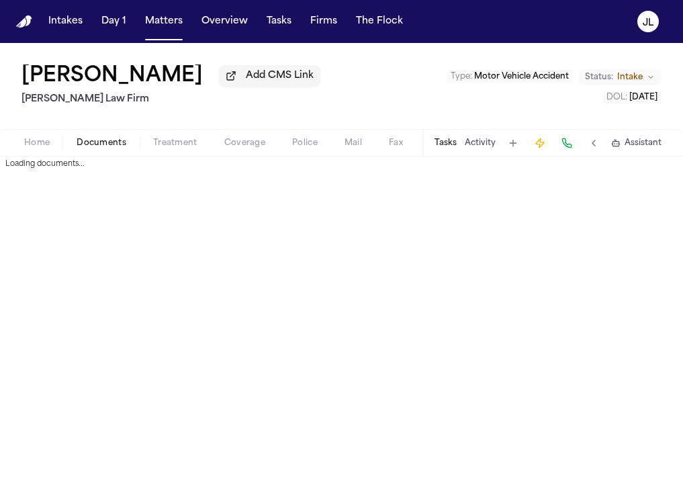
click at [104, 144] on span "Documents" at bounding box center [102, 143] width 50 height 11
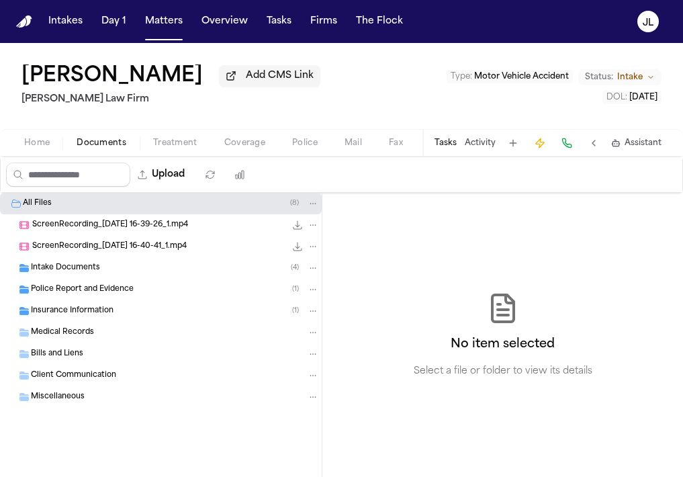
click at [75, 307] on div "Insurance Information ( 1 )" at bounding box center [161, 310] width 322 height 21
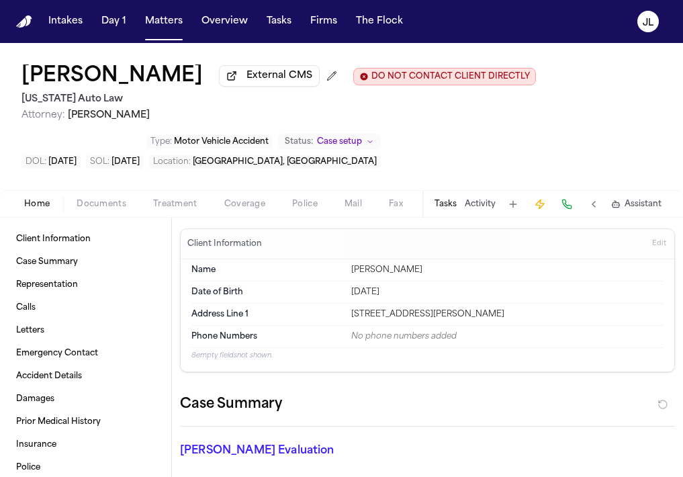
click at [231, 208] on span "Coverage" at bounding box center [244, 204] width 41 height 11
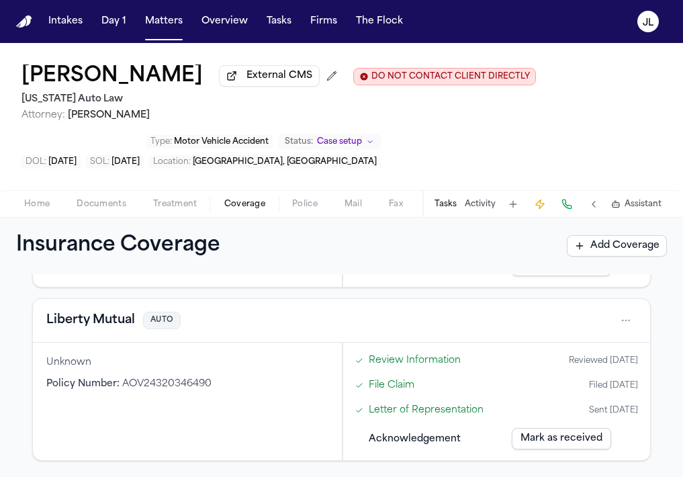
scroll to position [364, 0]
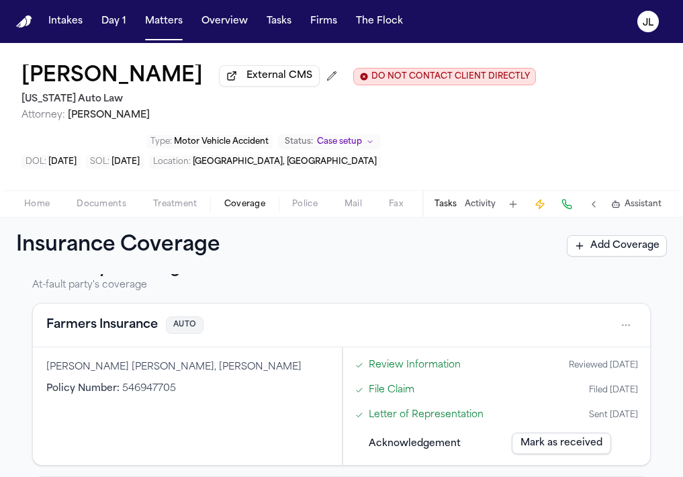
click at [122, 330] on button "Farmers Insurance" at bounding box center [101, 325] width 111 height 19
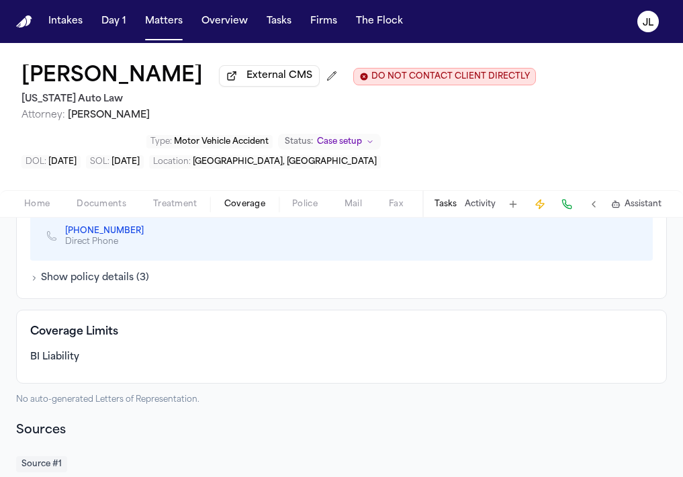
scroll to position [625, 0]
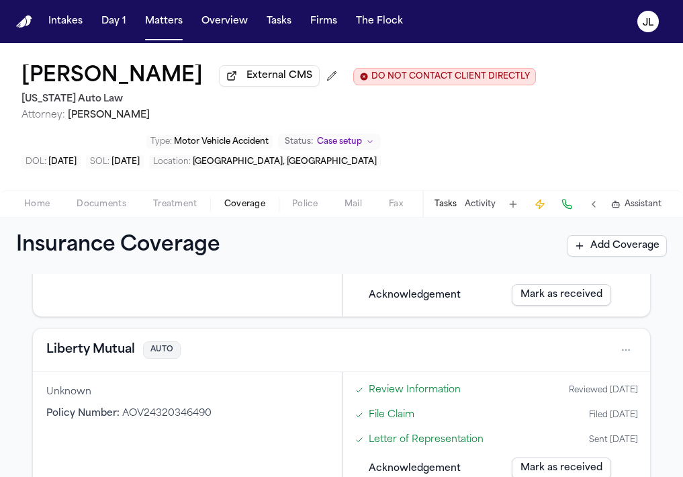
scroll to position [545, 0]
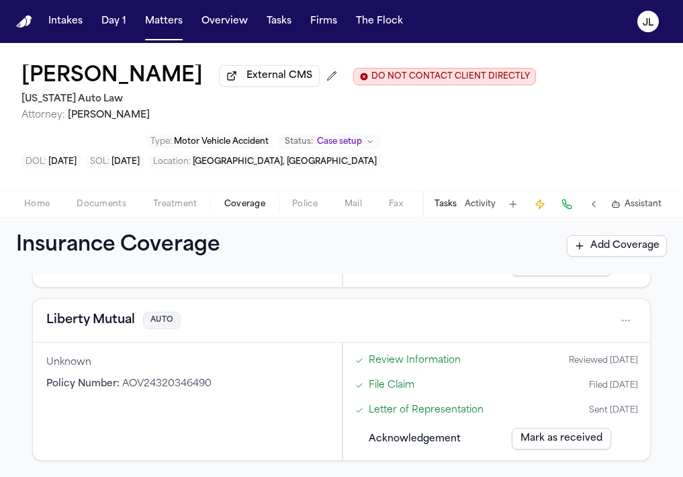
click at [82, 320] on button "Liberty Mutual" at bounding box center [90, 320] width 89 height 19
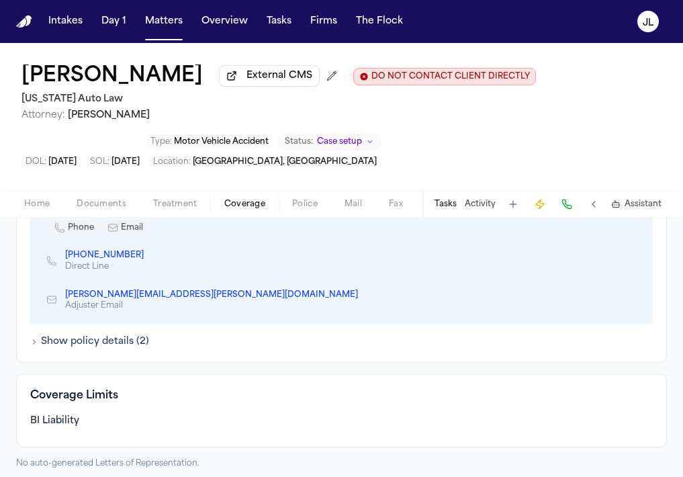
scroll to position [571, 0]
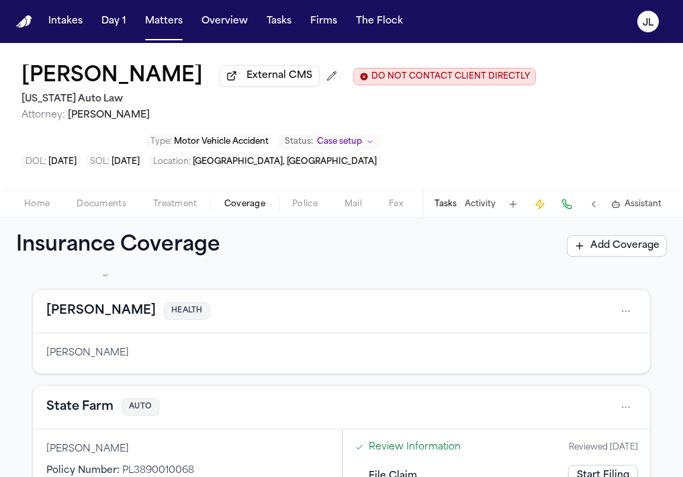
scroll to position [122, 0]
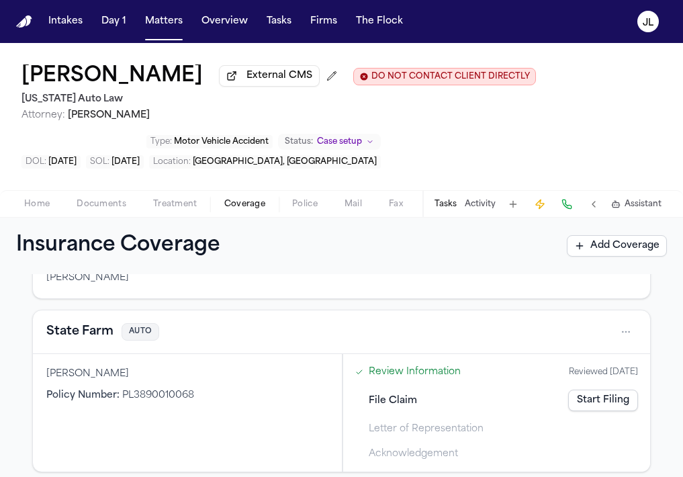
click at [80, 327] on button "State Farm" at bounding box center [79, 331] width 67 height 19
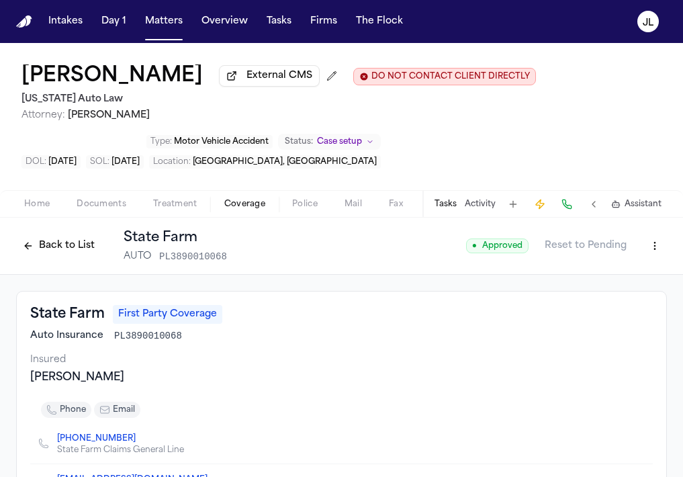
click at [38, 252] on button "Back to List" at bounding box center [58, 245] width 85 height 21
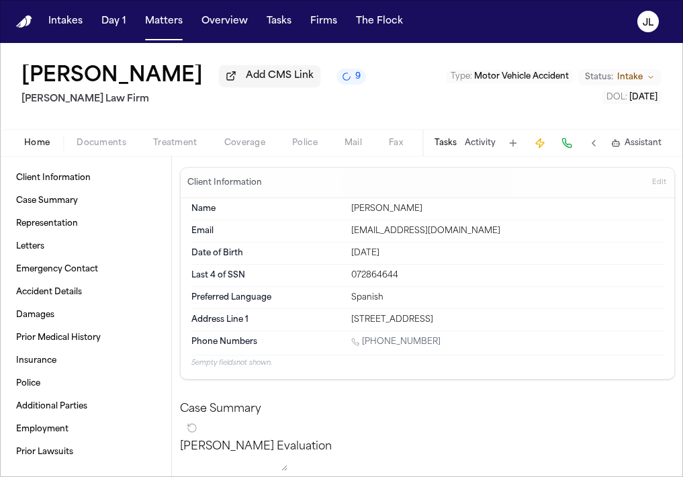
click at [236, 145] on span "Coverage" at bounding box center [244, 143] width 41 height 11
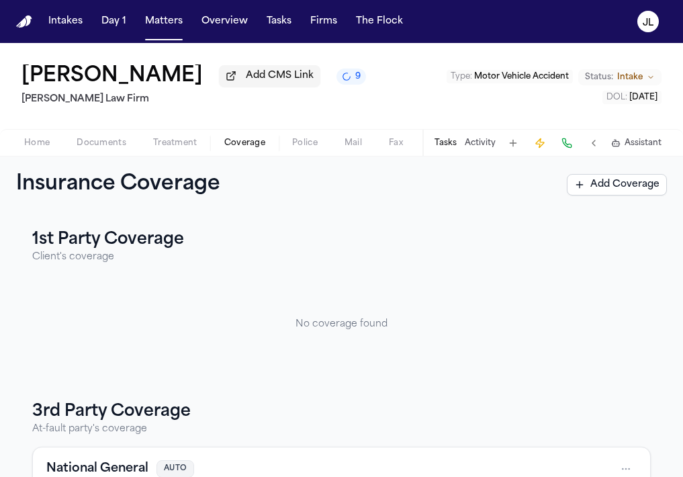
scroll to position [151, 0]
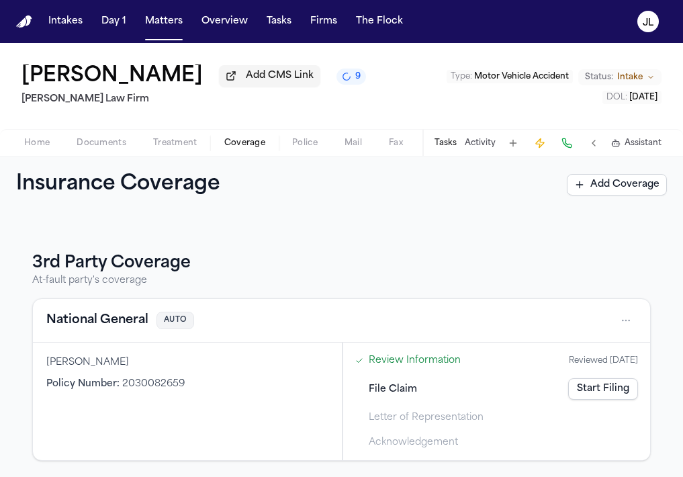
click at [116, 318] on button "National General" at bounding box center [97, 320] width 102 height 19
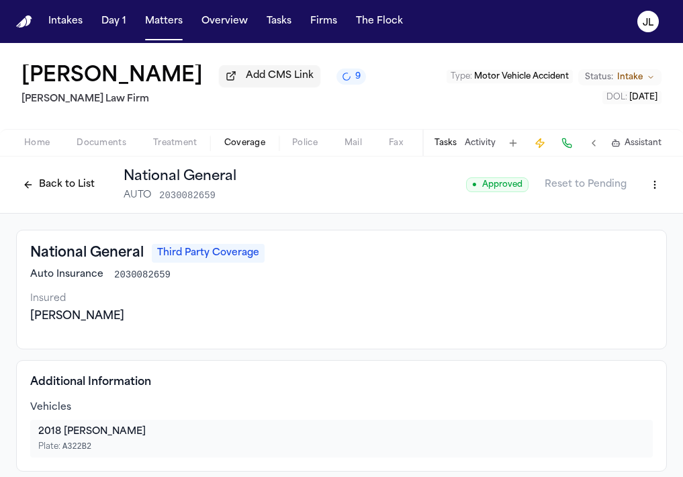
click at [75, 142] on button "Documents" at bounding box center [101, 143] width 77 height 16
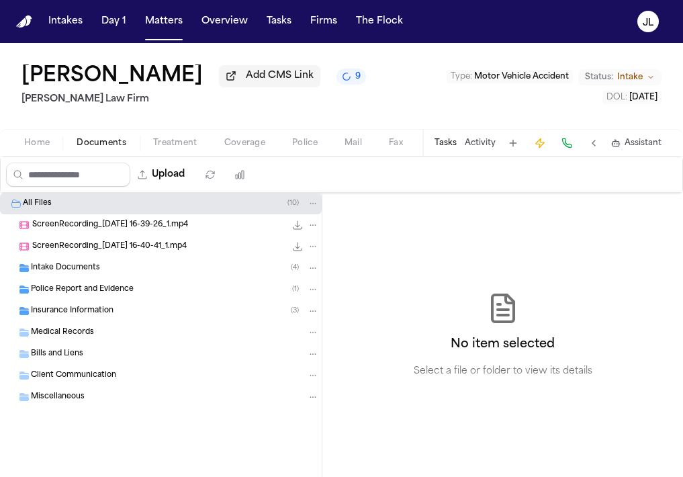
click at [85, 274] on span "Intake Documents" at bounding box center [65, 268] width 69 height 11
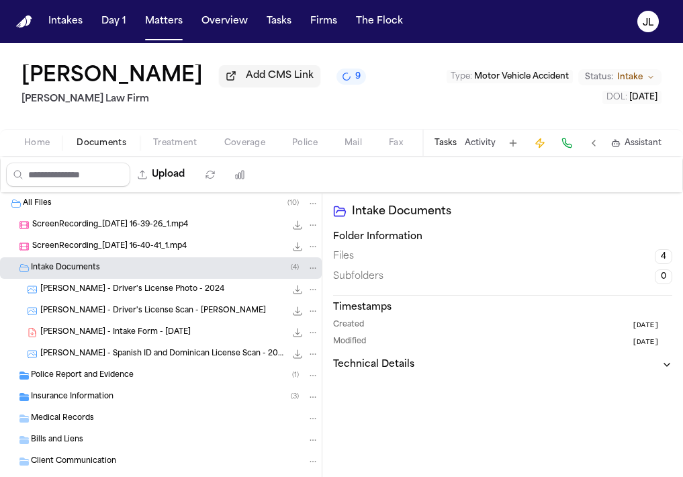
click at [112, 358] on span "[PERSON_NAME] - Spanish ID and Dominican License Scan - 2025" at bounding box center [162, 354] width 245 height 11
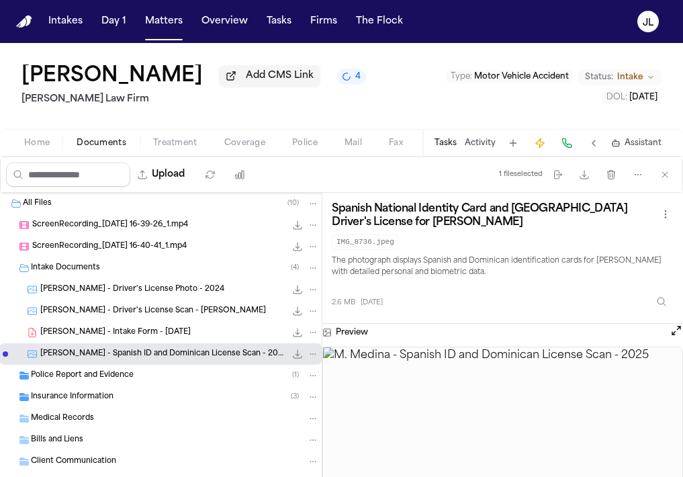
click at [138, 290] on span "[PERSON_NAME] - Driver's License Photo - 2024" at bounding box center [132, 289] width 184 height 11
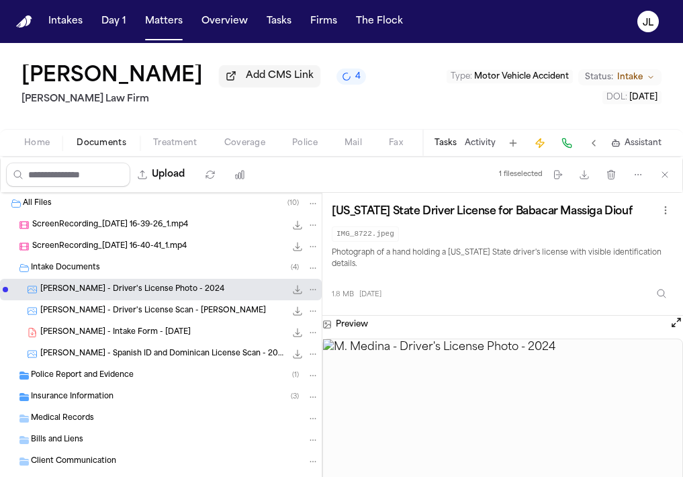
click at [138, 315] on span "[PERSON_NAME] - Driver's License Scan - [PERSON_NAME]" at bounding box center [153, 311] width 226 height 11
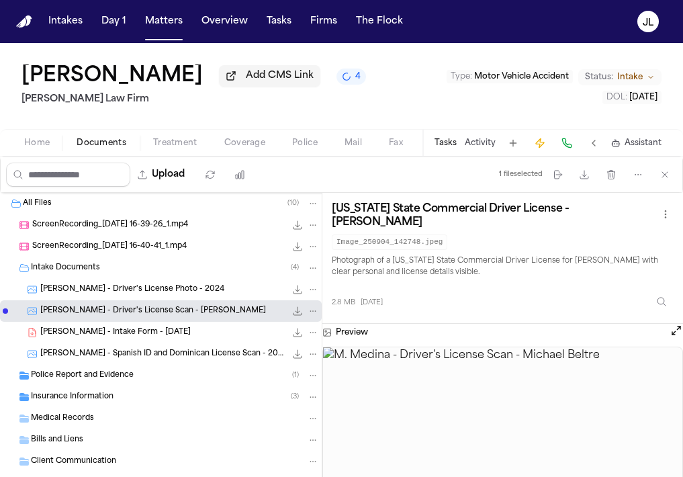
click at [137, 329] on div "[PERSON_NAME] - Intake Form - [DATE] 23.3 KB • PDF" at bounding box center [179, 332] width 279 height 13
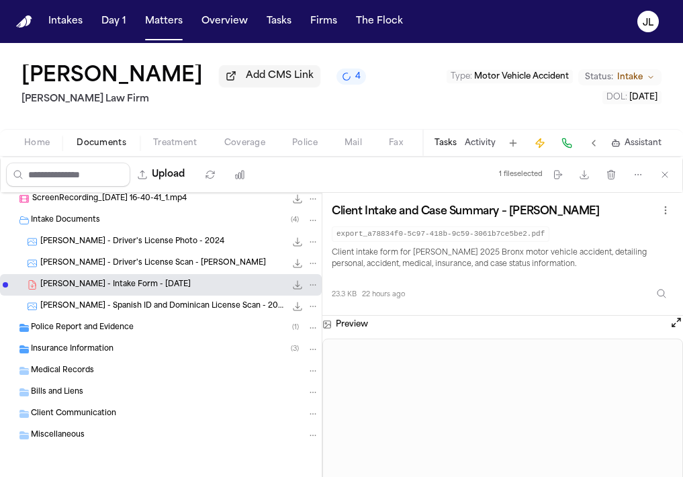
scroll to position [50, 0]
click at [133, 434] on div "Miscellaneous" at bounding box center [175, 435] width 288 height 12
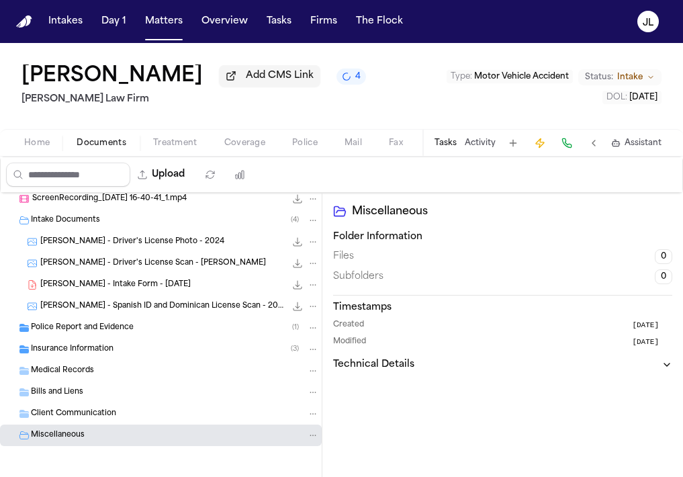
click at [130, 418] on div "Client Communication" at bounding box center [175, 414] width 288 height 12
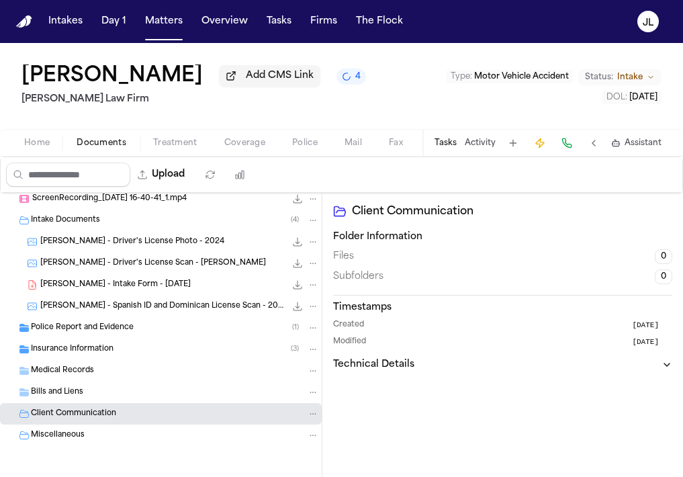
click at [124, 396] on div "Bills and Liens" at bounding box center [175, 392] width 288 height 12
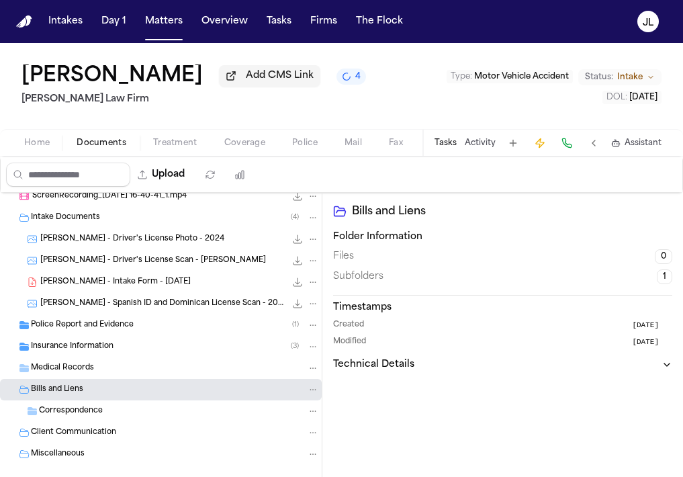
click at [124, 374] on div "Medical Records" at bounding box center [175, 368] width 288 height 12
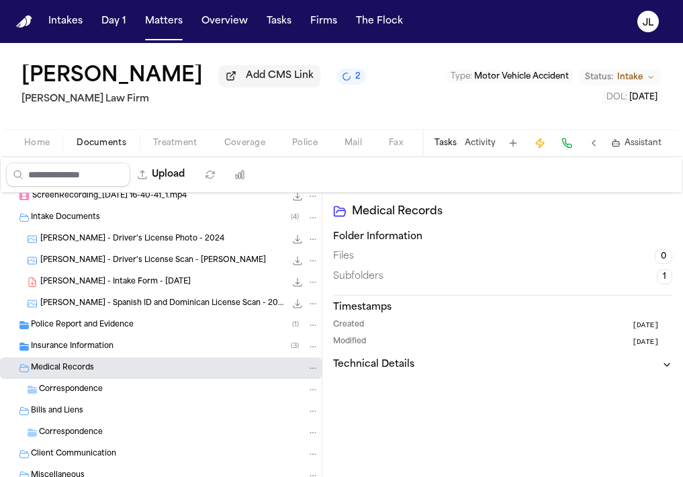
click at [120, 443] on div "Correspondence" at bounding box center [161, 432] width 322 height 21
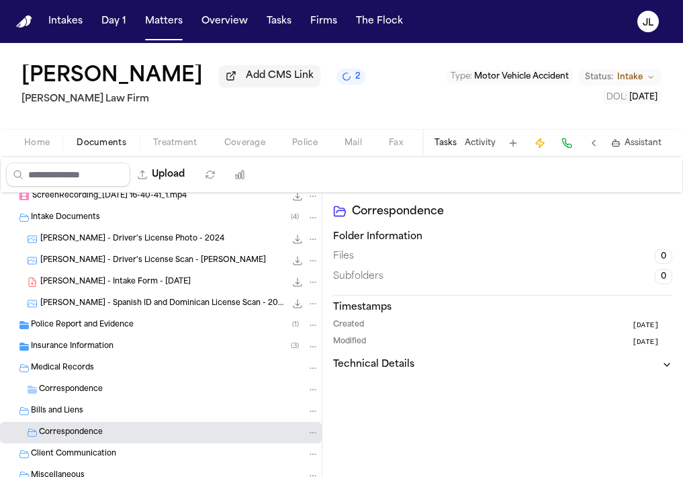
click at [118, 413] on div "Bills and Liens" at bounding box center [175, 411] width 288 height 12
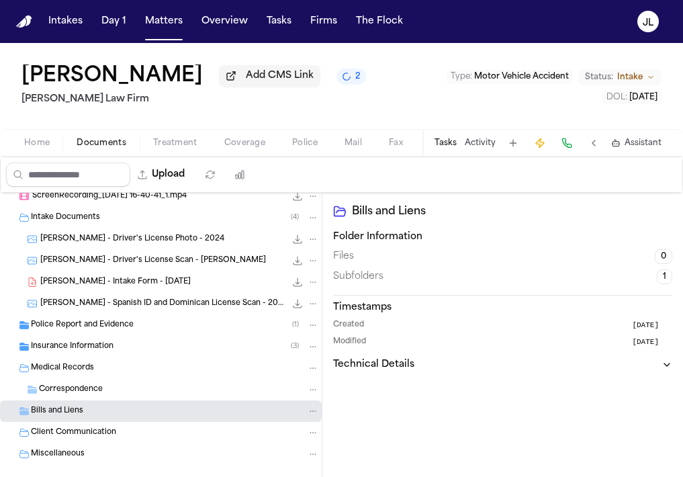
click at [118, 406] on div "Bills and Liens" at bounding box center [161, 410] width 322 height 21
click at [118, 398] on div "Correspondence" at bounding box center [161, 389] width 322 height 21
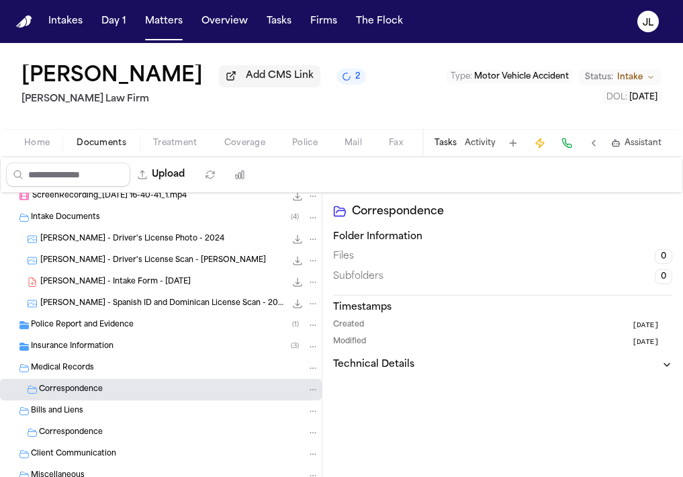
click at [119, 353] on div "Insurance Information ( 3 )" at bounding box center [175, 346] width 288 height 12
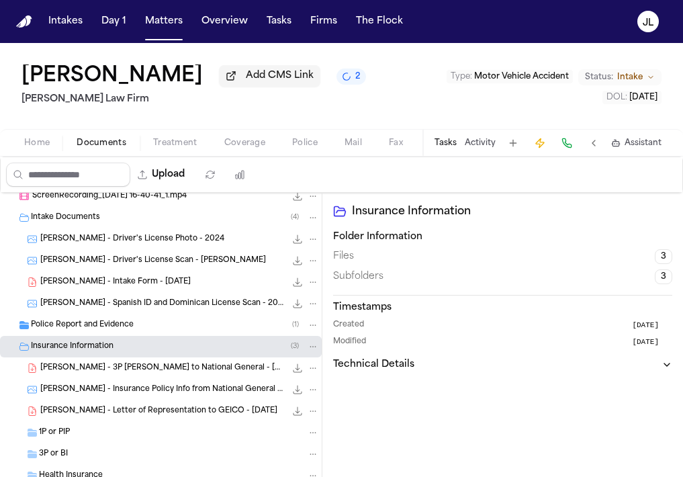
click at [107, 443] on div "1P or PIP" at bounding box center [161, 432] width 322 height 21
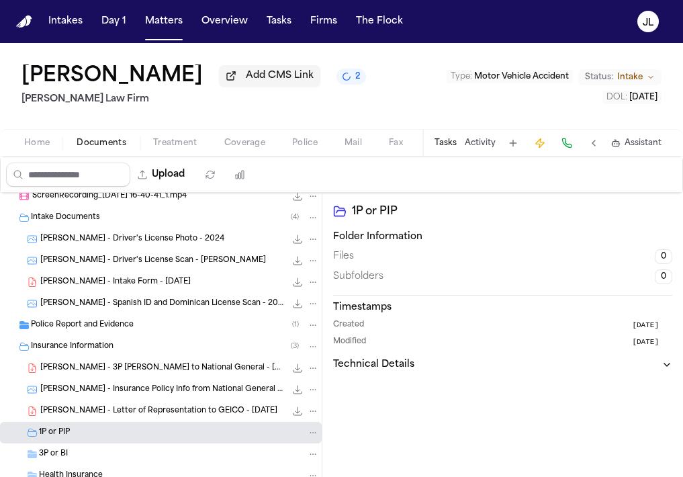
click at [107, 458] on div "3P or BI" at bounding box center [179, 454] width 280 height 12
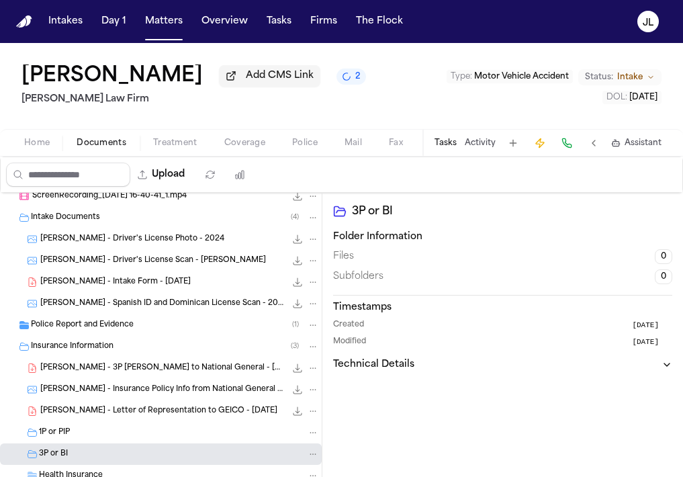
click at [130, 410] on span "[PERSON_NAME] - Letter of Representation to GEICO - [DATE]" at bounding box center [158, 411] width 237 height 11
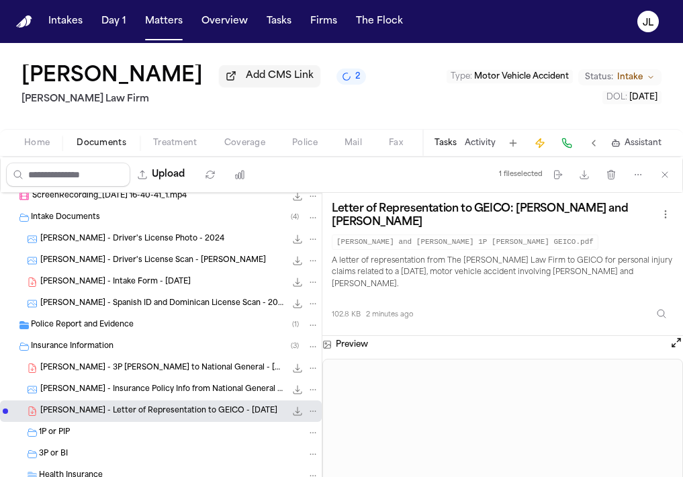
click at [313, 416] on icon "File: M. Medina - Letter of Representation to GEICO - 9.2.25" at bounding box center [312, 410] width 9 height 9
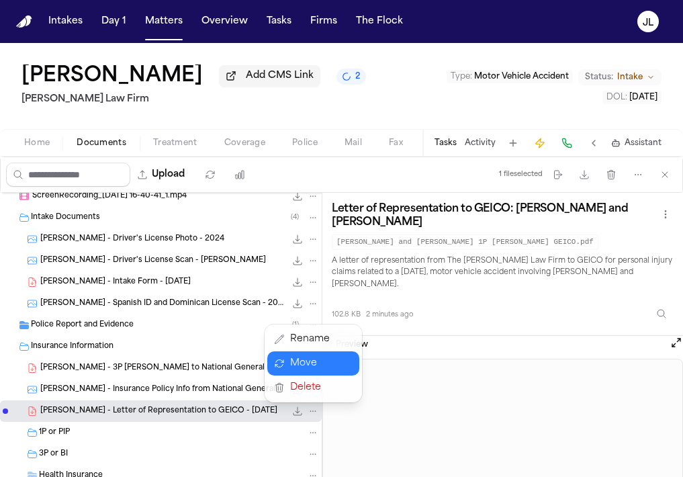
click at [311, 363] on button "Move" at bounding box center [313, 363] width 92 height 24
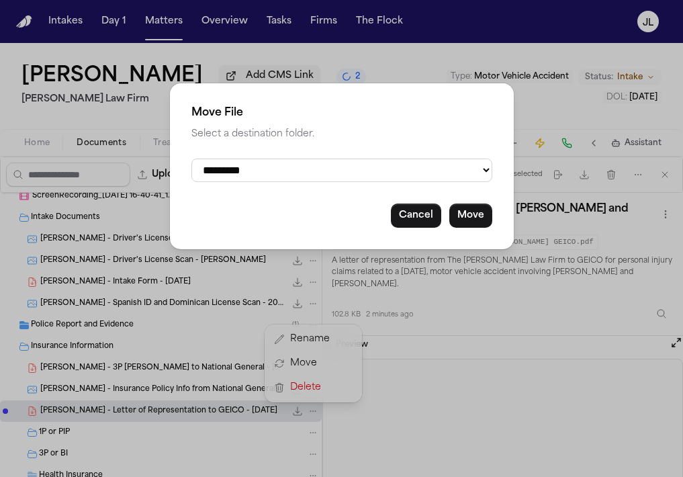
click at [318, 173] on select "**********" at bounding box center [341, 170] width 301 height 24
select select "**********"
click at [191, 158] on select "**********" at bounding box center [341, 170] width 301 height 24
click at [457, 228] on button "Move" at bounding box center [470, 215] width 43 height 24
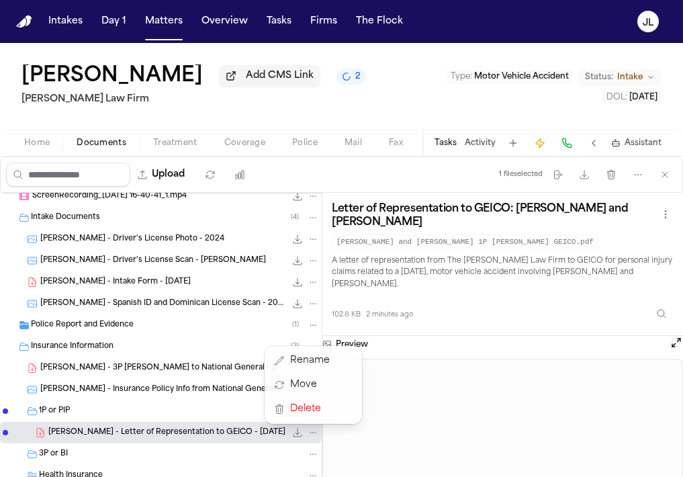
click at [224, 367] on div "All Files ( 10 ) ScreenRecording_[DATE] 16-39-26_1.mp4 12.2 MB • MP4 ScreenReco…" at bounding box center [161, 412] width 322 height 540
click at [313, 368] on icon "File: M. Medina - 3P LOR to National General - 9.5.25" at bounding box center [312, 367] width 9 height 9
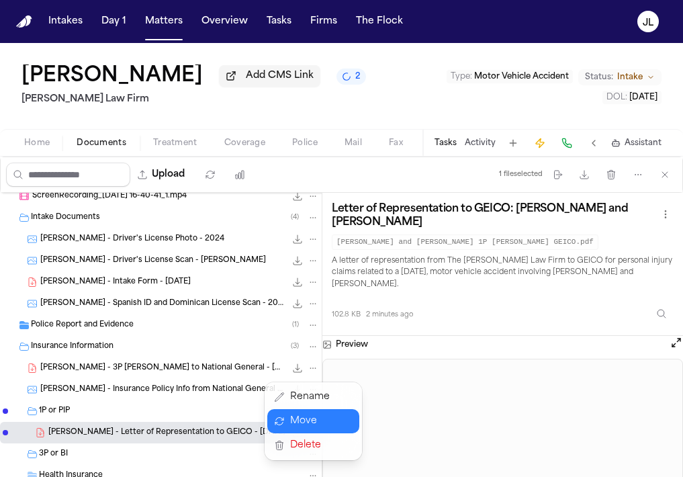
click at [308, 414] on button "Move" at bounding box center [313, 421] width 92 height 24
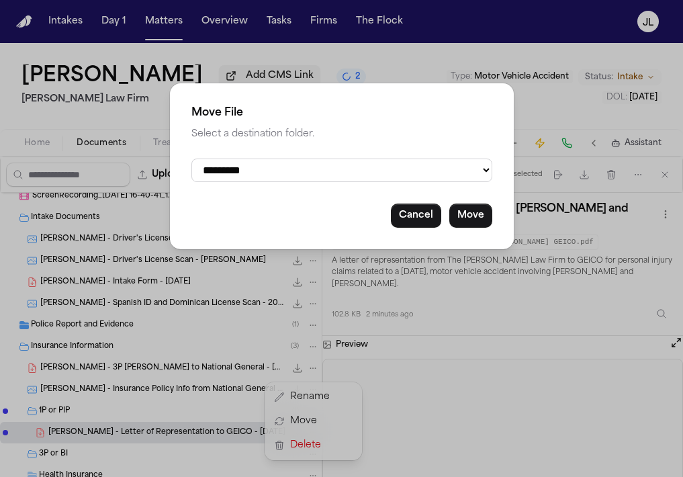
click at [409, 169] on select "**********" at bounding box center [341, 170] width 301 height 24
select select "**********"
click at [191, 158] on select "**********" at bounding box center [341, 170] width 301 height 24
click at [479, 228] on button "Move" at bounding box center [470, 215] width 43 height 24
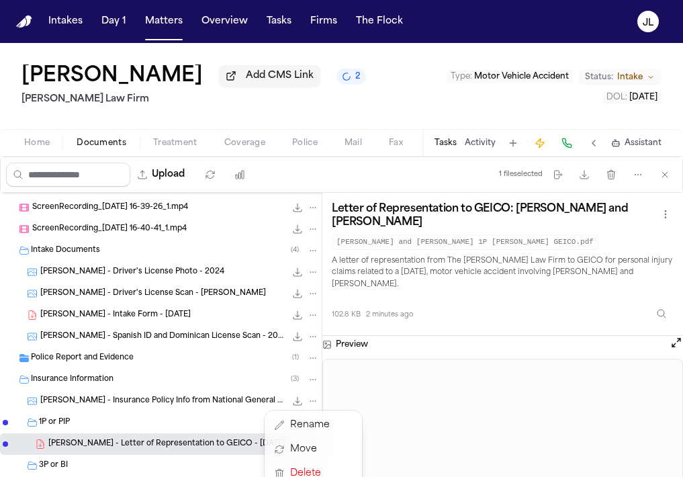
scroll to position [0, 0]
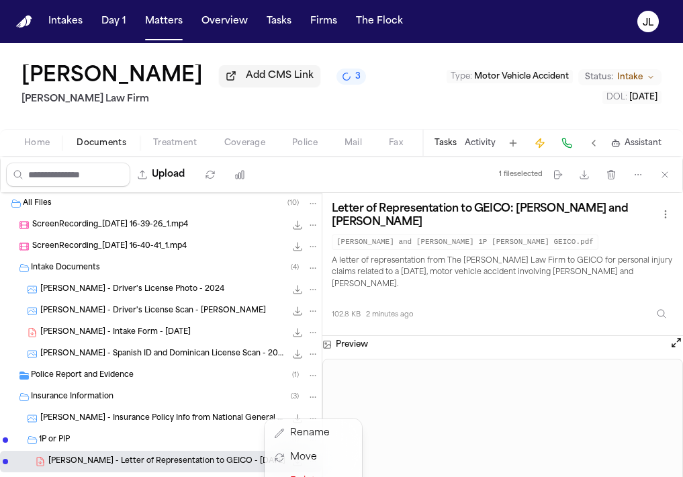
click at [169, 254] on div "All Files ( 10 ) ScreenRecording_[DATE] 16-39-26_1.mp4 12.2 MB • MP4 ScreenReco…" at bounding box center [161, 463] width 322 height 540
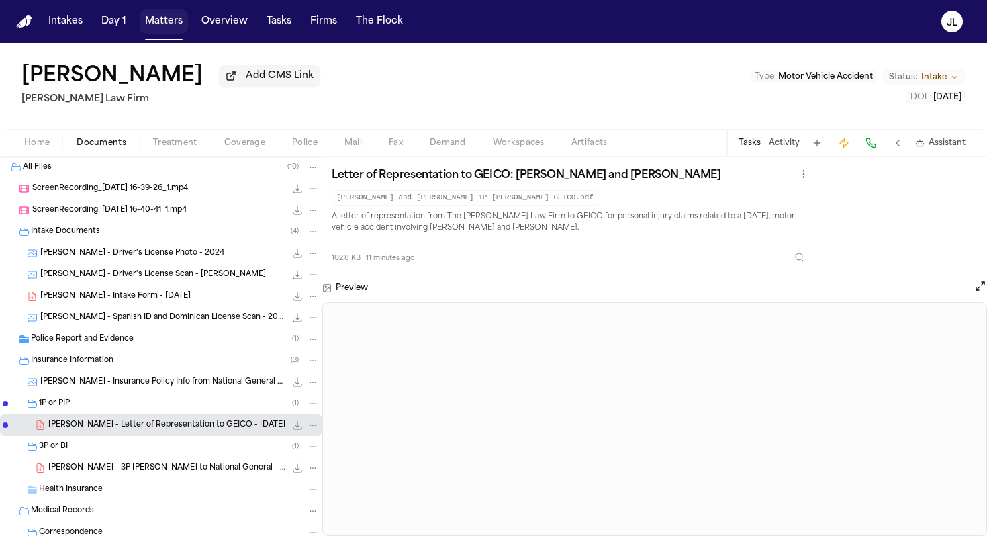
click at [171, 24] on button "Matters" at bounding box center [164, 21] width 48 height 24
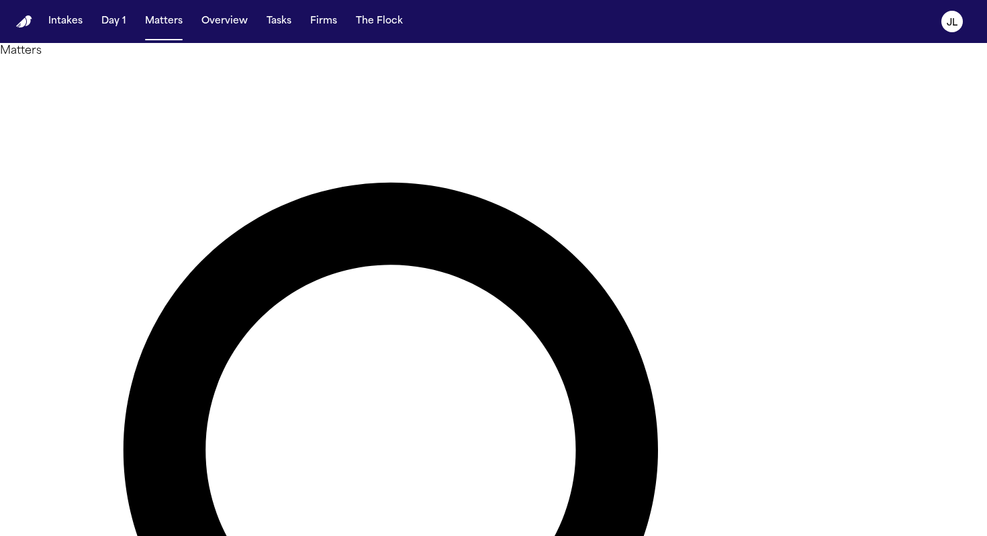
paste input "**********"
type input "**********"
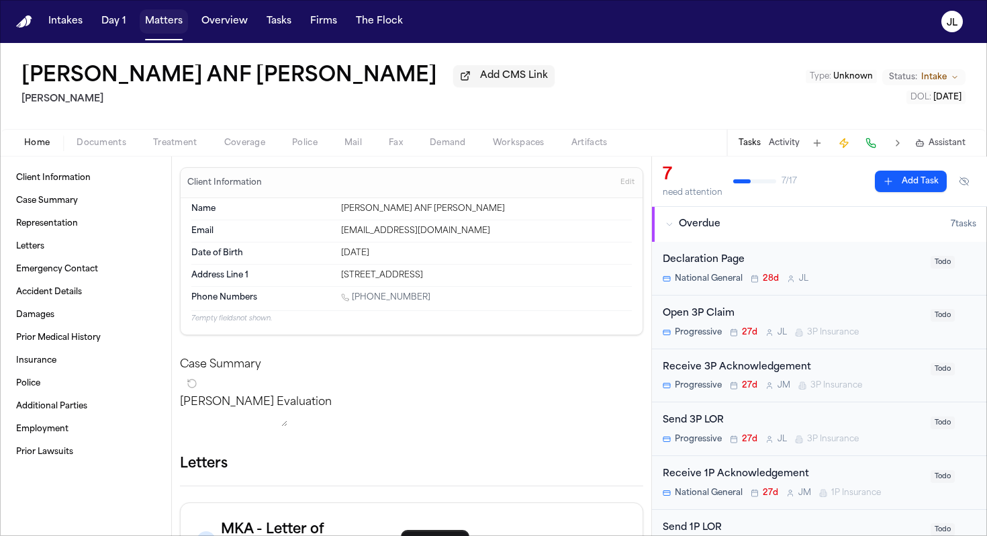
click at [169, 19] on button "Matters" at bounding box center [164, 21] width 48 height 24
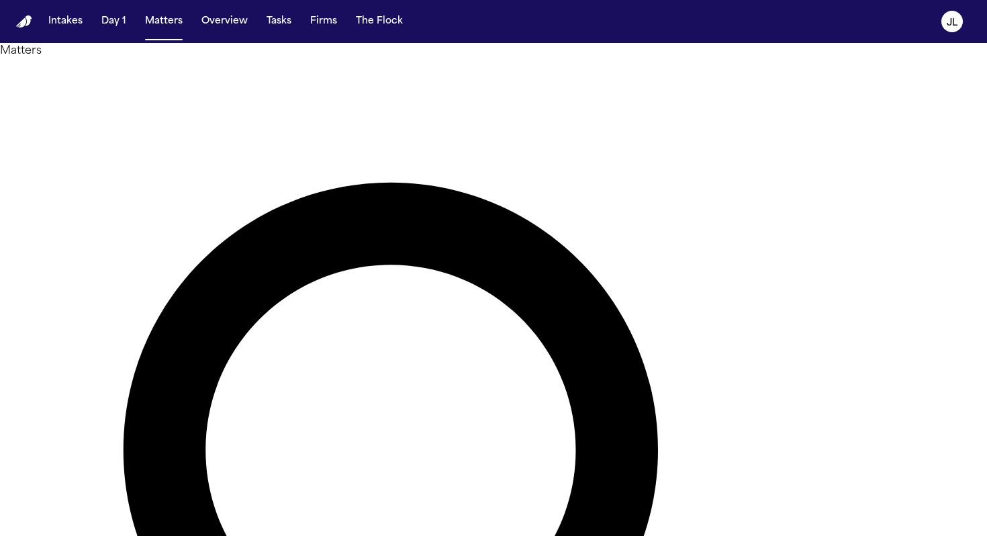
type input "**********"
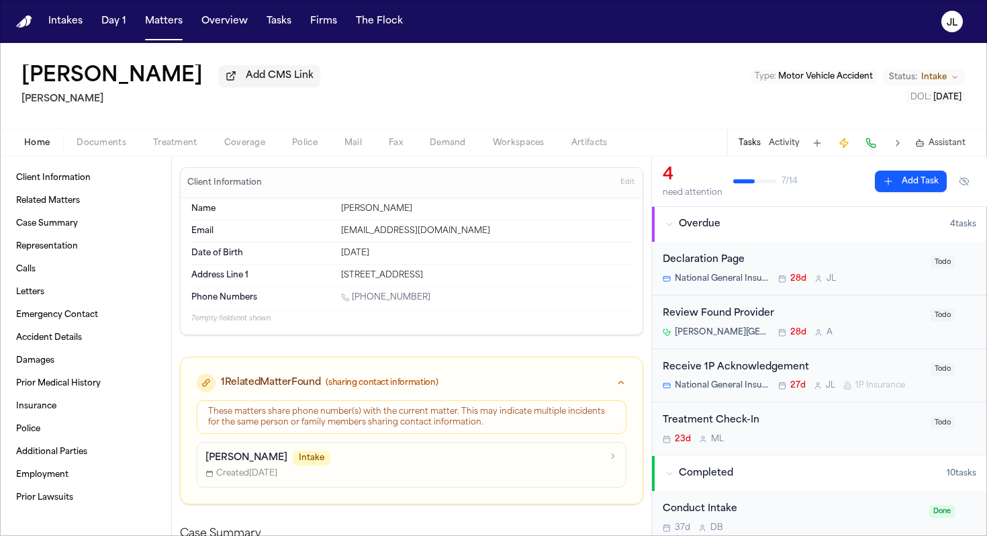
click at [116, 148] on span "Documents" at bounding box center [102, 143] width 50 height 11
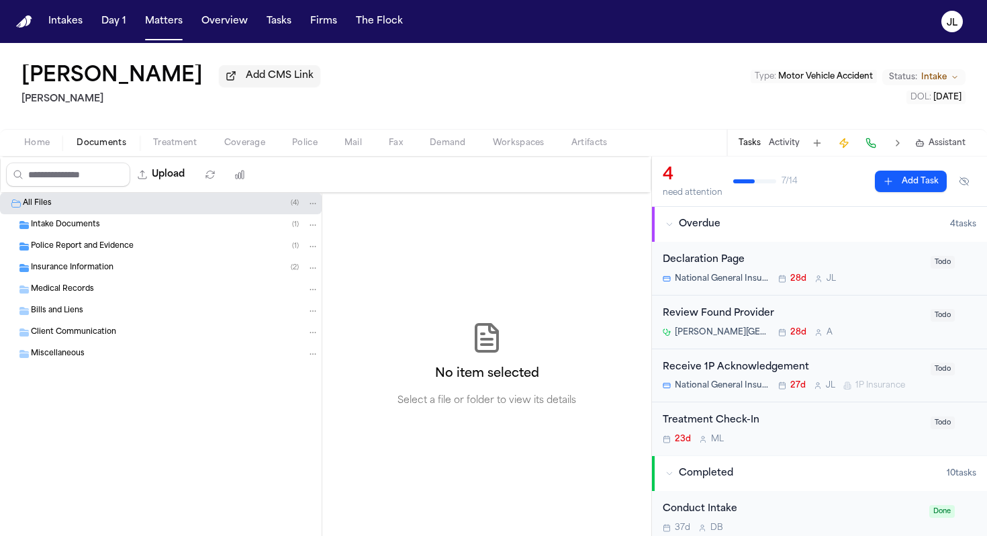
click at [253, 143] on span "Coverage" at bounding box center [244, 143] width 41 height 11
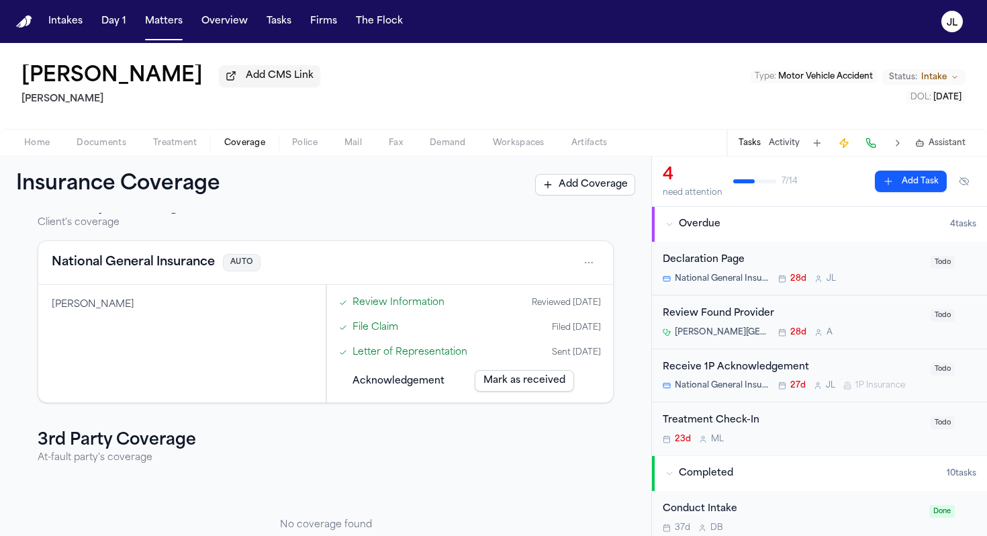
scroll to position [92, 0]
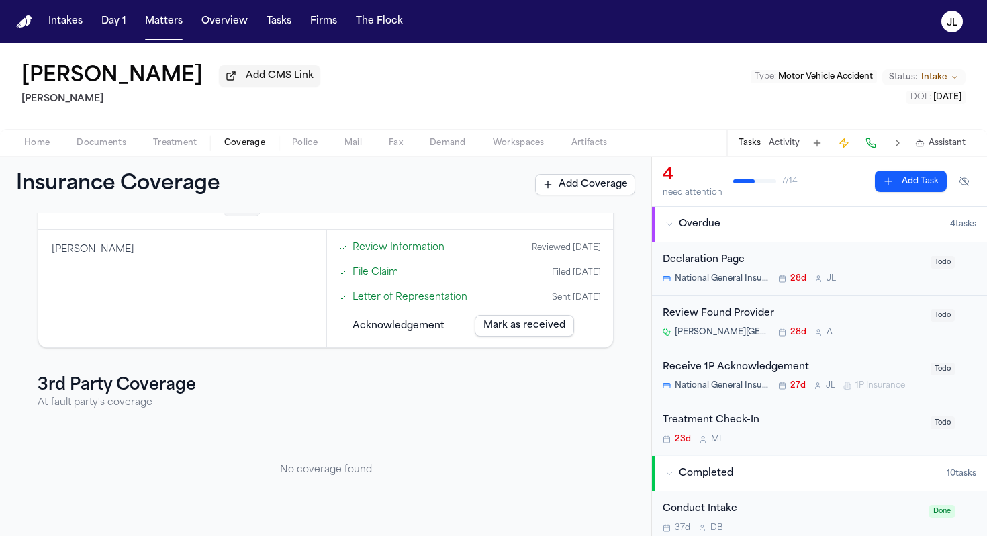
click at [85, 137] on div "Home Documents Treatment Coverage Police Mail Fax Demand Workspaces Artifacts T…" at bounding box center [493, 142] width 987 height 27
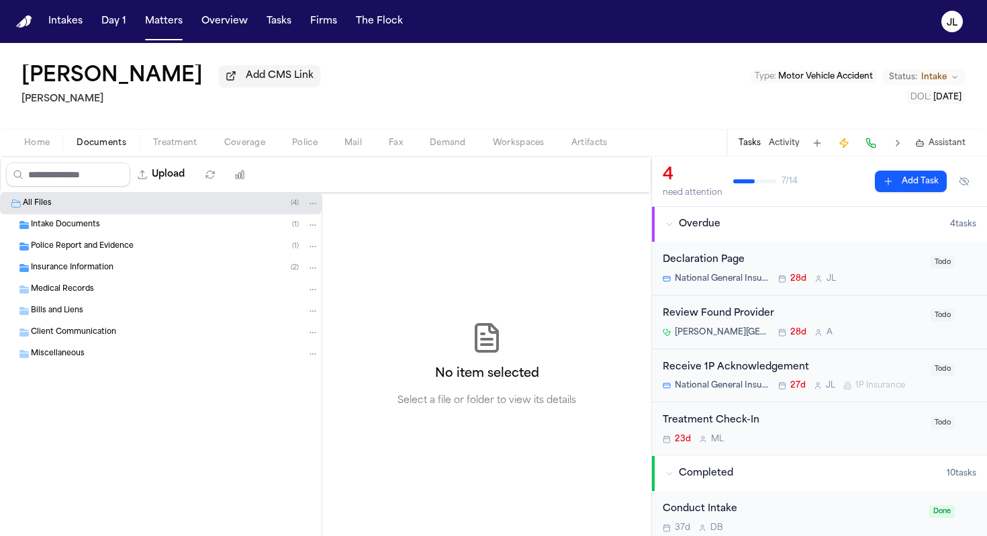
click at [87, 140] on span "Documents" at bounding box center [102, 143] width 50 height 11
click at [95, 247] on span "Police Report and Evidence" at bounding box center [82, 246] width 103 height 11
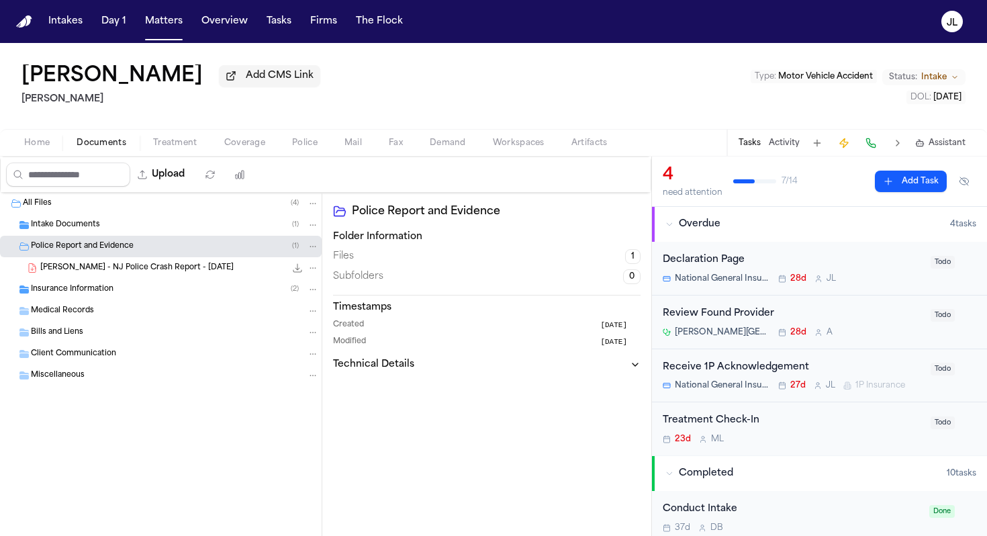
click at [147, 279] on div "A. Agudelo - NJ Police Crash Report - 7.28.25 4.1 MB • PDF" at bounding box center [161, 267] width 322 height 21
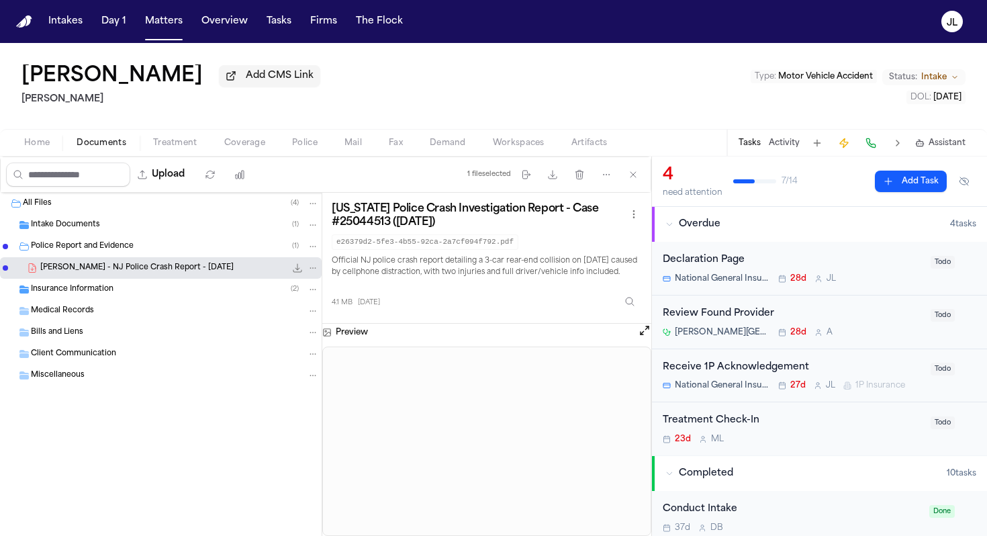
click at [83, 300] on div "Insurance Information ( 2 )" at bounding box center [161, 289] width 322 height 21
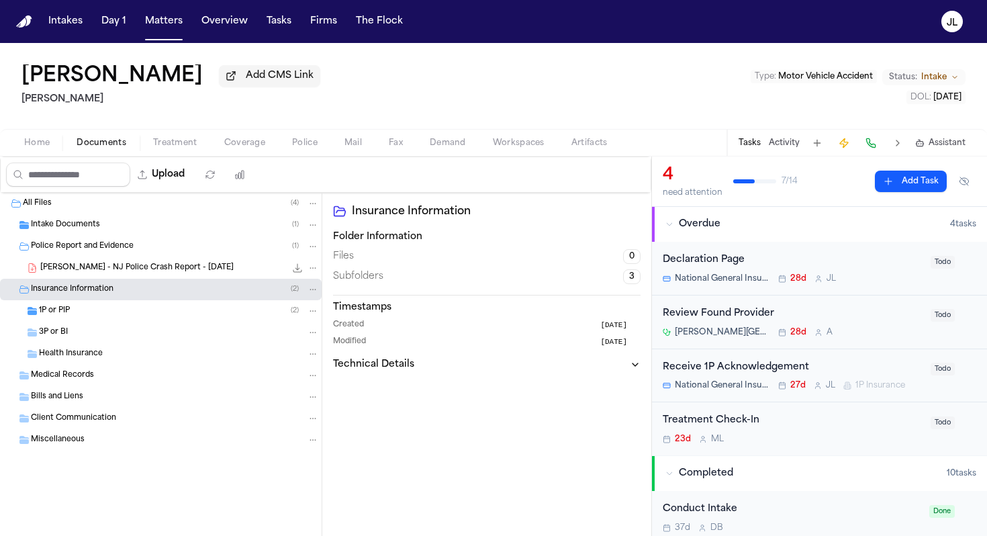
click at [81, 310] on div "1P or PIP ( 2 )" at bounding box center [179, 311] width 280 height 12
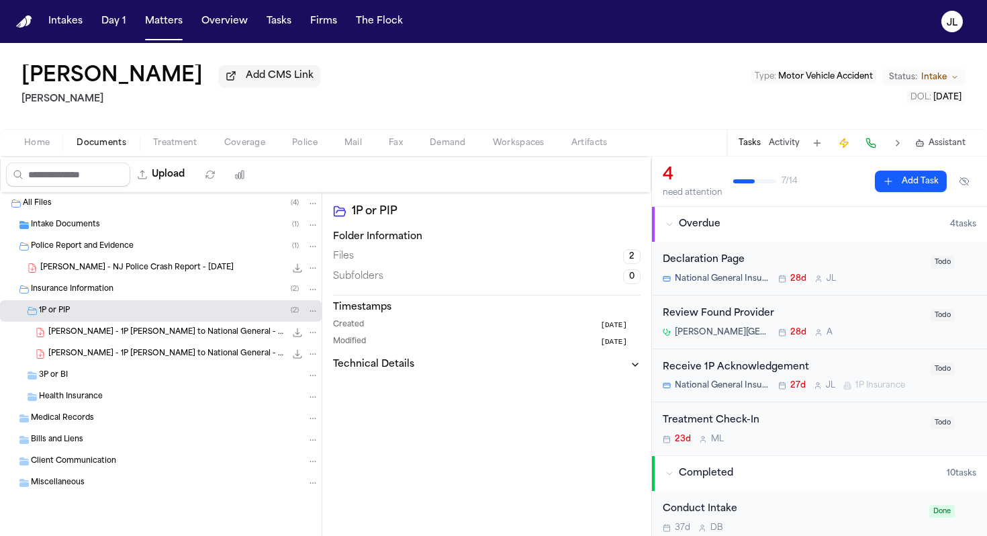
click at [296, 335] on icon "File: A. Agudelo - 1P LOR to National General - 8.11.25" at bounding box center [297, 332] width 11 height 11
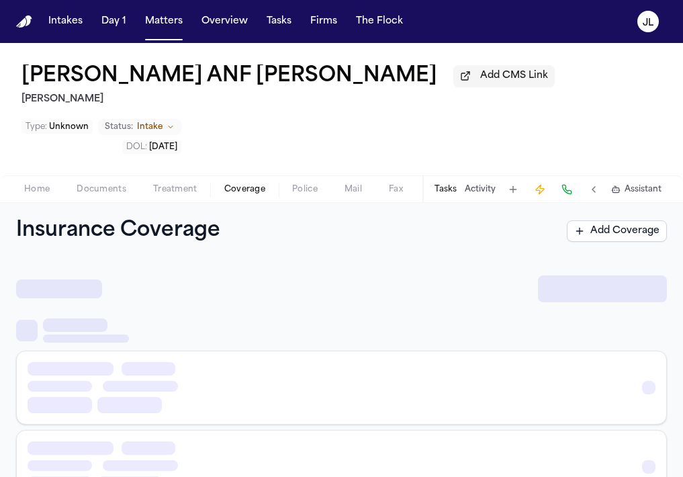
click at [236, 189] on span "Coverage" at bounding box center [244, 189] width 41 height 11
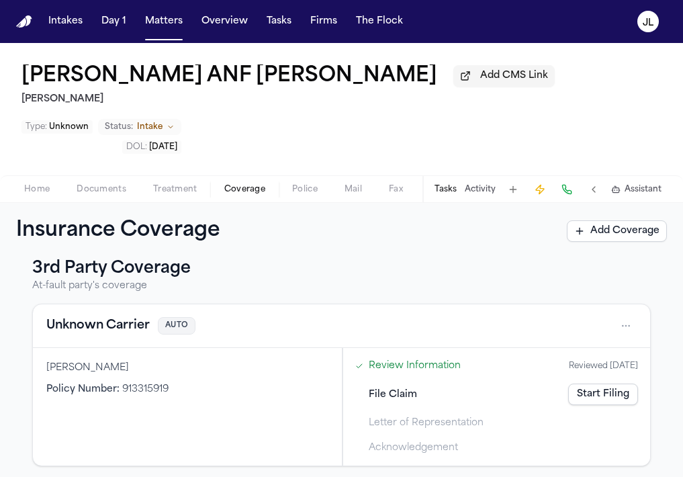
scroll to position [261, 0]
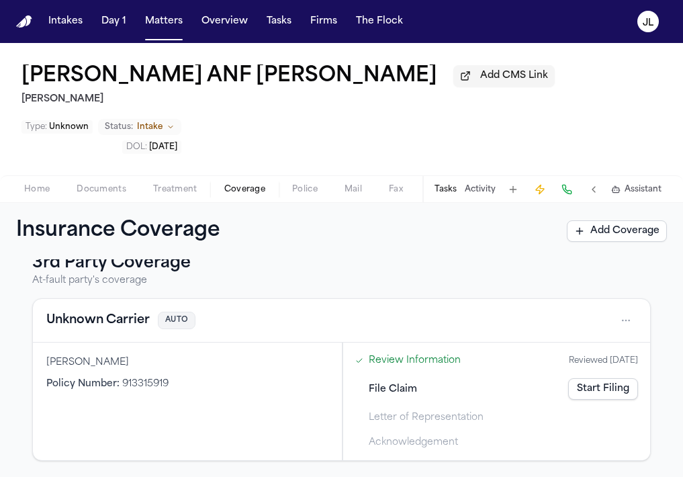
click at [126, 316] on button "Unknown Carrier" at bounding box center [97, 320] width 103 height 19
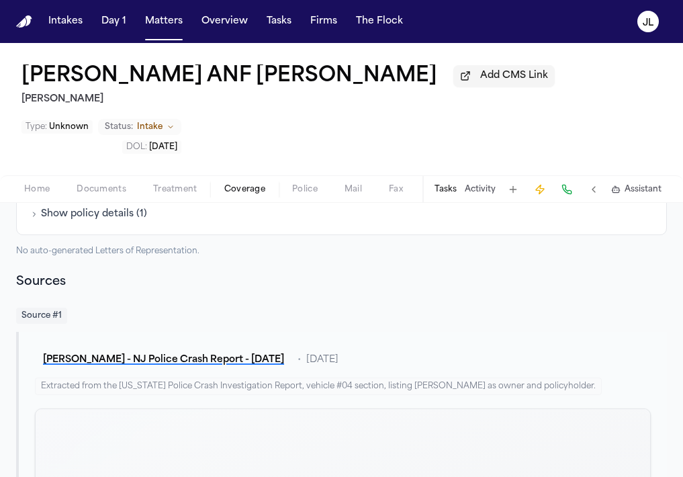
scroll to position [437, 0]
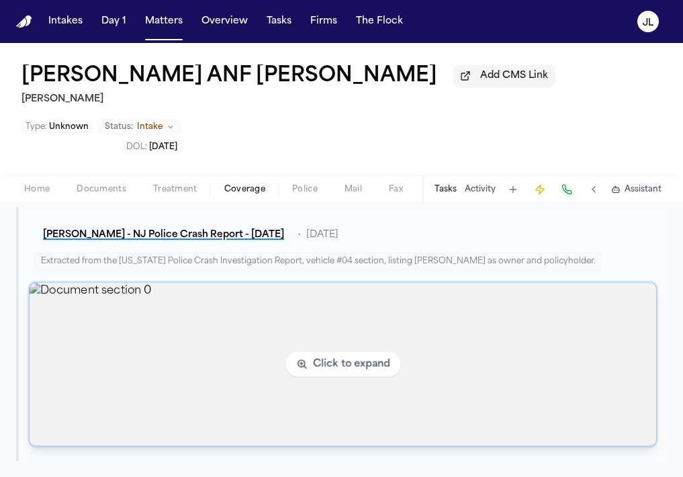
click at [126, 316] on img "View document section 0" at bounding box center [343, 364] width 627 height 163
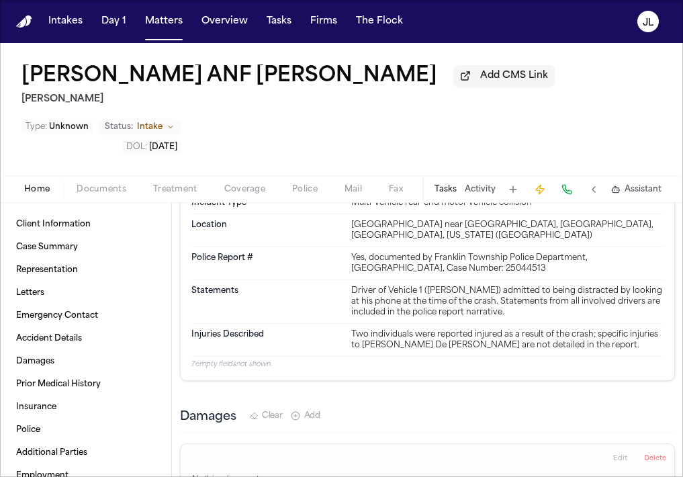
scroll to position [765, 0]
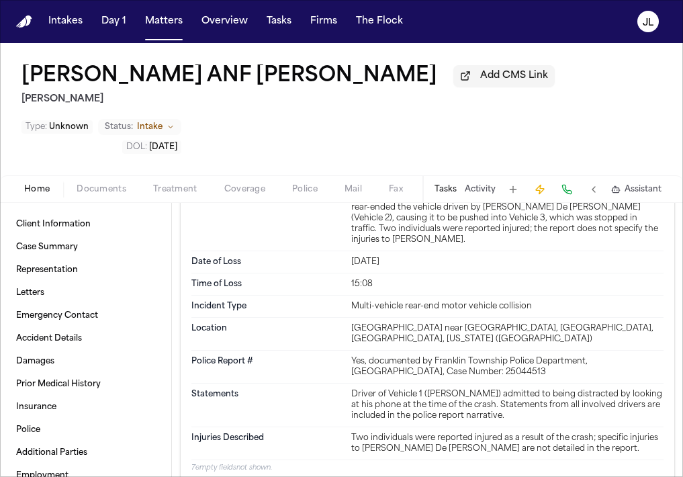
click at [245, 181] on div "Home Documents Treatment Coverage Police Mail Fax Demand Workspaces Artifacts T…" at bounding box center [341, 188] width 683 height 27
click at [245, 185] on button "Coverage" at bounding box center [245, 189] width 68 height 16
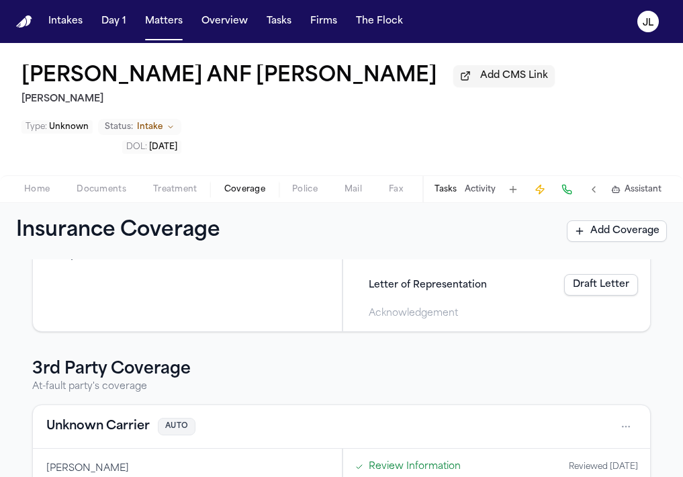
scroll to position [261, 0]
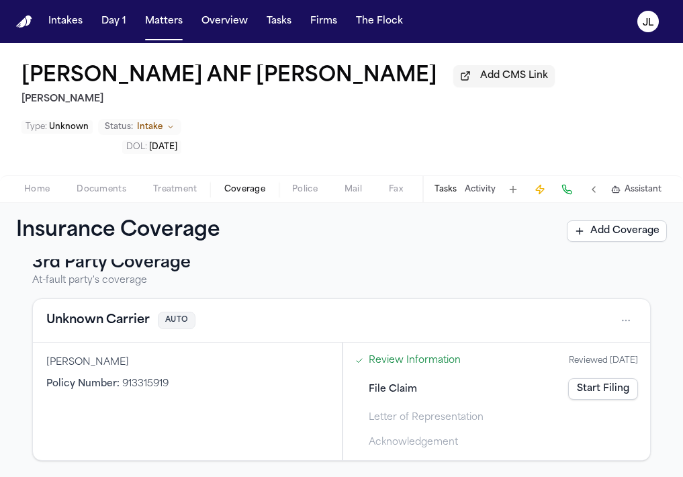
click at [140, 336] on div "Unknown Carrier AUTO" at bounding box center [341, 321] width 617 height 44
click at [136, 335] on div "Unknown Carrier AUTO" at bounding box center [341, 321] width 617 height 44
click at [130, 330] on div "Unknown Carrier AUTO" at bounding box center [341, 320] width 590 height 21
click at [130, 324] on button "Unknown Carrier" at bounding box center [97, 320] width 103 height 19
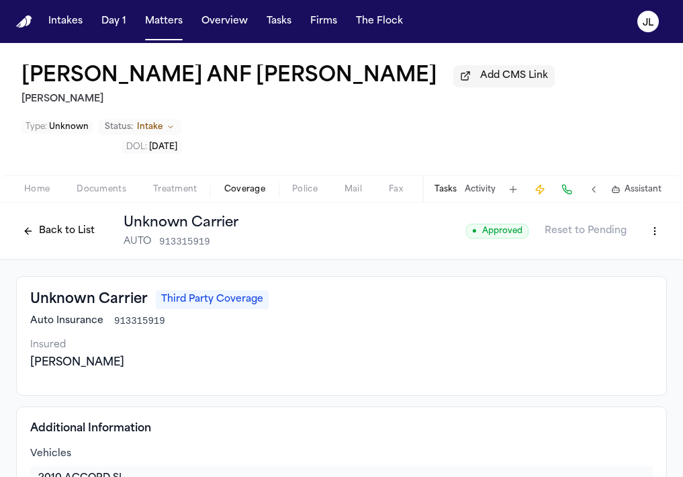
click at [652, 235] on html "Intakes Day 1 Matters Overview Tasks Firms The [PERSON_NAME] [PERSON_NAME] ANF …" at bounding box center [341, 238] width 683 height 477
click at [609, 253] on div "Edit Coverage" at bounding box center [608, 263] width 113 height 21
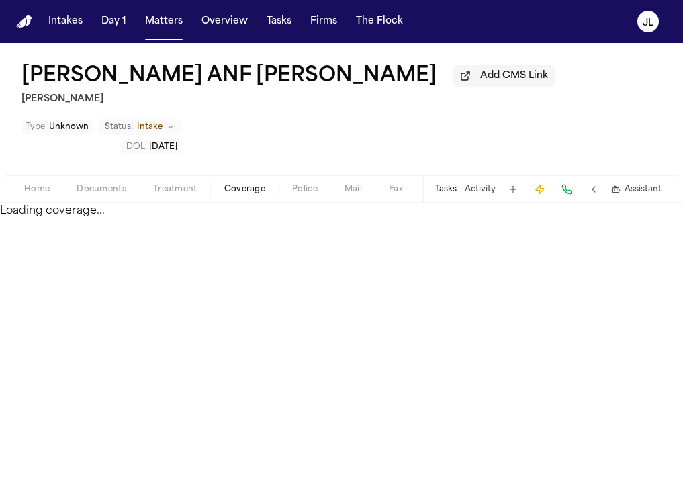
select select "**********"
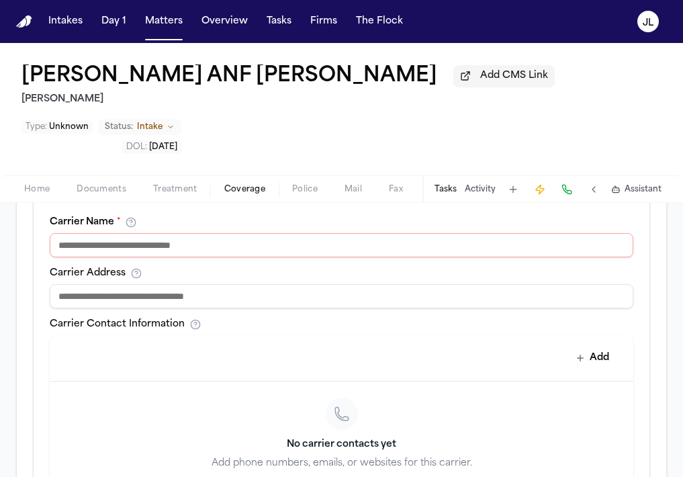
scroll to position [509, 0]
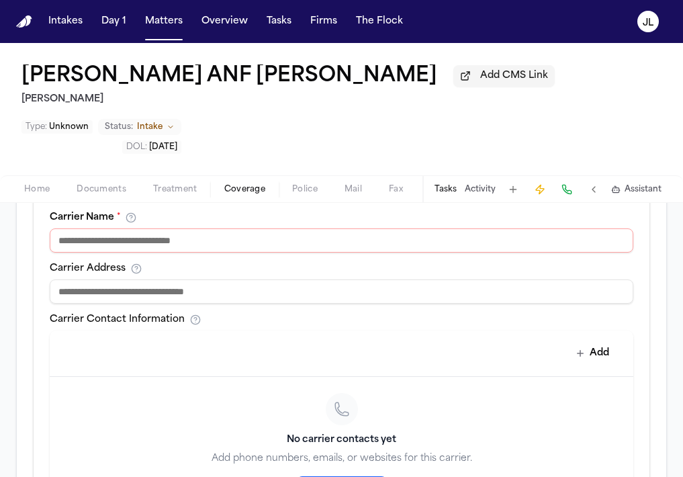
click at [184, 244] on input at bounding box center [342, 240] width 584 height 24
type input "**********"
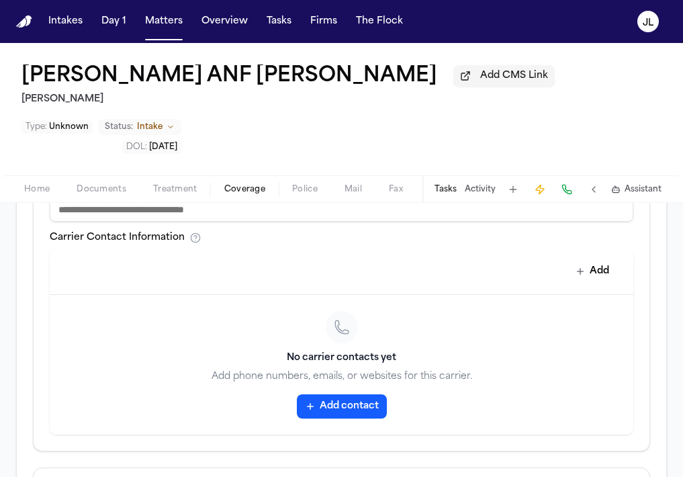
scroll to position [811, 0]
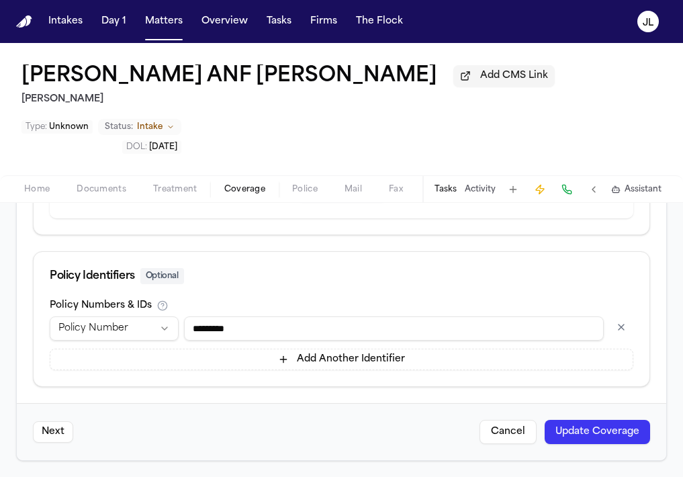
click at [588, 432] on button "Update Coverage" at bounding box center [597, 432] width 105 height 24
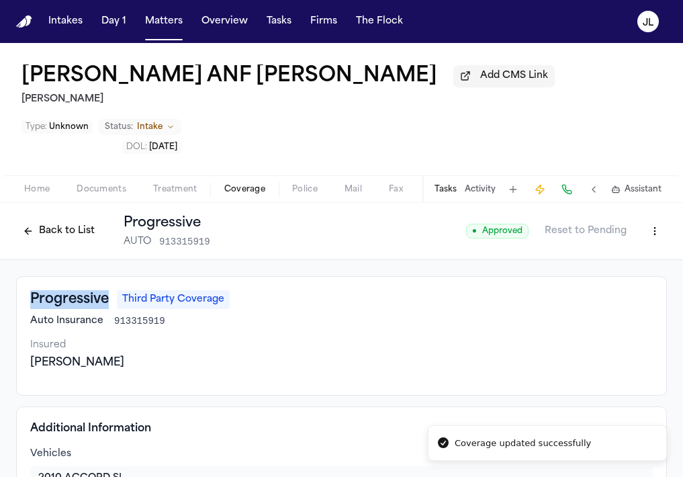
drag, startPoint x: 111, startPoint y: 299, endPoint x: 27, endPoint y: 297, distance: 84.0
click at [26, 297] on div "Progressive Third Party Coverage Auto Insurance 913315919 Insured [PERSON_NAME]" at bounding box center [341, 336] width 651 height 120
copy h3 "Progressive"
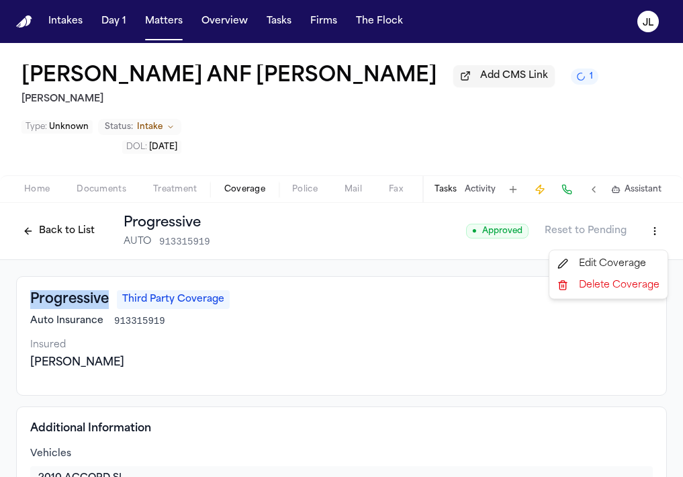
click at [657, 237] on html "Intakes Day 1 Matters Overview Tasks Firms The [PERSON_NAME] [PERSON_NAME] ANF …" at bounding box center [341, 238] width 683 height 477
click at [607, 261] on div "Edit Coverage" at bounding box center [608, 263] width 113 height 21
select select "**********"
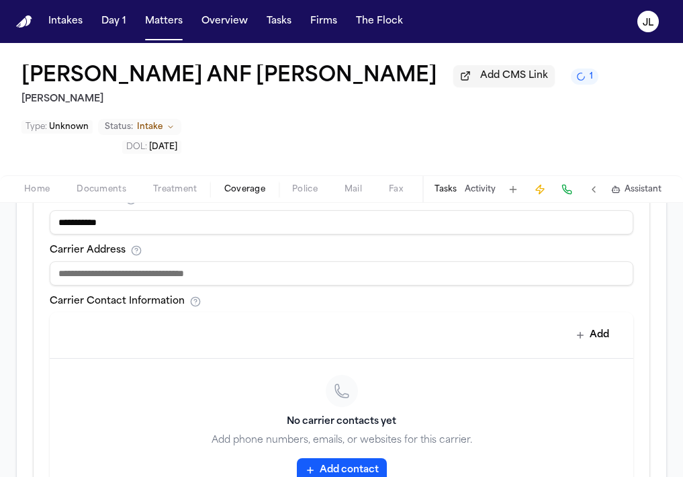
scroll to position [616, 0]
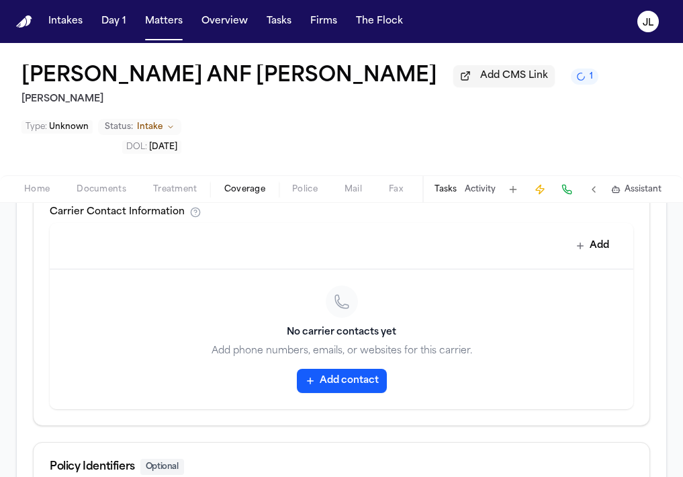
click at [352, 390] on button "Add contact" at bounding box center [342, 381] width 90 height 24
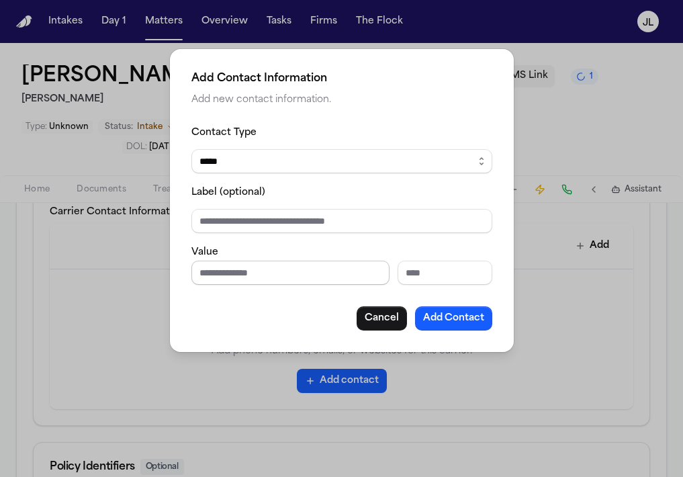
click at [273, 269] on input "Phone number" at bounding box center [290, 273] width 198 height 24
paste input "**********"
type input "**********"
click at [452, 311] on button "Add Contact" at bounding box center [453, 318] width 77 height 24
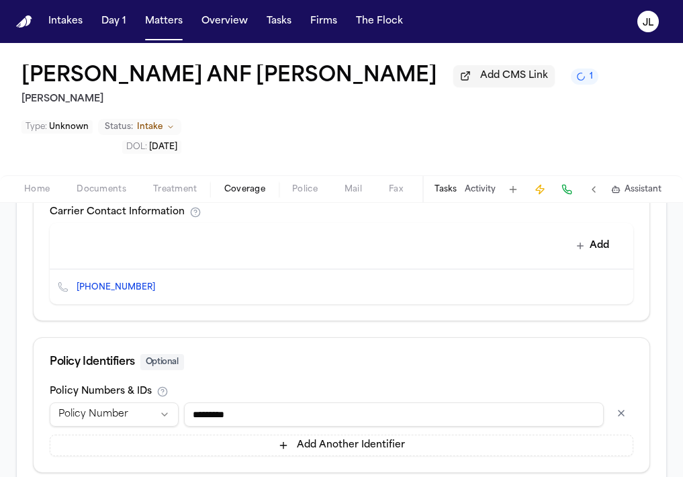
click at [565, 189] on button at bounding box center [566, 189] width 19 height 19
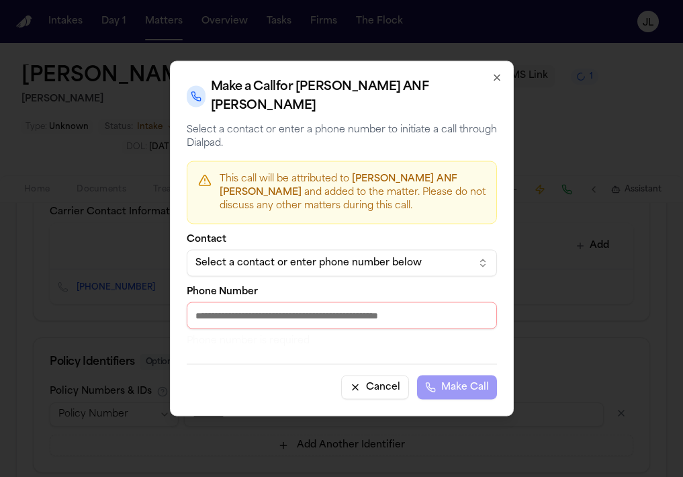
click at [302, 304] on input "Phone Number" at bounding box center [342, 315] width 310 height 27
paste input "**********"
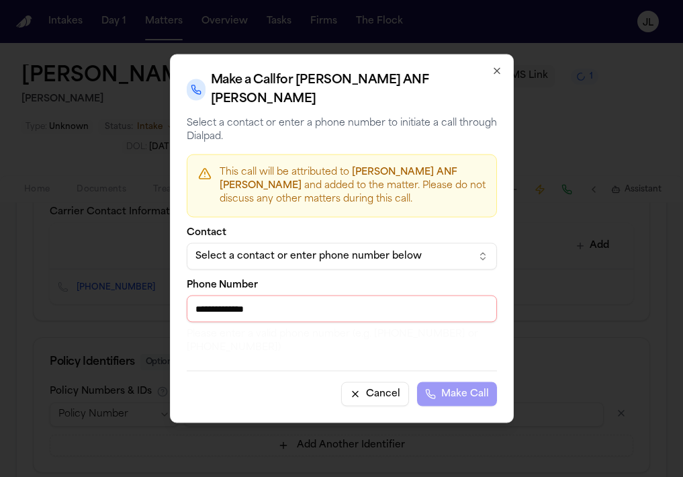
click at [204, 308] on input "**********" at bounding box center [342, 308] width 310 height 27
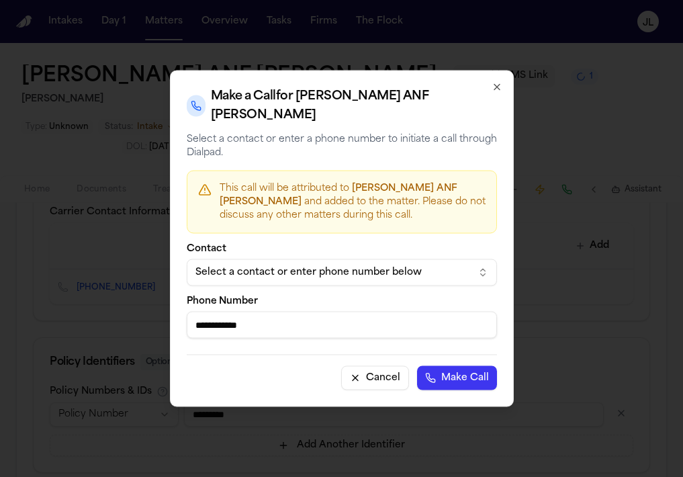
type input "**********"
click at [444, 382] on button "Make Call" at bounding box center [457, 378] width 80 height 24
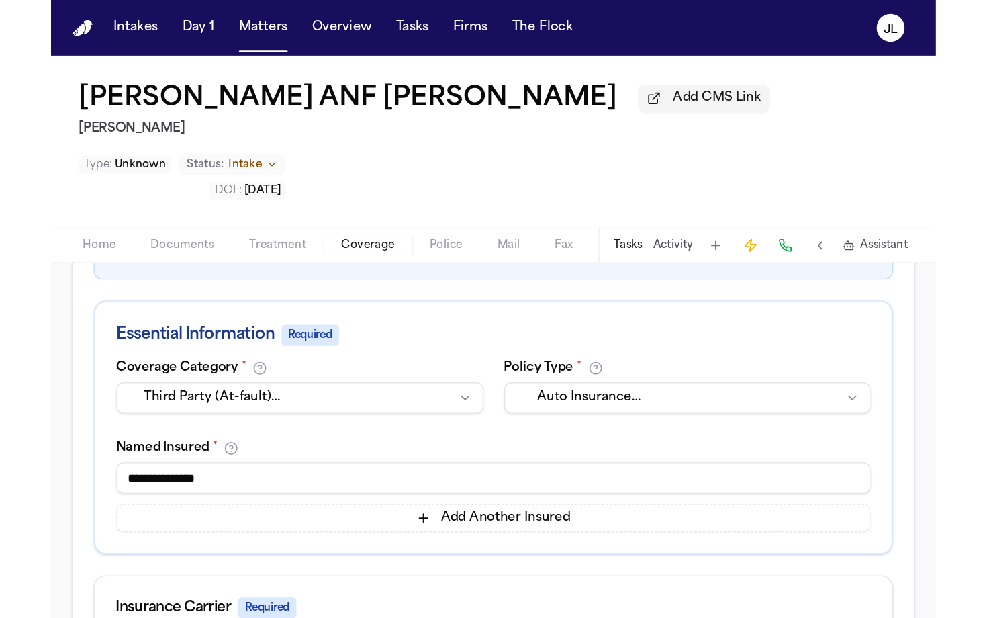
scroll to position [232, 0]
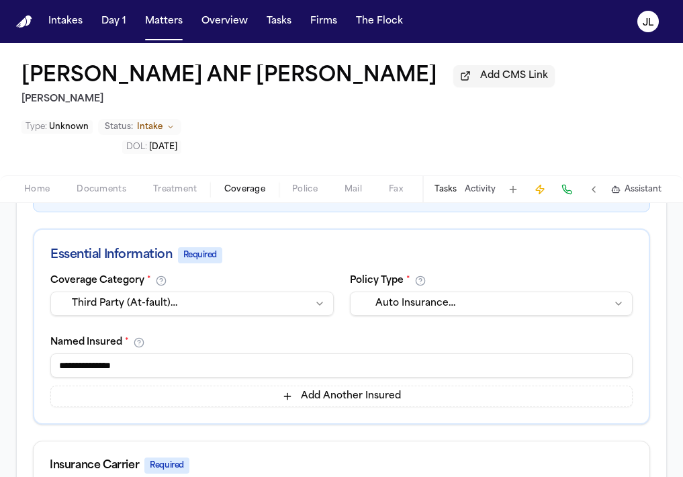
drag, startPoint x: 494, startPoint y: 82, endPoint x: 242, endPoint y: 74, distance: 252.0
click at [242, 74] on div "[PERSON_NAME] ANF [PERSON_NAME] Add CMS Link" at bounding box center [287, 76] width 533 height 24
copy h1 "[PERSON_NAME]"
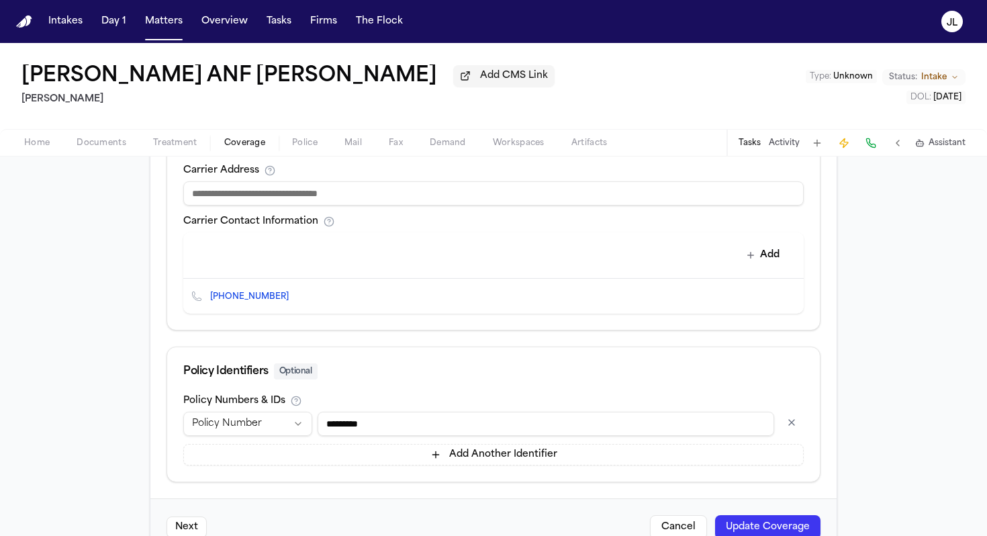
scroll to position [552, 0]
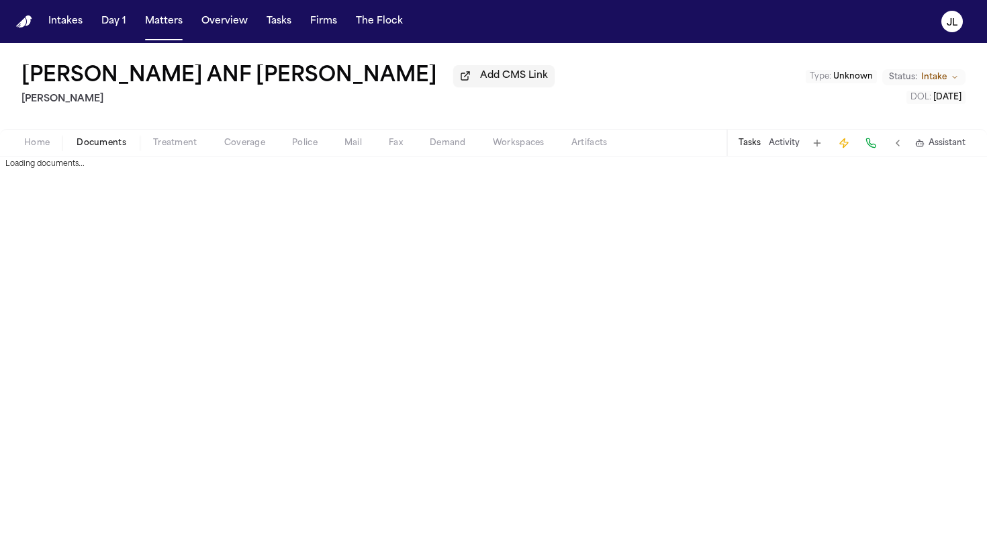
click at [122, 143] on span "Documents" at bounding box center [102, 143] width 50 height 11
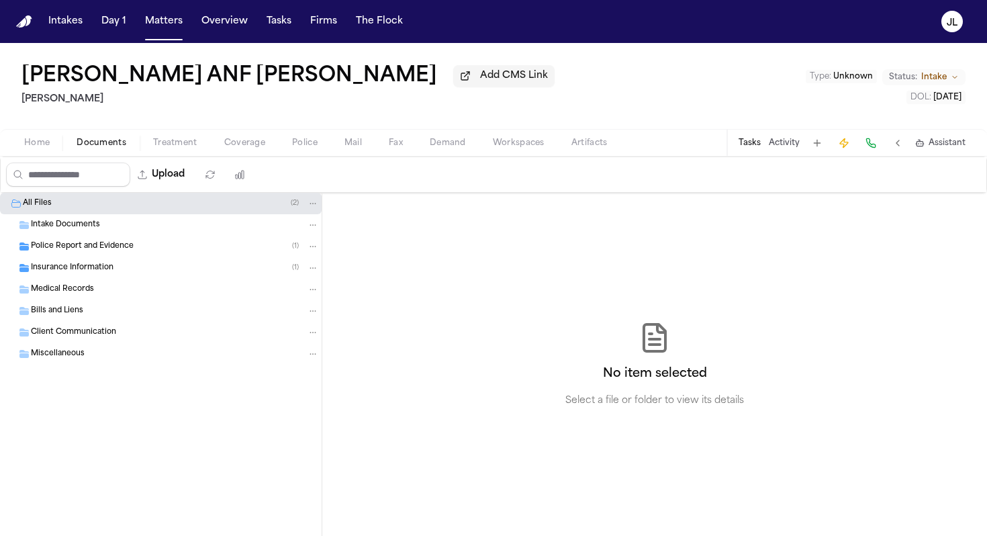
click at [113, 274] on div "Insurance Information ( 1 )" at bounding box center [175, 268] width 288 height 12
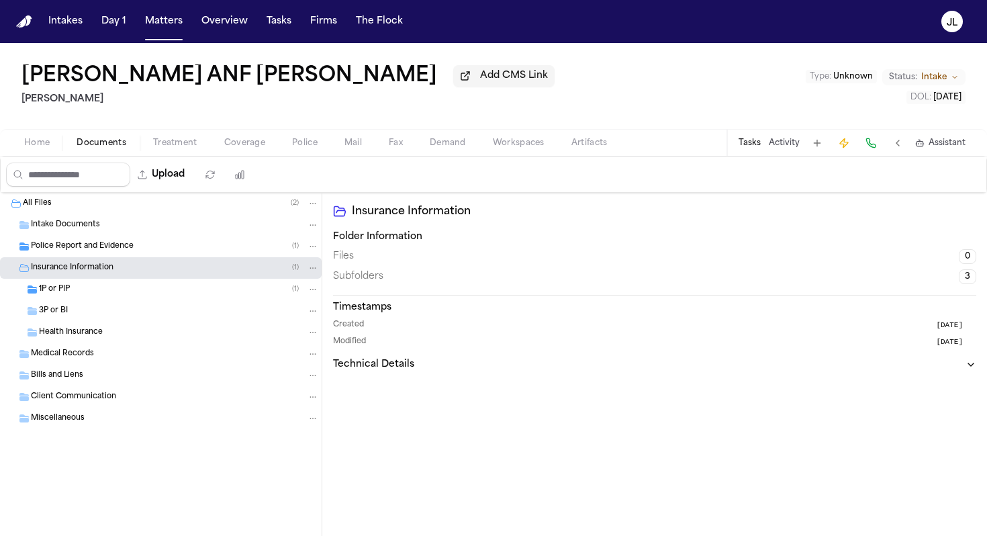
click at [103, 295] on div "1P or PIP ( 1 )" at bounding box center [179, 289] width 280 height 12
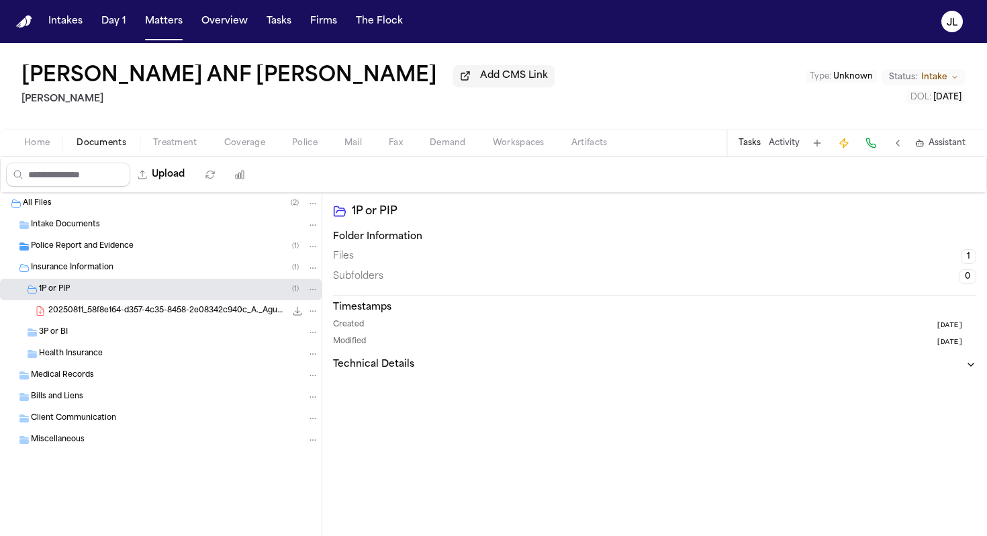
click at [88, 334] on div "3P or BI" at bounding box center [179, 332] width 280 height 12
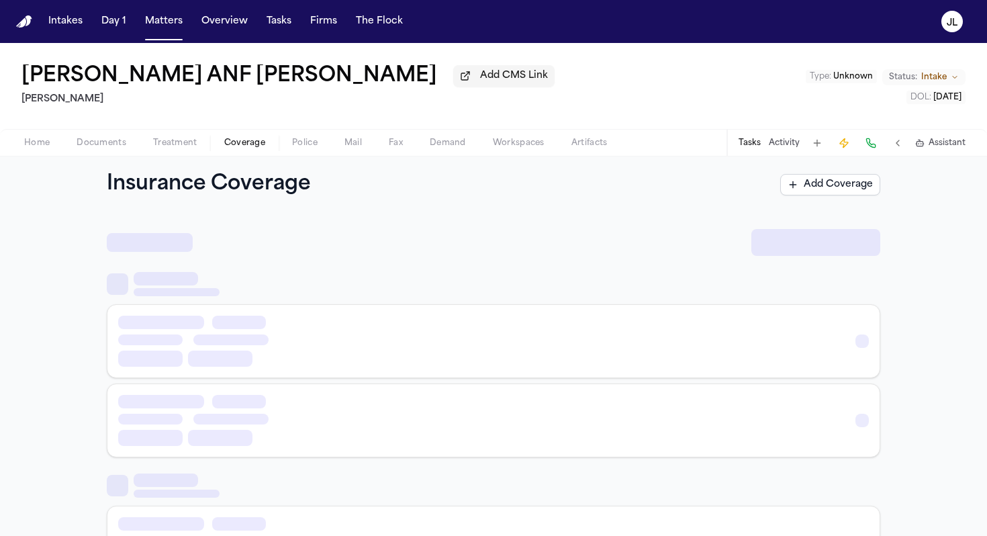
click at [248, 148] on span "Coverage" at bounding box center [244, 143] width 41 height 11
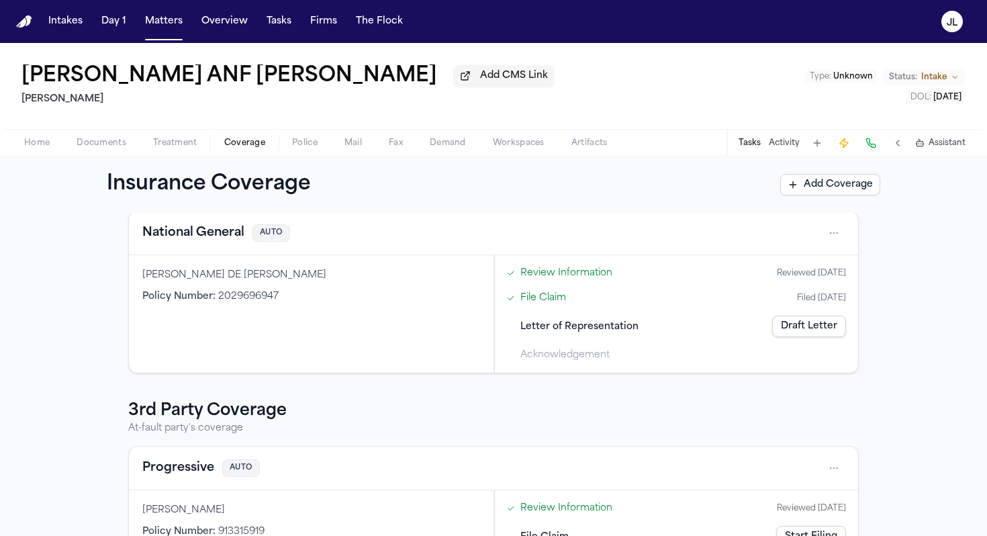
scroll to position [155, 0]
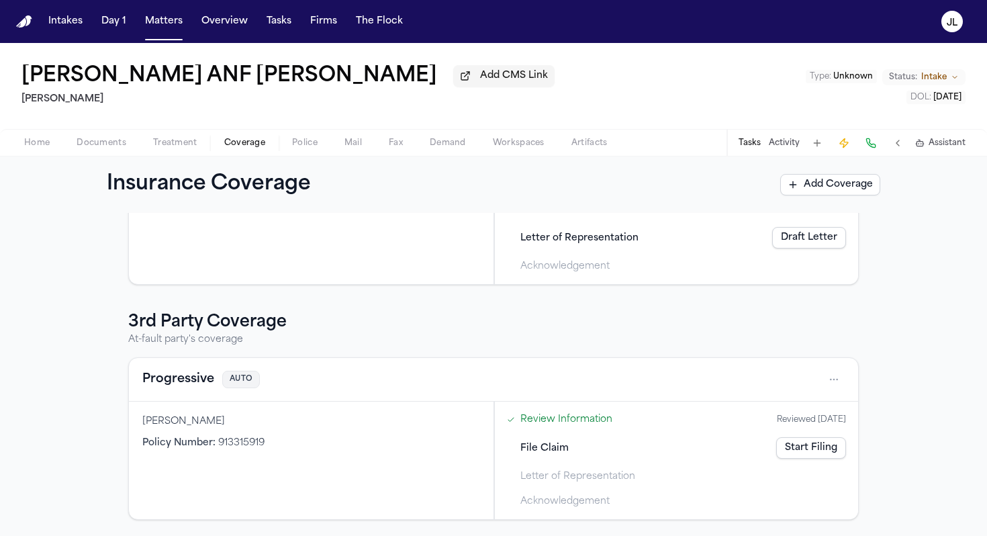
click at [189, 383] on button "Progressive" at bounding box center [178, 379] width 72 height 19
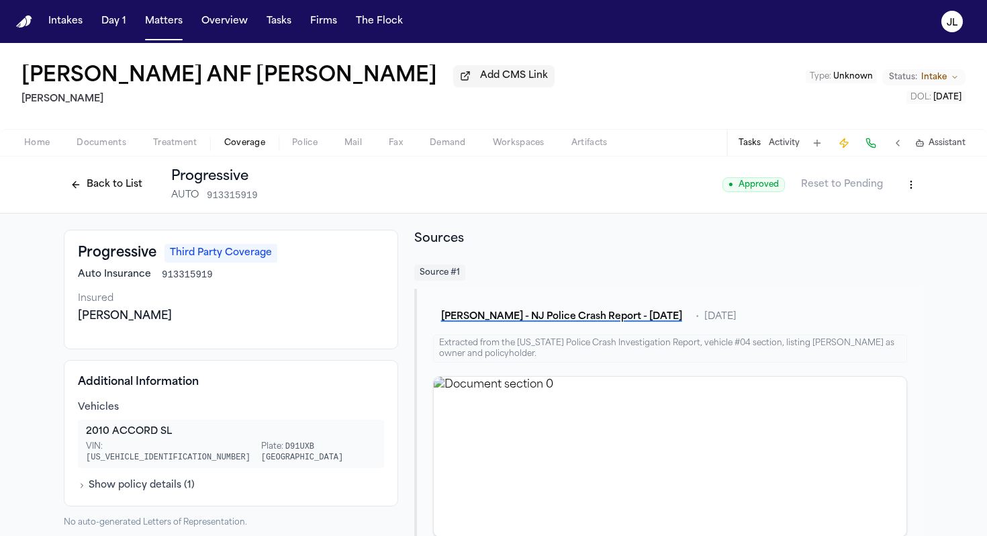
click at [103, 189] on button "Back to List" at bounding box center [106, 184] width 85 height 21
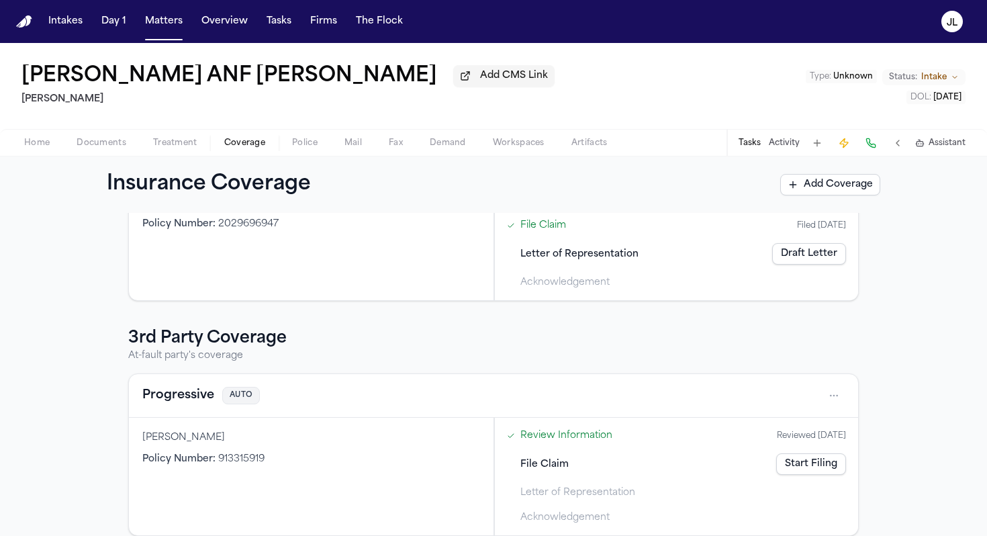
scroll to position [155, 0]
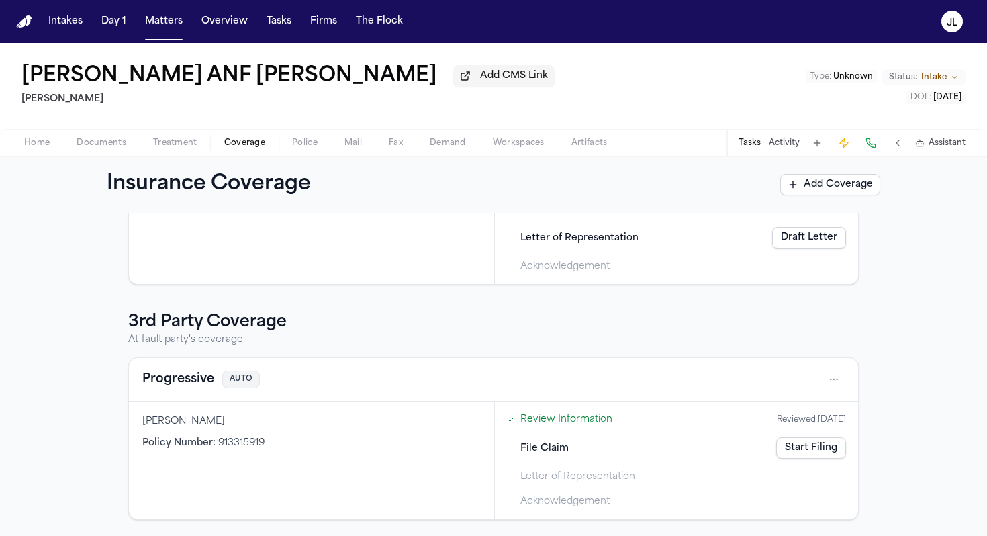
click at [167, 384] on button "Progressive" at bounding box center [178, 379] width 72 height 19
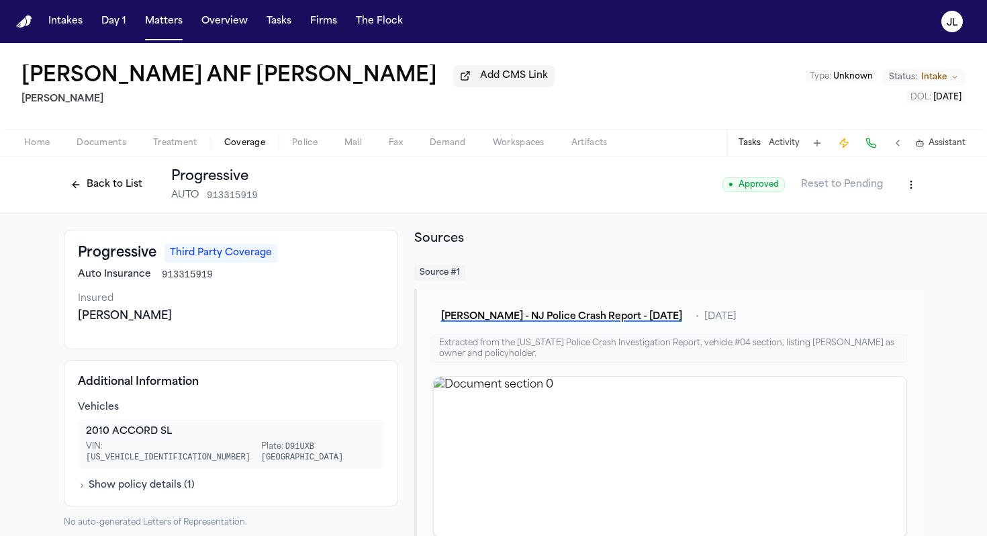
click at [111, 195] on button "Back to List" at bounding box center [106, 184] width 85 height 21
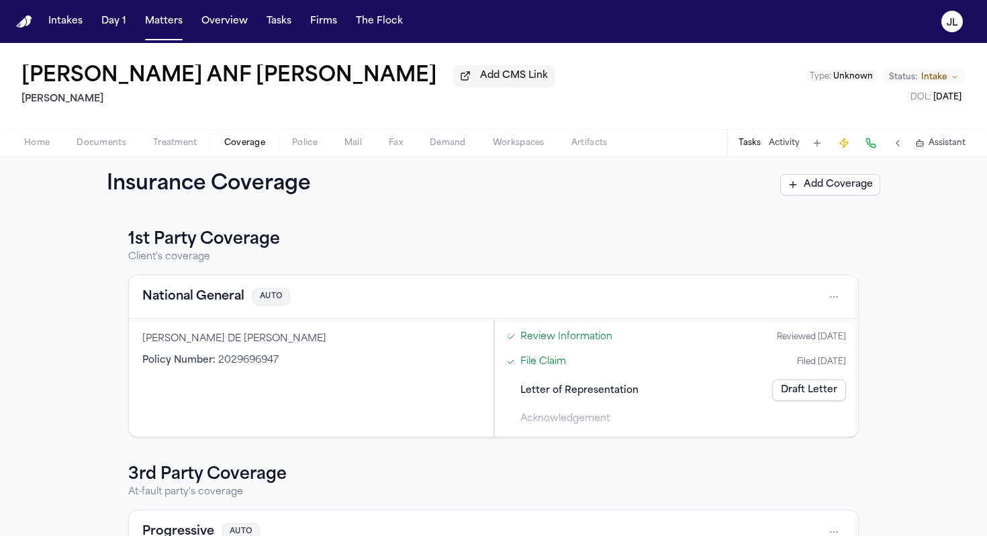
click at [682, 388] on link "Draft Letter" at bounding box center [809, 389] width 74 height 21
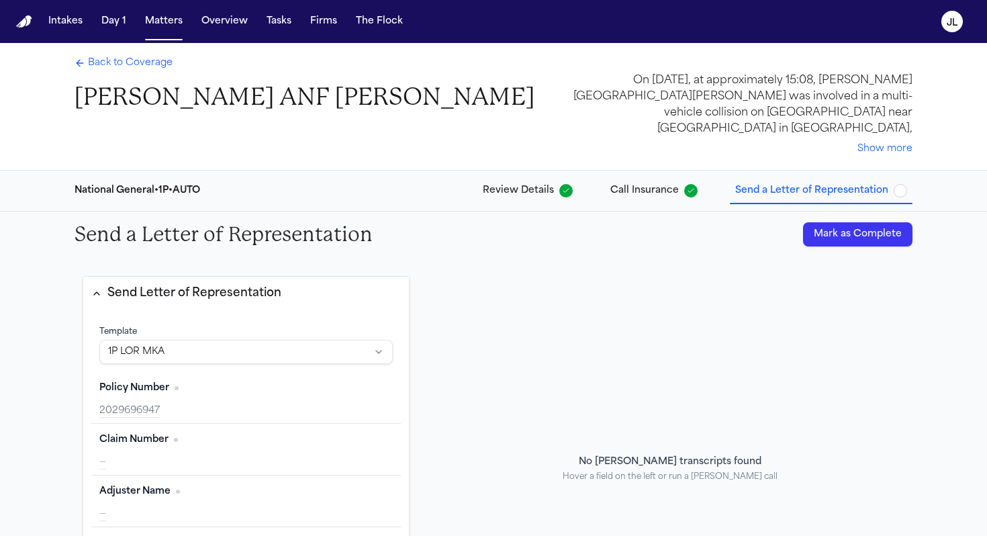
click at [682, 244] on button "Mark as Complete" at bounding box center [857, 234] width 109 height 24
click at [167, 70] on span "Back to Coverage" at bounding box center [130, 62] width 85 height 13
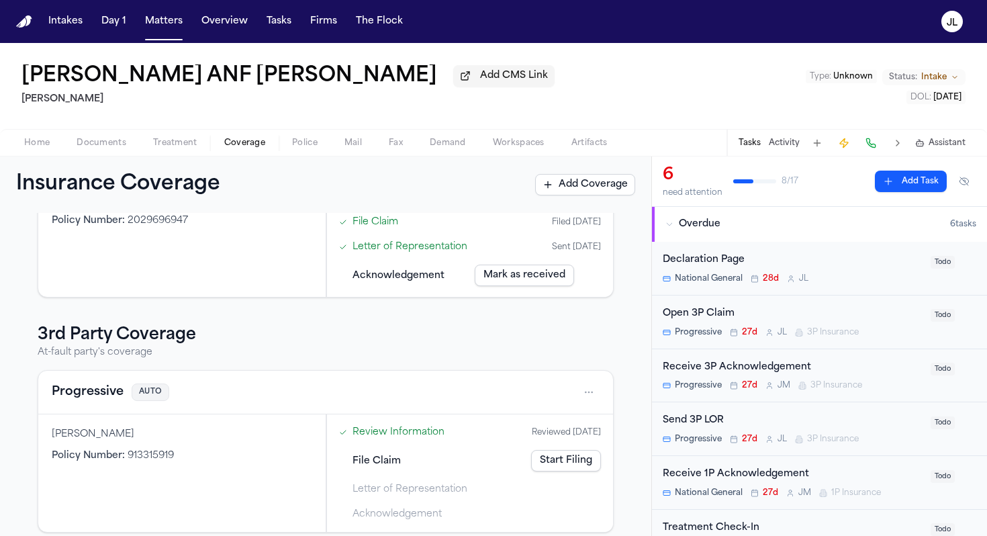
scroll to position [155, 0]
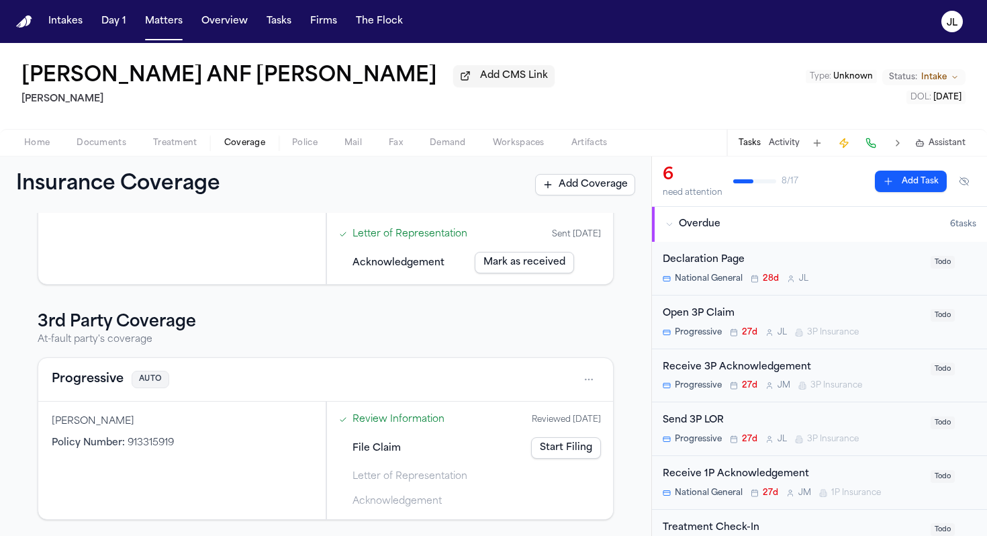
click at [570, 449] on link "Start Filing" at bounding box center [566, 447] width 70 height 21
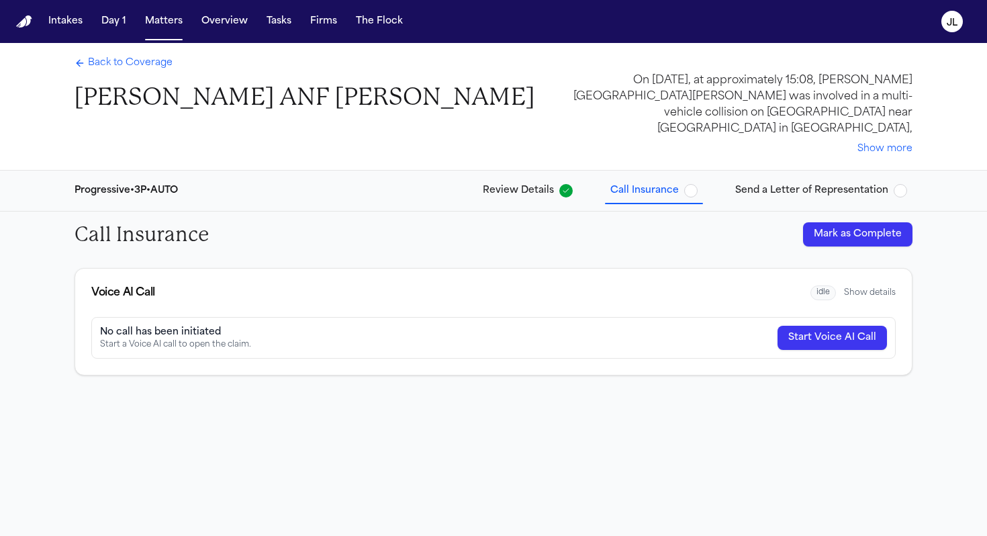
click at [682, 223] on button "Mark as Complete" at bounding box center [857, 234] width 109 height 24
click at [682, 194] on span "Send a Letter of Representation" at bounding box center [811, 190] width 153 height 13
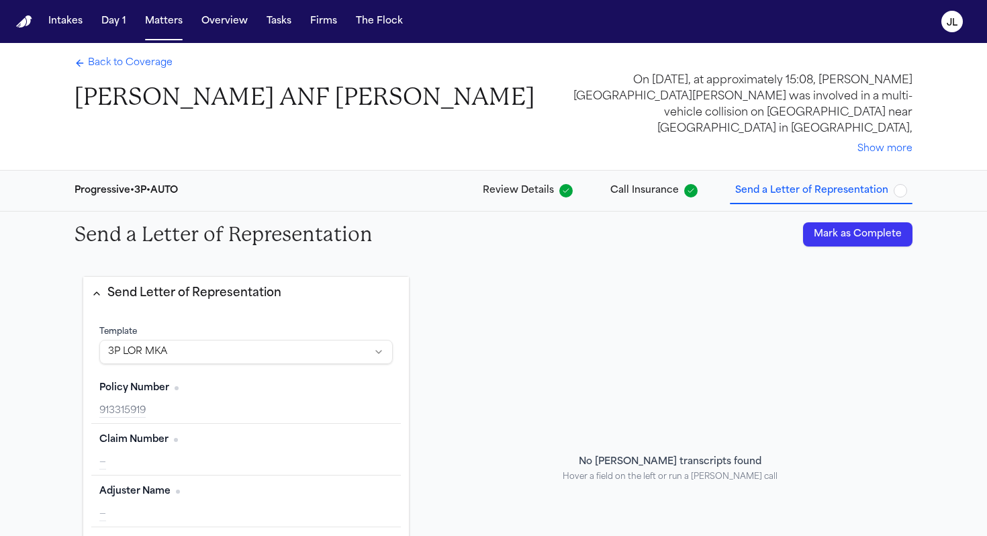
click at [143, 53] on div "Back to Coverage [PERSON_NAME] ANF [PERSON_NAME] On [DATE], at approximately 15…" at bounding box center [494, 106] width 860 height 127
click at [140, 67] on span "Back to Coverage" at bounding box center [130, 62] width 85 height 13
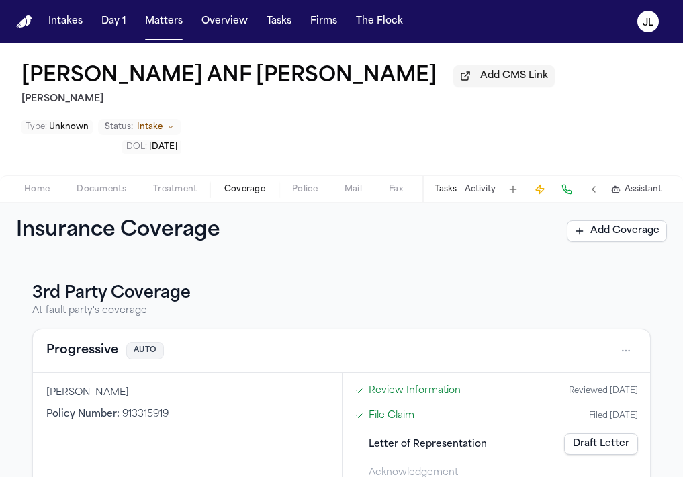
scroll to position [261, 0]
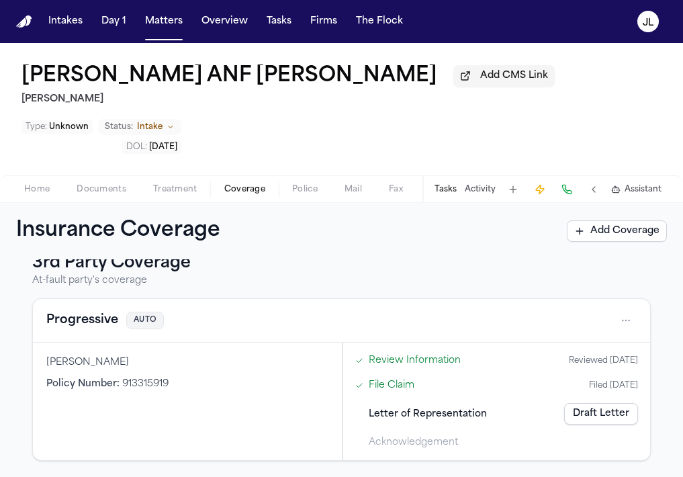
click at [74, 315] on button "Progressive" at bounding box center [82, 320] width 72 height 19
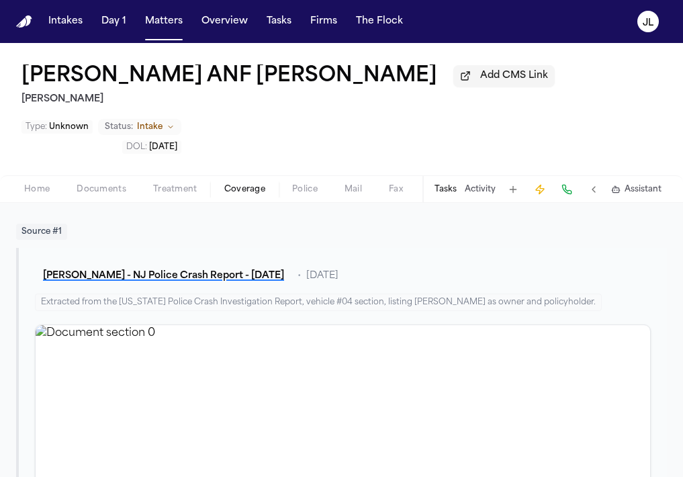
scroll to position [437, 0]
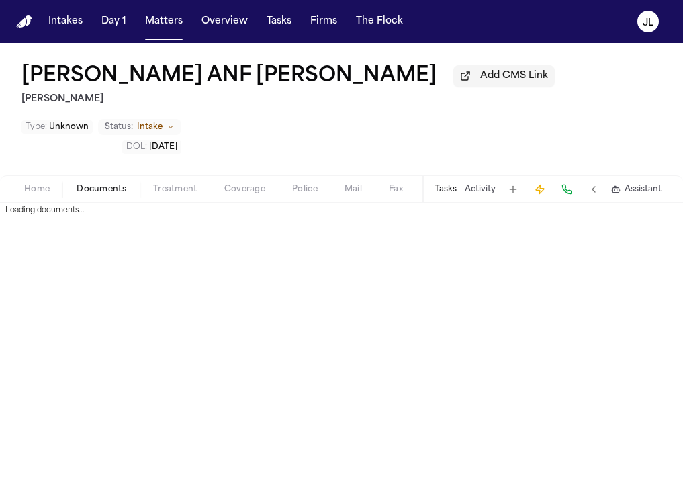
click at [83, 193] on span "Documents" at bounding box center [102, 189] width 50 height 11
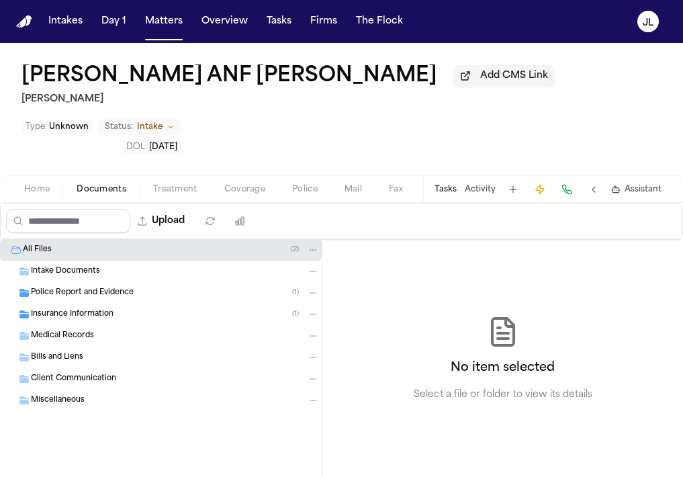
click at [79, 315] on span "Insurance Information" at bounding box center [72, 314] width 83 height 11
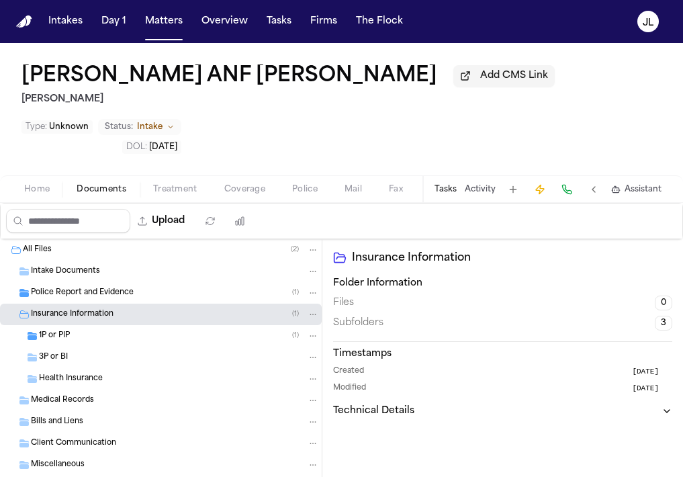
click at [75, 342] on div "1P or PIP ( 1 )" at bounding box center [179, 336] width 280 height 12
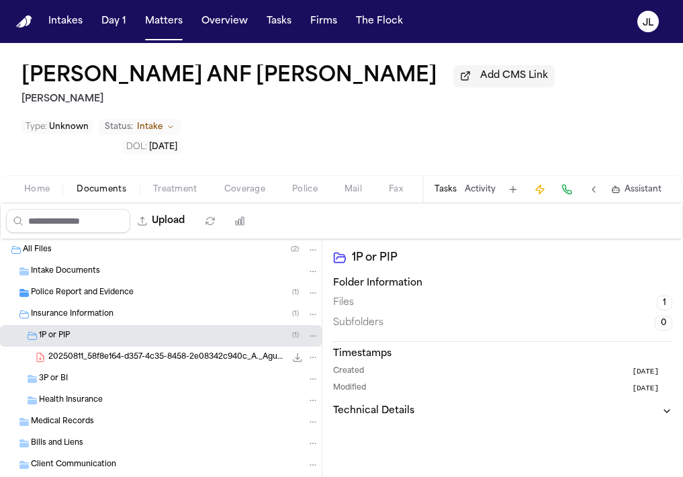
click at [73, 382] on div "3P or BI" at bounding box center [179, 379] width 280 height 12
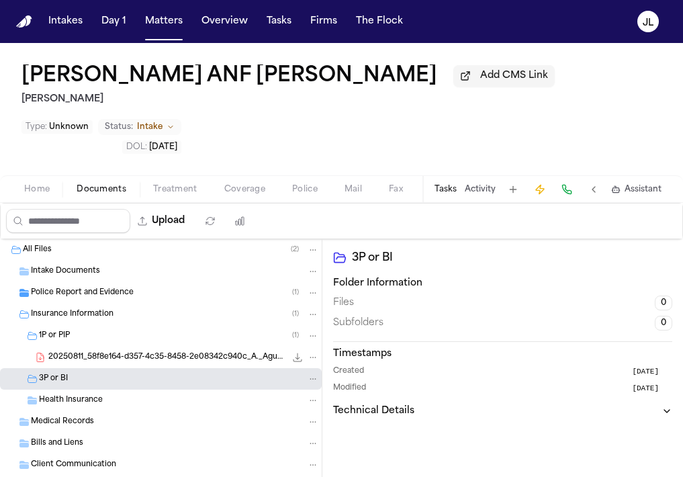
click at [75, 363] on span "20250811_58f8e164-d357-4c35-8458-2e08342c940c_A._Agudelo_1P_LOR_National_Genera…" at bounding box center [166, 357] width 237 height 11
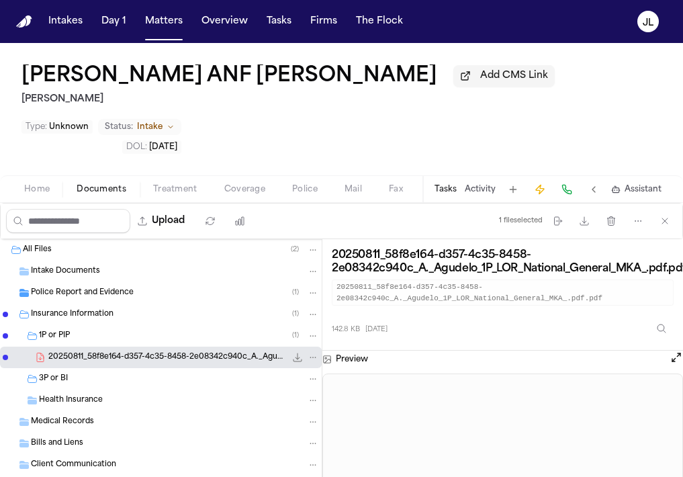
click at [253, 193] on span "Coverage" at bounding box center [244, 189] width 41 height 11
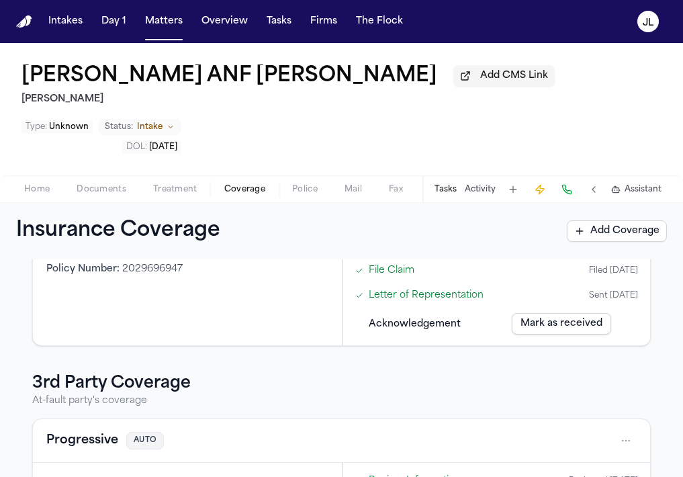
scroll to position [261, 0]
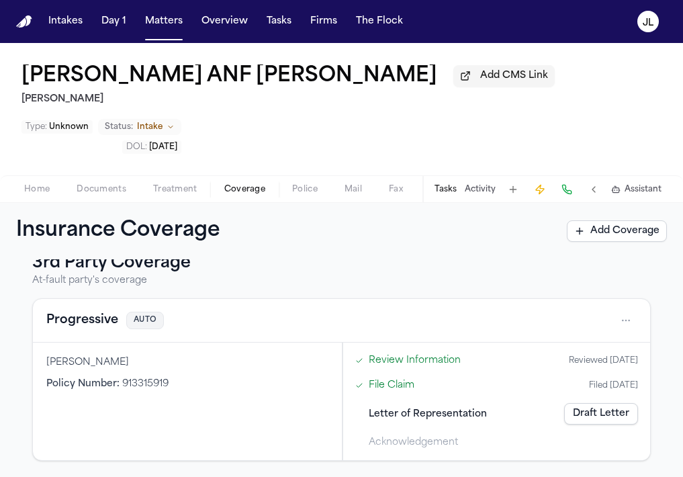
click at [93, 325] on button "Progressive" at bounding box center [82, 320] width 72 height 19
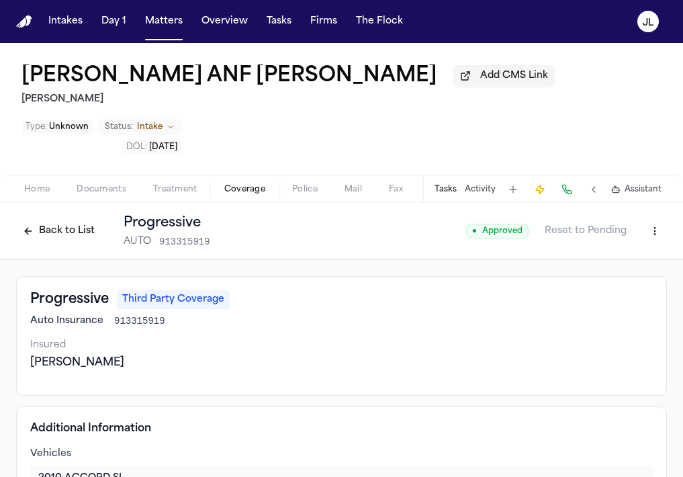
click at [562, 190] on button at bounding box center [566, 189] width 19 height 19
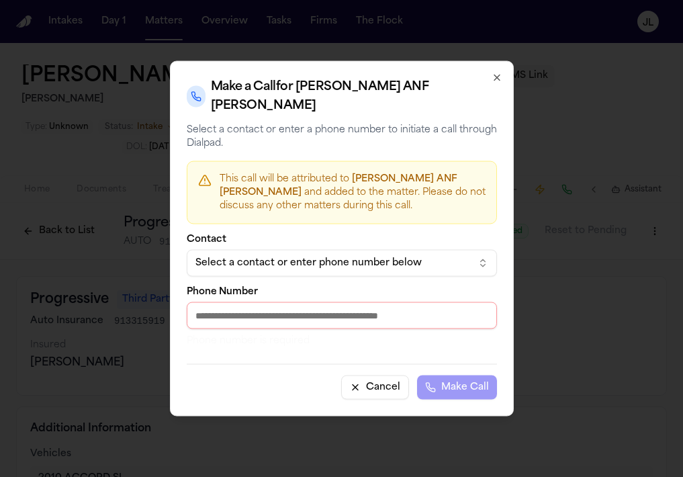
click at [342, 263] on div "Select a contact or enter phone number below" at bounding box center [330, 263] width 271 height 13
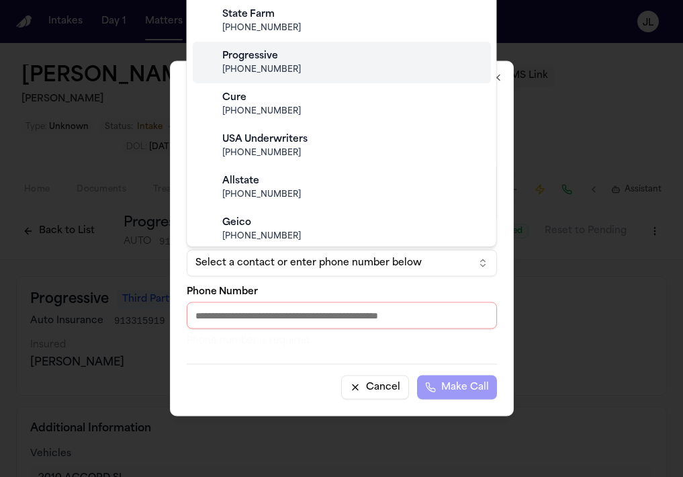
click at [322, 63] on div "Progressive [PHONE_NUMBER]" at bounding box center [353, 63] width 266 height 36
type input "**********"
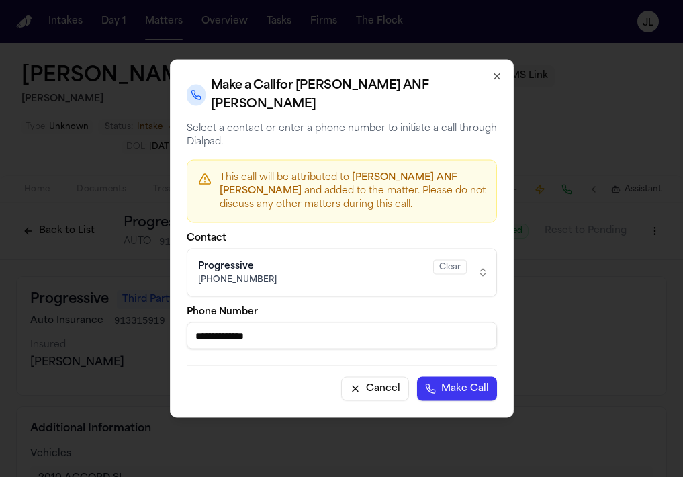
drag, startPoint x: 301, startPoint y: 334, endPoint x: 194, endPoint y: 310, distance: 109.5
click at [194, 310] on div "**********" at bounding box center [342, 329] width 310 height 42
click at [451, 384] on button "Make Call" at bounding box center [457, 389] width 80 height 24
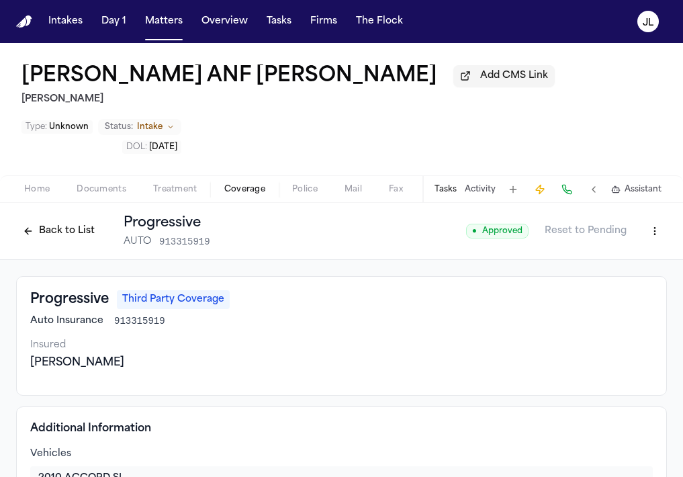
click at [654, 236] on html "Intakes Day 1 Matters Overview Tasks Firms The [PERSON_NAME] [PERSON_NAME] ANF …" at bounding box center [341, 238] width 683 height 477
click at [586, 261] on div "Edit Coverage" at bounding box center [608, 263] width 113 height 21
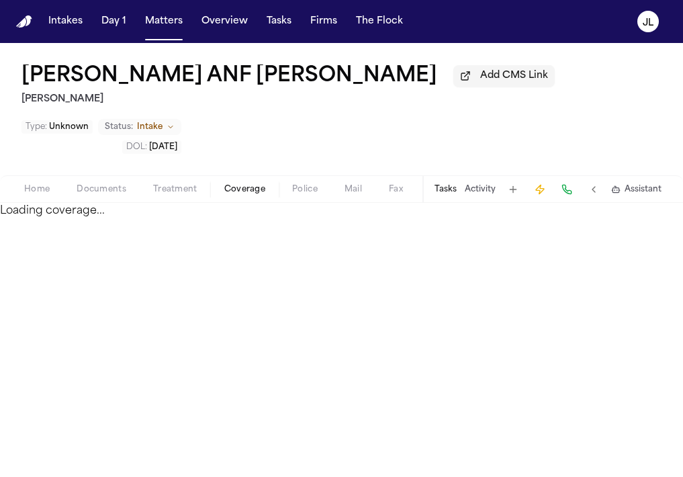
select select "**********"
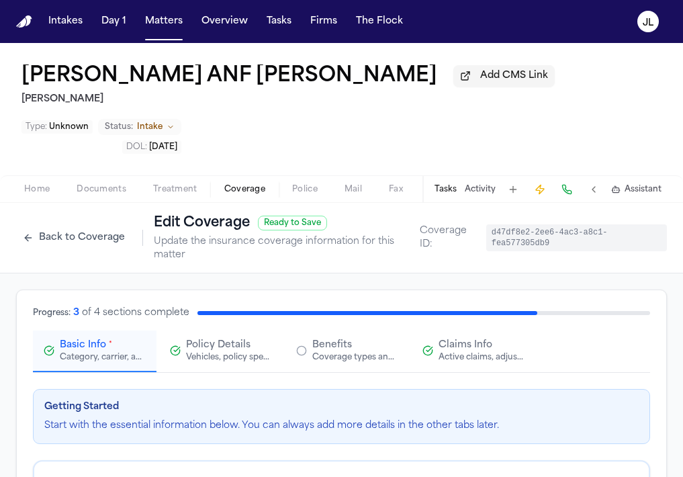
click at [444, 358] on div "Active claims, adjusters, and subrogation details" at bounding box center [482, 357] width 86 height 11
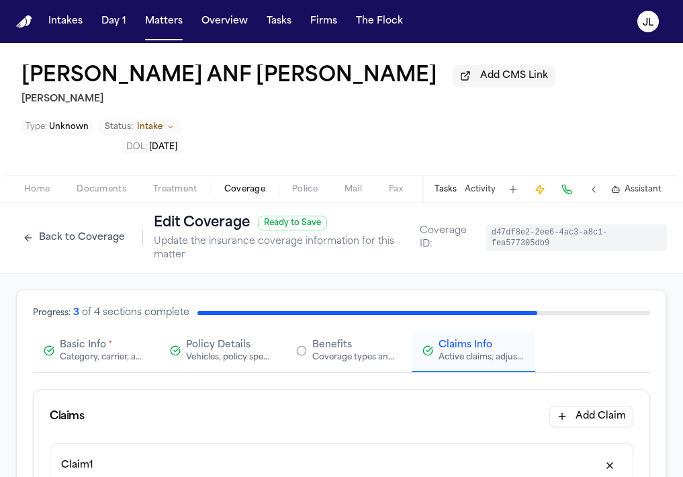
click at [89, 240] on button "Back to Coverage" at bounding box center [74, 237] width 116 height 21
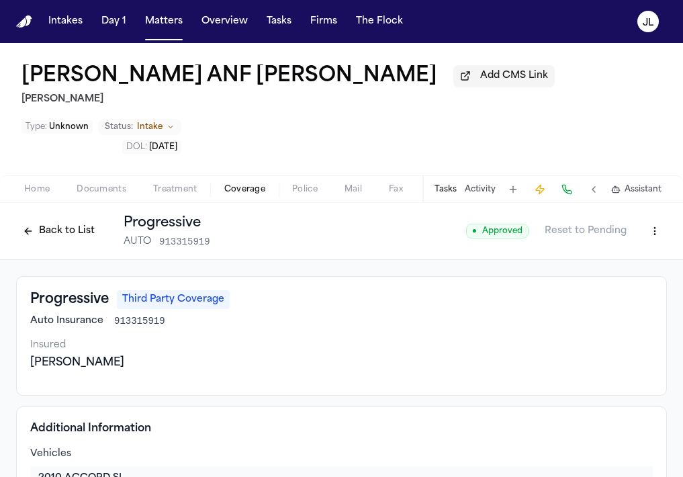
click at [52, 231] on button "Back to List" at bounding box center [58, 230] width 85 height 21
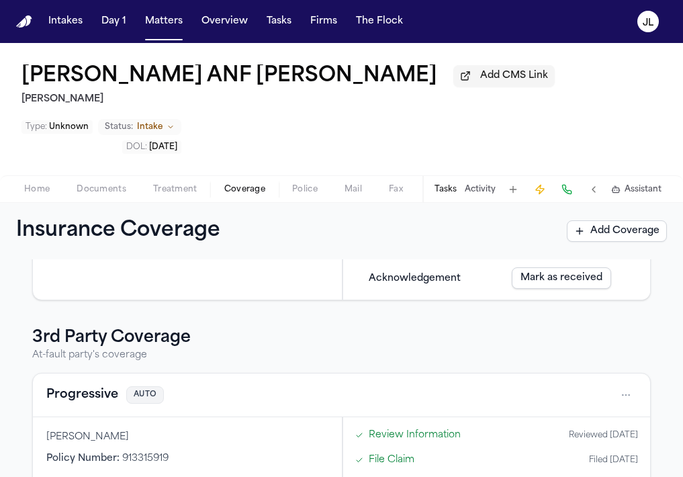
scroll to position [261, 0]
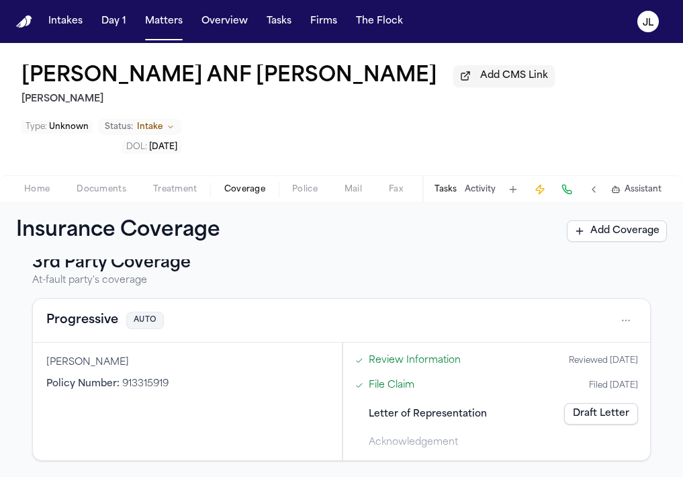
click at [89, 316] on button "Progressive" at bounding box center [82, 320] width 72 height 19
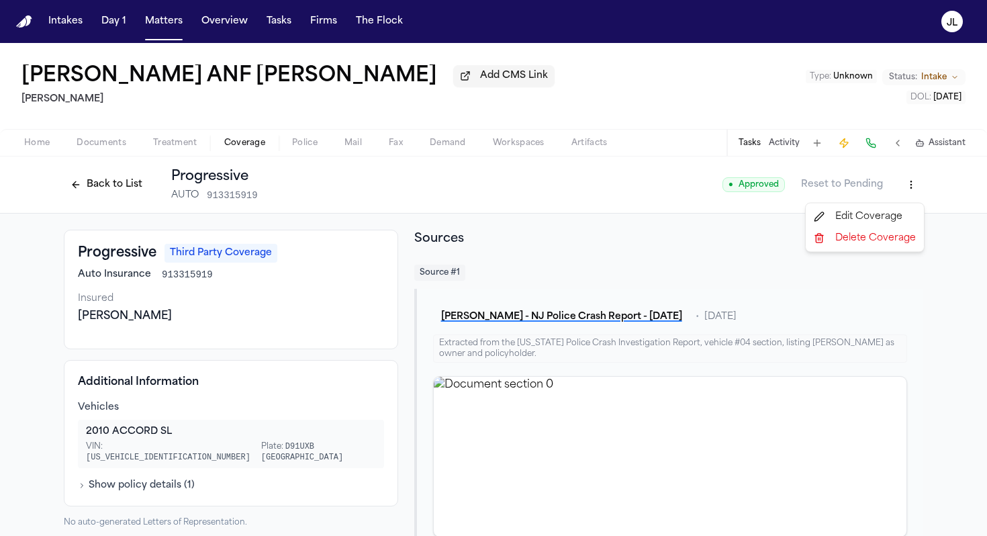
click at [682, 196] on html "Intakes Day 1 Matters Overview Tasks Firms The [PERSON_NAME] [PERSON_NAME] ANF …" at bounding box center [493, 268] width 987 height 536
click at [682, 214] on div "Edit Coverage" at bounding box center [865, 216] width 113 height 21
select select "**********"
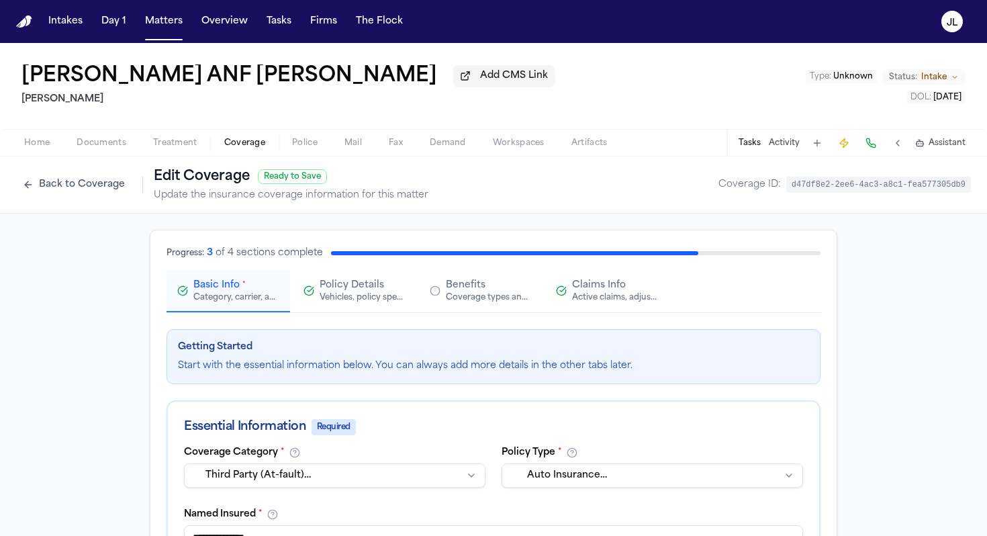
click at [578, 297] on div "Active claims, adjusters, and subrogation details" at bounding box center [615, 297] width 86 height 11
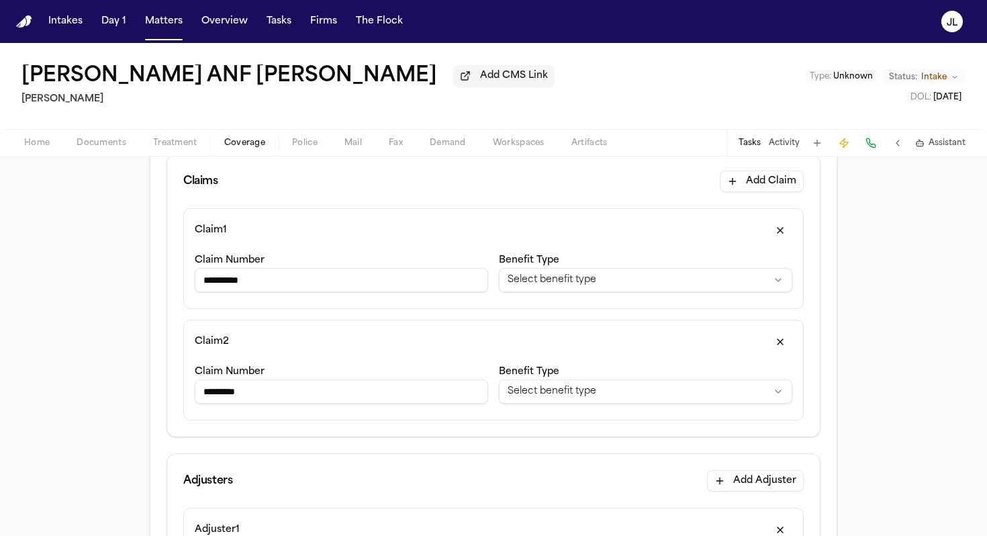
scroll to position [191, 0]
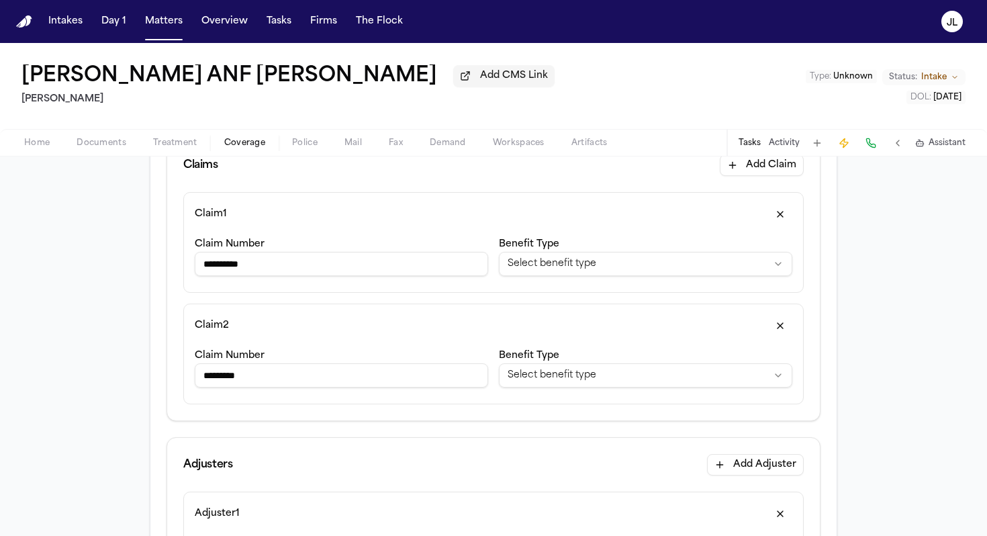
click at [682, 324] on button "button" at bounding box center [780, 325] width 24 height 21
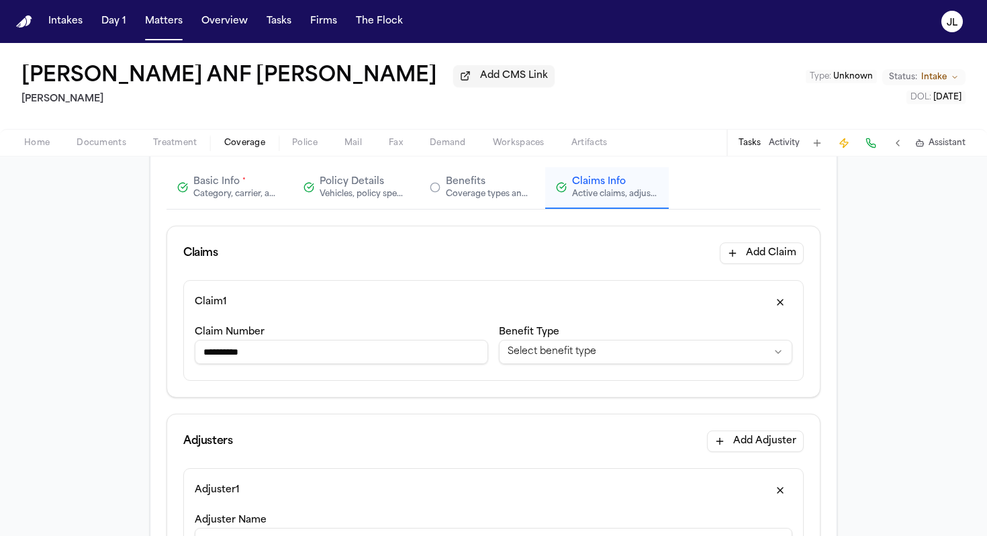
scroll to position [0, 0]
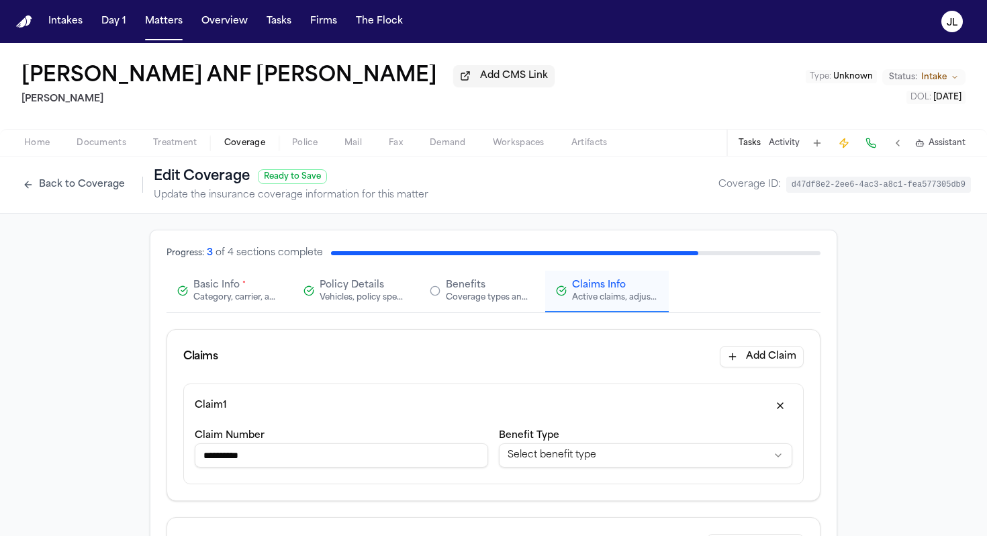
click at [240, 312] on button "Basic Info * Category, carrier, and policy holder information" at bounding box center [229, 292] width 124 height 42
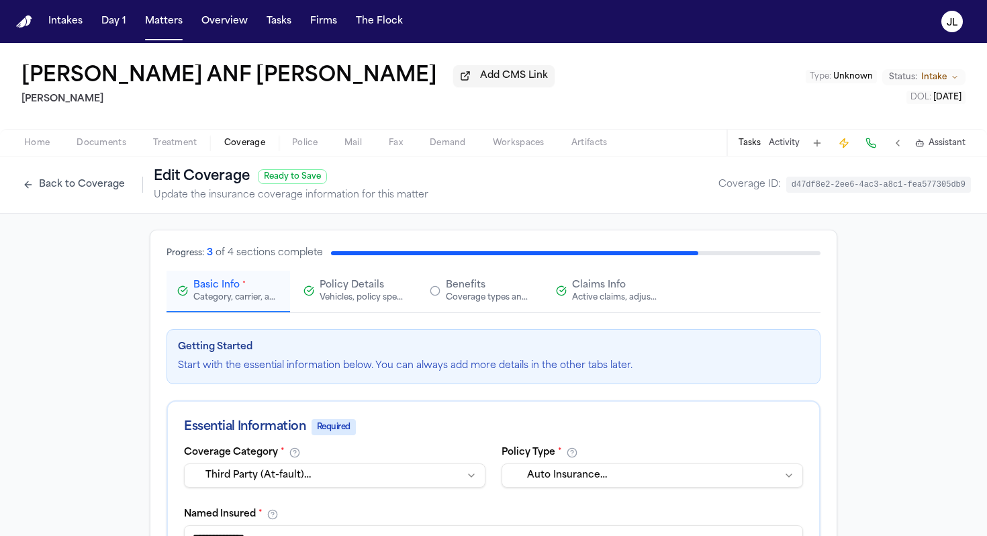
click at [609, 296] on div "Active claims, adjusters, and subrogation details" at bounding box center [615, 297] width 86 height 11
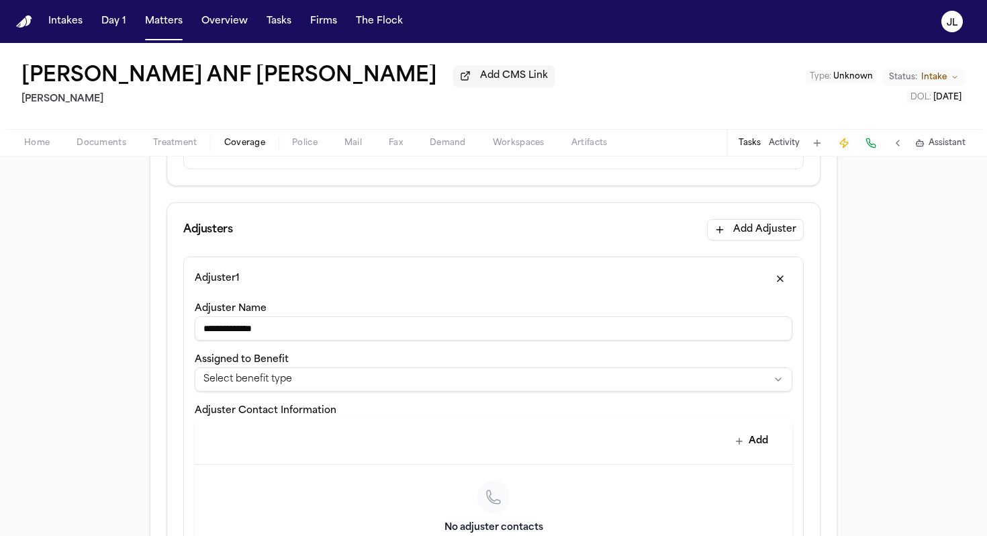
scroll to position [336, 0]
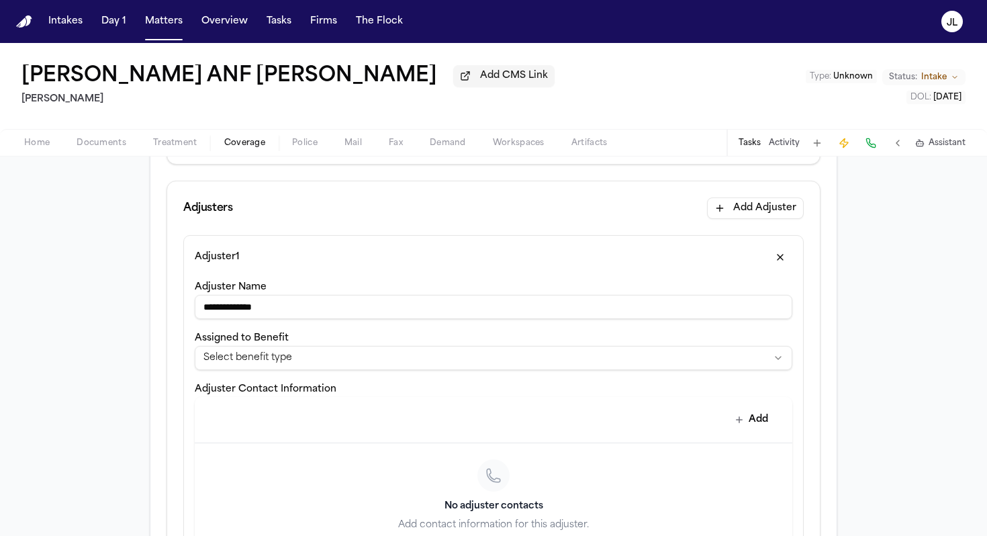
click at [682, 259] on button "button" at bounding box center [780, 256] width 24 height 21
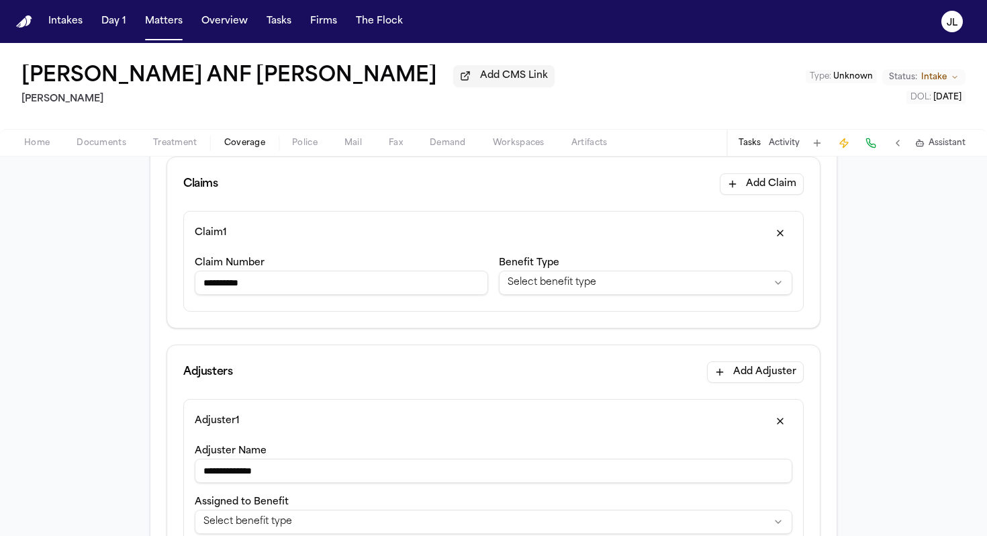
scroll to position [166, 0]
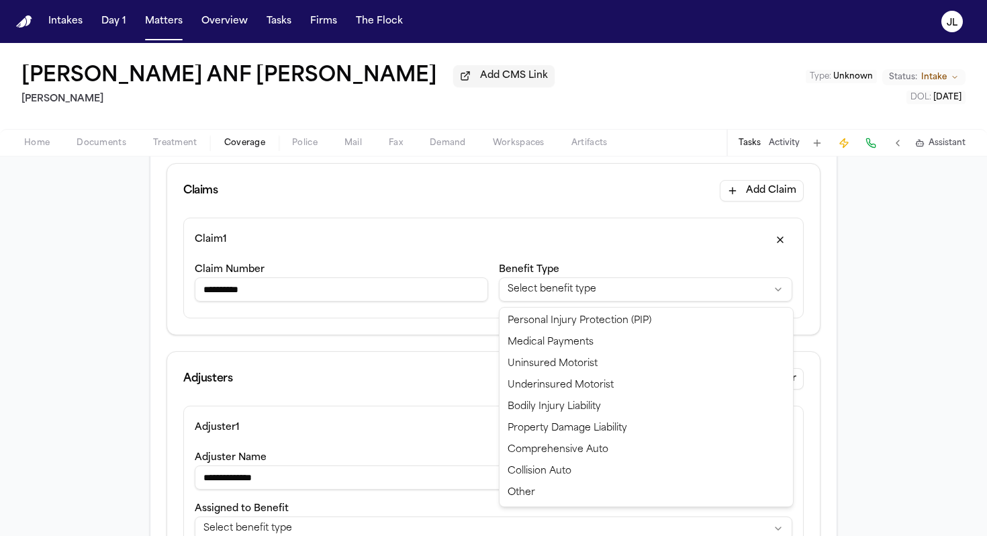
click at [679, 297] on html "**********" at bounding box center [493, 268] width 987 height 536
select select "**********"
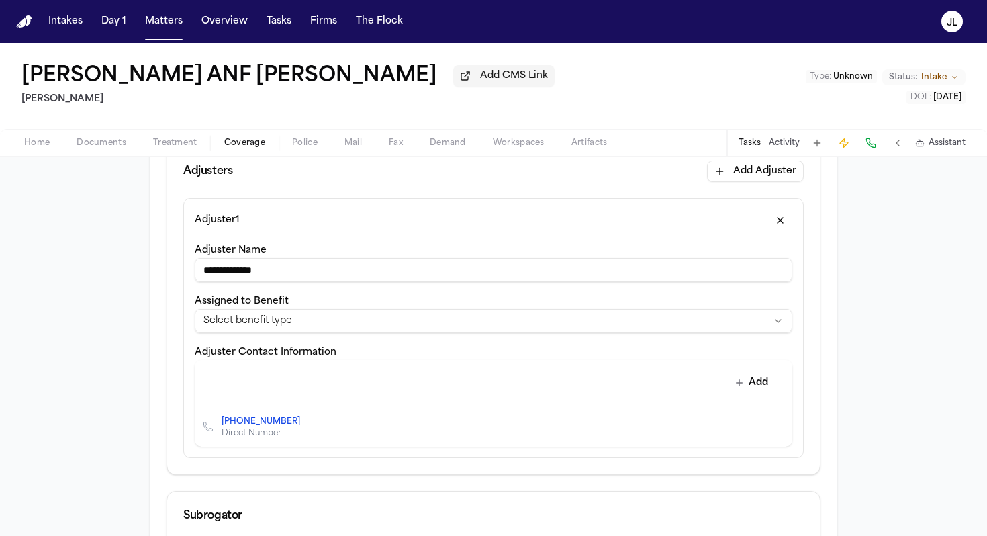
scroll to position [780, 0]
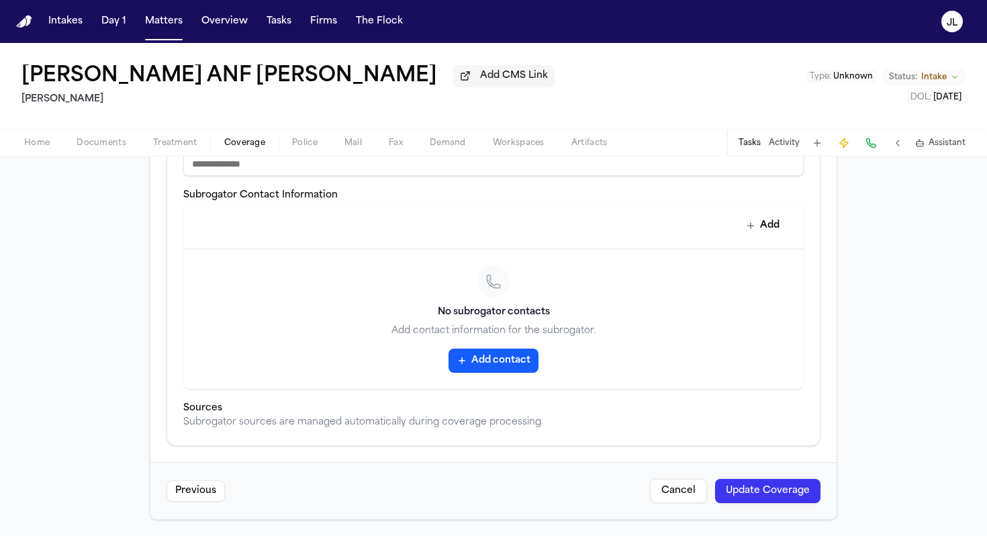
click at [682, 476] on button "Update Coverage" at bounding box center [767, 491] width 105 height 24
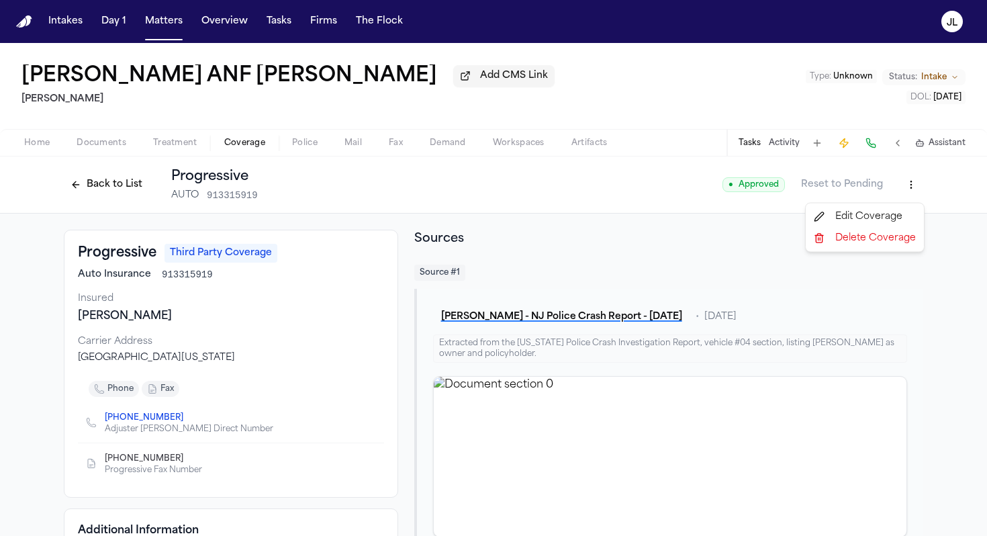
click at [682, 190] on html "Intakes Day 1 Matters Overview Tasks Firms The Flock JL Andres Agudelo ANF Andr…" at bounding box center [493, 268] width 987 height 536
click at [682, 216] on div "Edit Coverage" at bounding box center [865, 216] width 113 height 21
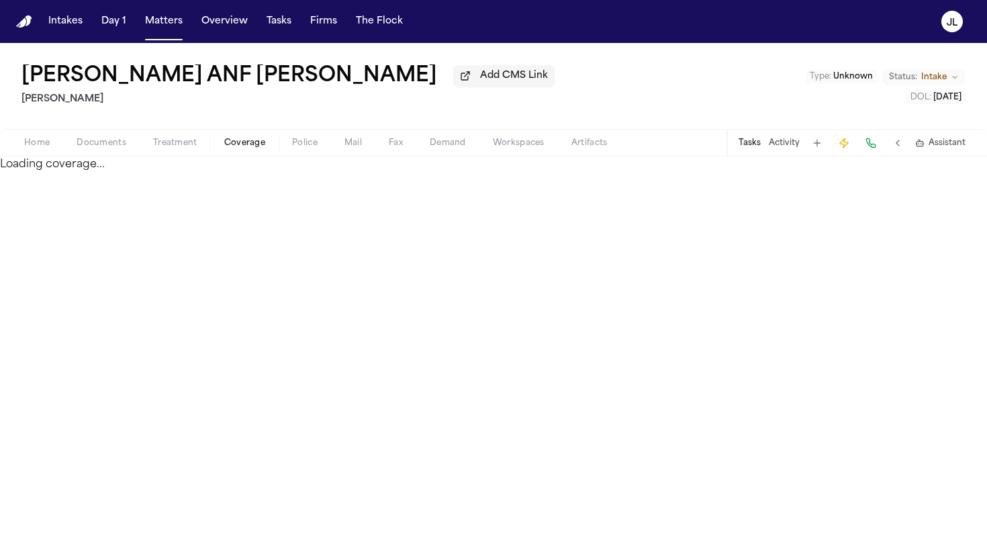
select select "**********"
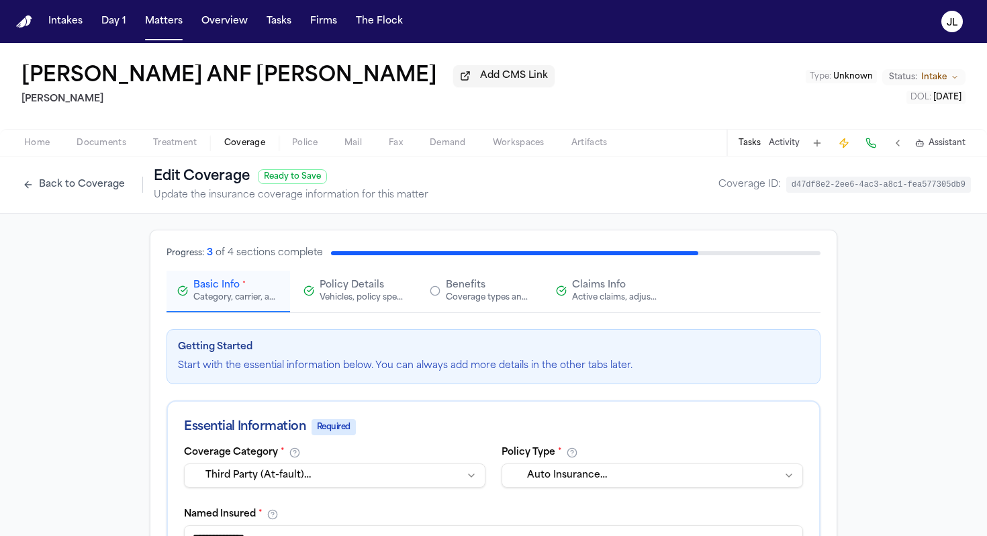
click at [598, 302] on div "Active claims, adjusters, and subrogation details" at bounding box center [615, 297] width 86 height 11
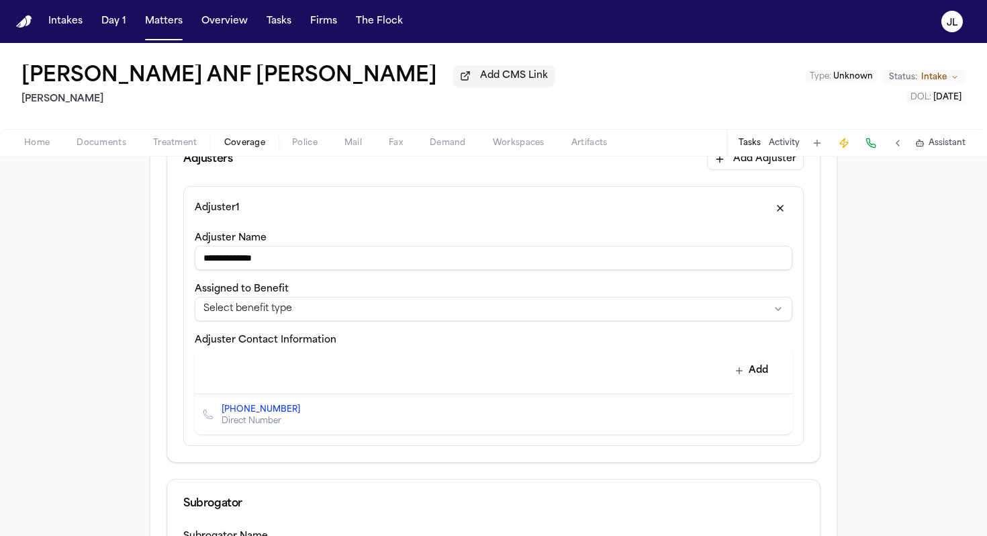
scroll to position [381, 0]
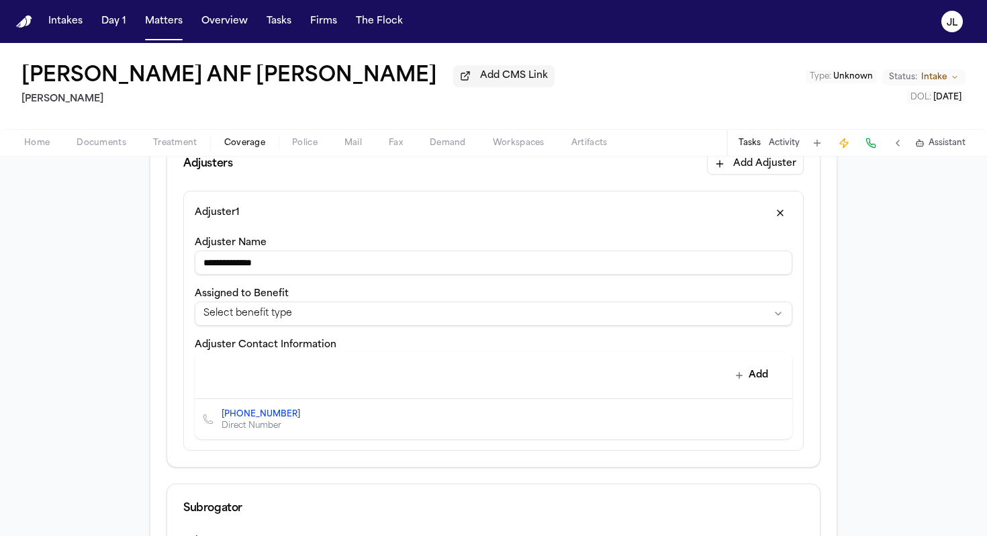
click at [286, 318] on html "**********" at bounding box center [493, 268] width 987 height 536
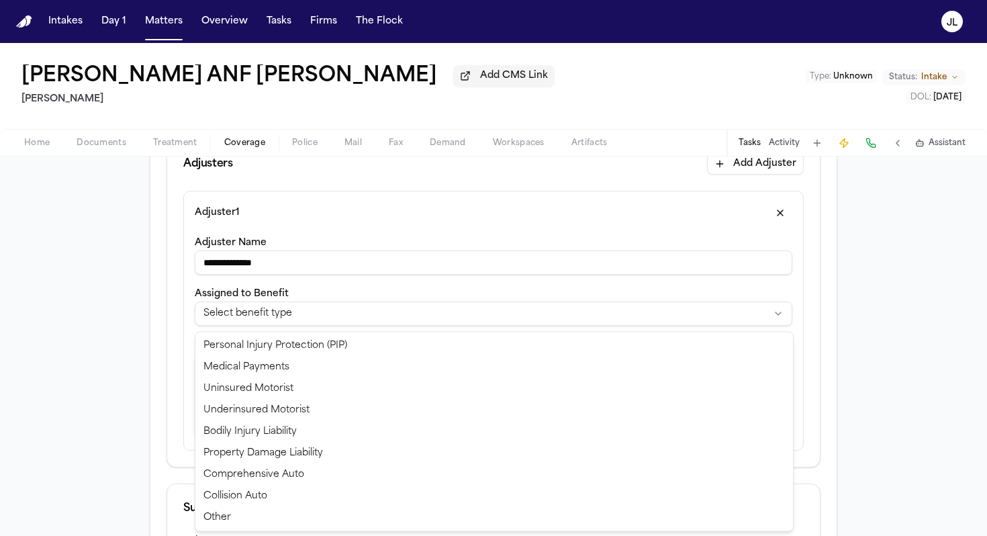
select select "**********"
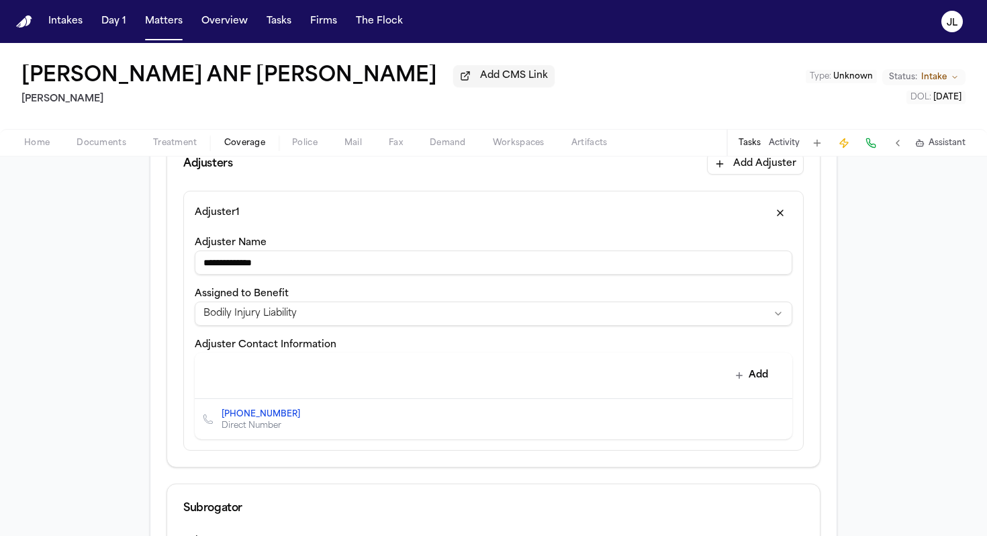
click at [375, 426] on div "(908) 941-3742 Direct Number" at bounding box center [494, 419] width 598 height 40
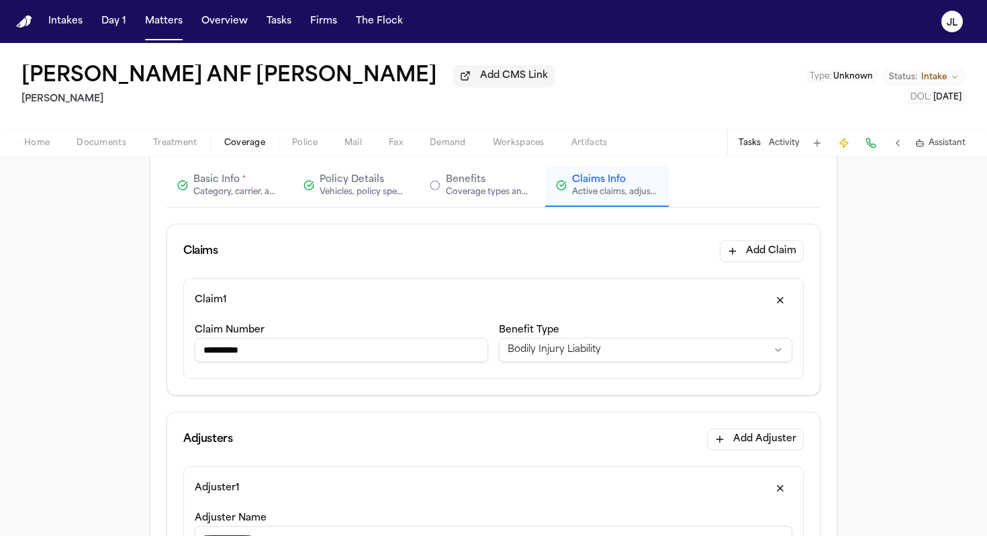
scroll to position [100, 0]
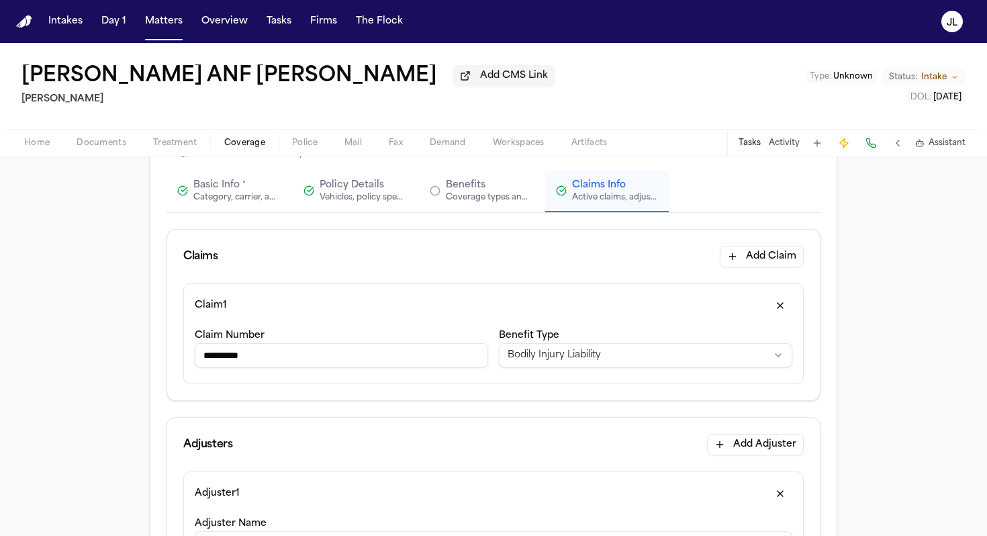
drag, startPoint x: 297, startPoint y: 365, endPoint x: 220, endPoint y: 363, distance: 77.3
click at [220, 363] on input "**********" at bounding box center [341, 355] width 293 height 24
paste input "*****"
click at [257, 361] on input "**********" at bounding box center [341, 355] width 293 height 24
click at [238, 363] on input "**********" at bounding box center [341, 355] width 293 height 24
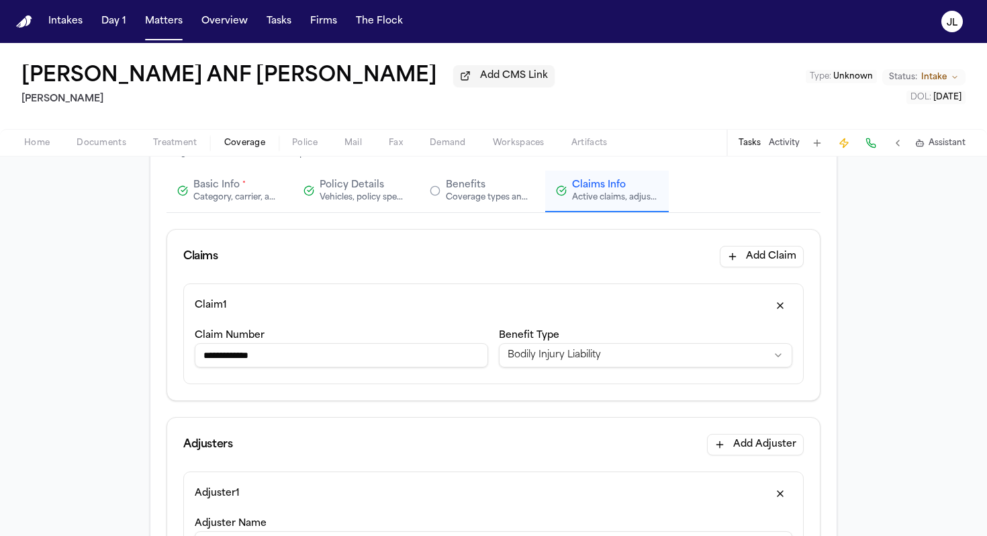
click at [281, 359] on input "**********" at bounding box center [341, 355] width 293 height 24
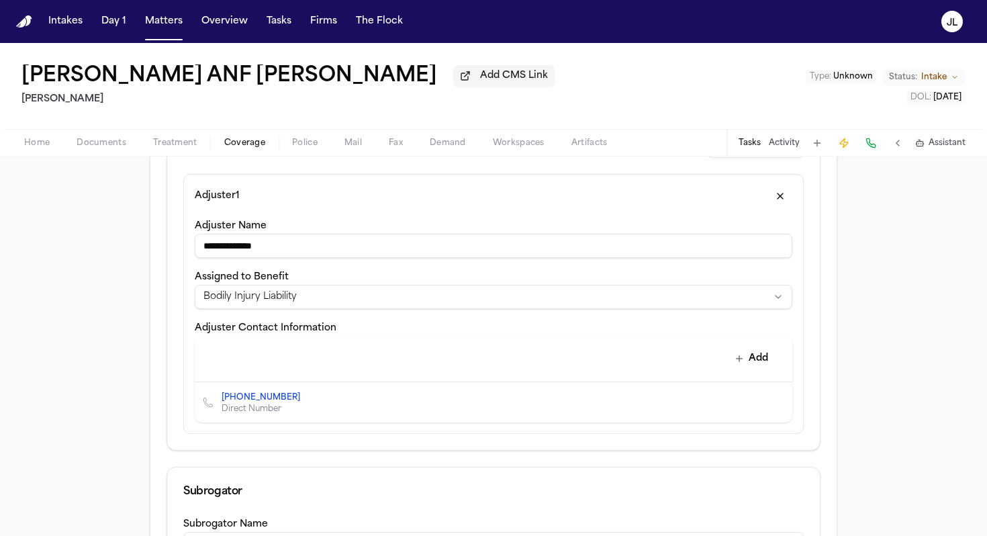
scroll to position [780, 0]
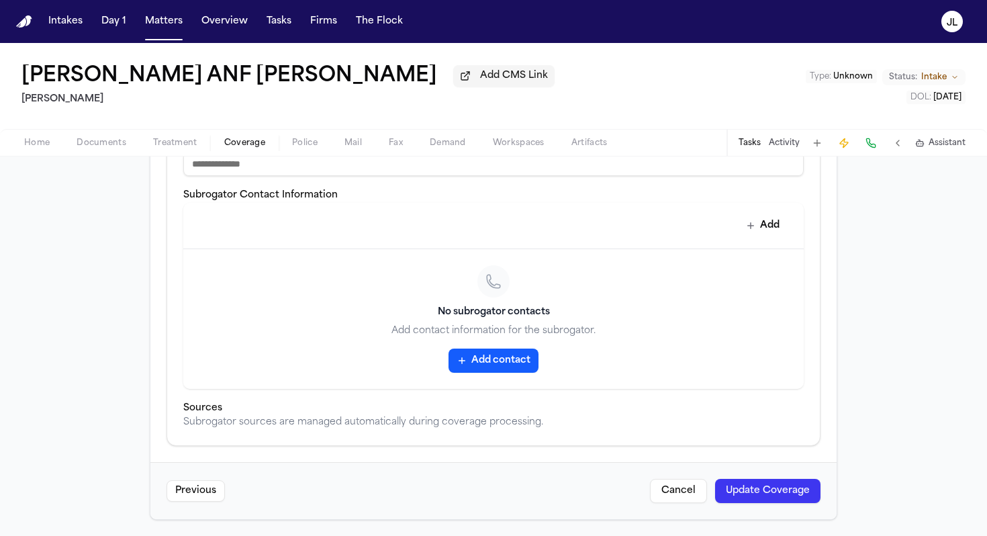
type input "**********"
click at [682, 476] on button "Update Coverage" at bounding box center [767, 491] width 105 height 24
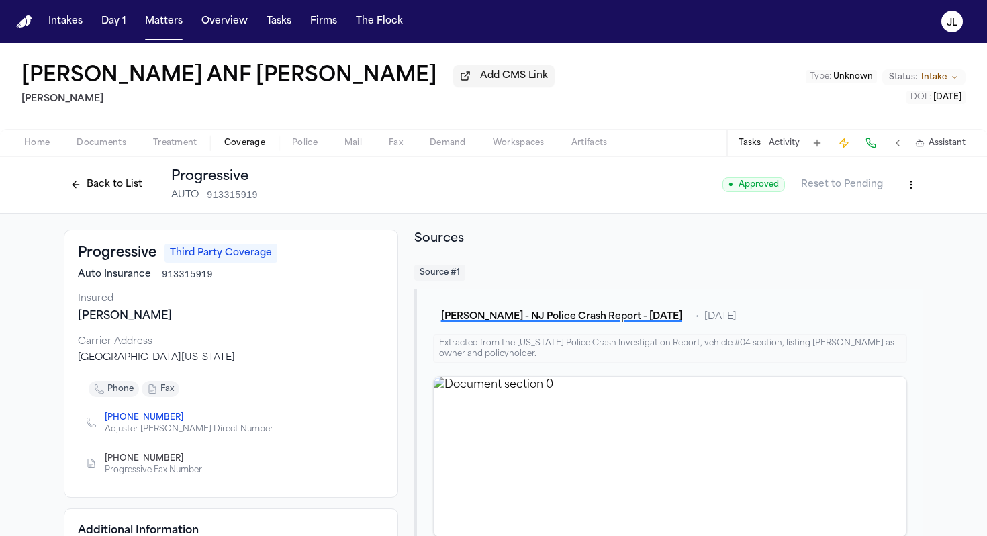
click at [115, 195] on button "Back to List" at bounding box center [106, 184] width 85 height 21
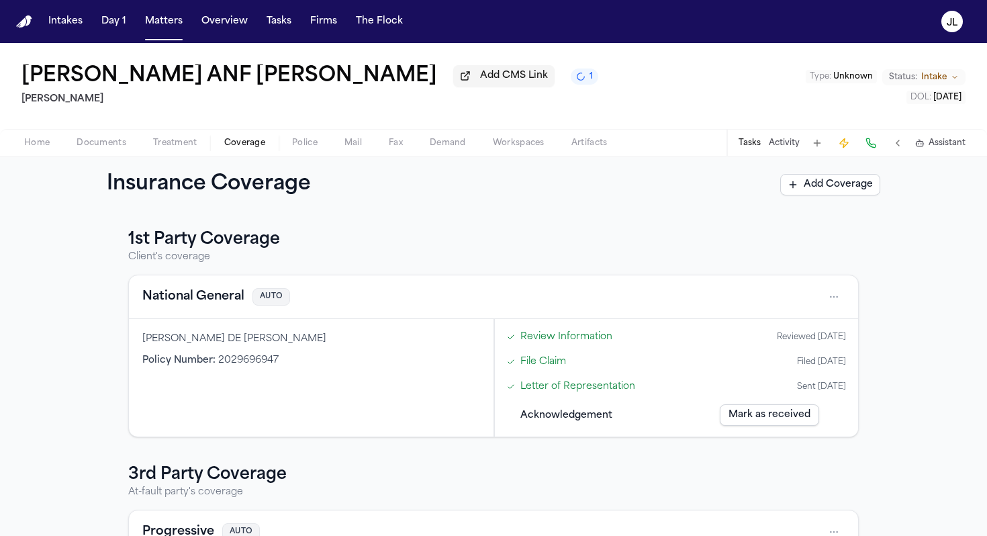
click at [214, 296] on button "National General" at bounding box center [193, 296] width 102 height 19
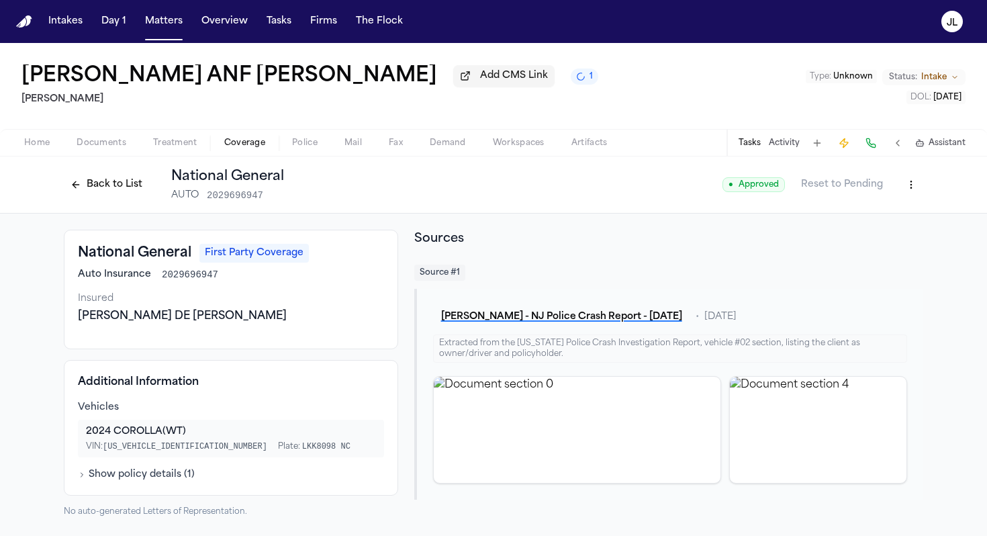
click at [107, 181] on button "Back to List" at bounding box center [106, 184] width 85 height 21
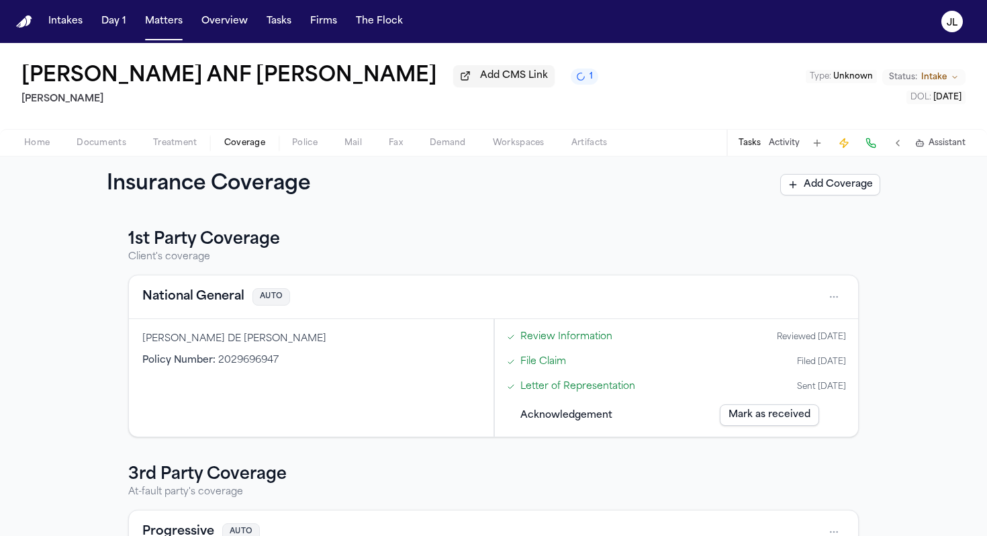
click at [234, 298] on button "National General" at bounding box center [193, 296] width 102 height 19
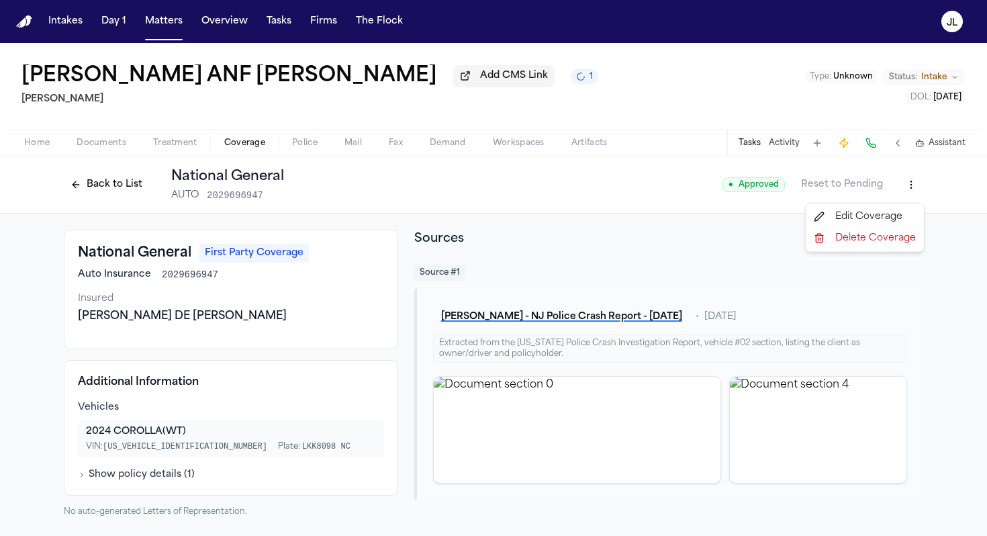
click at [682, 195] on html "Intakes Day 1 Matters Overview Tasks Firms The Flock JL Andres Agudelo ANF Andr…" at bounding box center [493, 268] width 987 height 536
click at [682, 214] on div "Edit Coverage" at bounding box center [865, 216] width 113 height 21
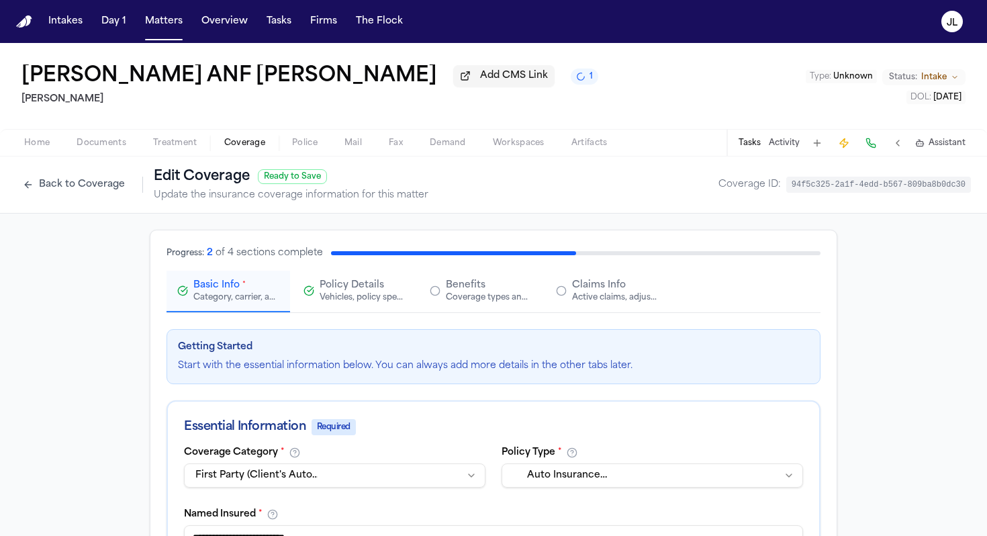
click at [584, 292] on span "Claims Info" at bounding box center [599, 285] width 54 height 13
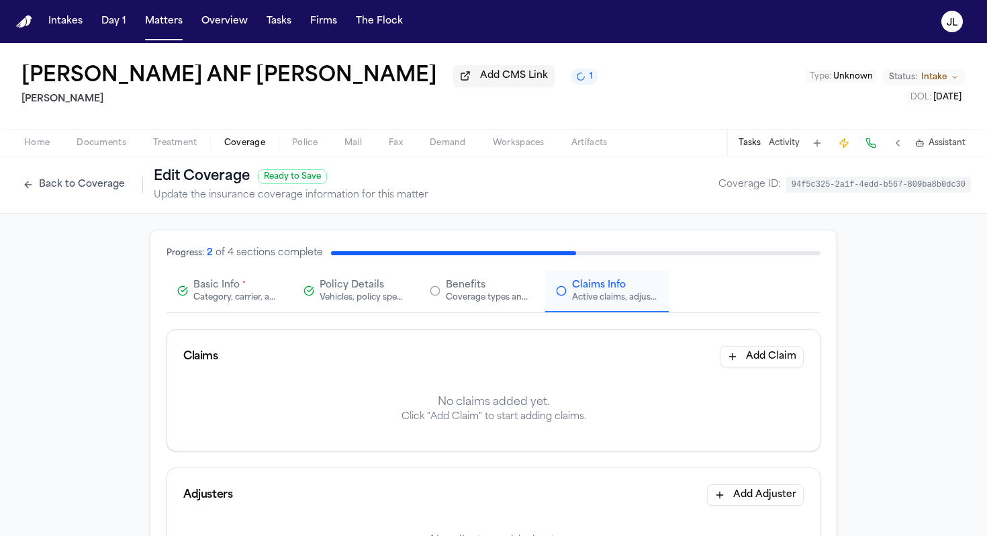
click at [213, 283] on span "Basic Info" at bounding box center [216, 285] width 46 height 13
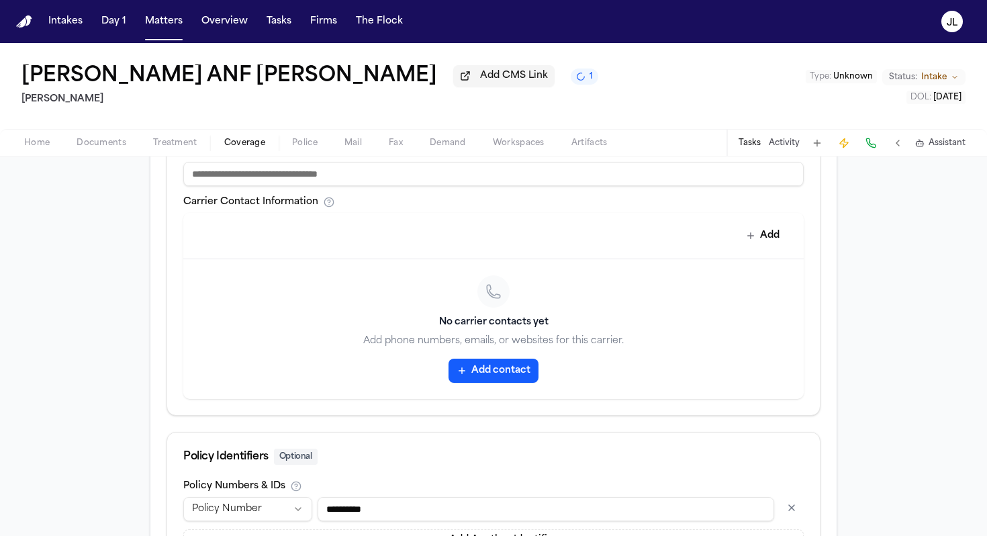
scroll to position [138, 0]
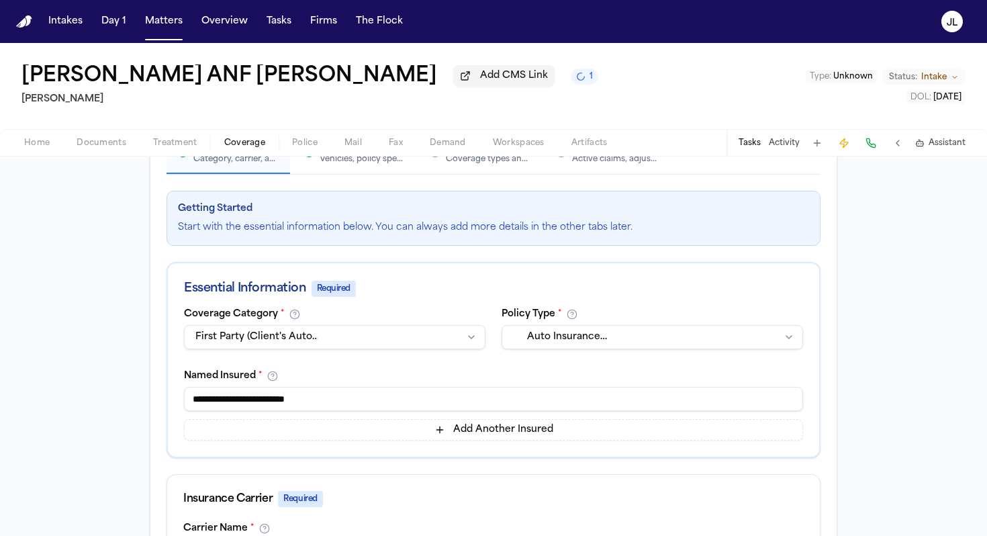
click at [345, 172] on button "Policy Details Vehicles, policy specifics, and additional details" at bounding box center [355, 153] width 124 height 42
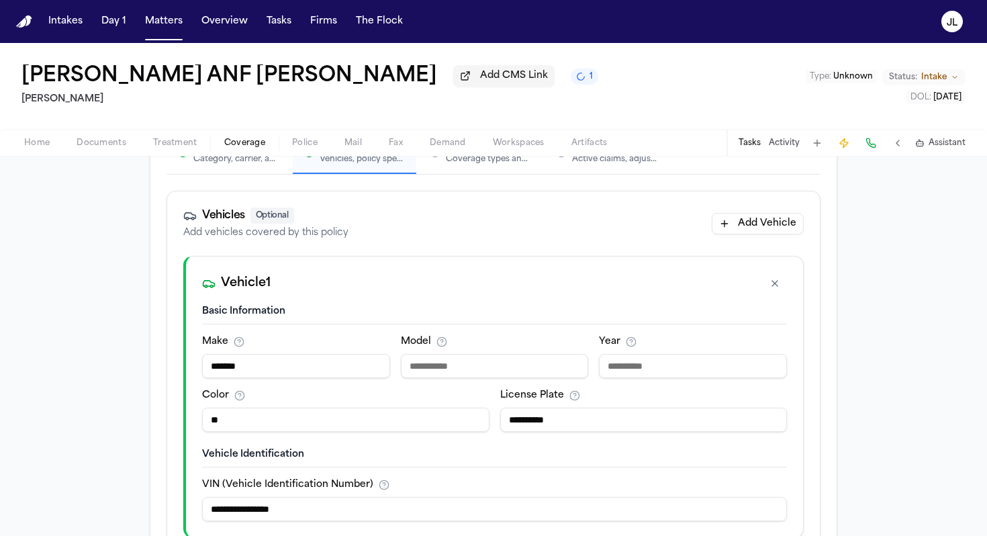
click at [236, 171] on button "Basic Info * Category, carrier, and policy holder information" at bounding box center [229, 153] width 124 height 42
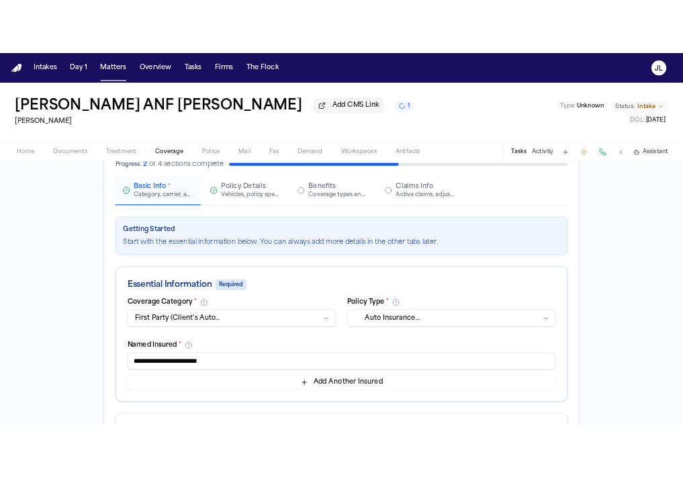
scroll to position [0, 0]
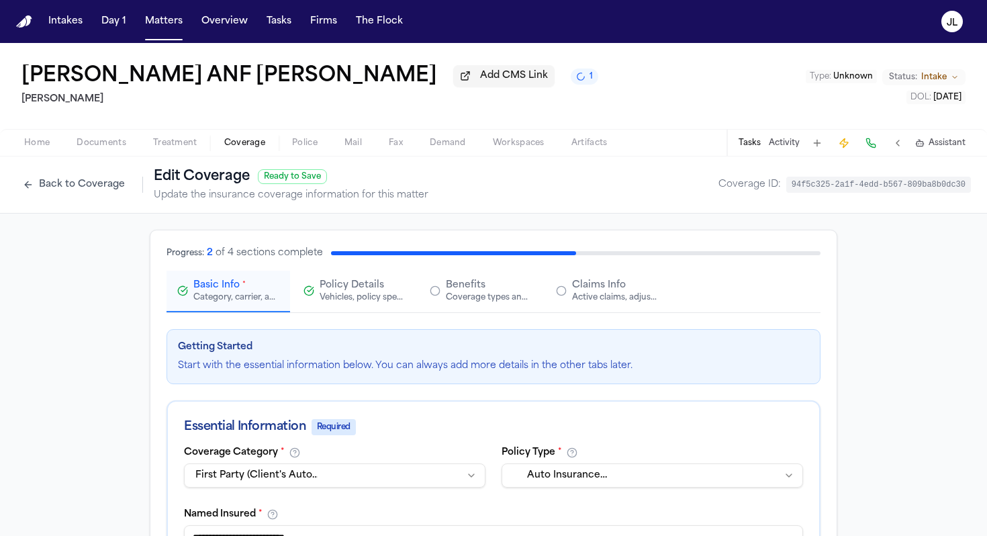
click at [105, 192] on button "Back to Coverage" at bounding box center [74, 184] width 116 height 21
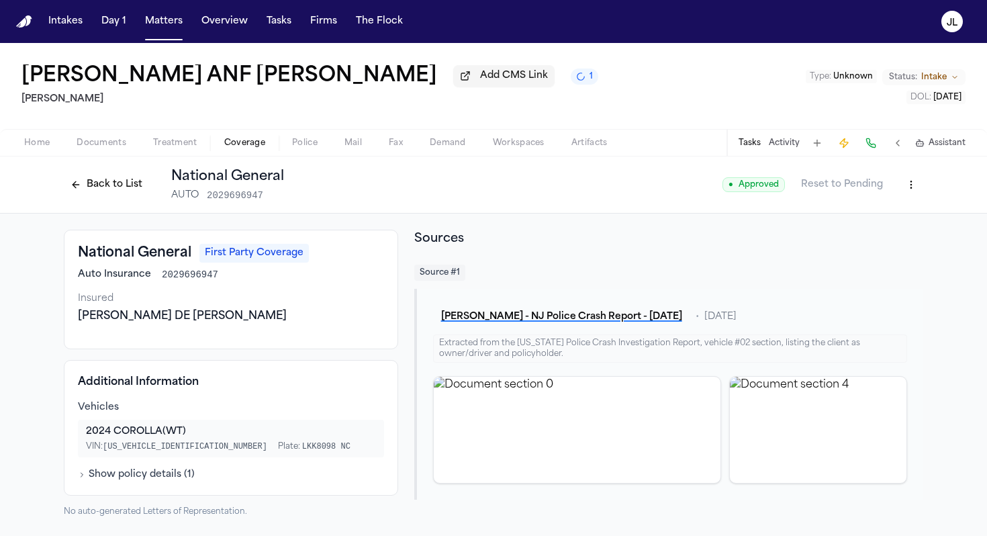
click at [103, 181] on button "Back to List" at bounding box center [106, 184] width 85 height 21
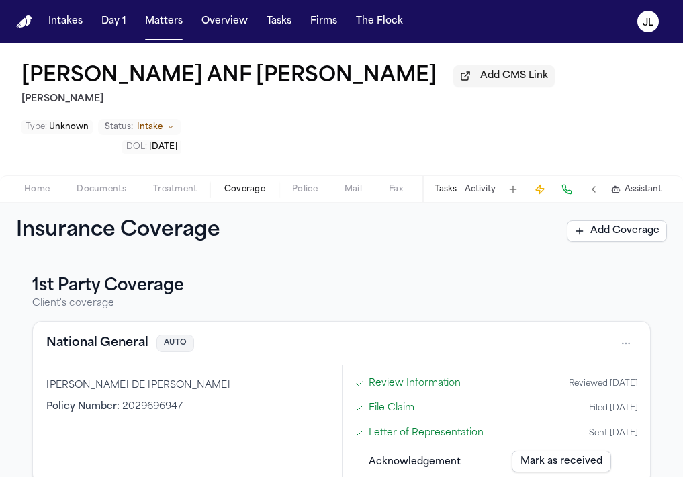
click at [36, 195] on span "Home" at bounding box center [37, 189] width 26 height 11
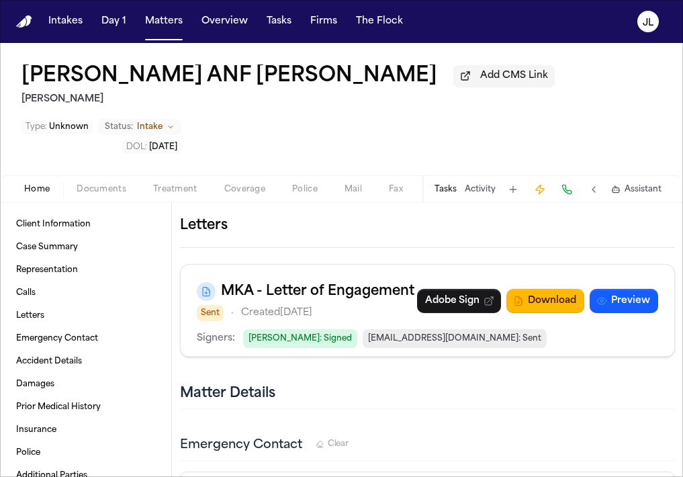
scroll to position [504, 0]
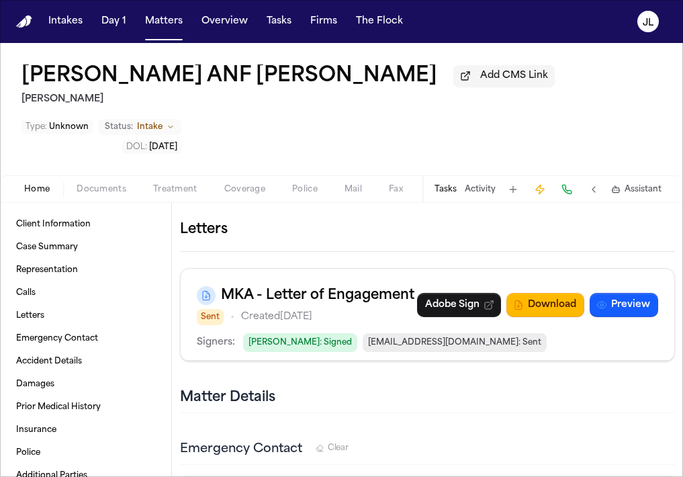
click at [675, 230] on button "button" at bounding box center [675, 230] width 0 height 0
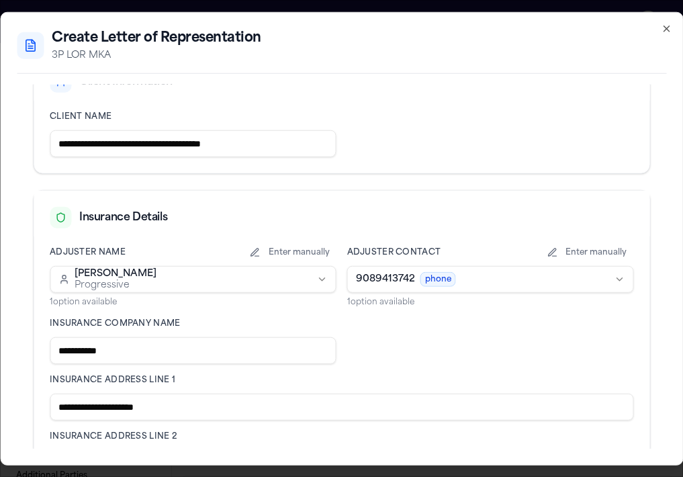
scroll to position [84, 0]
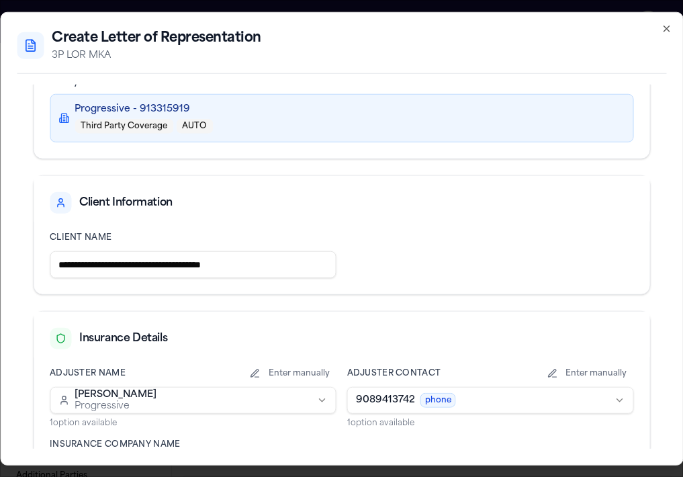
drag, startPoint x: 156, startPoint y: 262, endPoint x: 141, endPoint y: 261, distance: 14.8
click at [141, 261] on input "**********" at bounding box center [193, 264] width 287 height 27
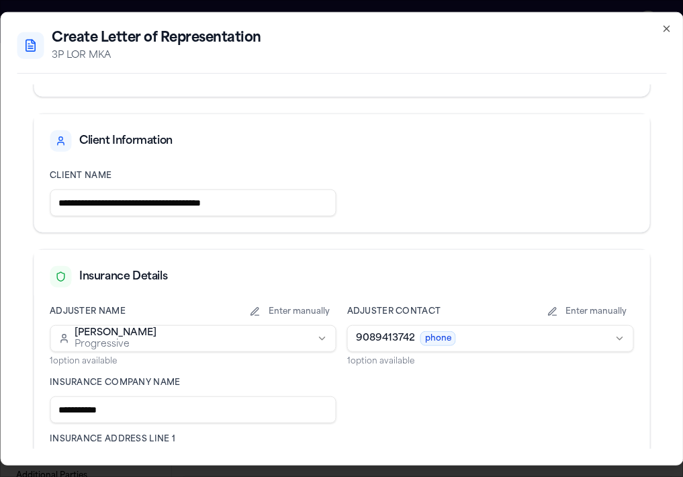
scroll to position [152, 0]
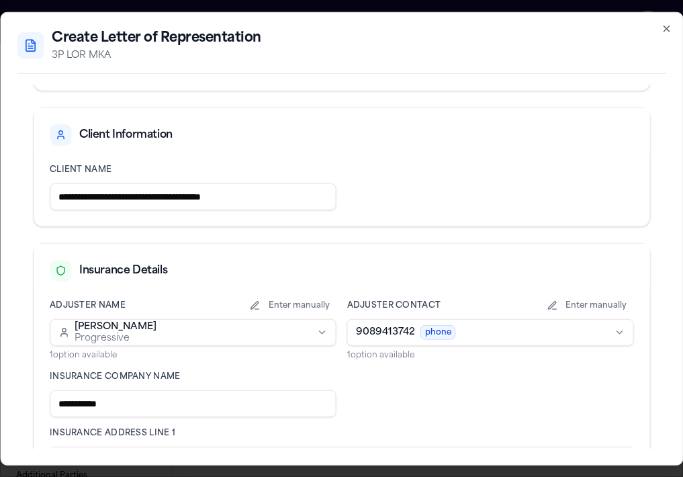
click at [142, 187] on input "**********" at bounding box center [193, 196] width 287 height 27
click at [142, 199] on input "**********" at bounding box center [193, 196] width 287 height 27
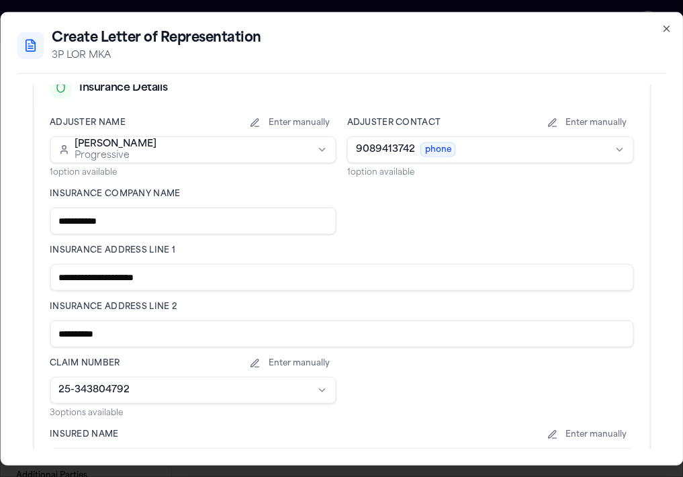
scroll to position [338, 0]
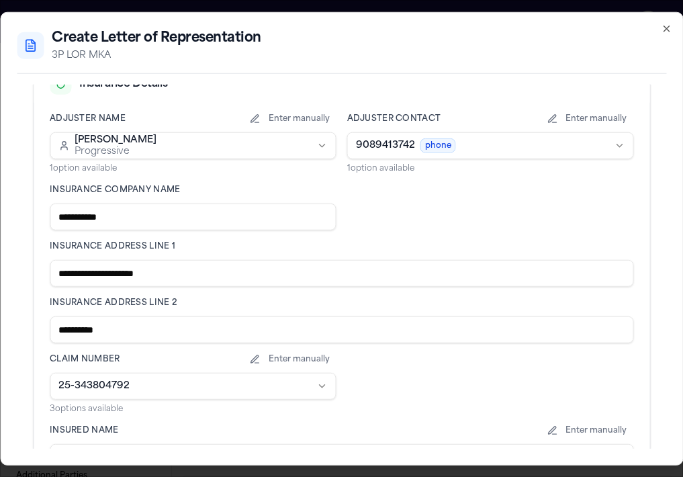
type input "**********"
click at [471, 143] on body "Intakes Day 1 Matters Overview Tasks Firms The Flock JL Andres Agudelo ANF Andr…" at bounding box center [341, 238] width 683 height 477
click at [592, 117] on body "Intakes Day 1 Matters Overview Tasks Firms The Flock JL Andres Agudelo ANF Andr…" at bounding box center [341, 238] width 683 height 477
click at [582, 123] on button "Enter manually" at bounding box center [586, 118] width 93 height 11
click at [480, 144] on input "**********" at bounding box center [490, 145] width 287 height 27
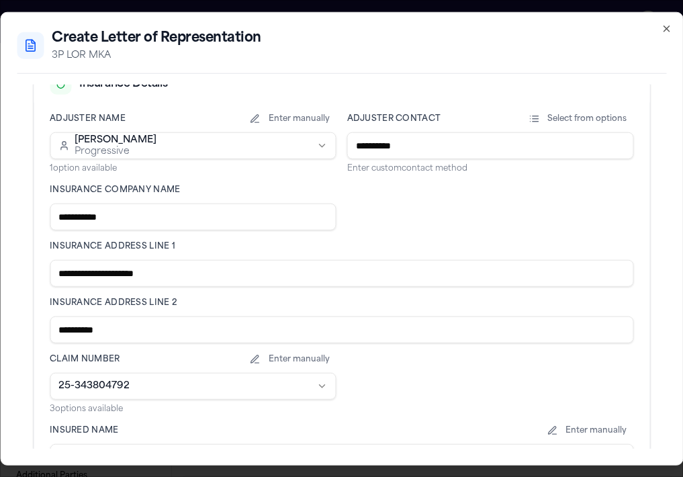
drag, startPoint x: 480, startPoint y: 144, endPoint x: 285, endPoint y: 144, distance: 195.4
click at [285, 144] on div "**********" at bounding box center [342, 299] width 584 height 372
type input "**********"
drag, startPoint x: 189, startPoint y: 275, endPoint x: 130, endPoint y: 273, distance: 58.5
click at [130, 273] on input "**********" at bounding box center [342, 273] width 584 height 27
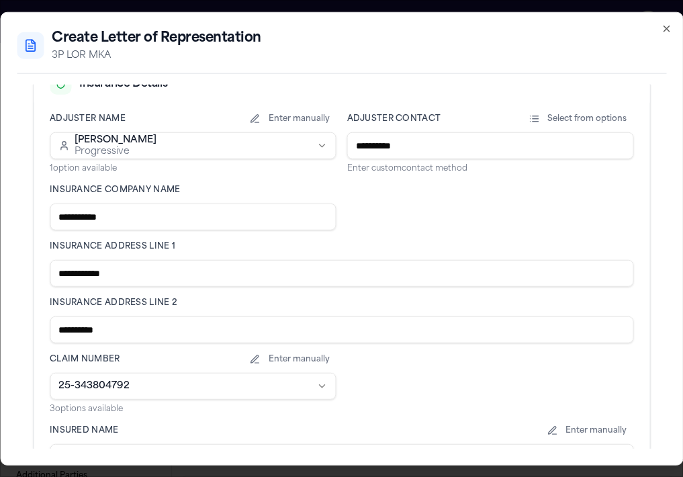
type input "**********"
click at [54, 334] on input "**********" at bounding box center [342, 329] width 584 height 27
paste input "*********"
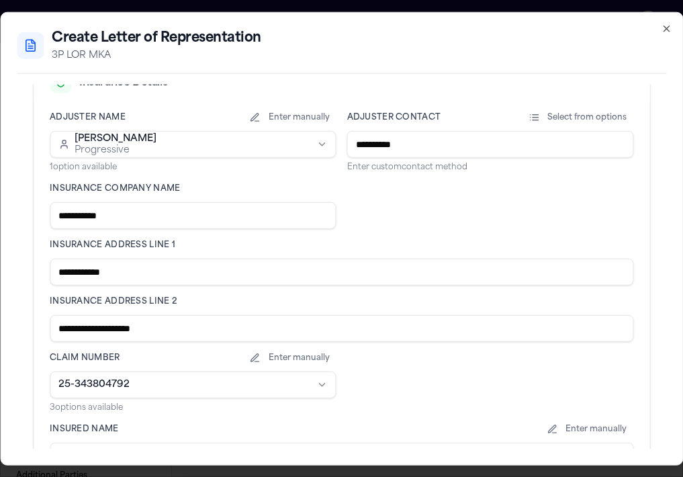
scroll to position [601, 0]
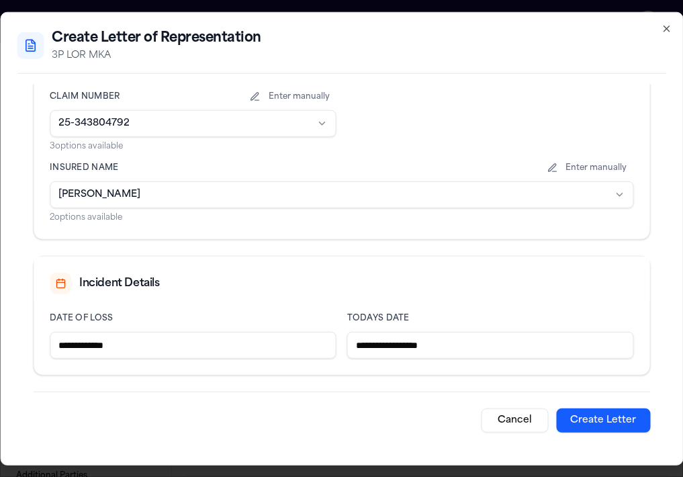
type input "**********"
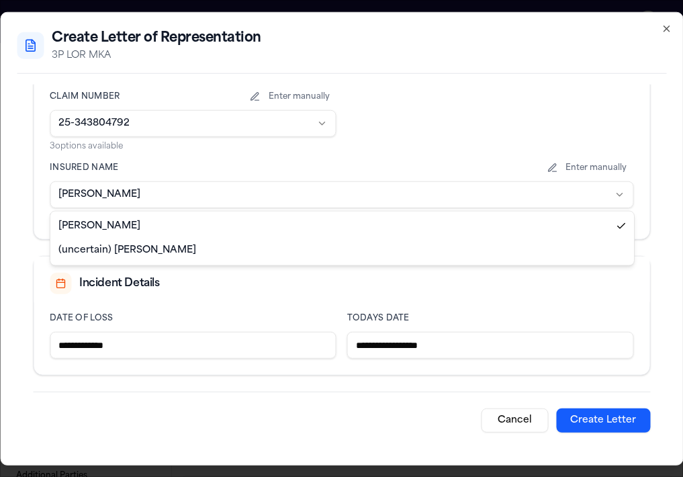
click at [81, 193] on body "Intakes Day 1 Matters Overview Tasks Firms The Flock JL Andres Agudelo ANF Andr…" at bounding box center [341, 238] width 683 height 477
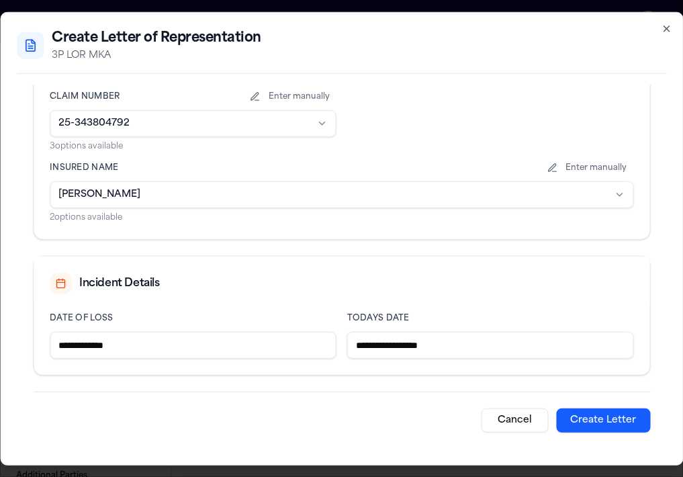
click at [600, 426] on button "Create Letter" at bounding box center [603, 420] width 94 height 24
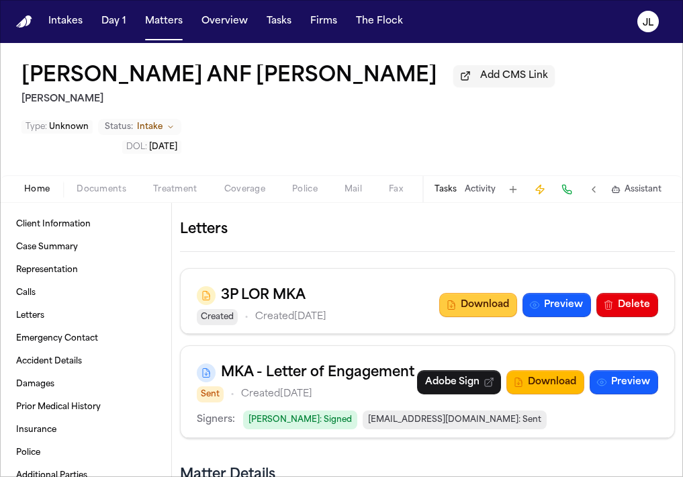
click at [494, 317] on button "Download" at bounding box center [478, 305] width 78 height 24
click at [117, 194] on span "Documents" at bounding box center [102, 189] width 50 height 11
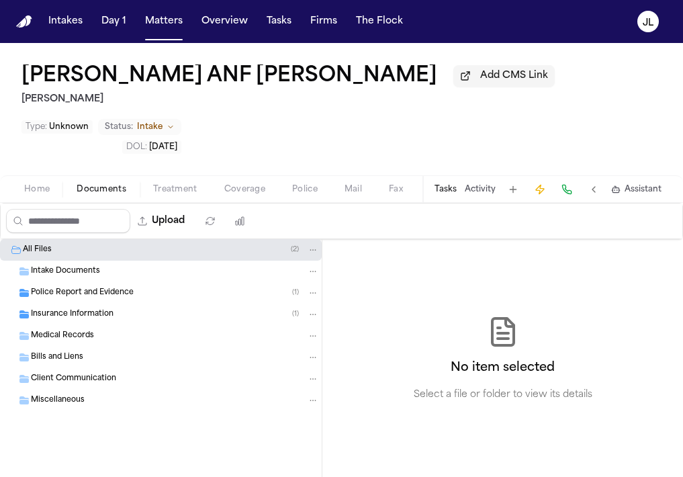
click at [99, 325] on div "Insurance Information ( 1 )" at bounding box center [161, 314] width 322 height 21
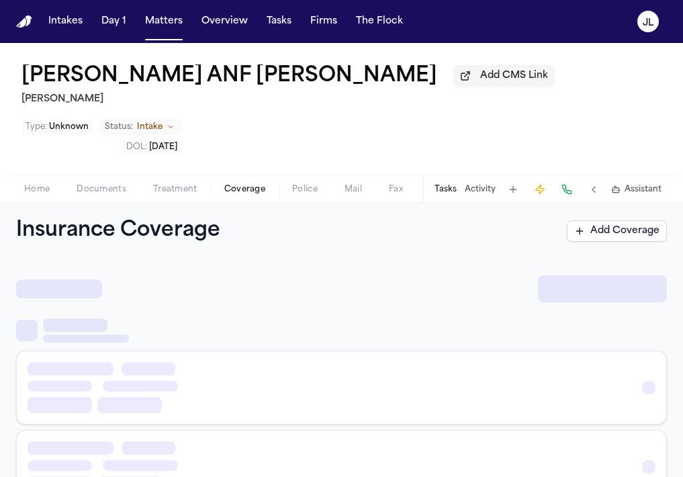
click at [244, 195] on span "Coverage" at bounding box center [244, 189] width 41 height 11
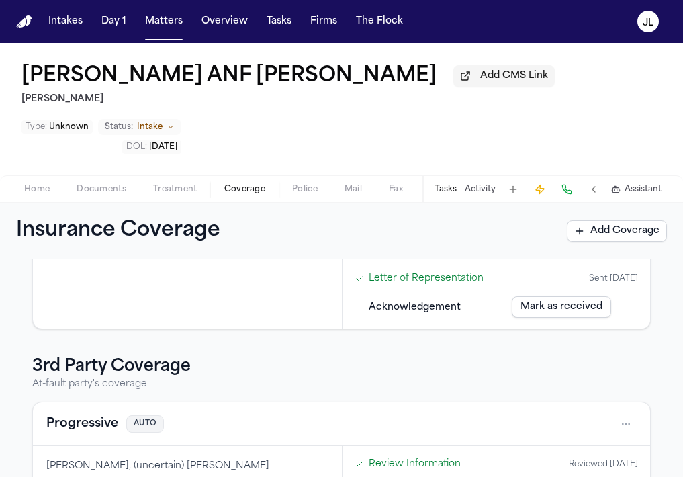
scroll to position [261, 0]
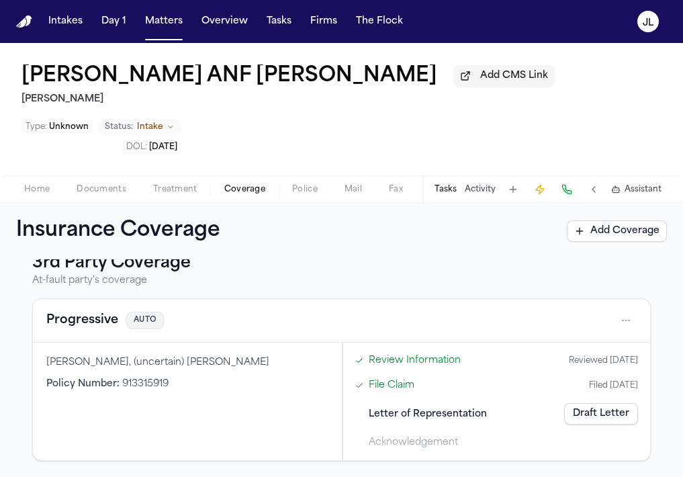
click at [602, 416] on link "Draft Letter" at bounding box center [601, 413] width 74 height 21
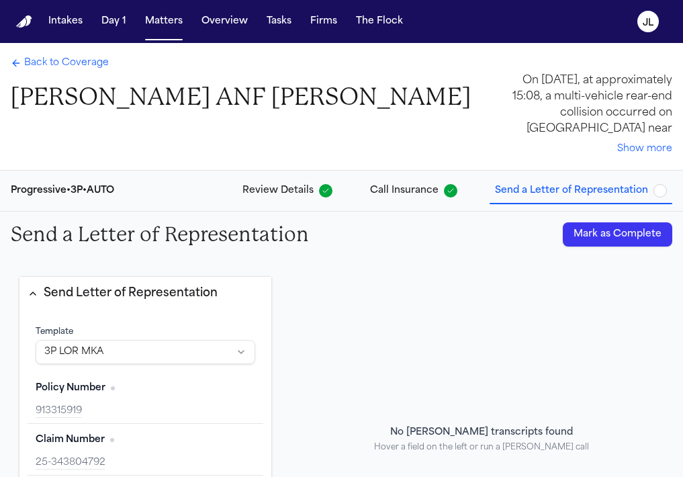
click at [623, 244] on button "Mark as Complete" at bounding box center [617, 234] width 109 height 24
click at [68, 65] on span "Back to Coverage" at bounding box center [66, 62] width 85 height 13
click at [52, 74] on div "Back to Coverage Andres Agudelo ANF Andres Santiago Agudelo" at bounding box center [241, 84] width 460 height 56
click at [52, 70] on span "Back to Coverage" at bounding box center [66, 62] width 85 height 13
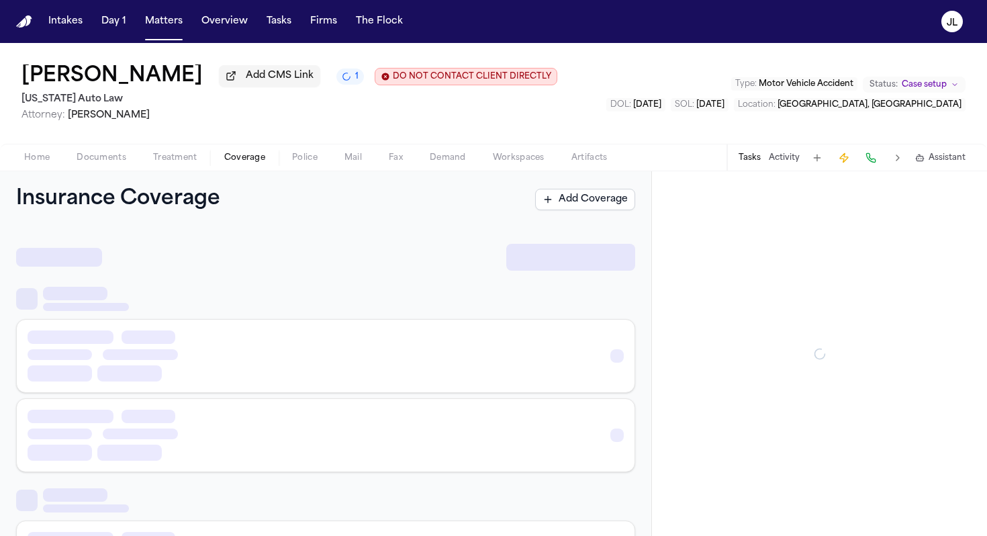
click at [246, 156] on span "Coverage" at bounding box center [244, 157] width 41 height 11
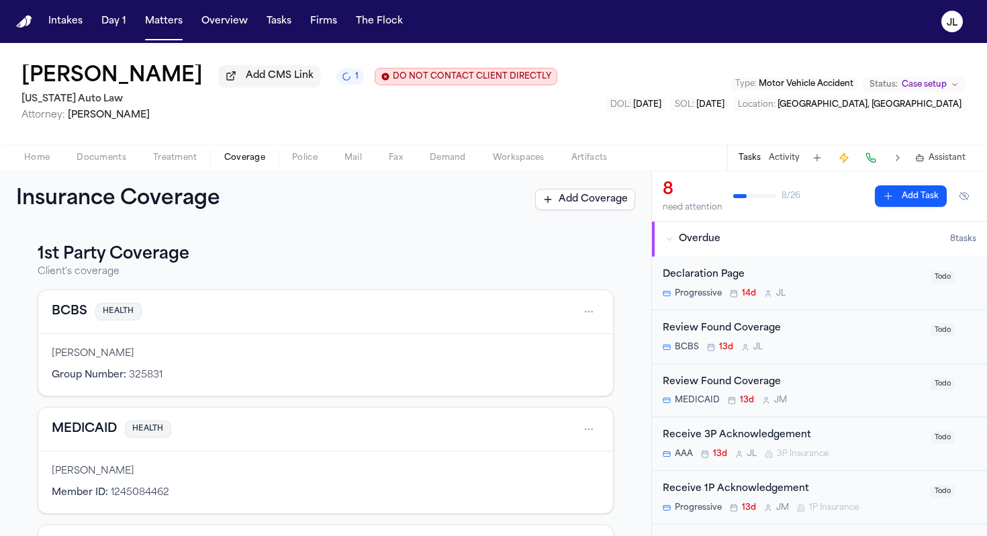
click at [270, 334] on div "BCBS HEALTH" at bounding box center [325, 312] width 575 height 44
click at [243, 352] on div "[PERSON_NAME]" at bounding box center [326, 353] width 548 height 13
click at [77, 317] on button "BCBS" at bounding box center [70, 311] width 36 height 19
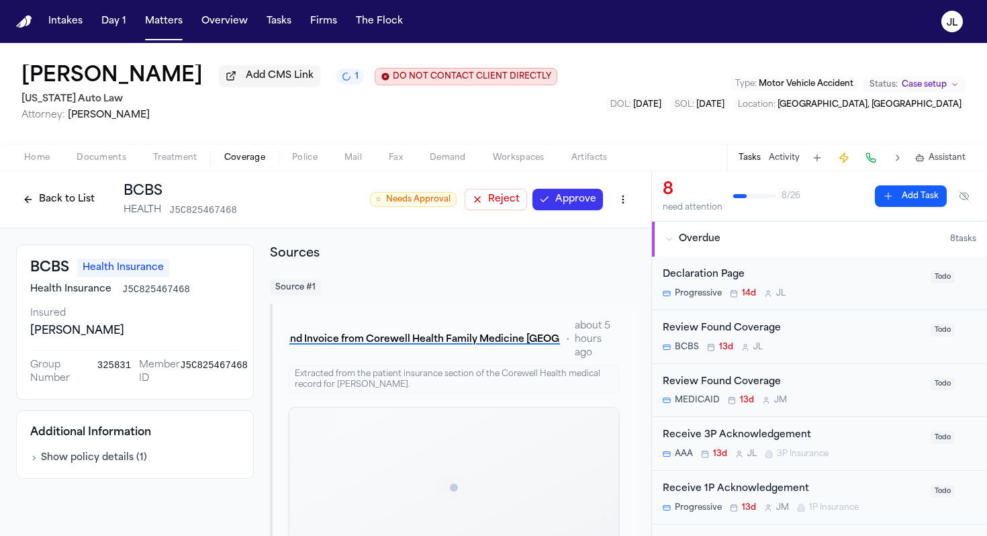
click at [566, 205] on button "Approve" at bounding box center [568, 199] width 71 height 21
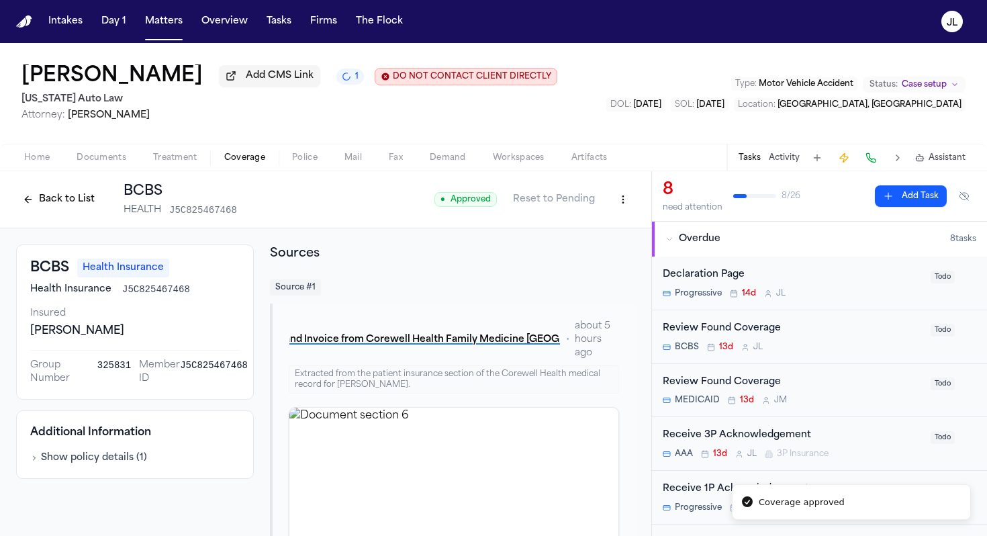
click at [36, 185] on div "Back to List BCBS HEALTH J5C825467468" at bounding box center [126, 199] width 221 height 35
click at [36, 197] on button "Back to List" at bounding box center [58, 199] width 85 height 21
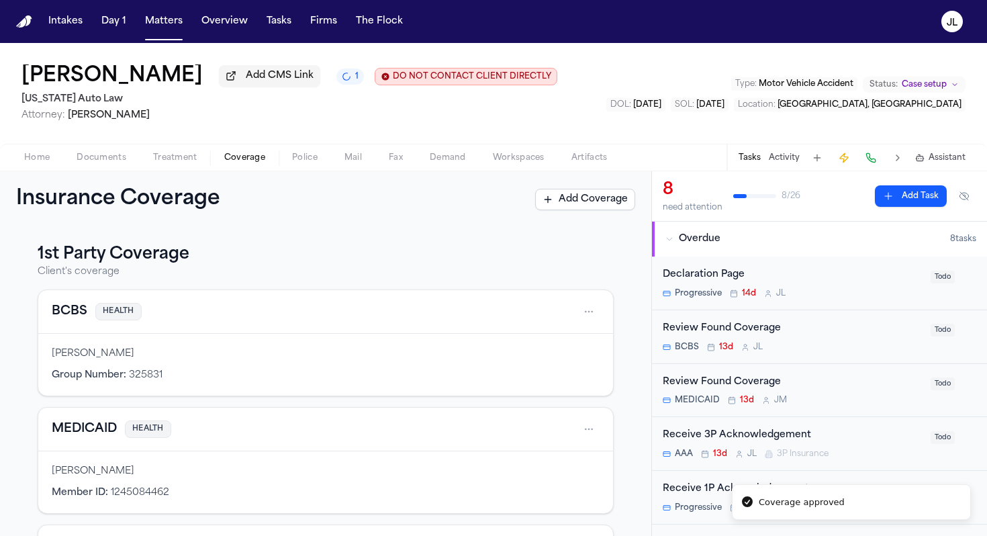
click at [85, 443] on div "MEDICAID HEALTH" at bounding box center [325, 430] width 575 height 44
click at [85, 435] on button "MEDICAID" at bounding box center [84, 429] width 65 height 19
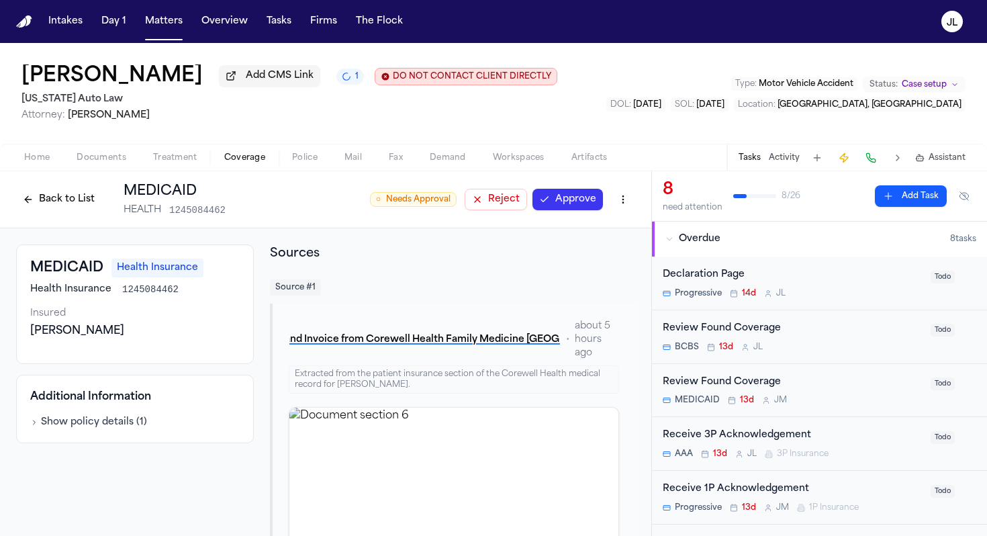
click at [549, 199] on button "Approve" at bounding box center [568, 199] width 71 height 21
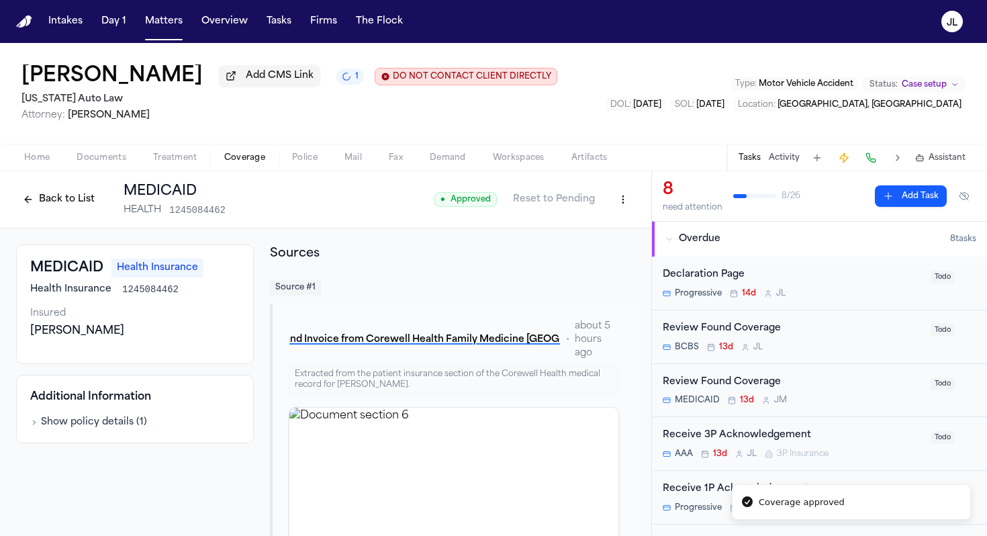
click at [56, 198] on button "Back to List" at bounding box center [58, 199] width 85 height 21
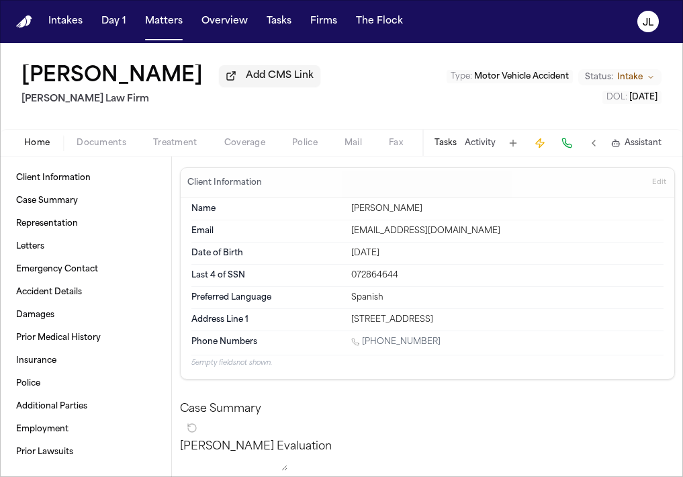
drag, startPoint x: 537, startPoint y: 318, endPoint x: 351, endPoint y: 320, distance: 186.7
click at [350, 320] on div "Address Line [GEOGRAPHIC_DATA][STREET_ADDRESS]" at bounding box center [427, 319] width 472 height 21
copy div "[STREET_ADDRESS]"
click at [249, 141] on span "Coverage" at bounding box center [244, 143] width 41 height 11
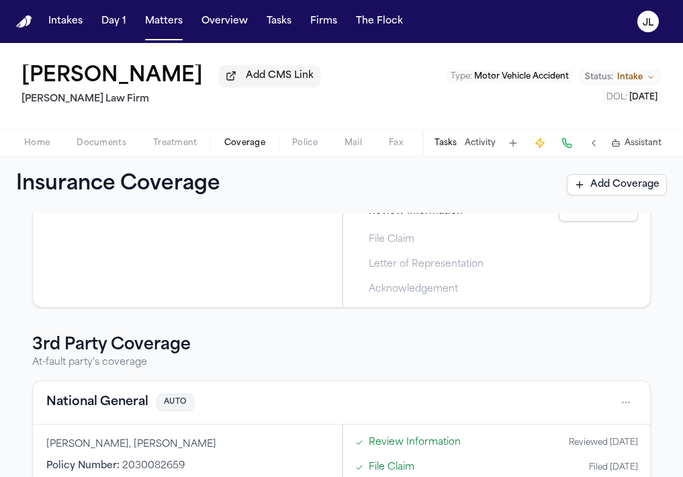
scroll to position [214, 0]
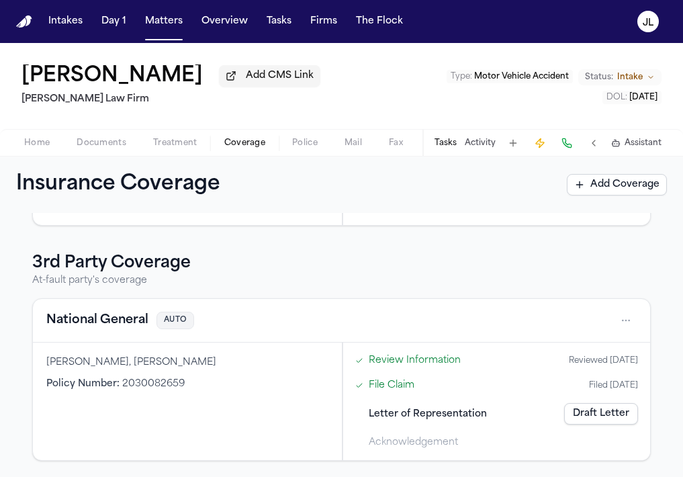
drag, startPoint x: 196, startPoint y: 365, endPoint x: 132, endPoint y: 355, distance: 65.2
click at [132, 357] on div "[PERSON_NAME], [PERSON_NAME]" at bounding box center [187, 362] width 282 height 13
click at [129, 325] on button "National General" at bounding box center [97, 320] width 102 height 19
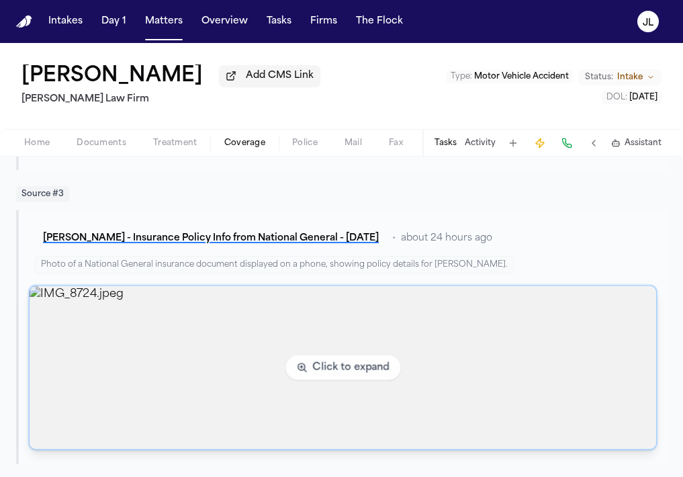
scroll to position [1314, 0]
click at [285, 416] on img "View image IMG_8724.jpeg" at bounding box center [343, 366] width 627 height 163
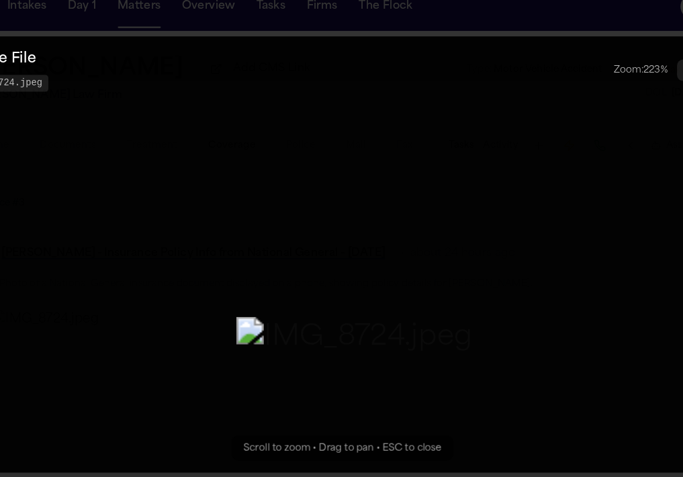
drag, startPoint x: 334, startPoint y: 127, endPoint x: 342, endPoint y: 181, distance: 54.2
click at [344, 293] on img "Zoomable image viewer. Use mouse wheel to zoom, drag to pan, or press R to rese…" at bounding box center [351, 311] width 207 height 36
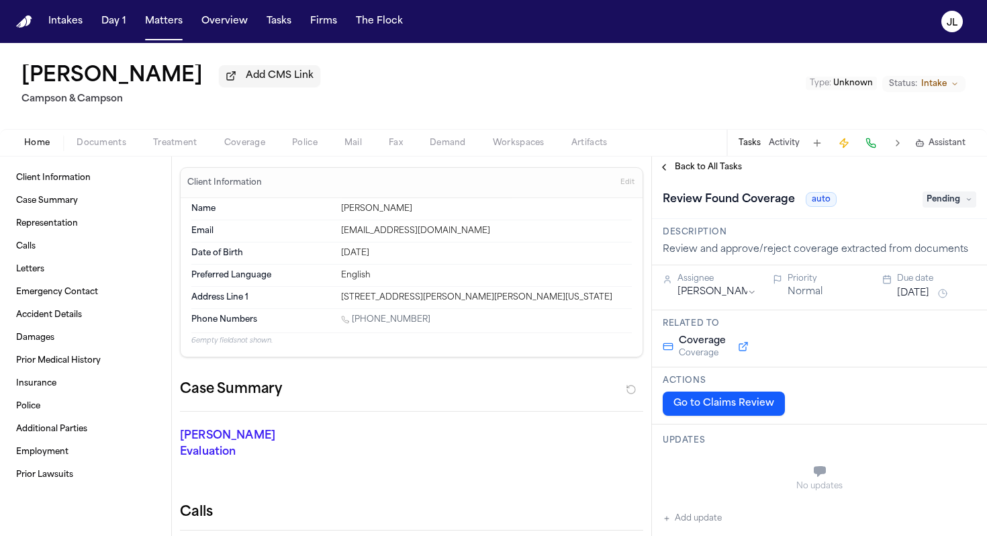
click at [255, 148] on span "Coverage" at bounding box center [244, 143] width 41 height 11
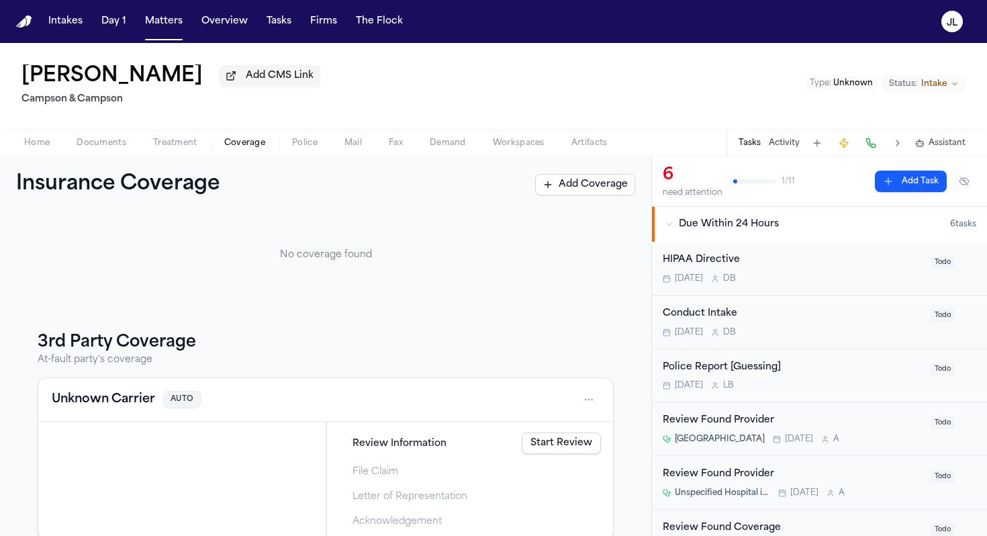
scroll to position [92, 0]
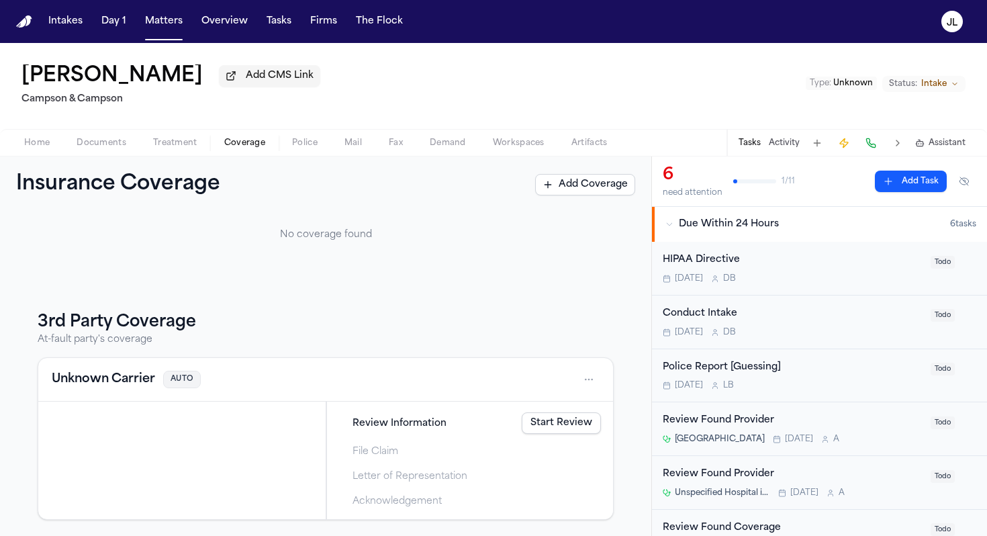
click at [589, 383] on html "Intakes Day 1 Matters Overview Tasks Firms The Flock JL Eshrak Alhadabi Add CMS…" at bounding box center [493, 268] width 987 height 536
click at [539, 441] on div "Delete" at bounding box center [546, 441] width 101 height 21
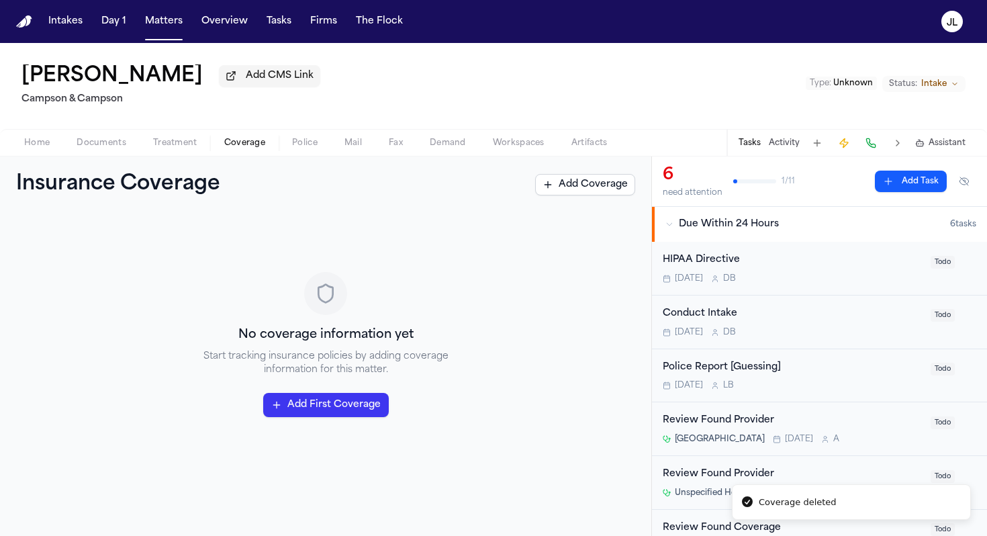
scroll to position [0, 0]
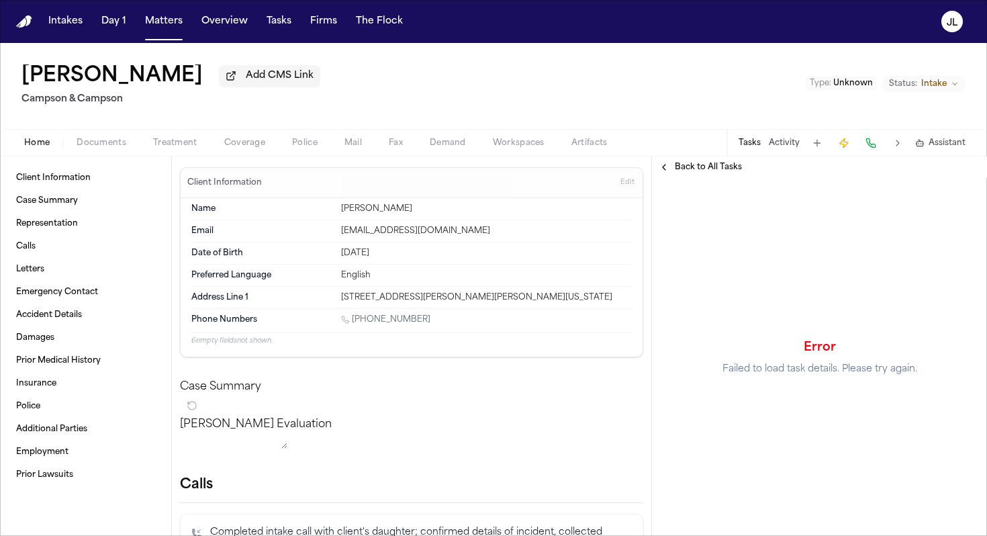
click at [252, 135] on div "Home Documents Treatment Coverage Police Mail Fax Demand Workspaces Artifacts T…" at bounding box center [493, 142] width 987 height 27
click at [252, 148] on span "Coverage" at bounding box center [244, 143] width 41 height 11
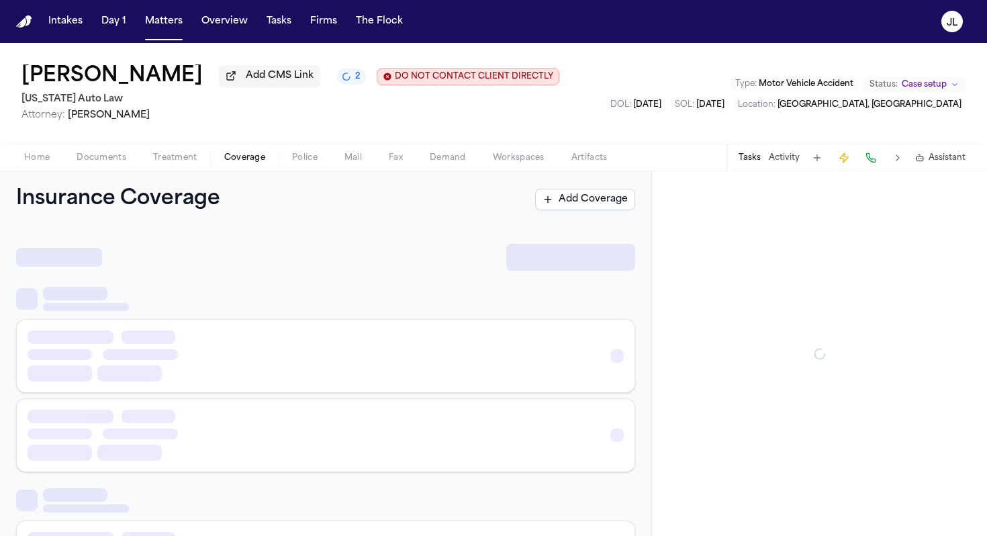
click at [240, 162] on span "Coverage" at bounding box center [244, 157] width 41 height 11
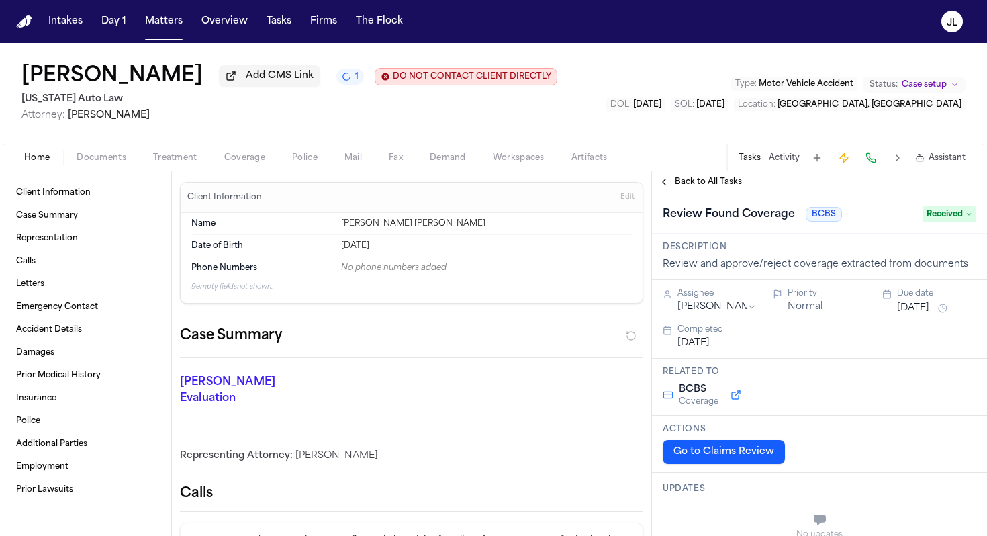
click at [243, 169] on div "Home Documents Treatment Coverage Police Mail Fax Demand Workspaces Artifacts T…" at bounding box center [493, 157] width 987 height 27
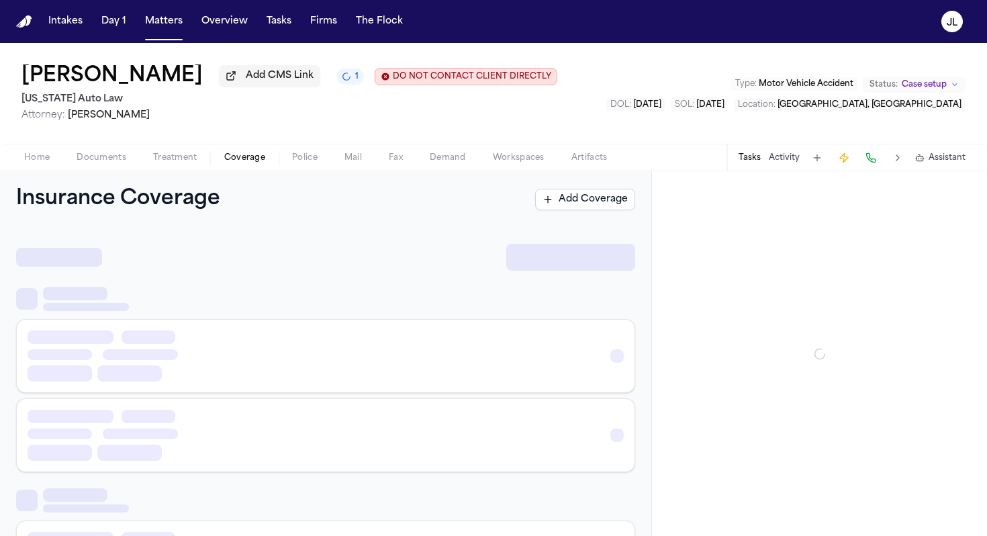
click at [243, 161] on span "Coverage" at bounding box center [244, 157] width 41 height 11
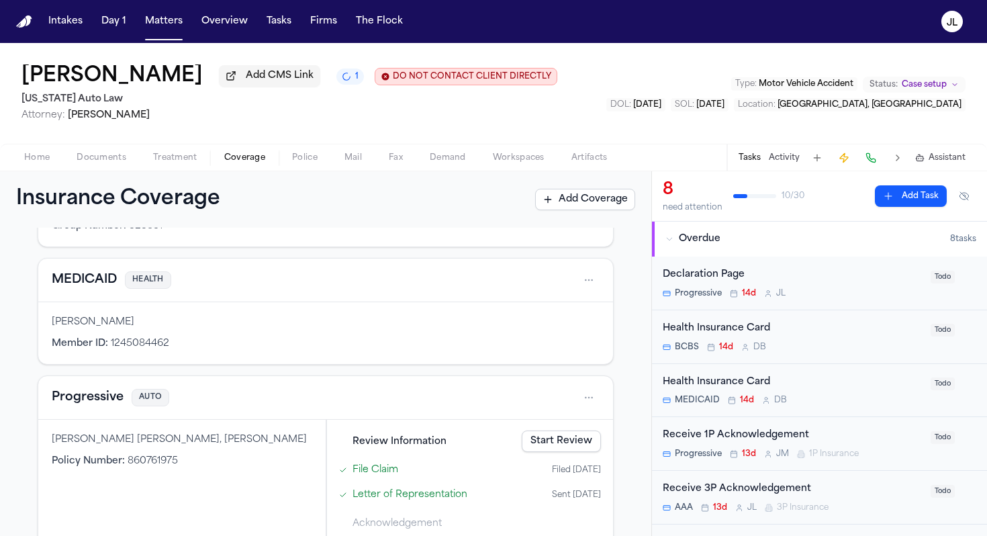
scroll to position [200, 0]
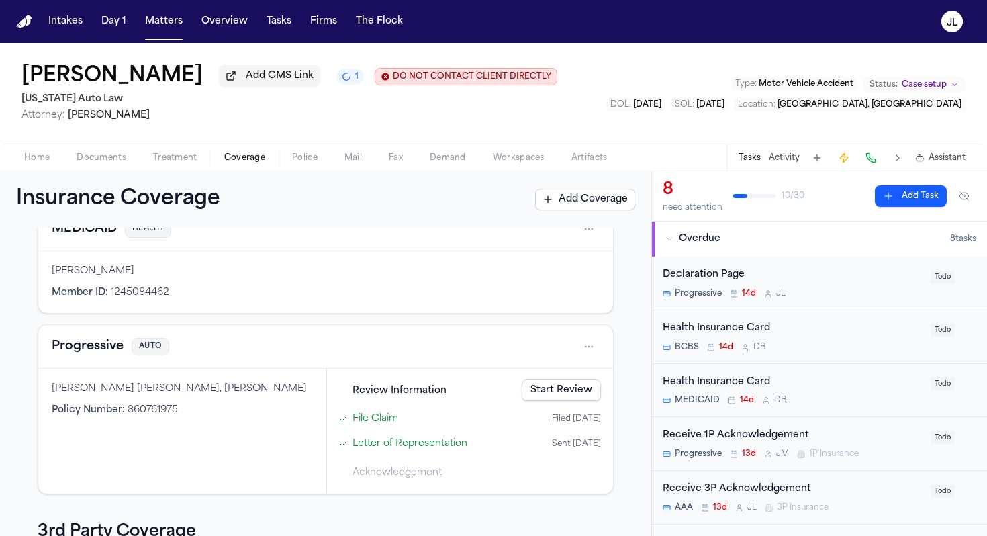
click at [97, 354] on button "Progressive" at bounding box center [88, 346] width 72 height 19
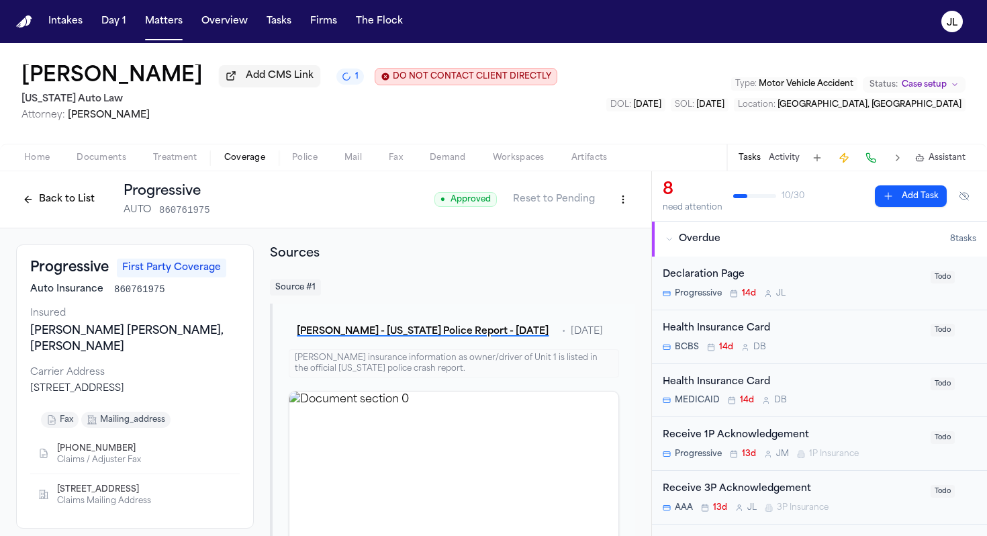
click at [64, 206] on button "Back to List" at bounding box center [58, 199] width 85 height 21
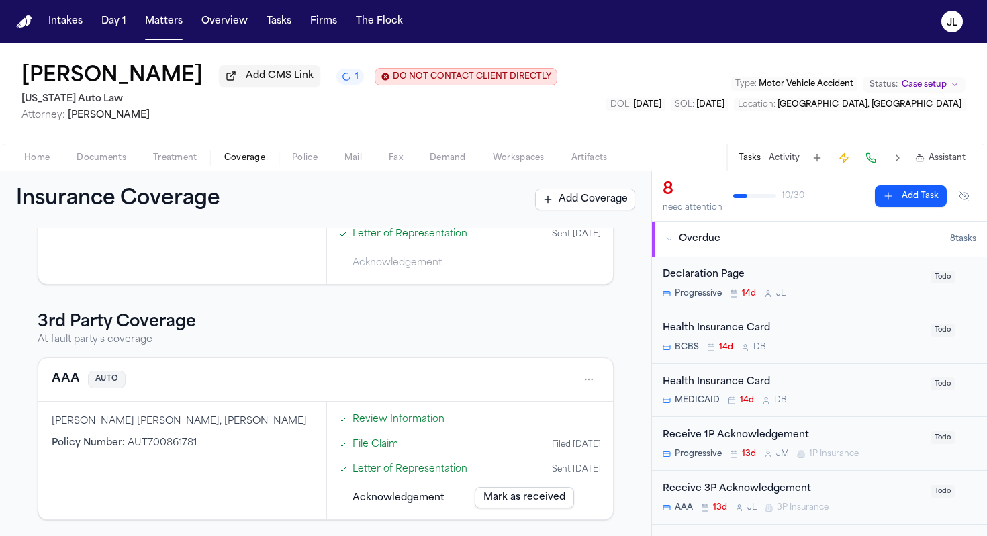
scroll to position [250, 0]
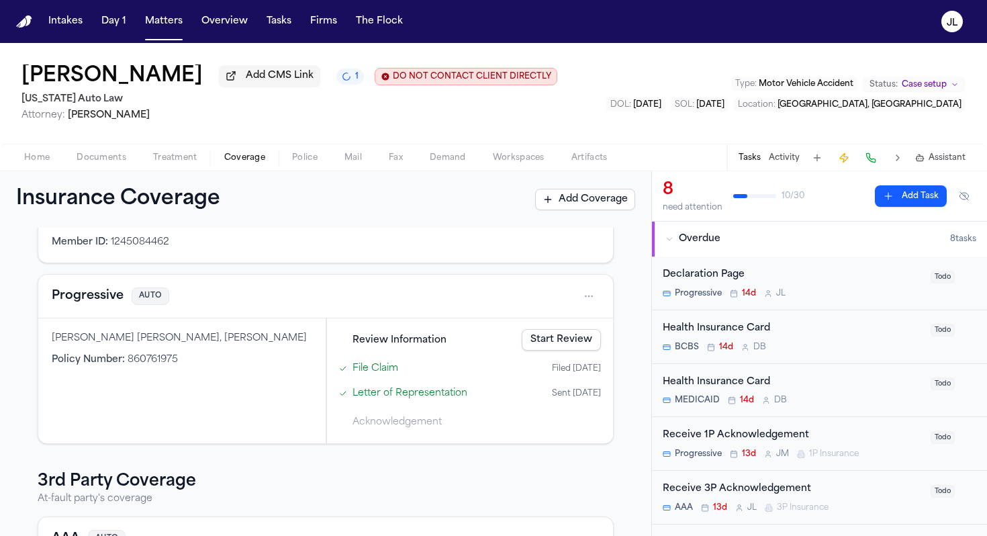
click at [569, 346] on link "Start Review" at bounding box center [561, 339] width 79 height 21
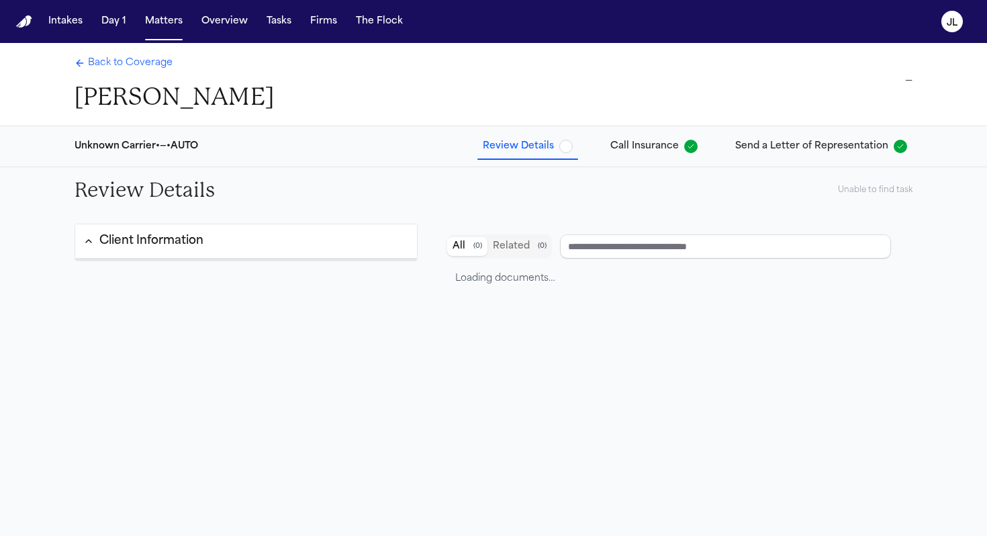
type input "**********"
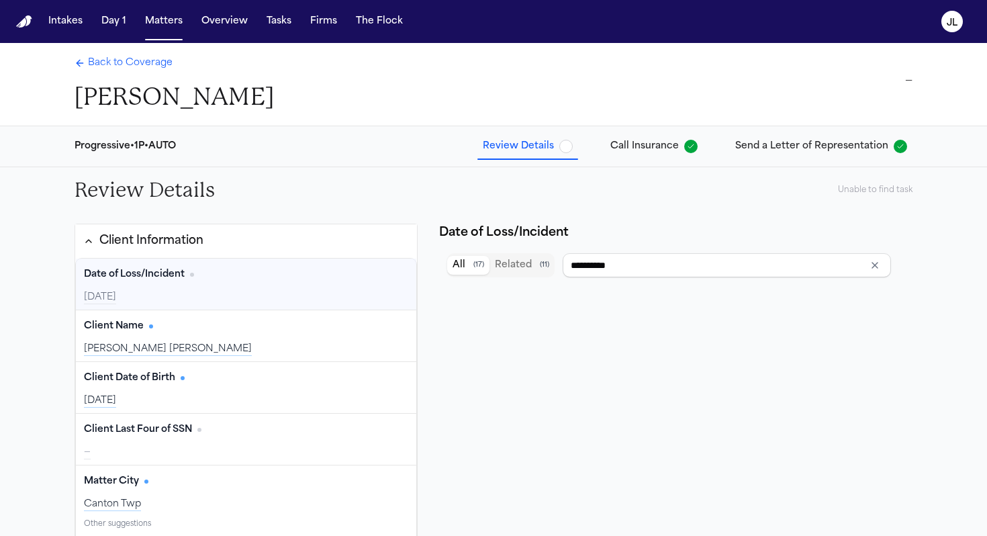
click at [136, 65] on span "Back to Coverage" at bounding box center [130, 62] width 85 height 13
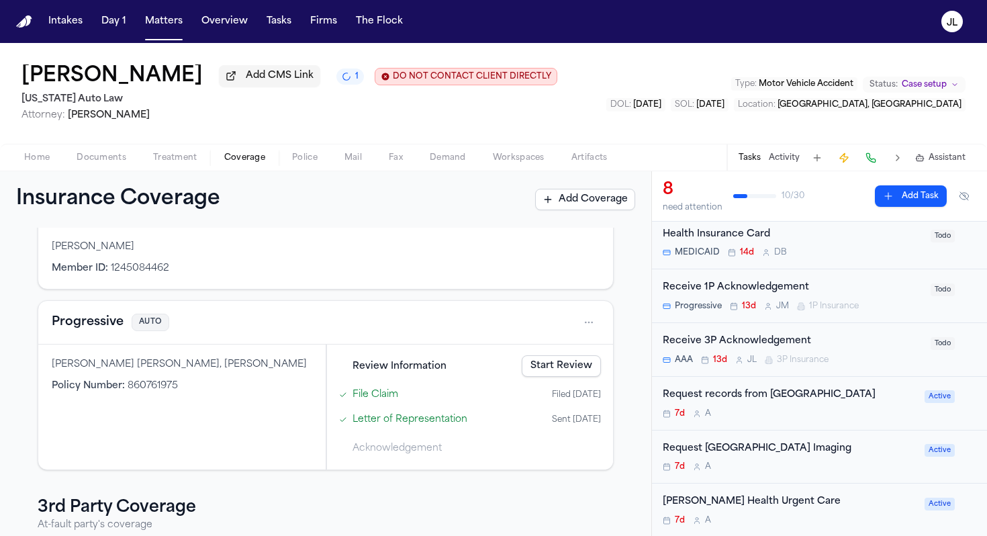
scroll to position [248, 0]
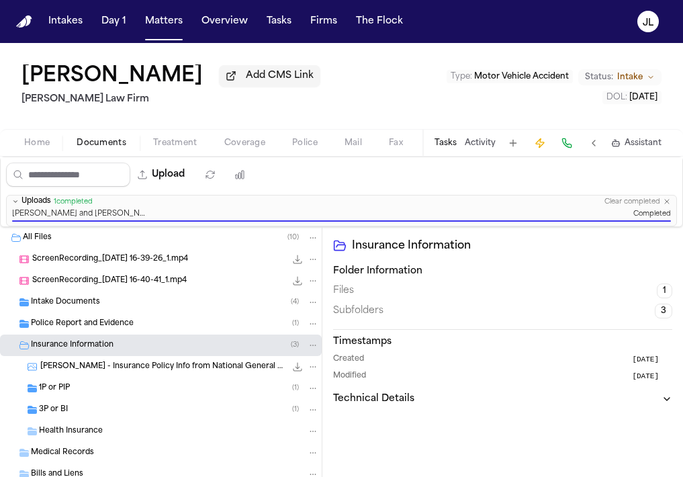
click at [50, 147] on button "Home" at bounding box center [37, 143] width 52 height 16
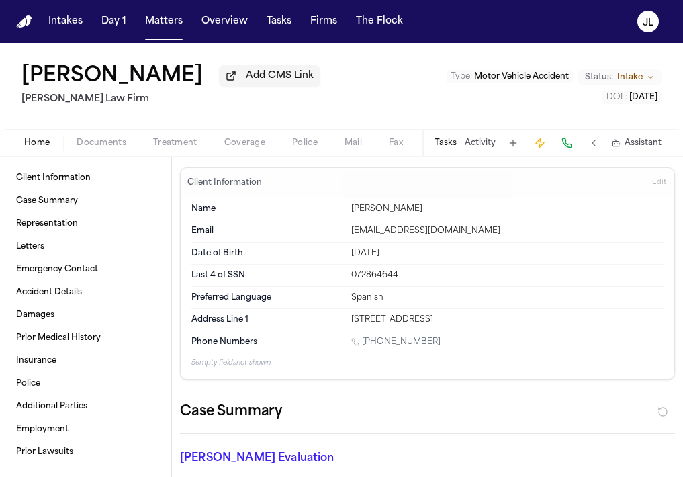
click at [238, 138] on button "Coverage" at bounding box center [245, 143] width 68 height 16
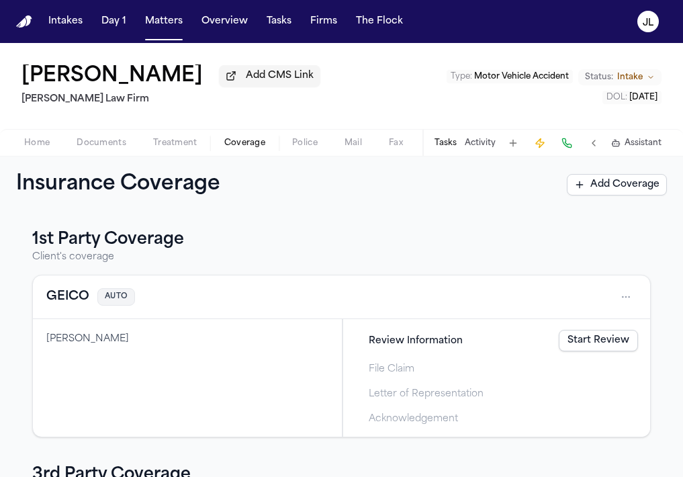
click at [86, 140] on span "Documents" at bounding box center [102, 143] width 50 height 11
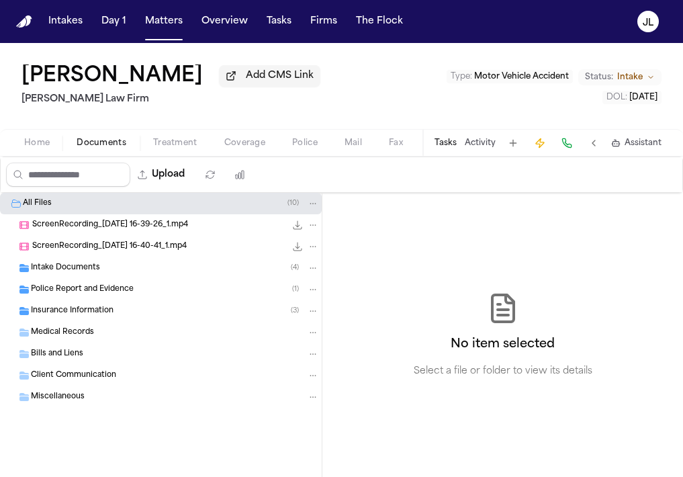
click at [86, 304] on div "Insurance Information ( 3 )" at bounding box center [161, 310] width 322 height 21
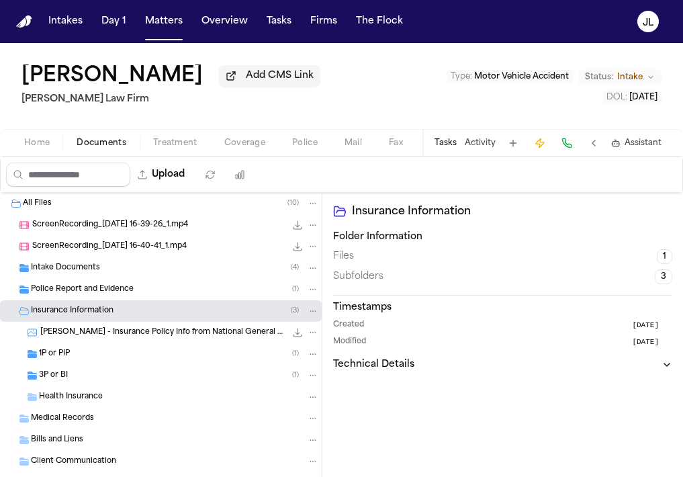
click at [74, 363] on div "1P or PIP ( 1 )" at bounding box center [161, 353] width 322 height 21
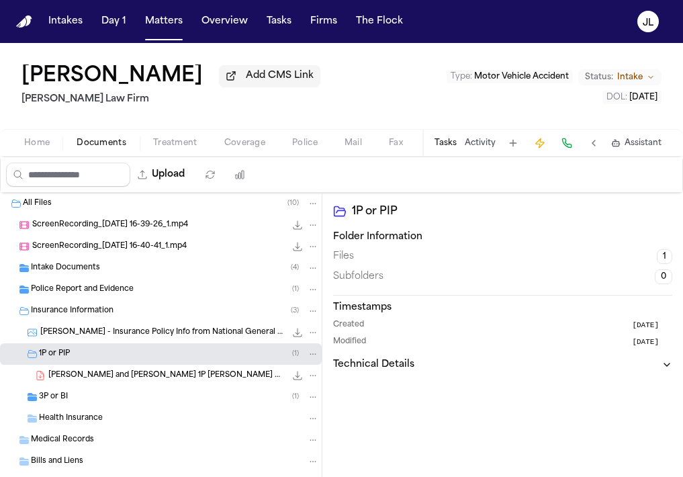
click at [71, 398] on div "3P or BI ( 1 )" at bounding box center [179, 397] width 280 height 12
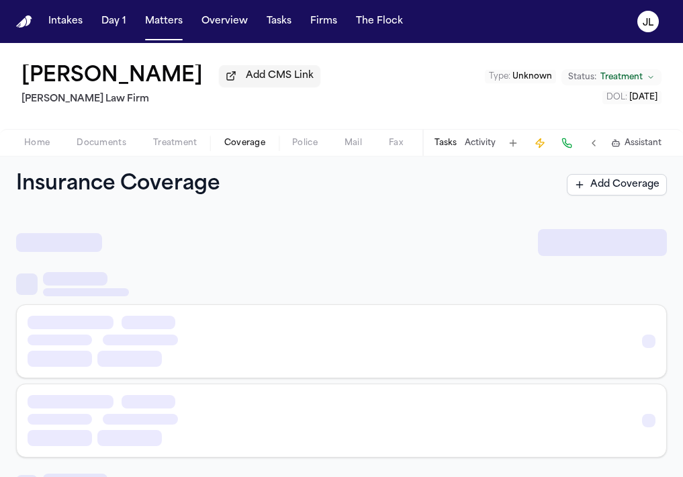
click at [253, 138] on span "Coverage" at bounding box center [244, 143] width 41 height 11
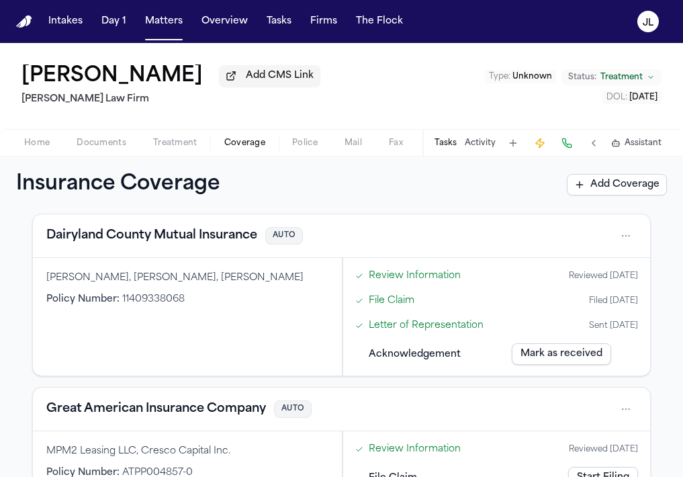
scroll to position [587, 0]
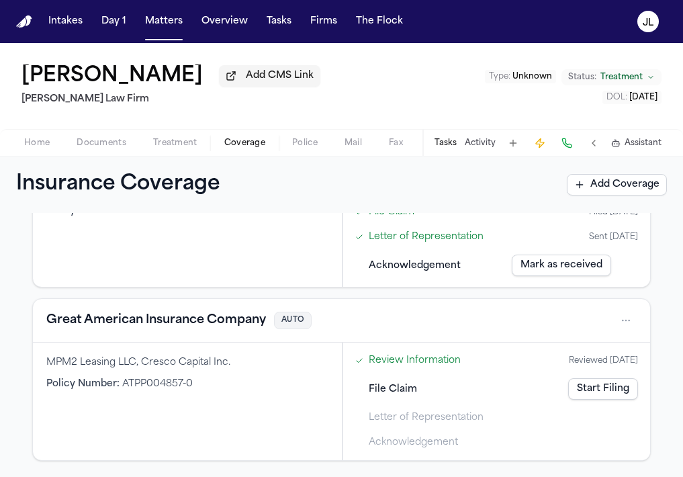
click at [230, 320] on button "Great American Insurance Company" at bounding box center [156, 320] width 220 height 19
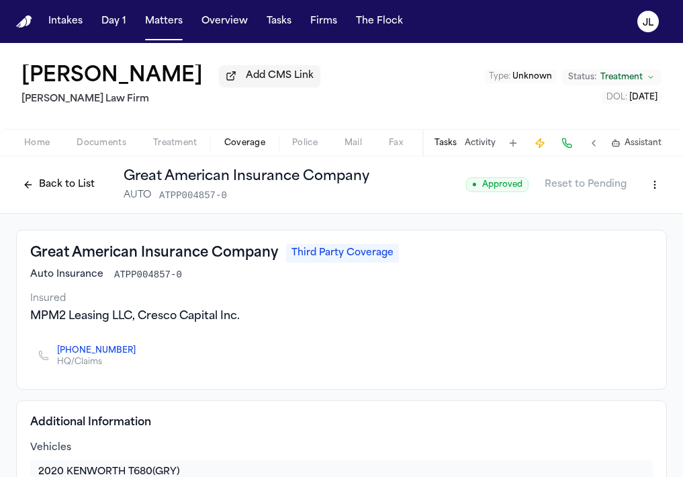
click at [140, 355] on icon "Copy to clipboard" at bounding box center [142, 352] width 5 height 5
click at [572, 142] on button at bounding box center [566, 143] width 19 height 19
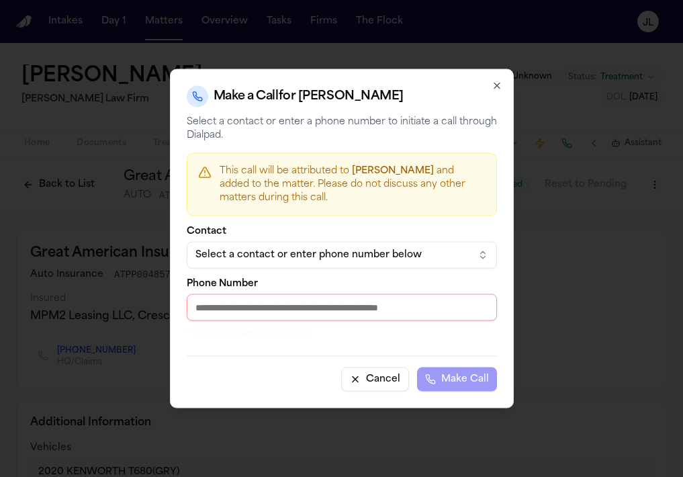
click at [349, 314] on input "Phone Number" at bounding box center [342, 307] width 310 height 27
paste input "**********"
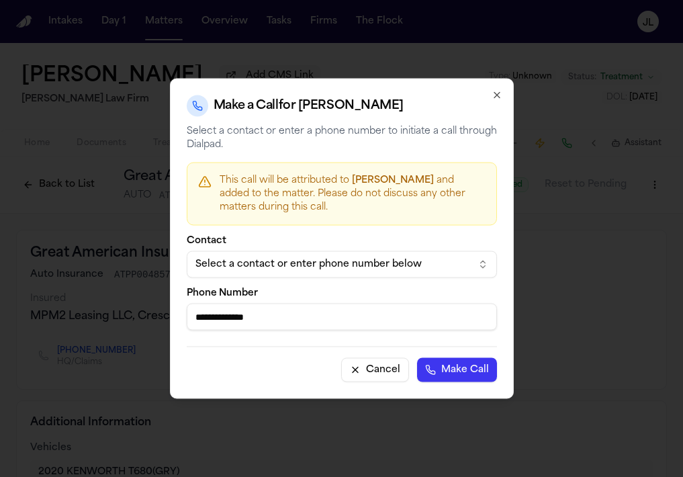
type input "**********"
click at [463, 368] on button "Make Call" at bounding box center [457, 370] width 80 height 24
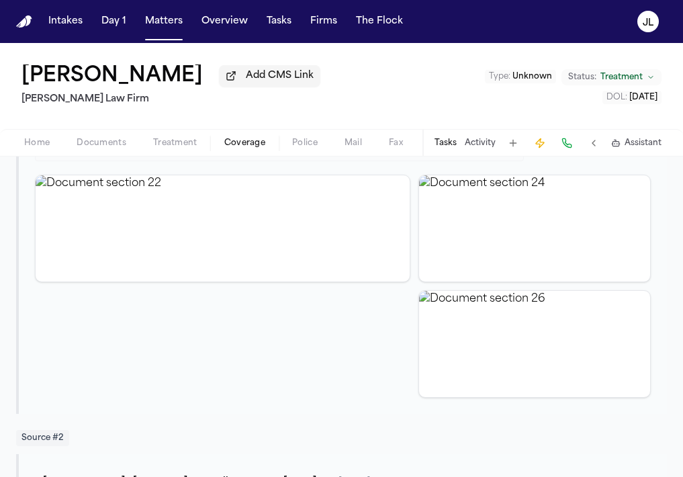
scroll to position [974, 0]
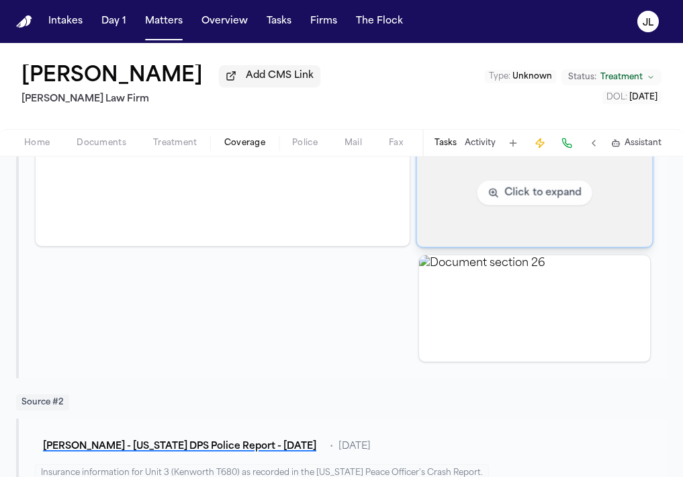
click at [485, 227] on img "View document section 24" at bounding box center [535, 192] width 236 height 108
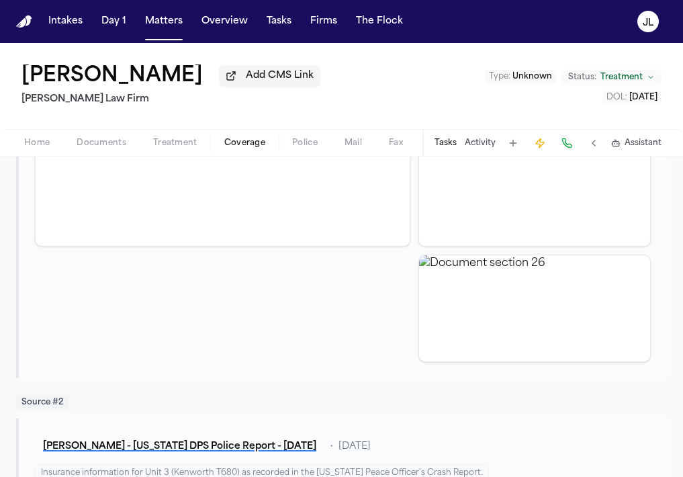
click at [501, 357] on img "View document section 26" at bounding box center [534, 308] width 231 height 106
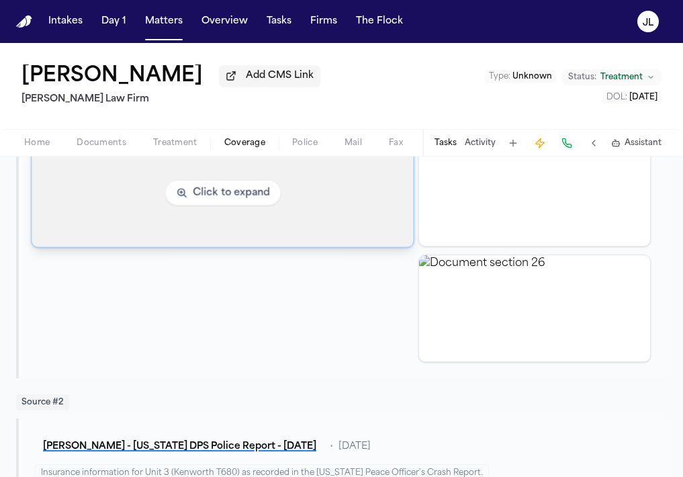
click at [340, 194] on img "View document section 22" at bounding box center [222, 192] width 381 height 108
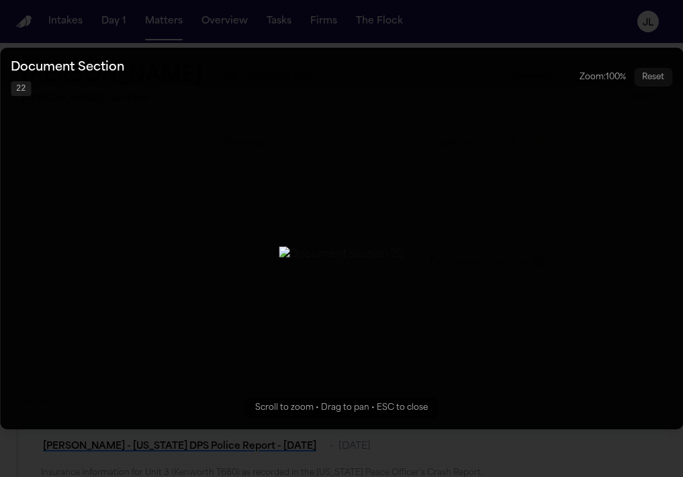
click at [338, 421] on button "Zoomable image viewer. Use mouse wheel to zoom, drag to pan, or press R to rese…" at bounding box center [341, 238] width 683 height 381
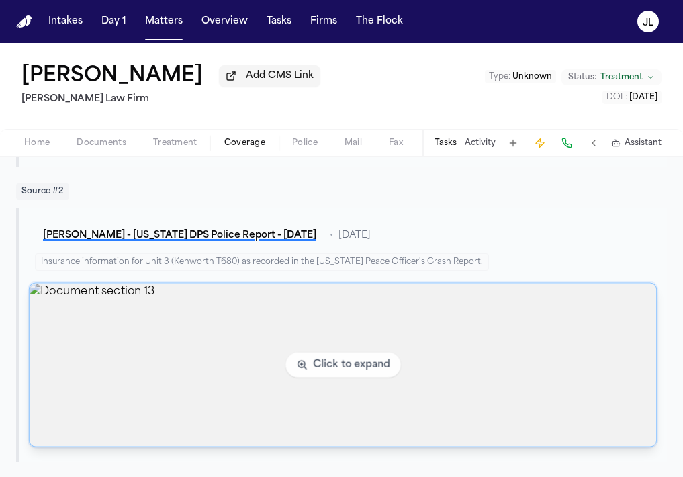
scroll to position [1190, 0]
click at [341, 424] on img "View document section 13" at bounding box center [343, 364] width 627 height 163
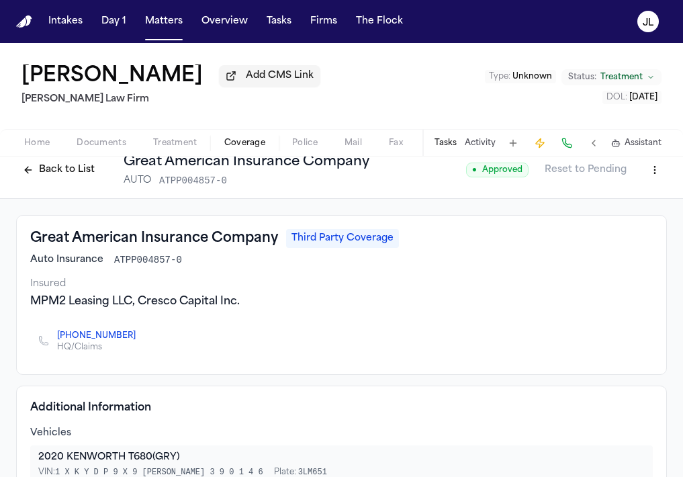
scroll to position [0, 0]
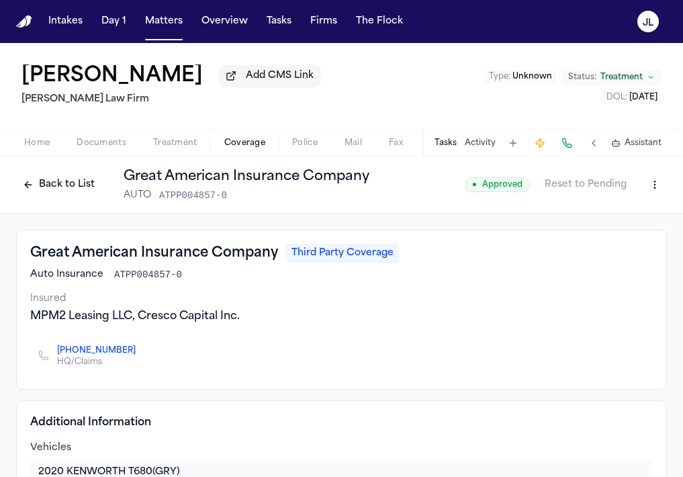
click at [83, 189] on button "Back to List" at bounding box center [58, 184] width 85 height 21
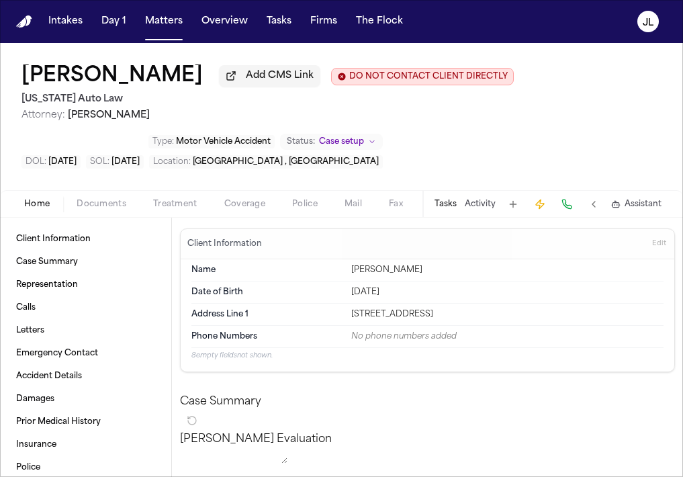
click at [246, 217] on div "Home Documents Treatment Coverage Police Mail Fax Demand Workspaces Artifacts T…" at bounding box center [341, 203] width 683 height 27
click at [236, 209] on span "Coverage" at bounding box center [244, 204] width 41 height 11
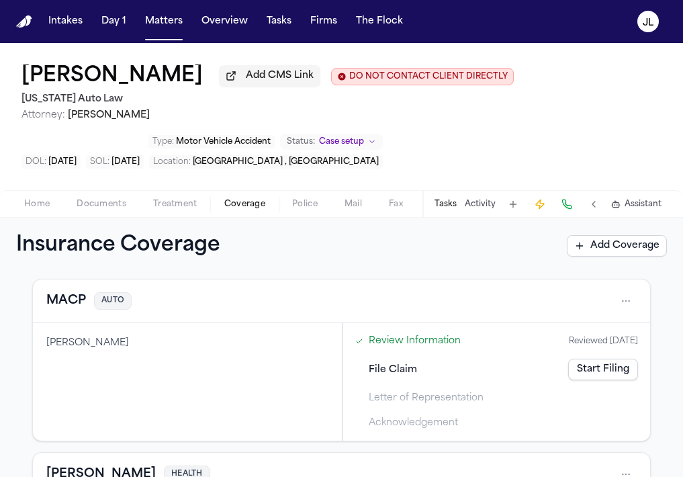
scroll to position [64, 0]
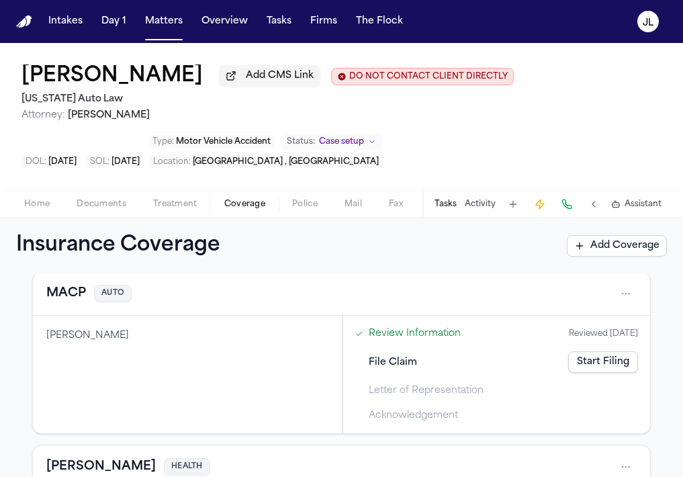
click at [82, 300] on button "MACP" at bounding box center [66, 293] width 40 height 19
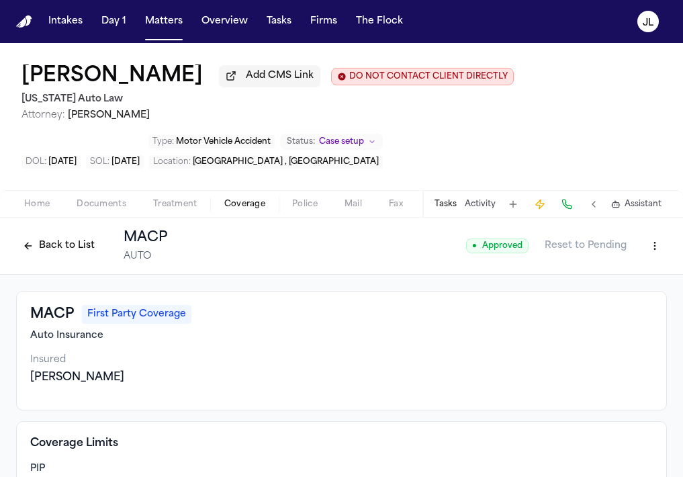
click at [655, 251] on html "Intakes Day 1 Matters Overview Tasks Firms The [PERSON_NAME] [PERSON_NAME] Add …" at bounding box center [341, 238] width 683 height 477
click at [616, 280] on div "Edit Coverage" at bounding box center [608, 278] width 113 height 21
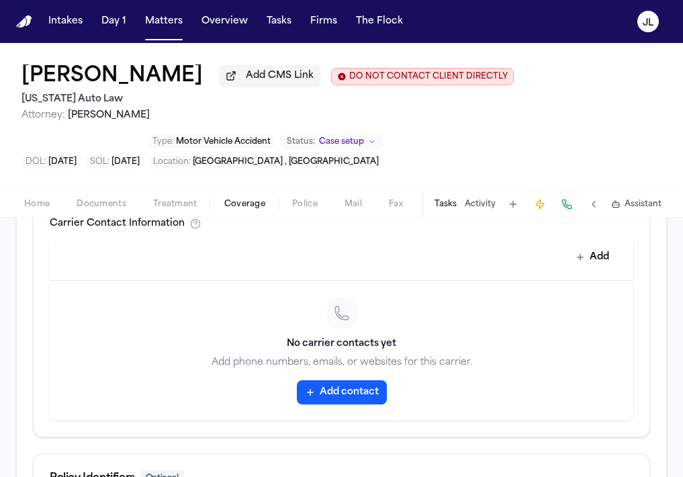
scroll to position [651, 0]
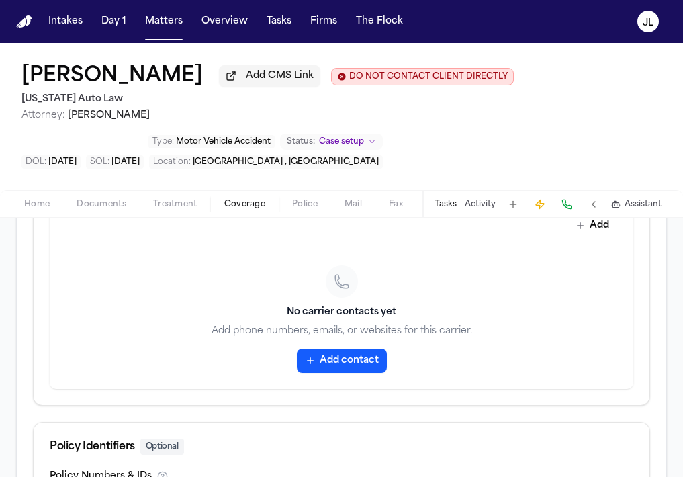
click at [329, 371] on button "Add contact" at bounding box center [342, 361] width 90 height 24
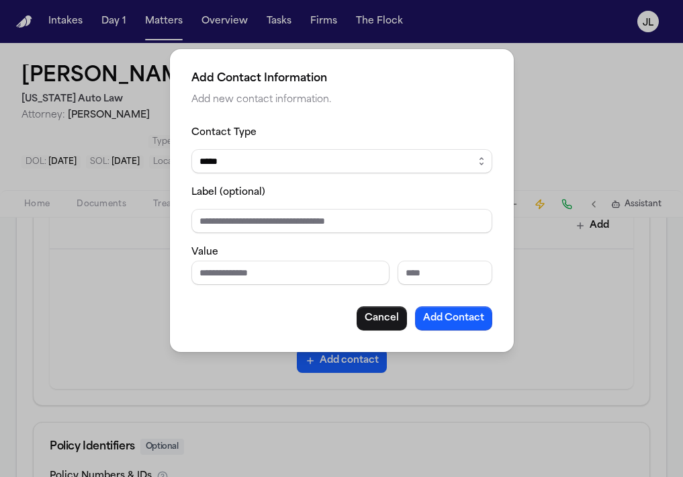
click at [319, 253] on div "Value" at bounding box center [341, 264] width 301 height 41
click at [312, 273] on input "Phone number" at bounding box center [290, 273] width 198 height 24
paste input "**********"
type input "**********"
click at [446, 322] on button "Add Contact" at bounding box center [453, 318] width 77 height 24
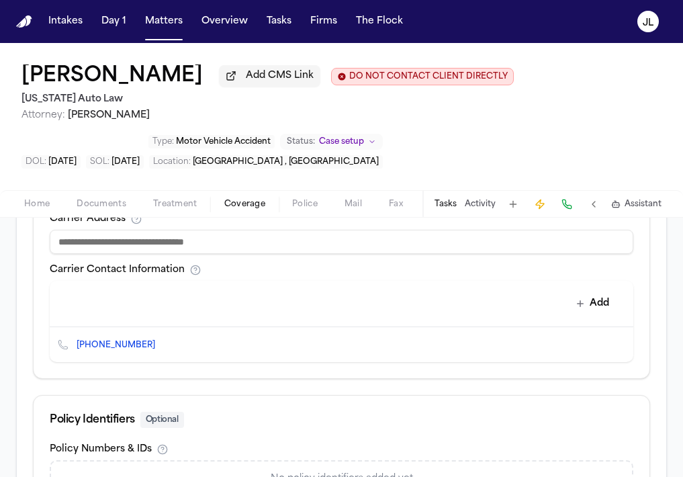
scroll to position [731, 0]
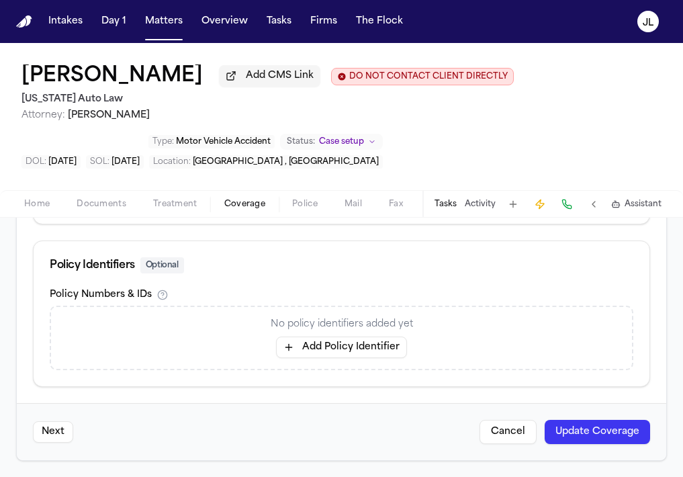
click at [311, 344] on button "Add Policy Identifier" at bounding box center [341, 346] width 131 height 21
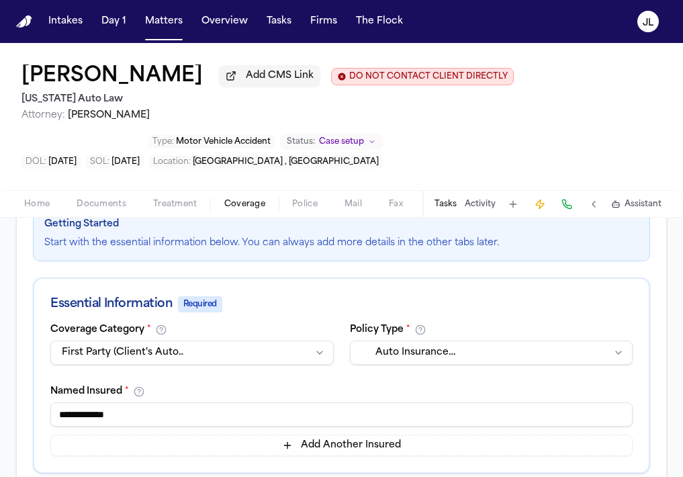
scroll to position [205, 0]
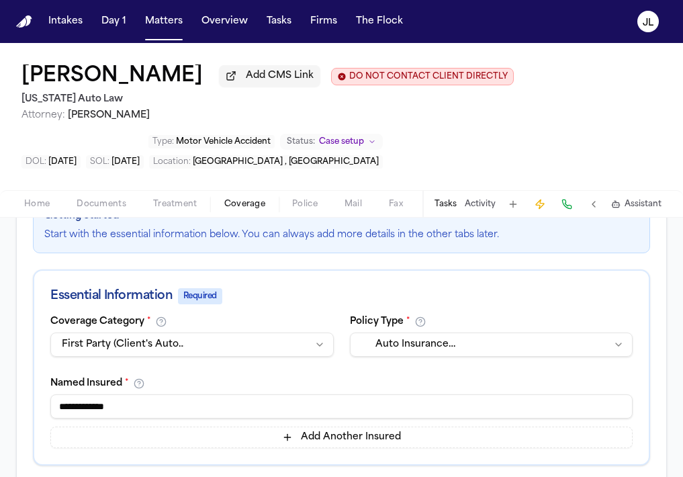
drag, startPoint x: 169, startPoint y: 410, endPoint x: -6, endPoint y: 408, distance: 174.6
click at [0, 408] on html "Intakes Day 1 Matters Overview Tasks Firms The Flock JL DaShawn Woods Add CMS L…" at bounding box center [341, 238] width 683 height 477
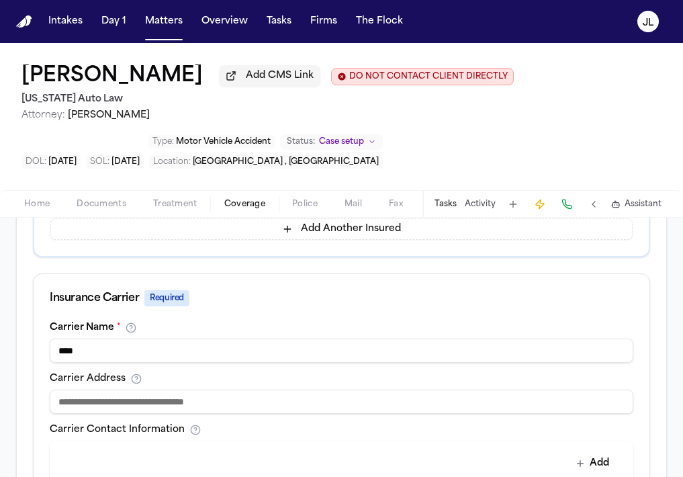
scroll to position [721, 0]
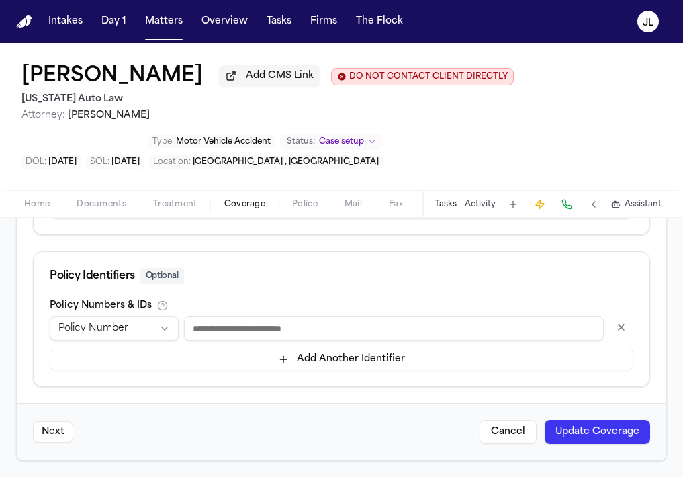
click at [282, 345] on div "**********" at bounding box center [342, 343] width 584 height 54
click at [279, 334] on input at bounding box center [394, 328] width 420 height 24
paste input "**********"
type input "**********"
click at [576, 424] on button "Update Coverage" at bounding box center [597, 432] width 105 height 24
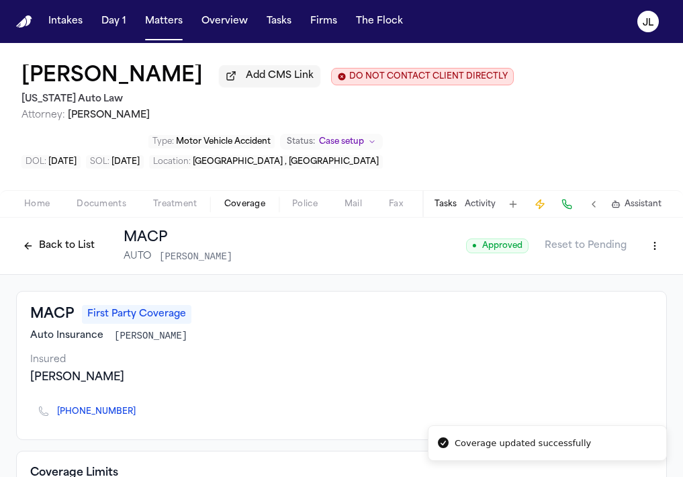
click at [76, 250] on button "Back to List" at bounding box center [58, 245] width 85 height 21
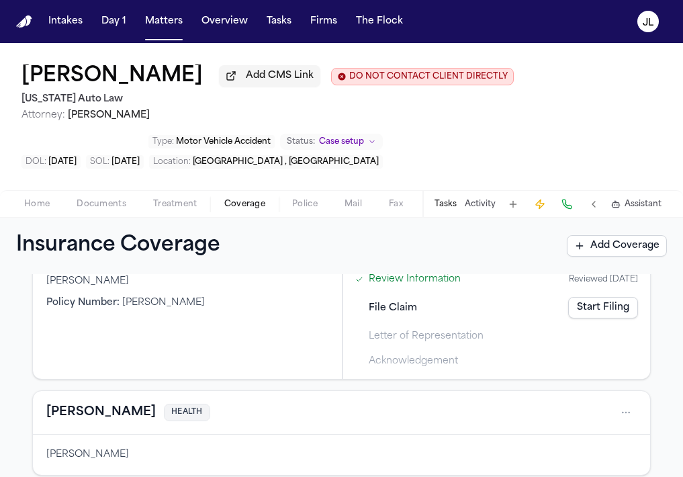
scroll to position [115, 0]
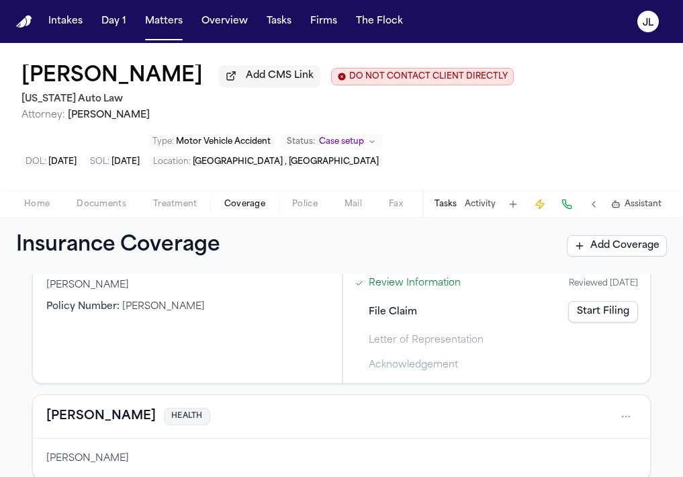
click at [597, 316] on link "Start Filing" at bounding box center [603, 311] width 70 height 21
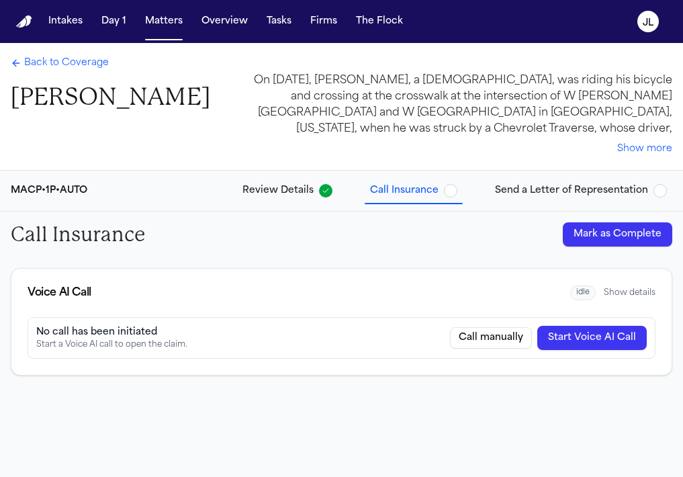
click at [600, 336] on button "Start Voice AI Call" at bounding box center [591, 338] width 109 height 24
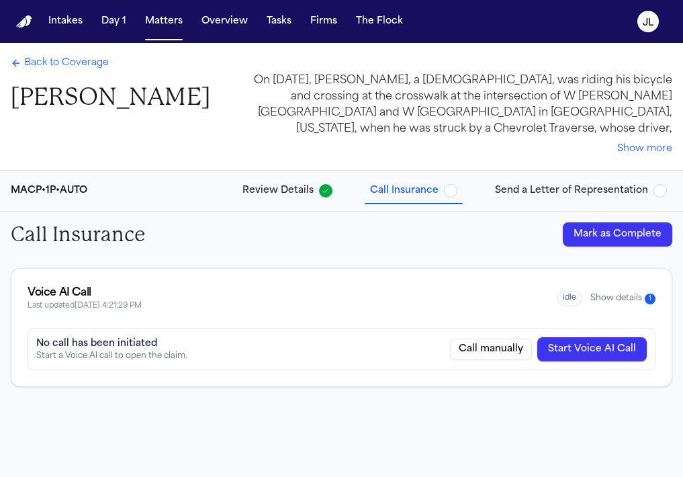
click at [71, 66] on span "Back to Coverage" at bounding box center [66, 62] width 85 height 13
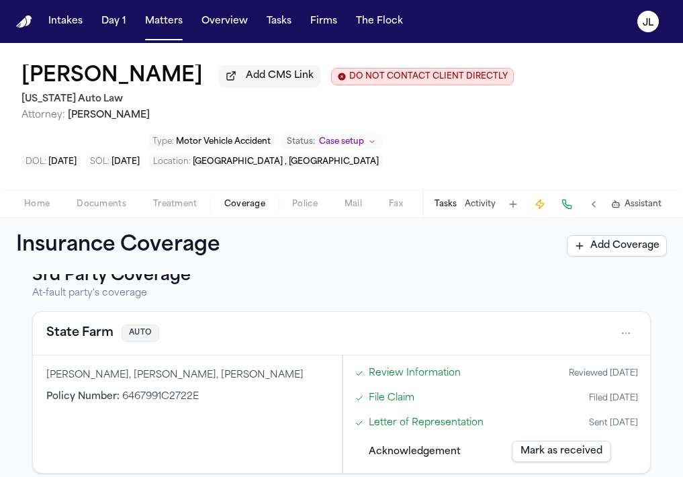
scroll to position [372, 0]
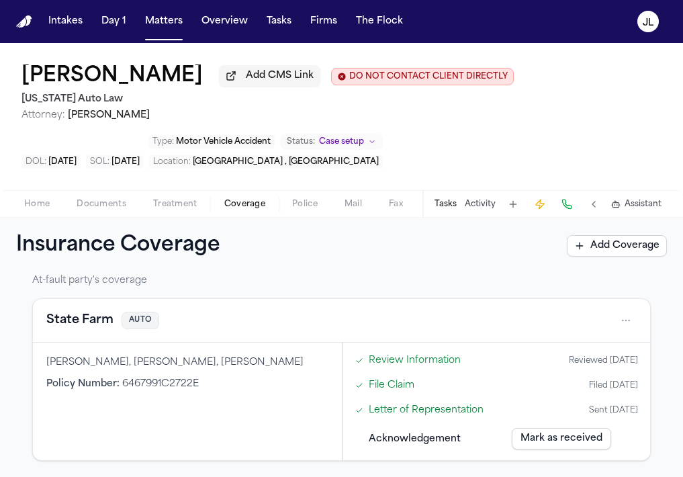
click at [96, 327] on button "State Farm" at bounding box center [79, 320] width 67 height 19
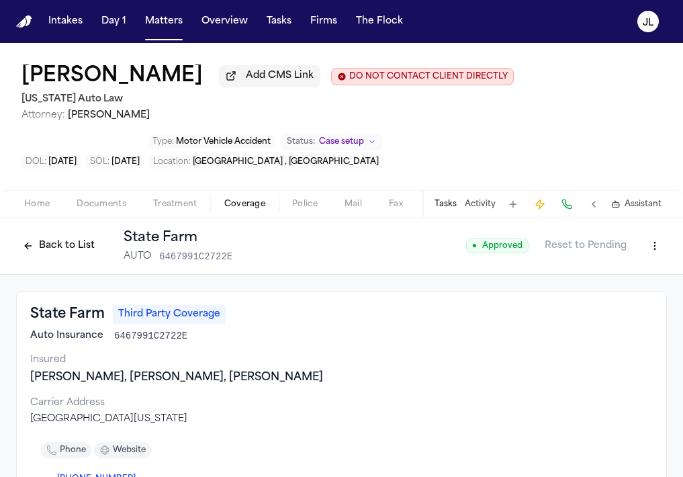
click at [86, 252] on button "Back to List" at bounding box center [58, 245] width 85 height 21
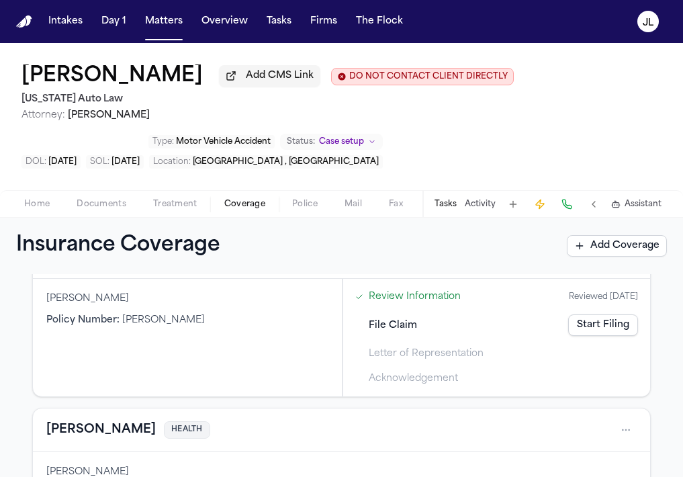
scroll to position [105, 0]
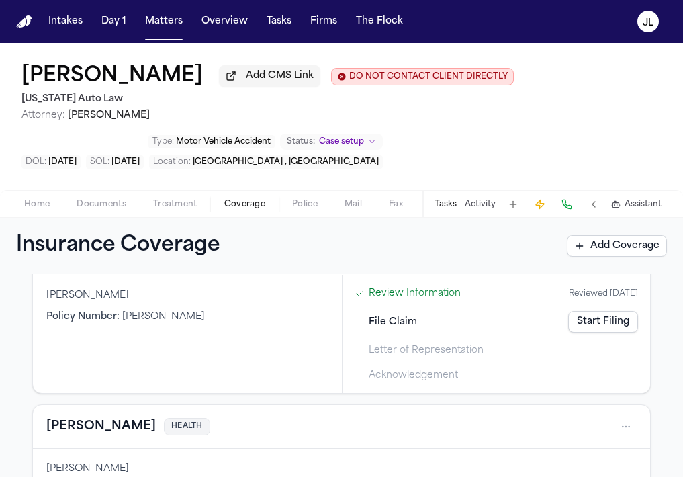
click at [598, 320] on link "Start Filing" at bounding box center [603, 321] width 70 height 21
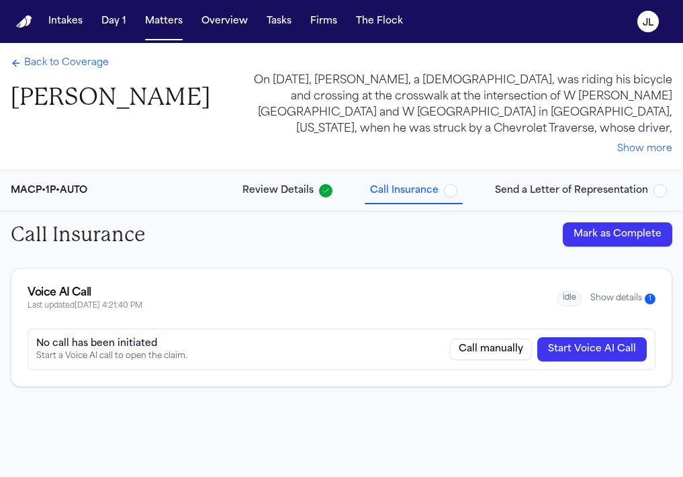
click at [596, 298] on button "Show details 1" at bounding box center [622, 298] width 65 height 11
click at [69, 69] on span "Back to Coverage" at bounding box center [66, 62] width 85 height 13
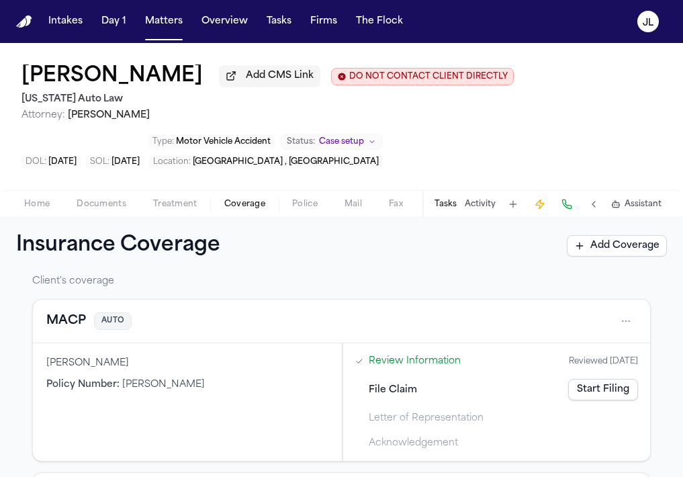
scroll to position [32, 0]
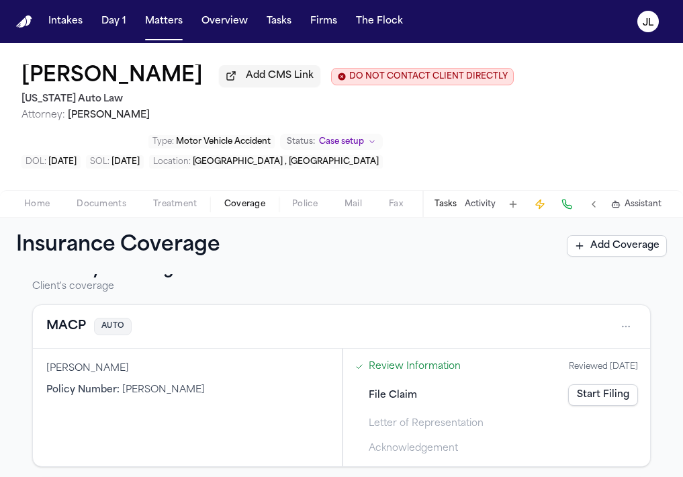
click at [75, 320] on button "MACP" at bounding box center [66, 326] width 40 height 19
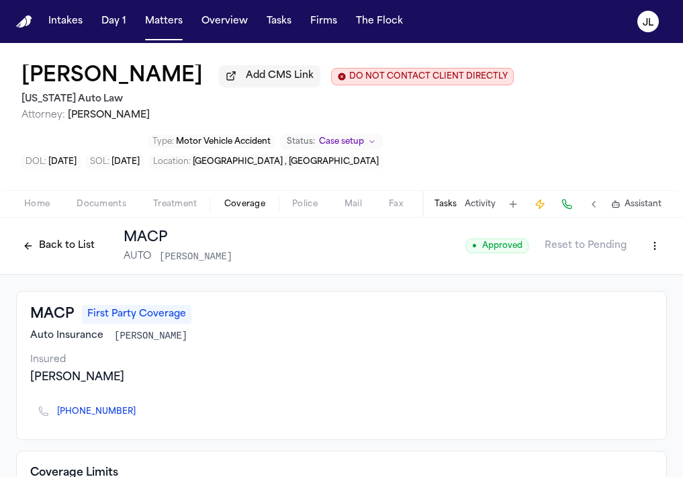
click at [66, 240] on button "Back to List" at bounding box center [58, 245] width 85 height 21
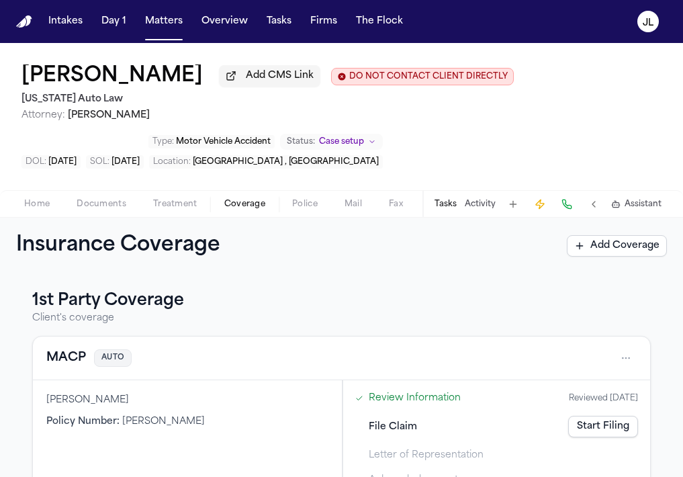
click at [588, 429] on link "Start Filing" at bounding box center [603, 426] width 70 height 21
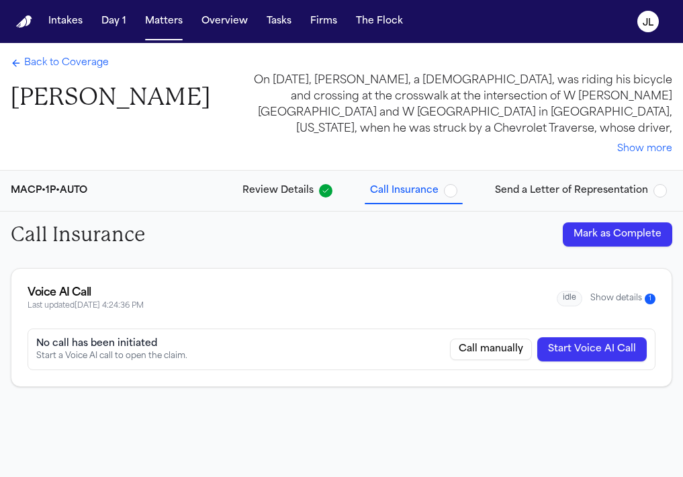
click at [626, 305] on div "idle Show details 1" at bounding box center [606, 298] width 99 height 15
click at [626, 304] on button "Show details 1" at bounding box center [622, 298] width 65 height 11
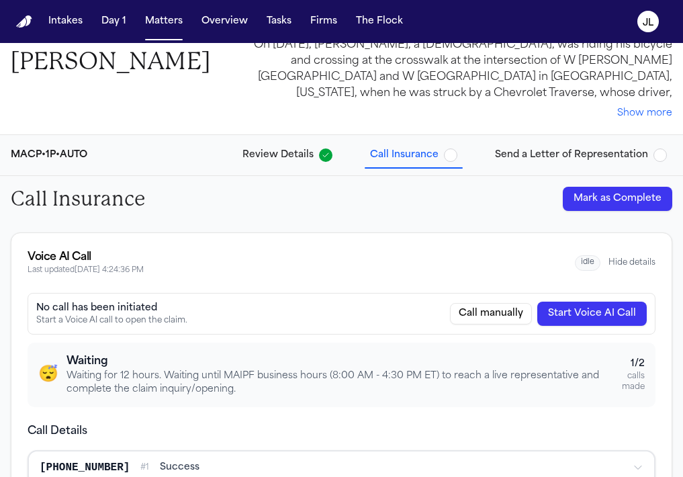
scroll to position [26, 0]
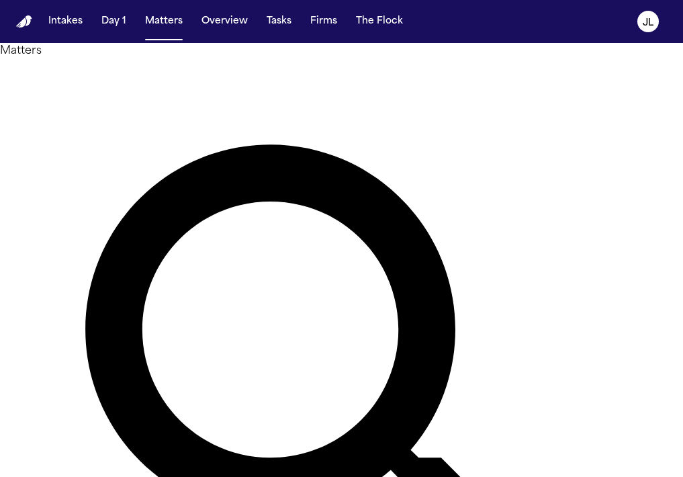
drag, startPoint x: 293, startPoint y: 85, endPoint x: 179, endPoint y: 73, distance: 114.1
click at [179, 73] on div "*******" at bounding box center [341, 408] width 683 height 699
type input "****"
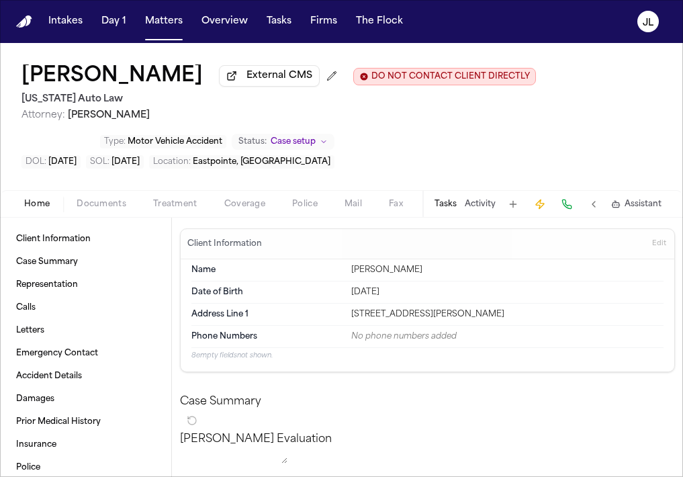
click at [243, 201] on span "Coverage" at bounding box center [244, 204] width 41 height 11
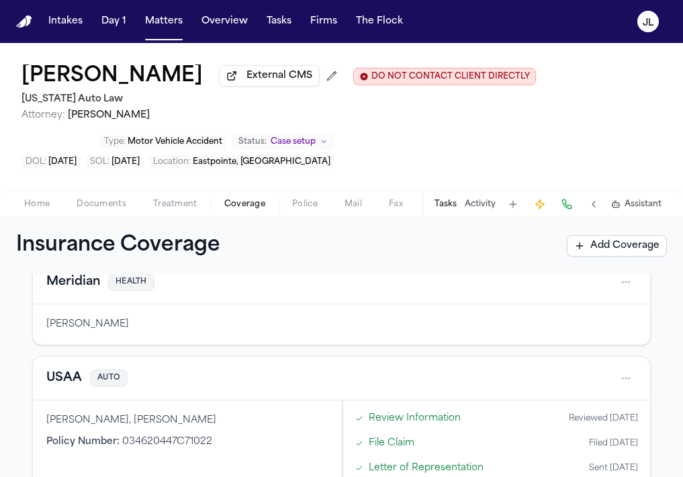
scroll to position [102, 0]
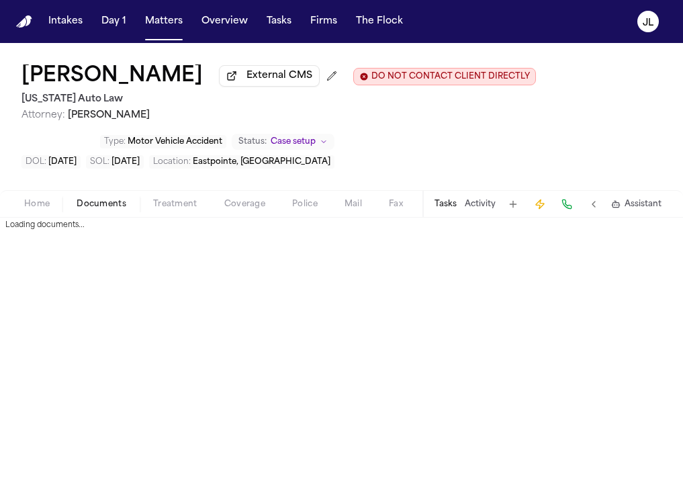
click at [98, 203] on span "Documents" at bounding box center [102, 204] width 50 height 11
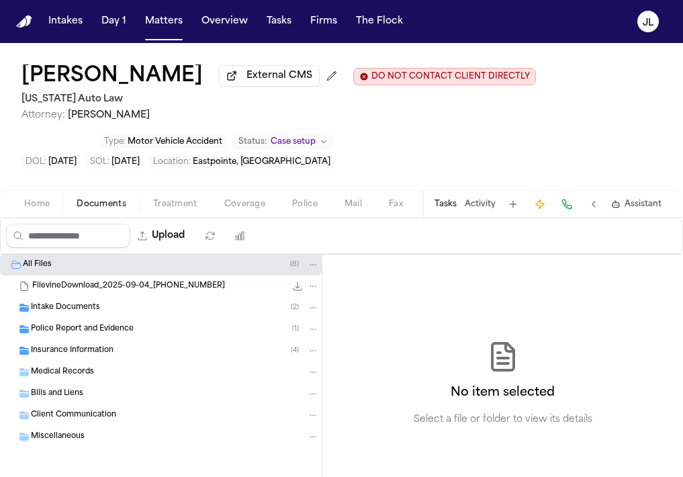
click at [66, 353] on span "Insurance Information" at bounding box center [72, 350] width 83 height 11
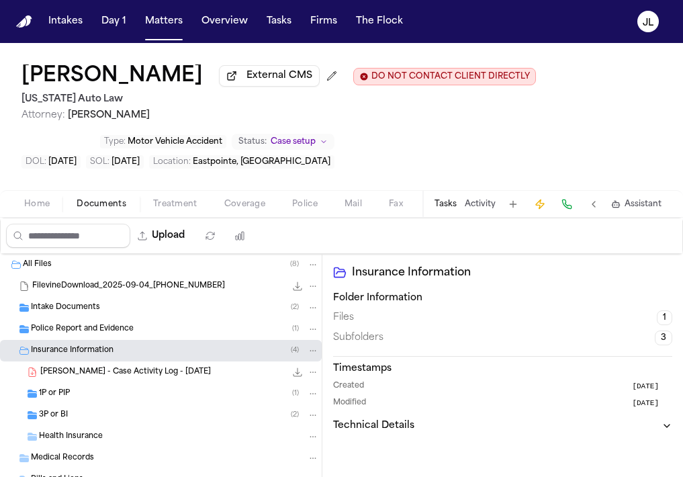
click at [62, 400] on span "1P or PIP" at bounding box center [54, 393] width 31 height 11
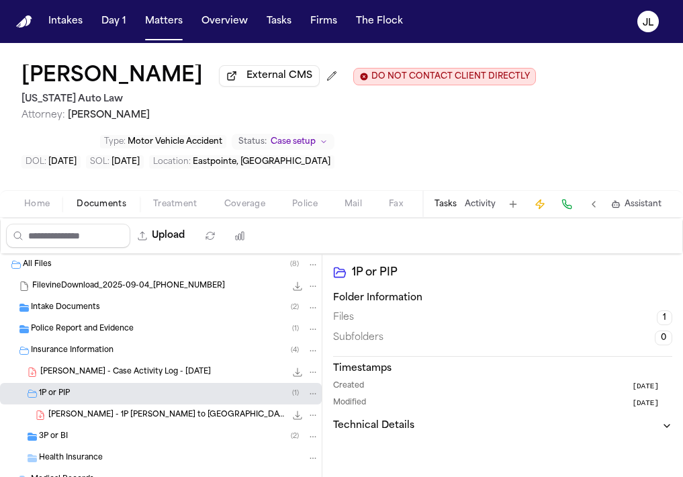
click at [58, 434] on div "3P or BI ( 2 )" at bounding box center [179, 436] width 280 height 12
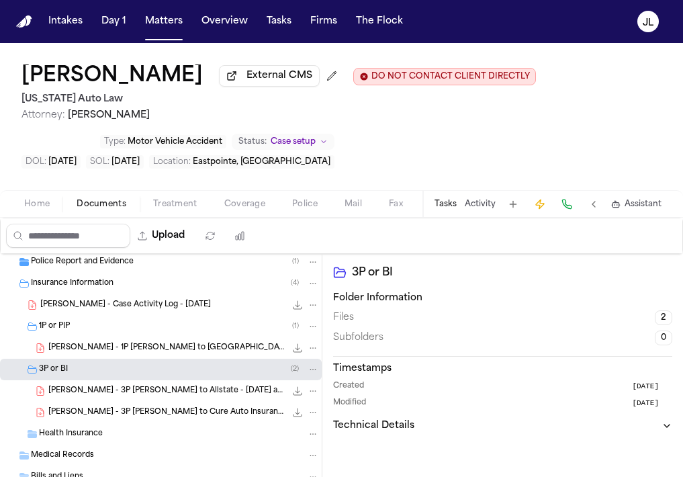
scroll to position [68, 0]
